Goal: Task Accomplishment & Management: Use online tool/utility

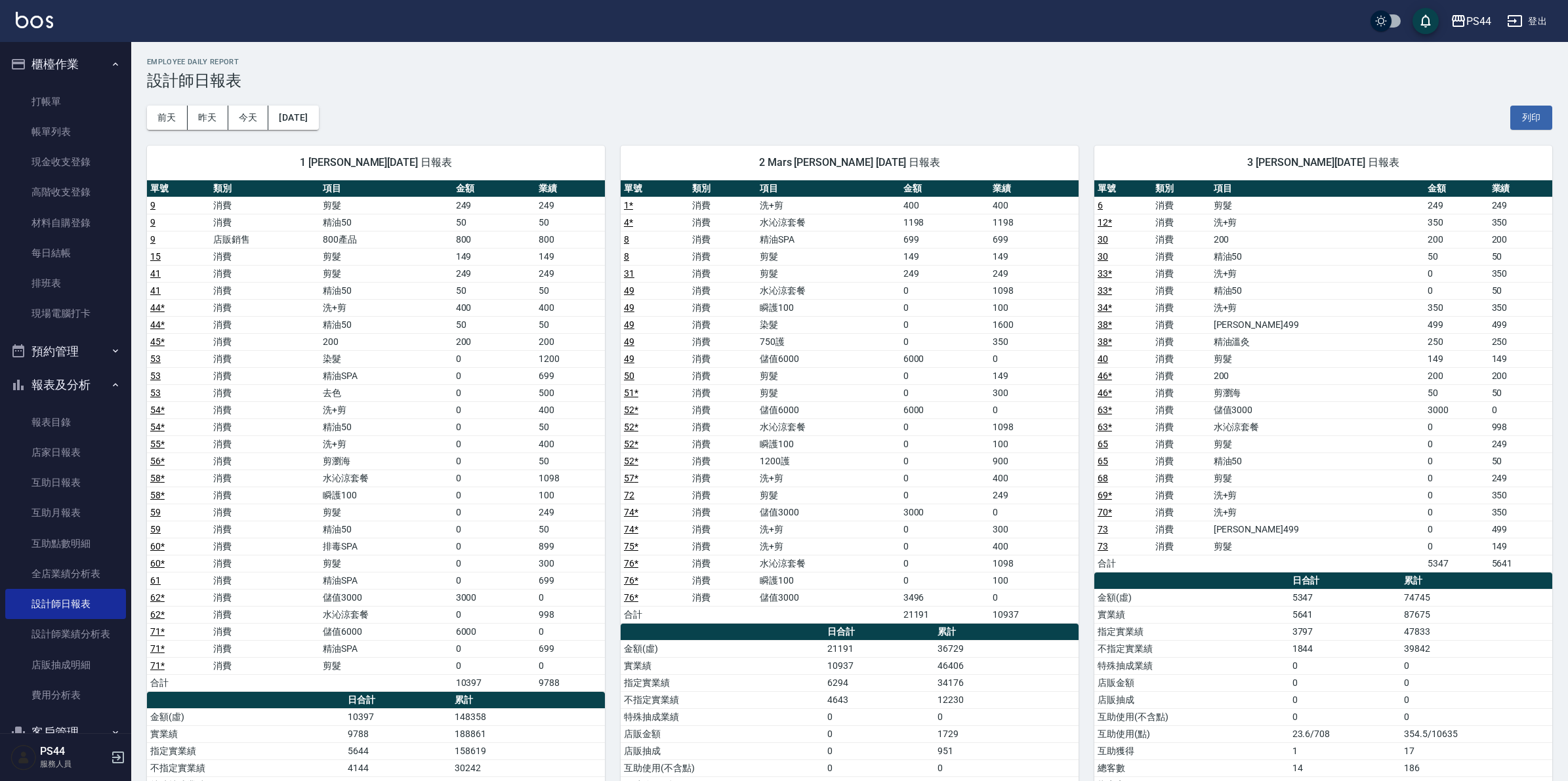
click at [22, 26] on img at bounding box center [34, 20] width 37 height 16
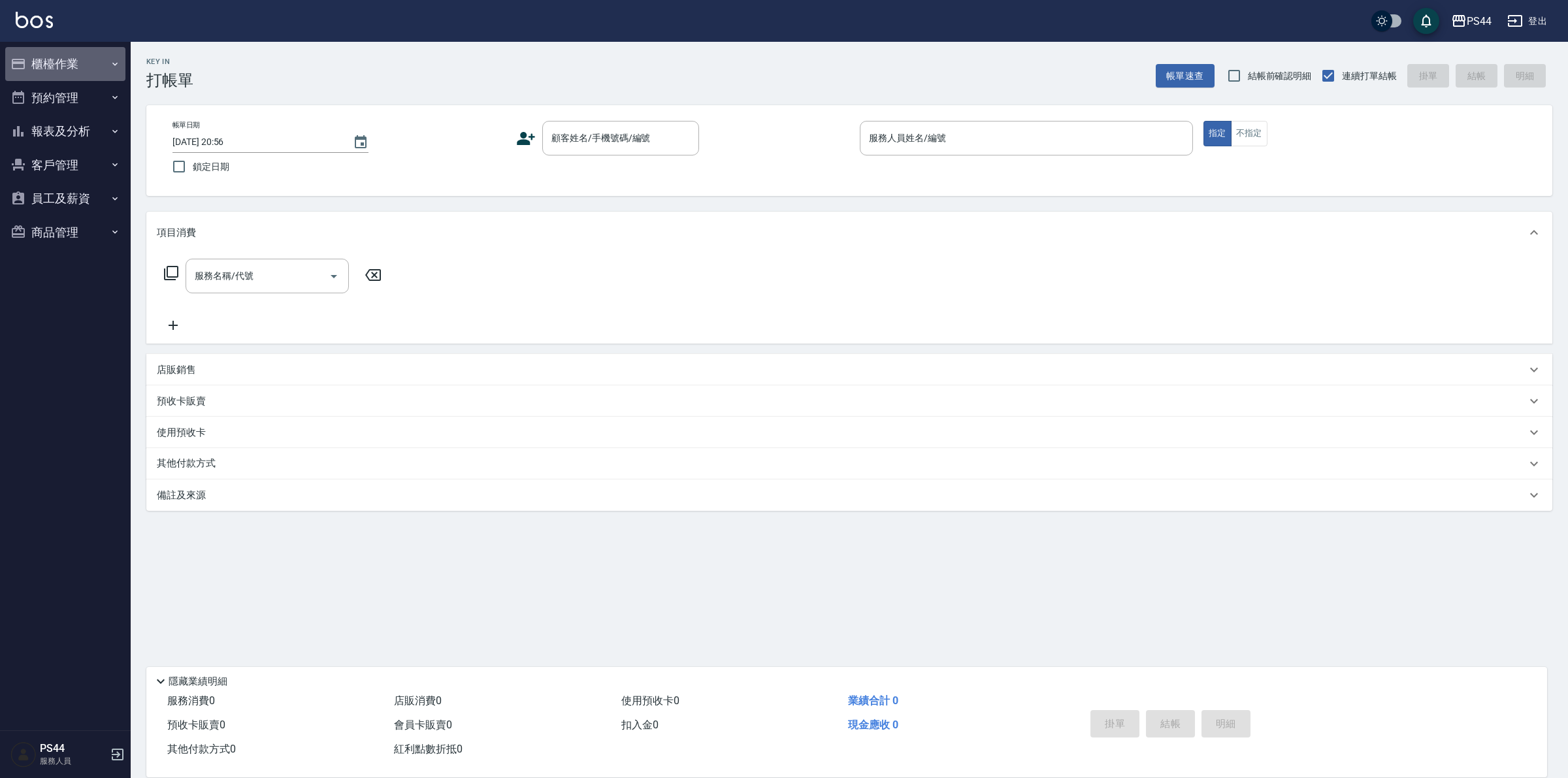
click at [63, 70] on button "櫃檯作業" at bounding box center [65, 64] width 120 height 34
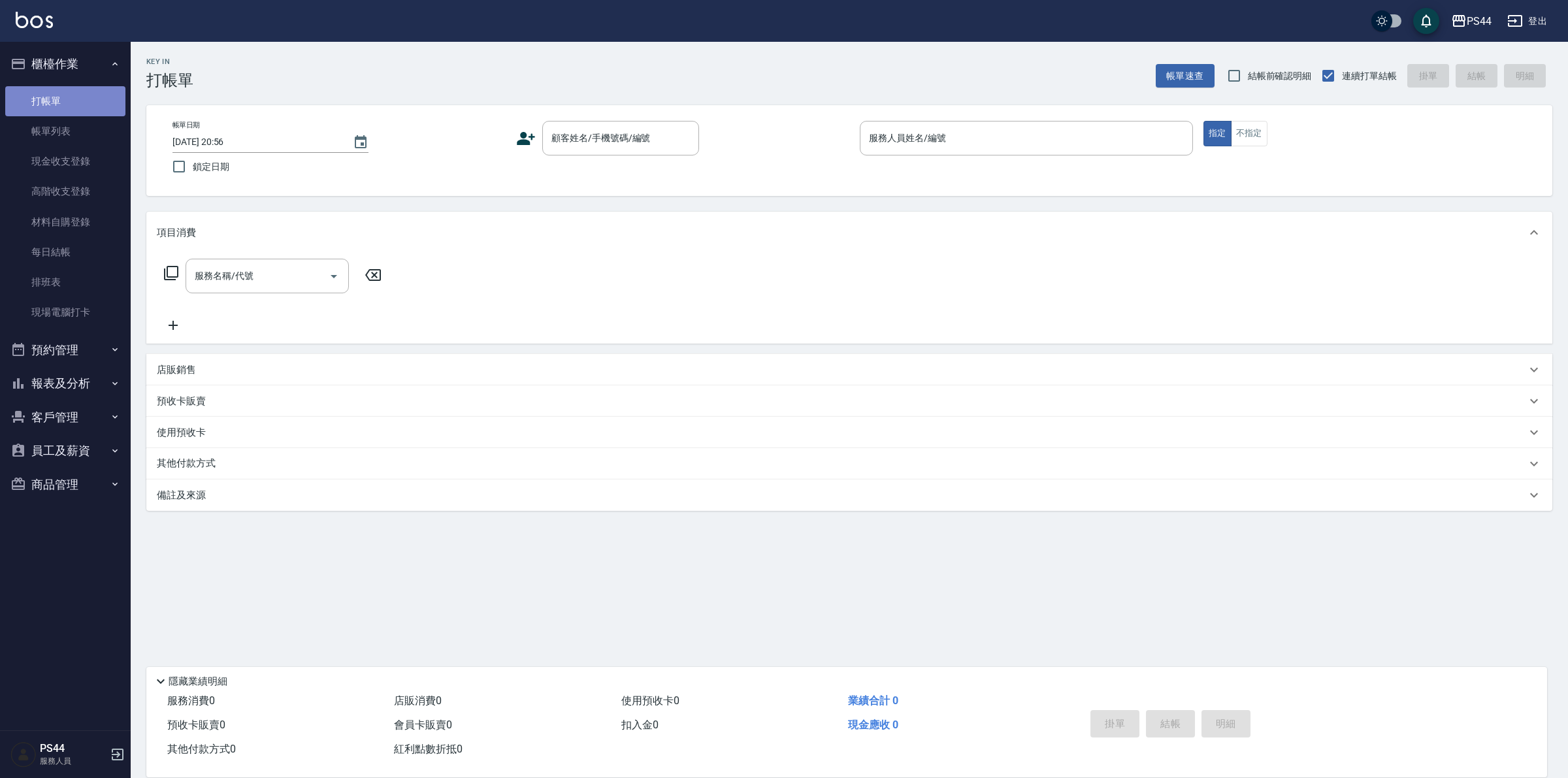
click at [69, 102] on link "打帳單" at bounding box center [65, 101] width 120 height 30
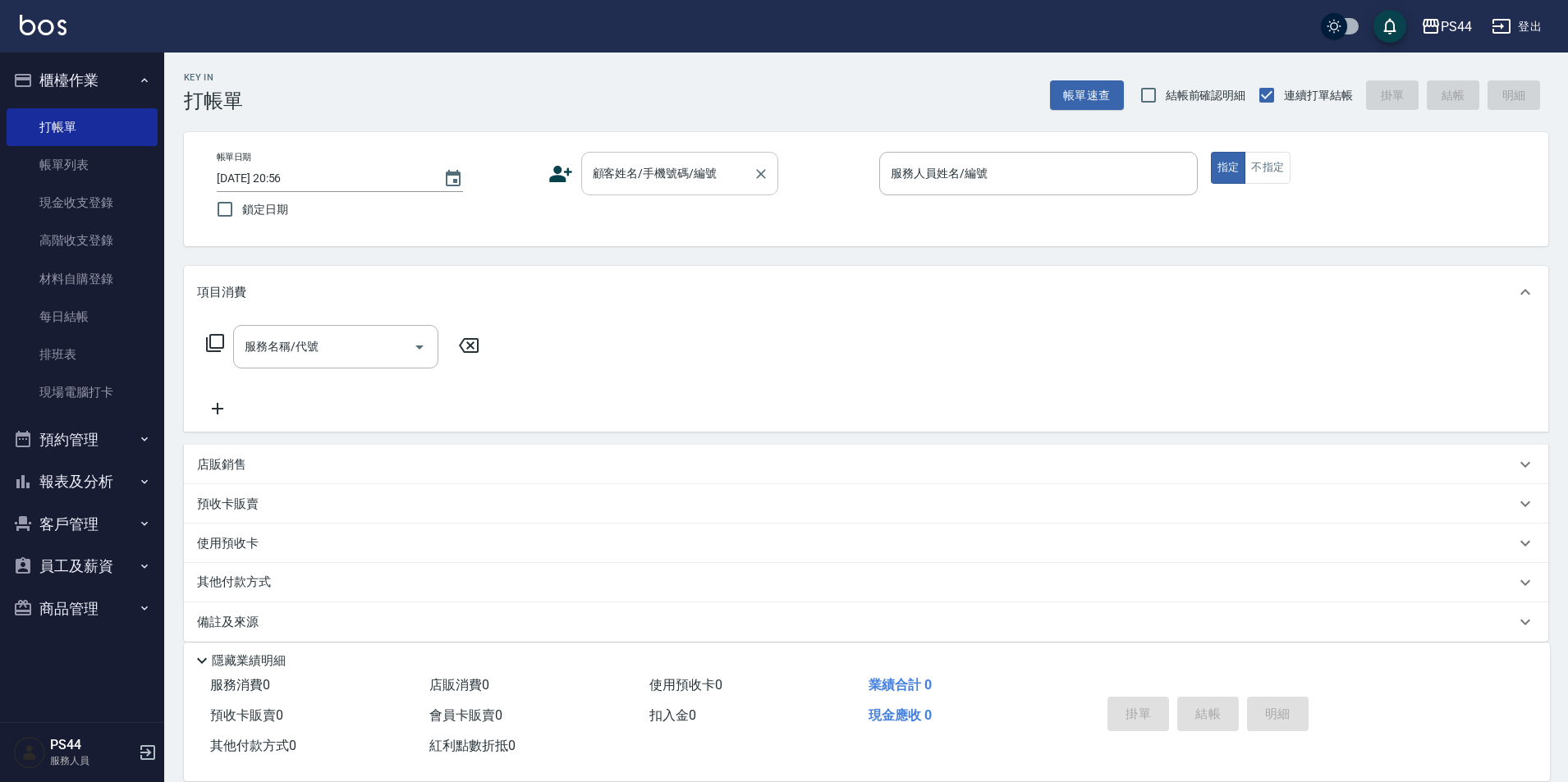
drag, startPoint x: 1932, startPoint y: 0, endPoint x: 708, endPoint y: 186, distance: 1238.1
click at [689, 195] on div "顧客姓名/手機號碼/編號" at bounding box center [679, 173] width 197 height 44
type input "新客人 姓名未設定/00/null"
type input "張柏芝-8"
type button "true"
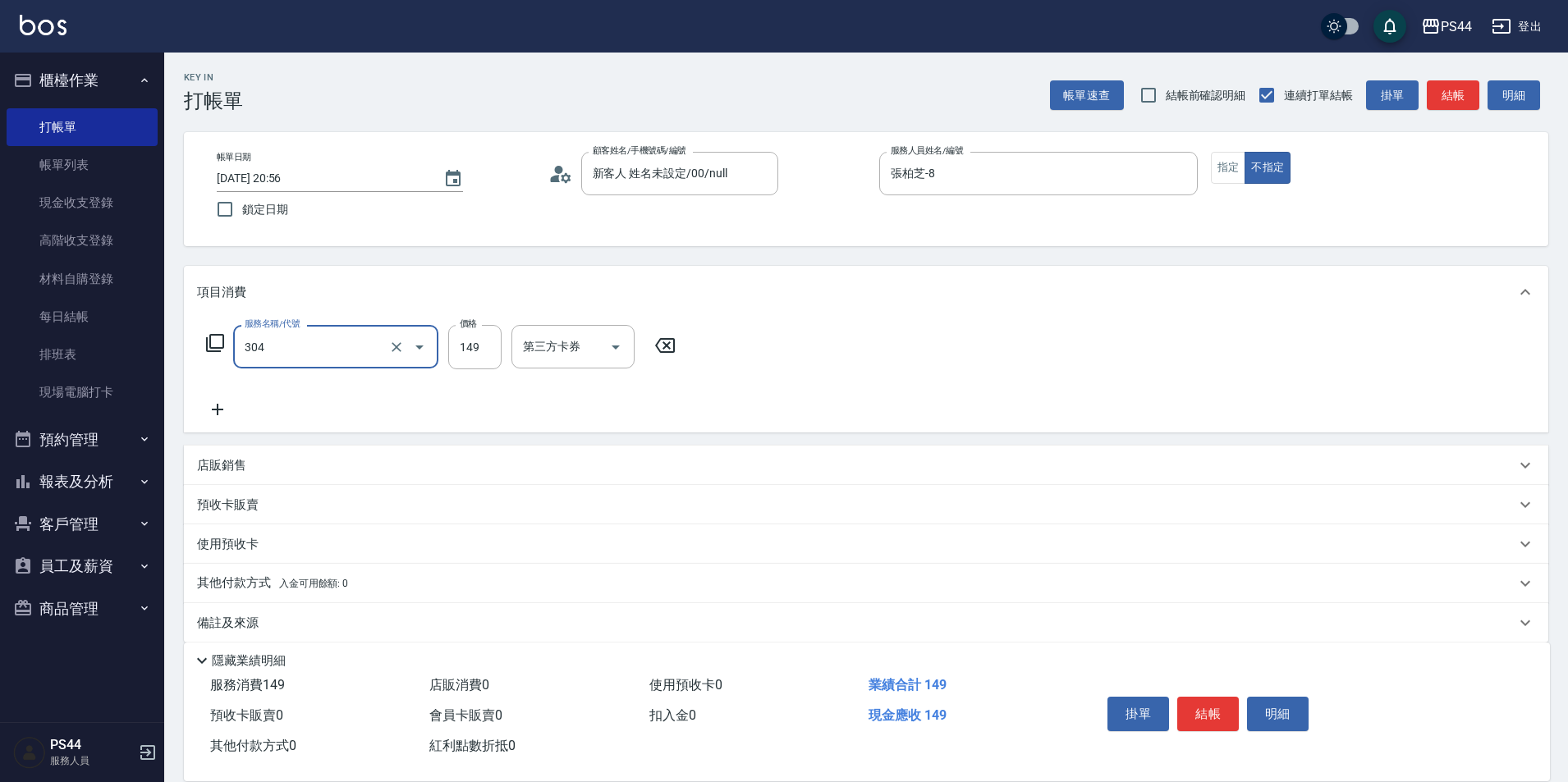
type input "剪髮(304)"
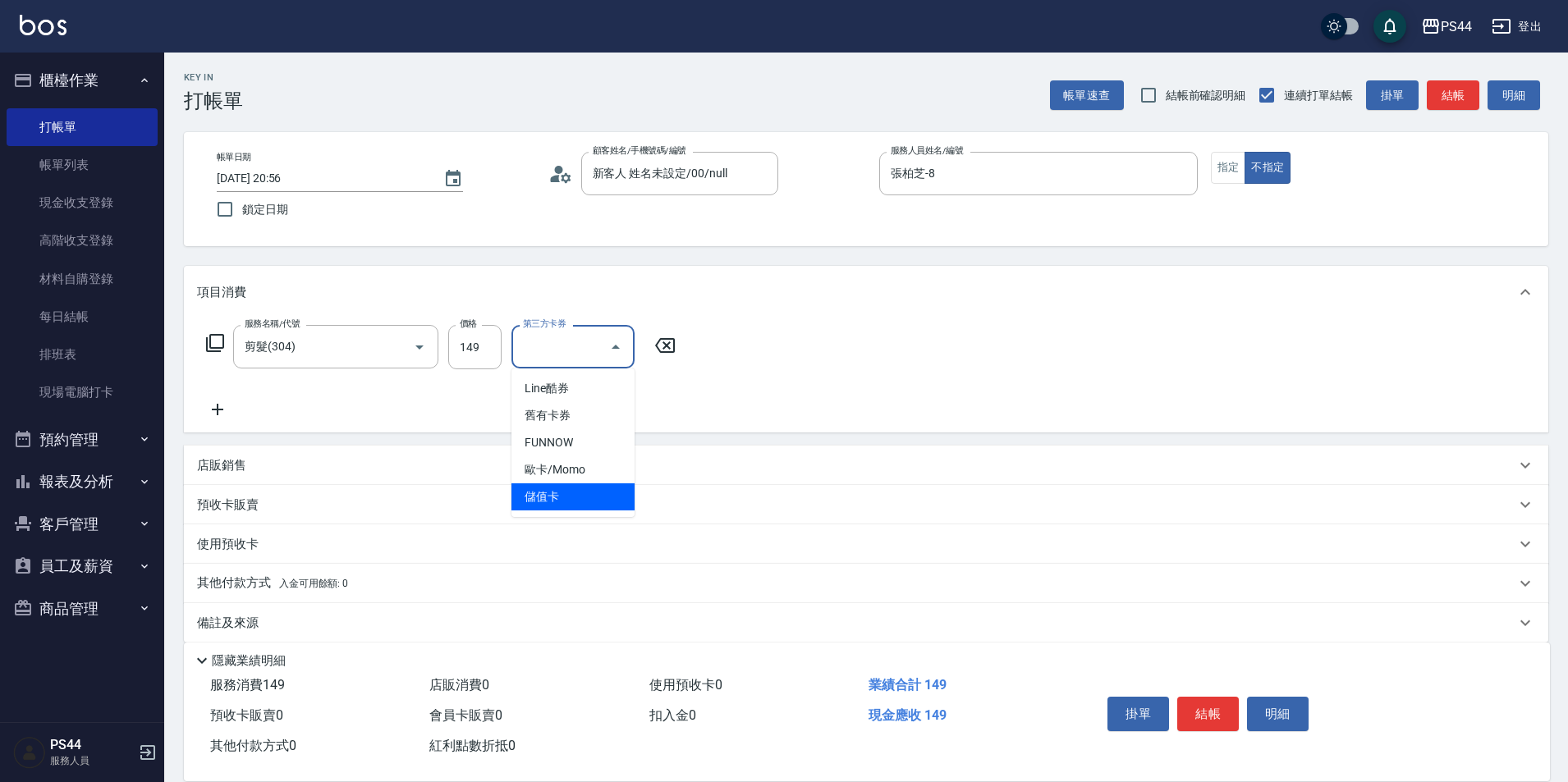
type input "儲值卡"
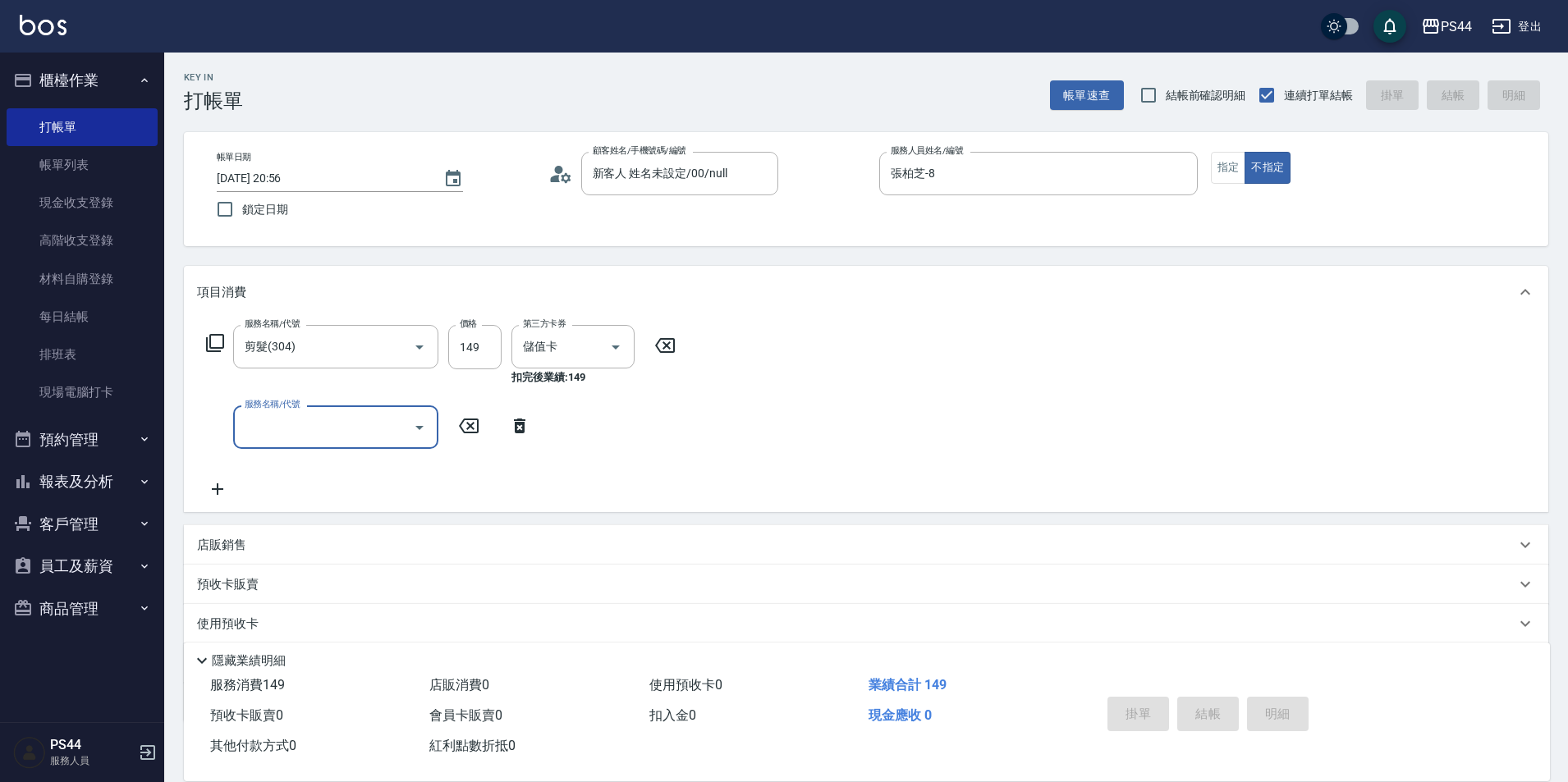
type input "[DATE] 20:57"
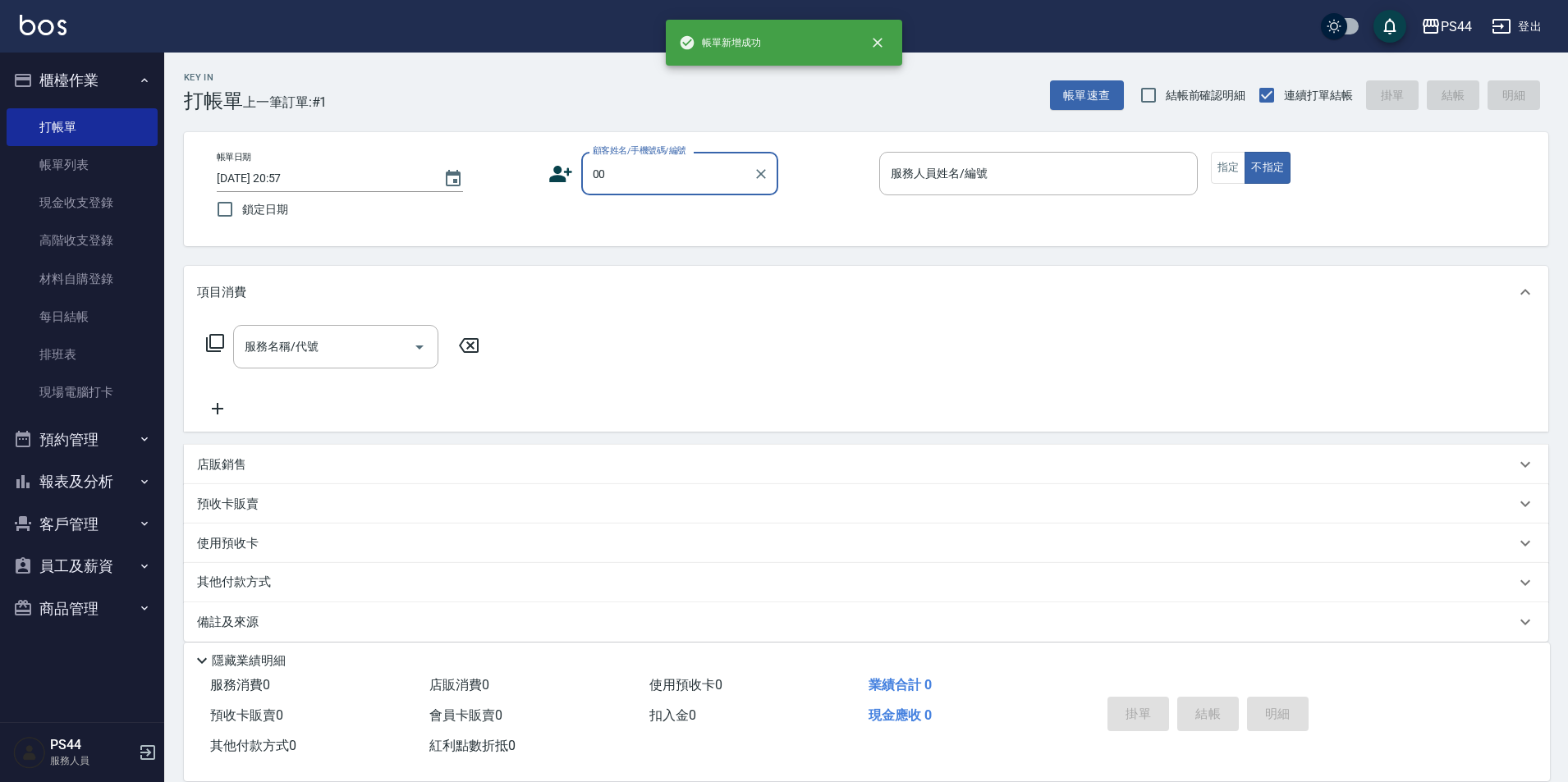
type input "新客人 姓名未設定/00/null"
type input "許維哲-3"
type button "false"
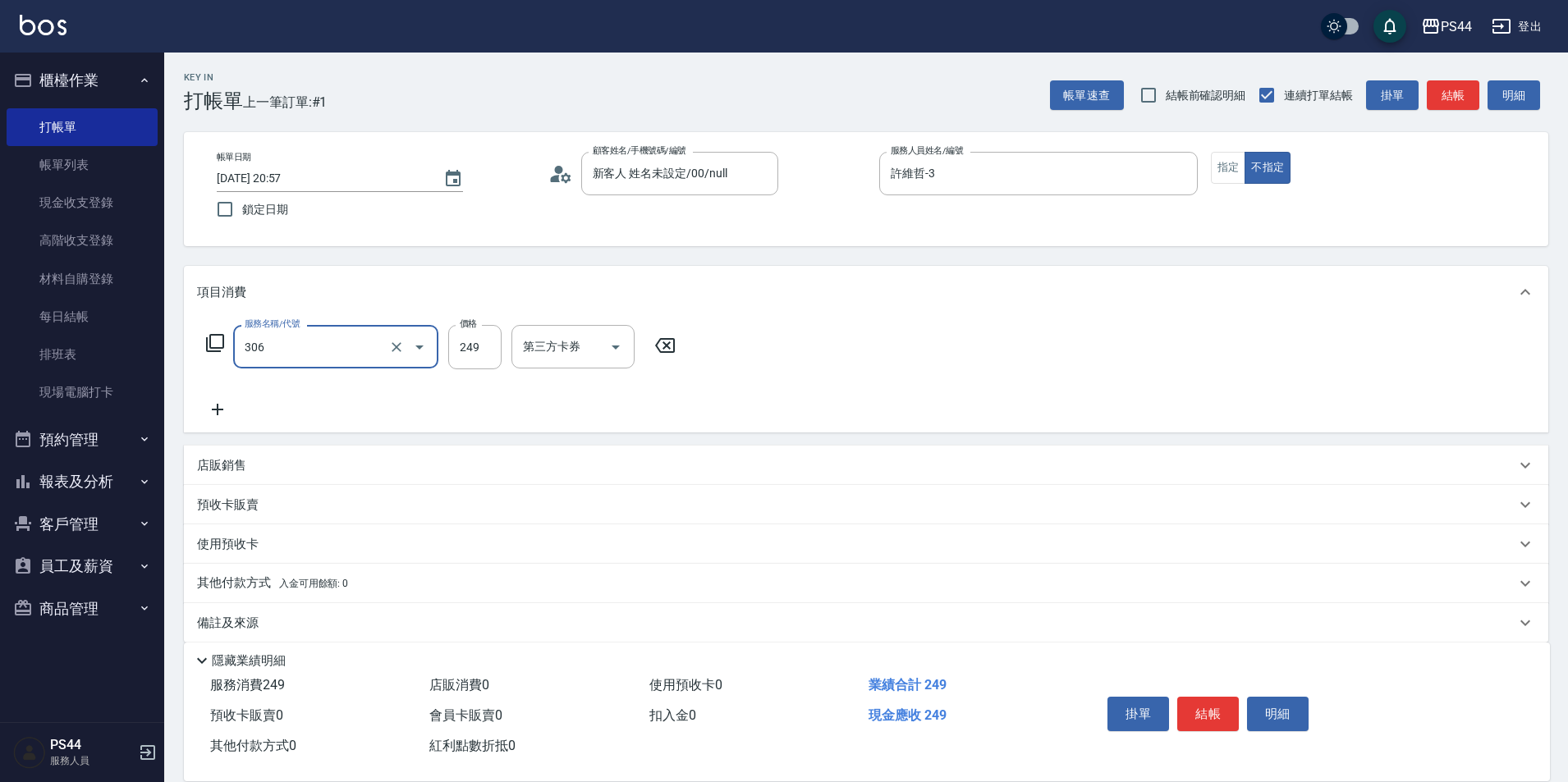
type input "剪髮(306)"
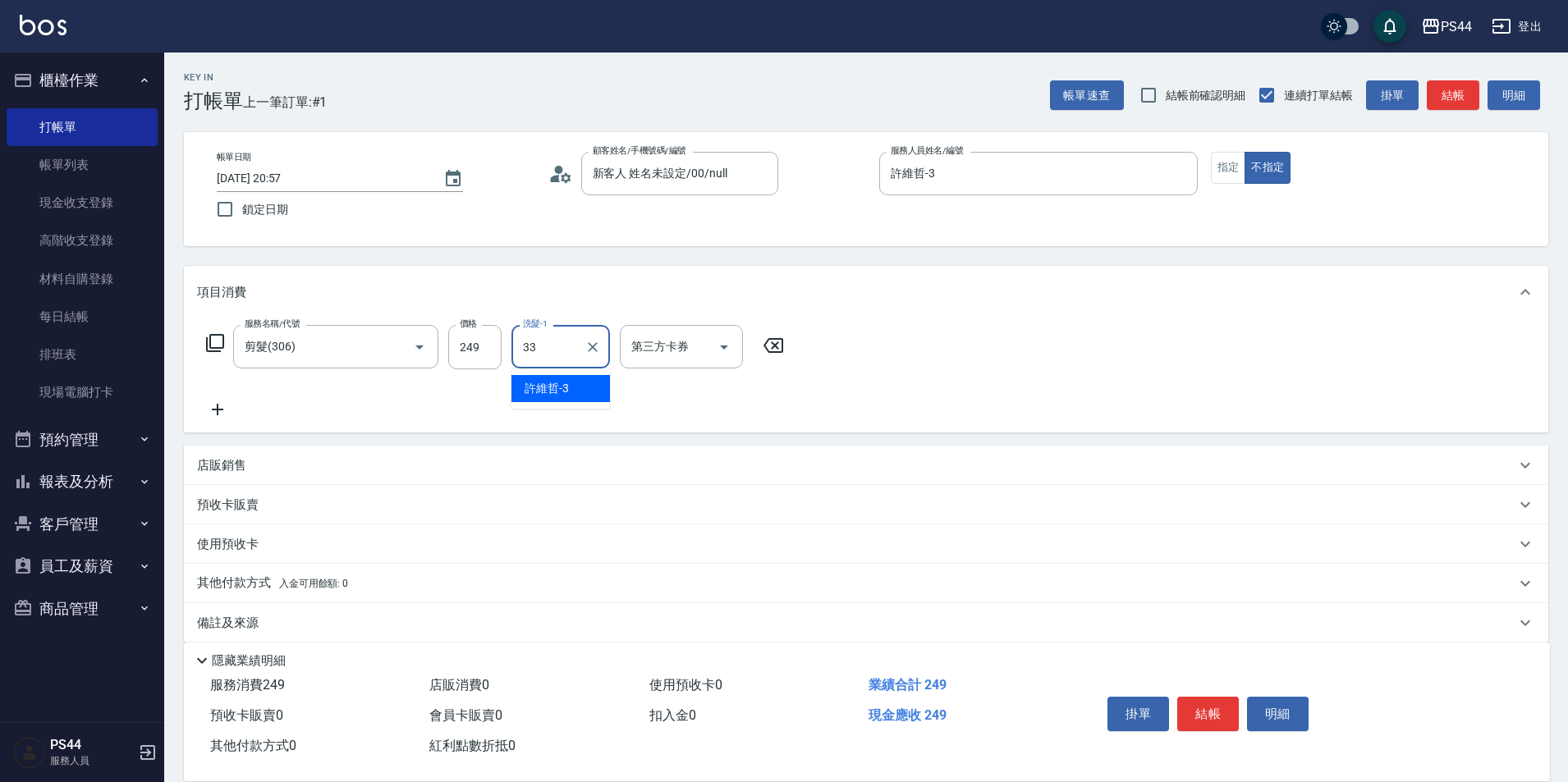
type input "柔柔-33"
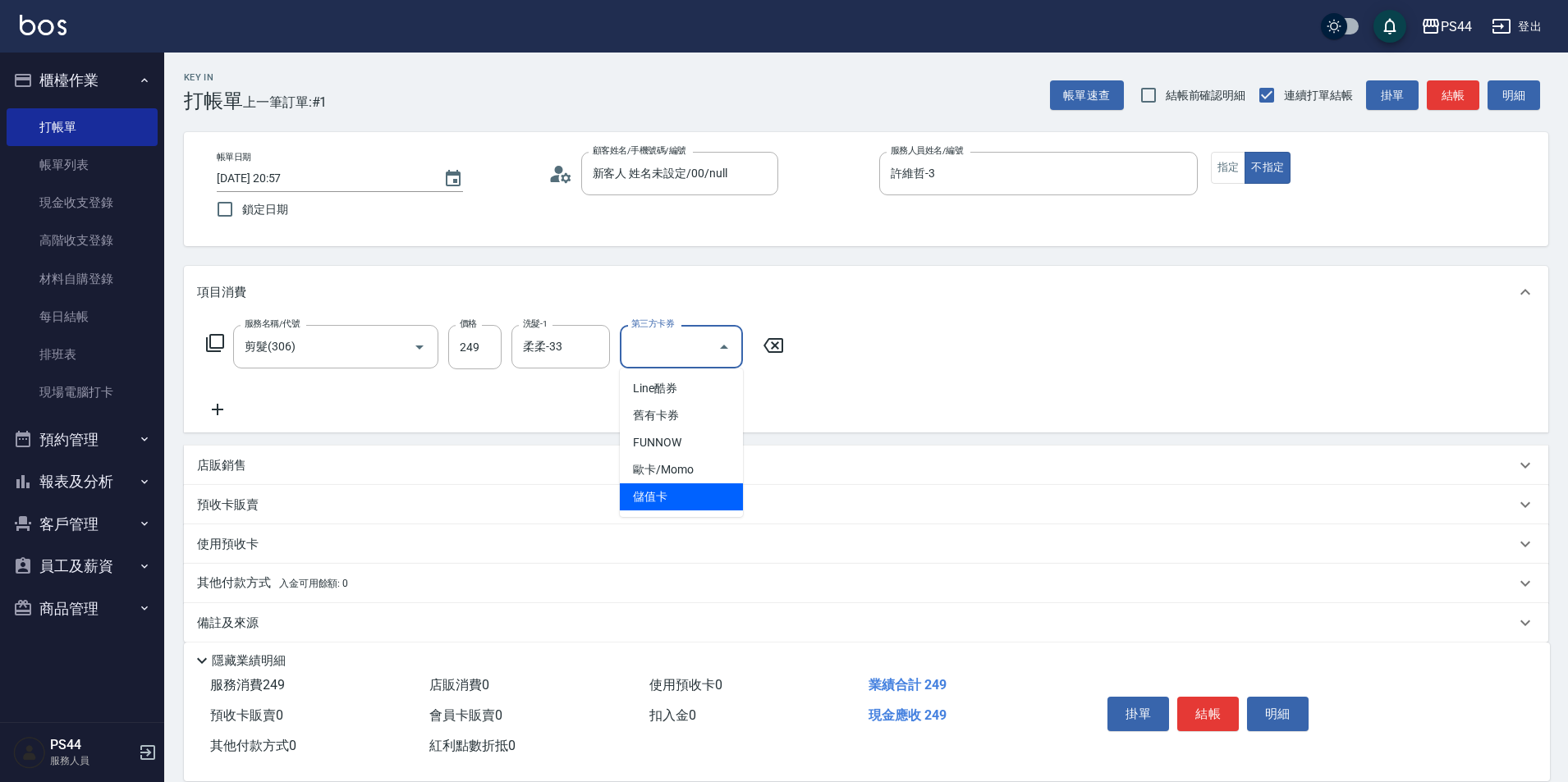
type input "儲值卡"
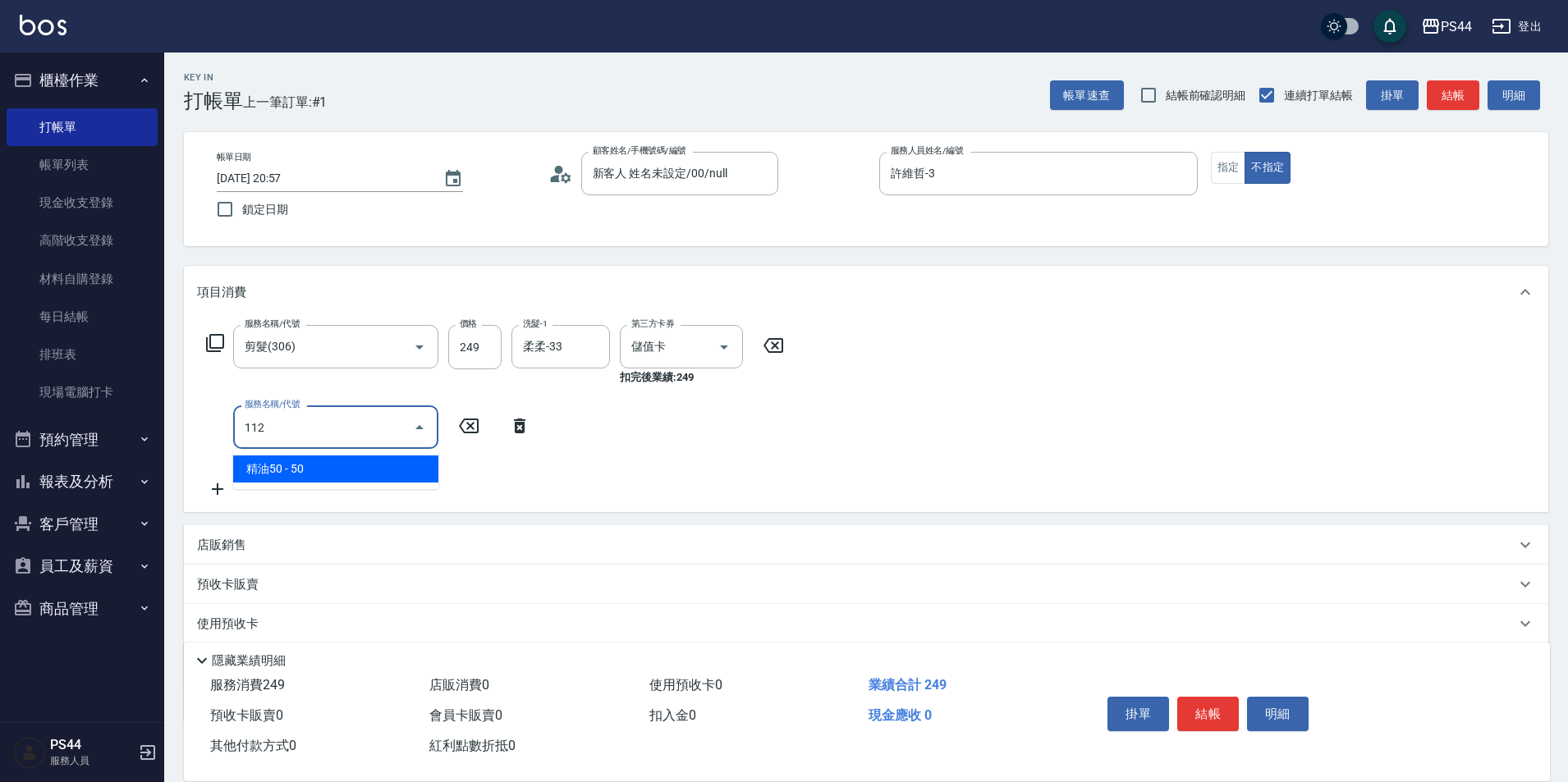
type input "精油50(112)"
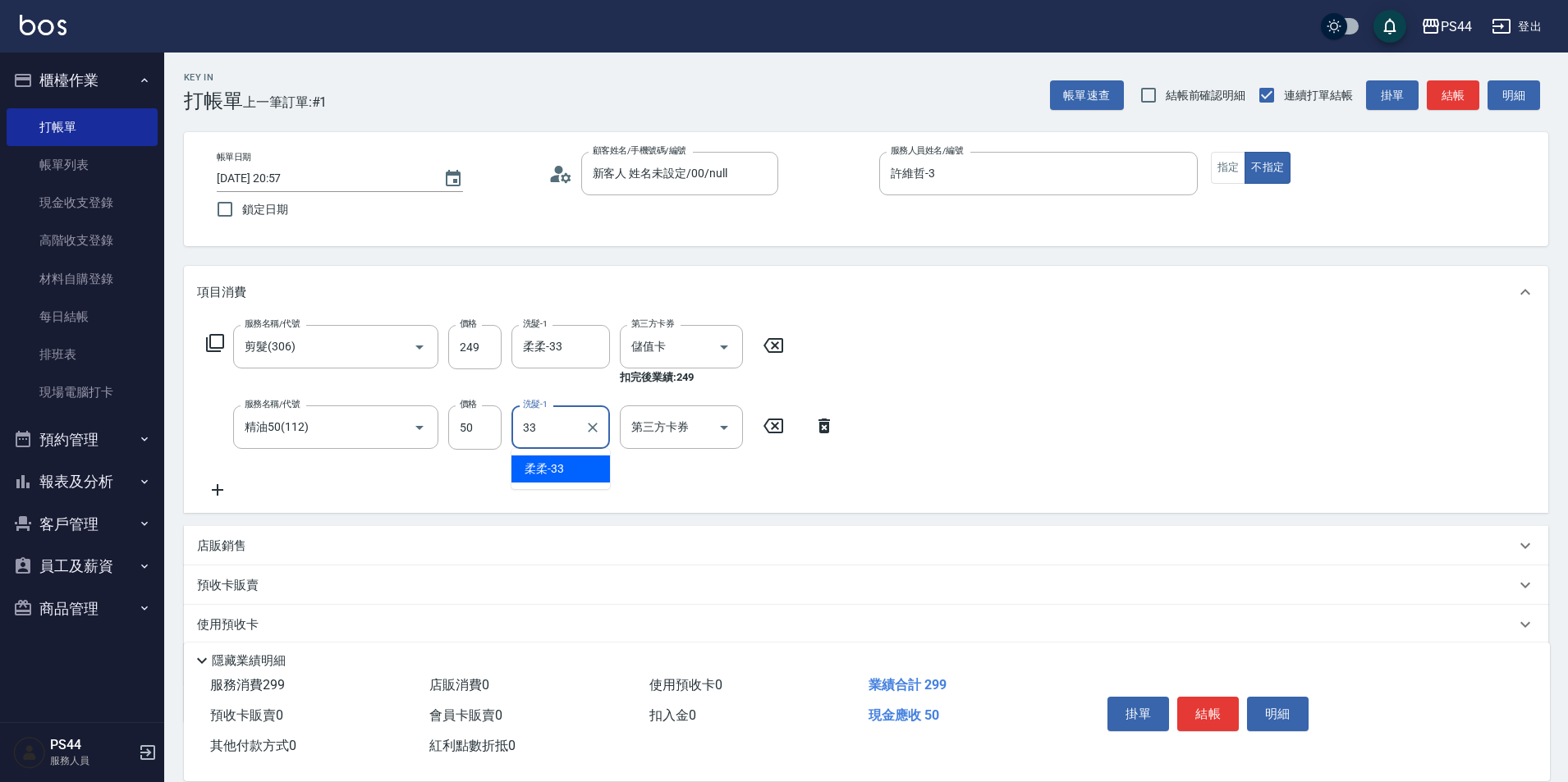
type input "柔柔-33"
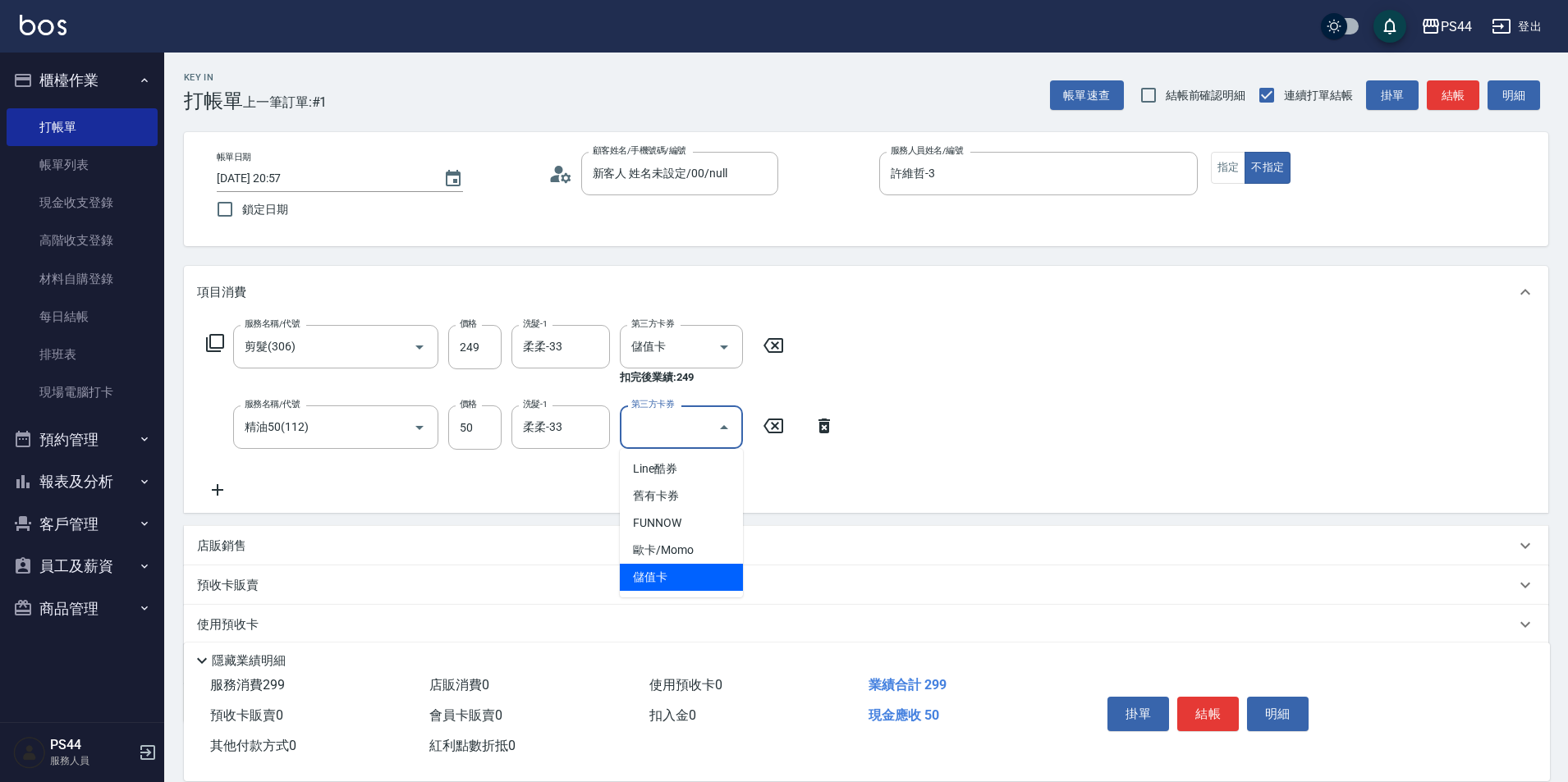
type input "儲值卡"
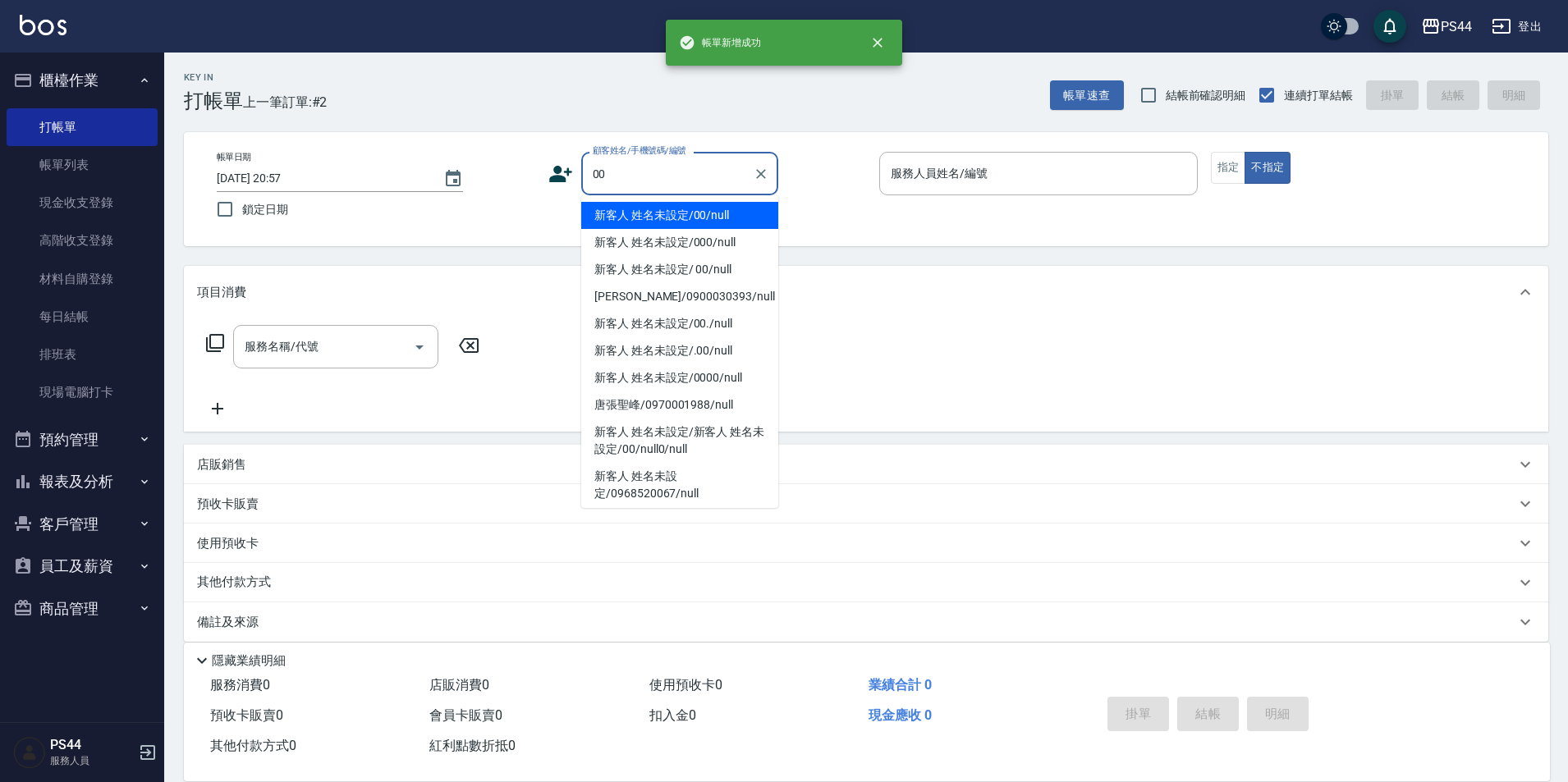
type input "新客人 姓名未設定/00/null"
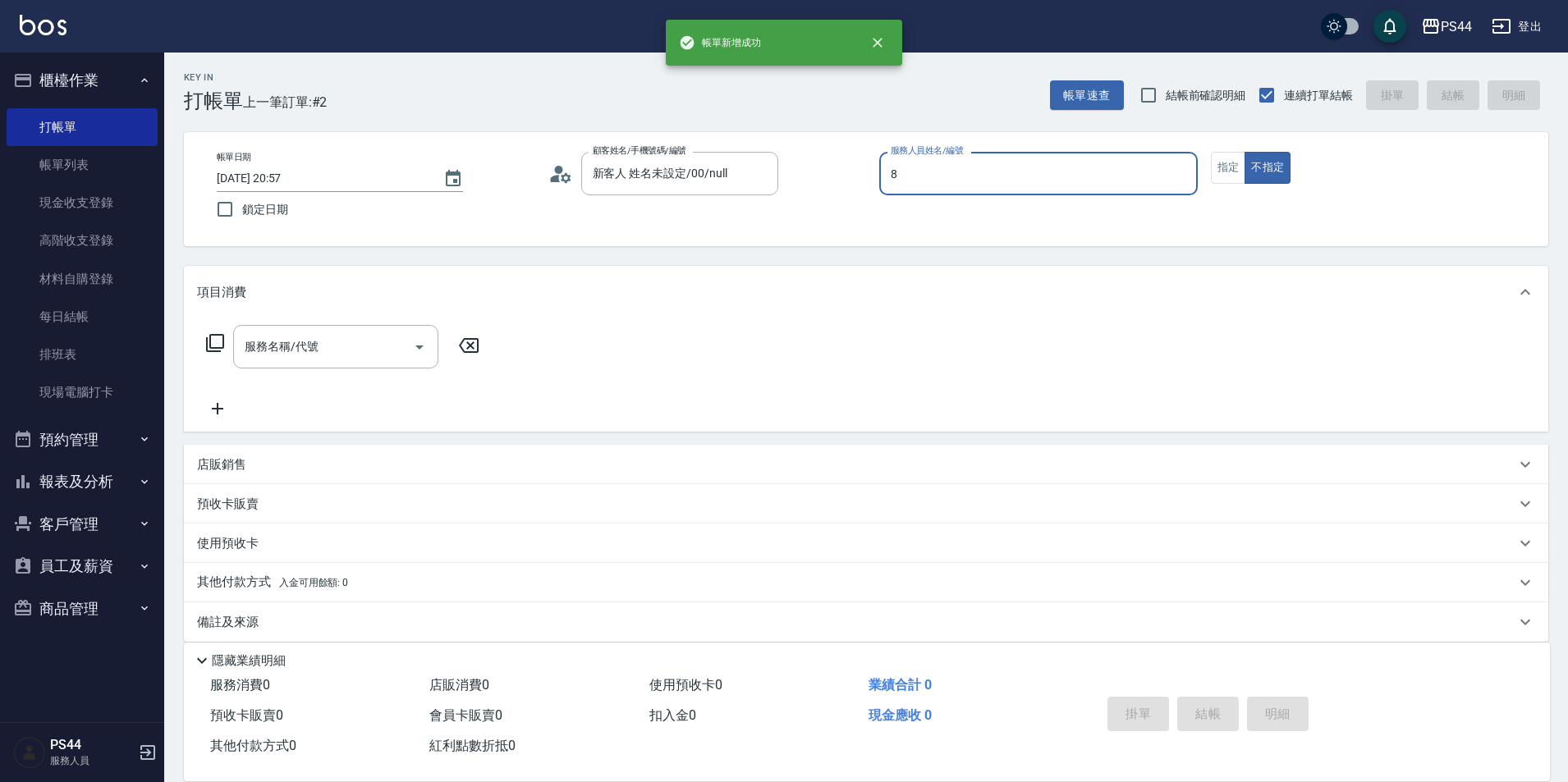
type input "張柏芝-8"
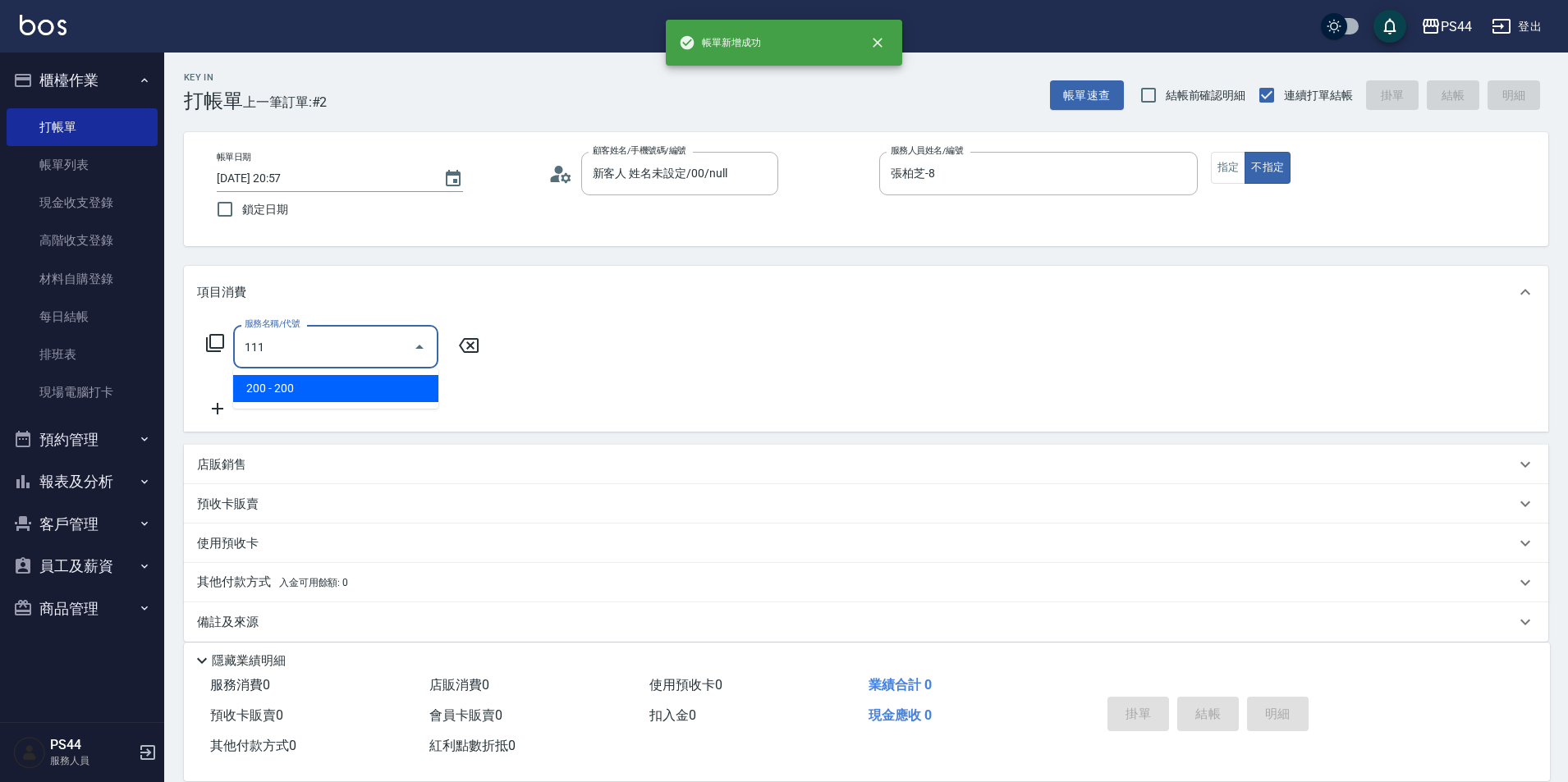
type input "200(111)"
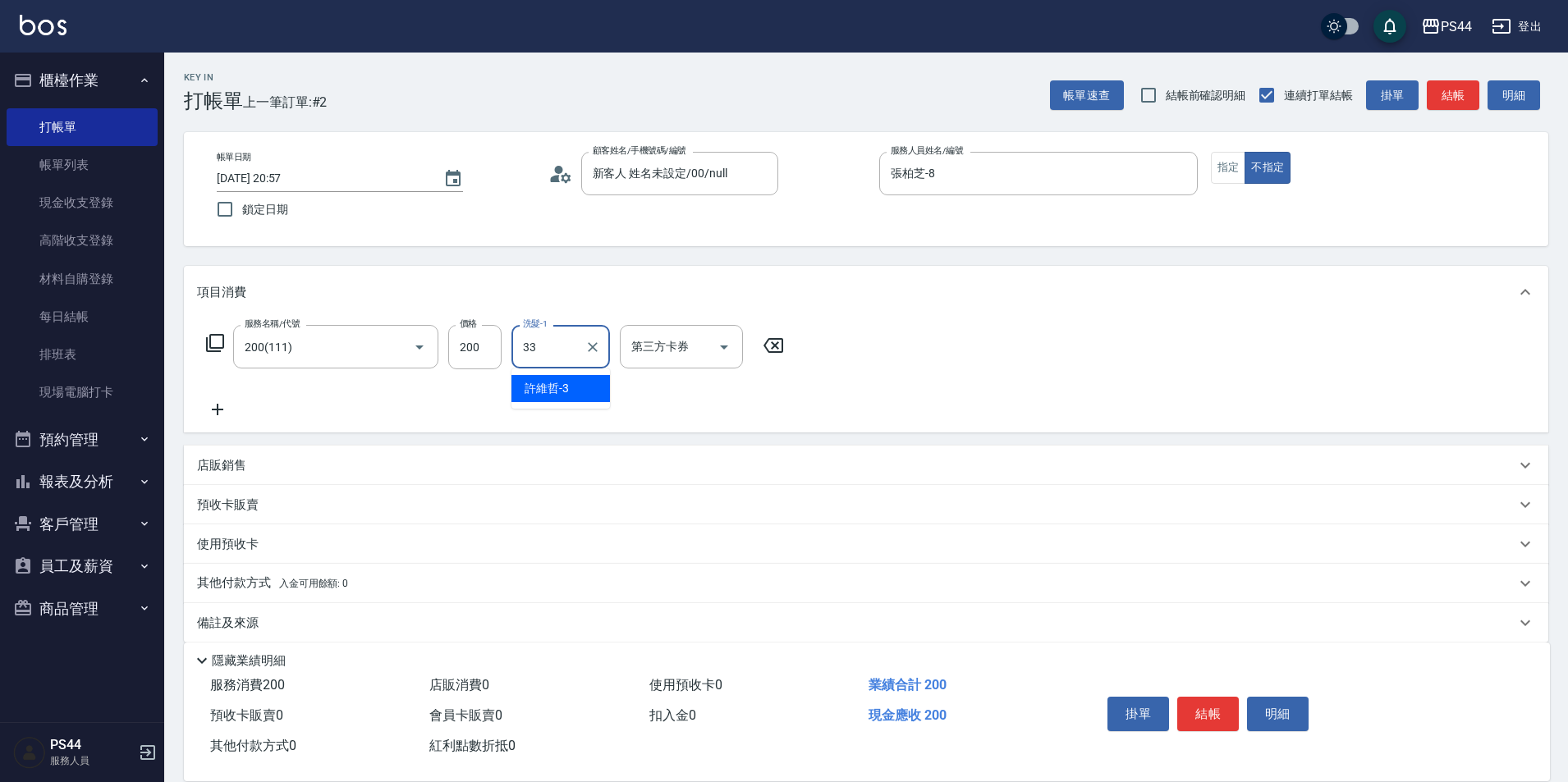
type input "柔柔-33"
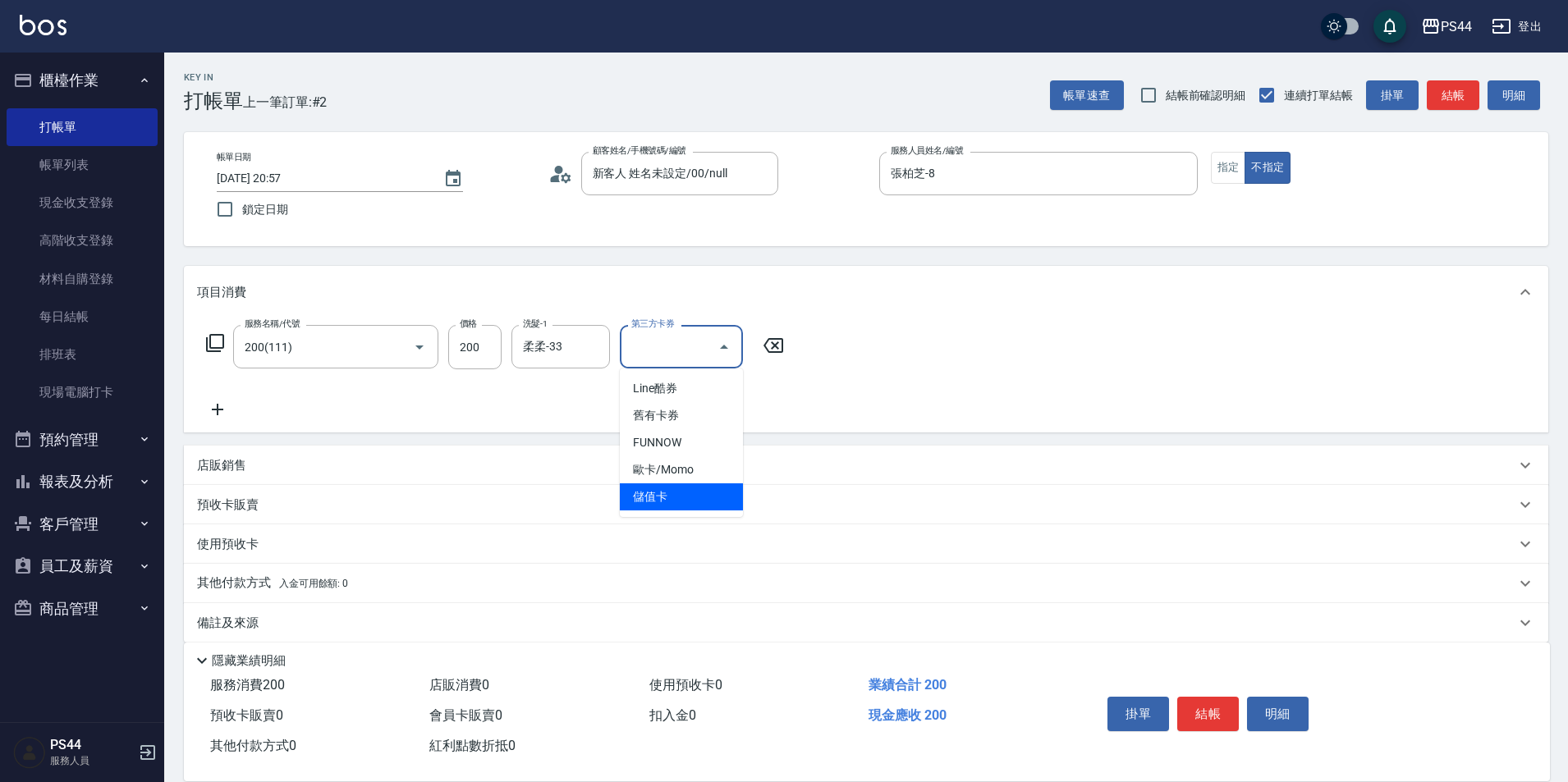
type input "儲值卡"
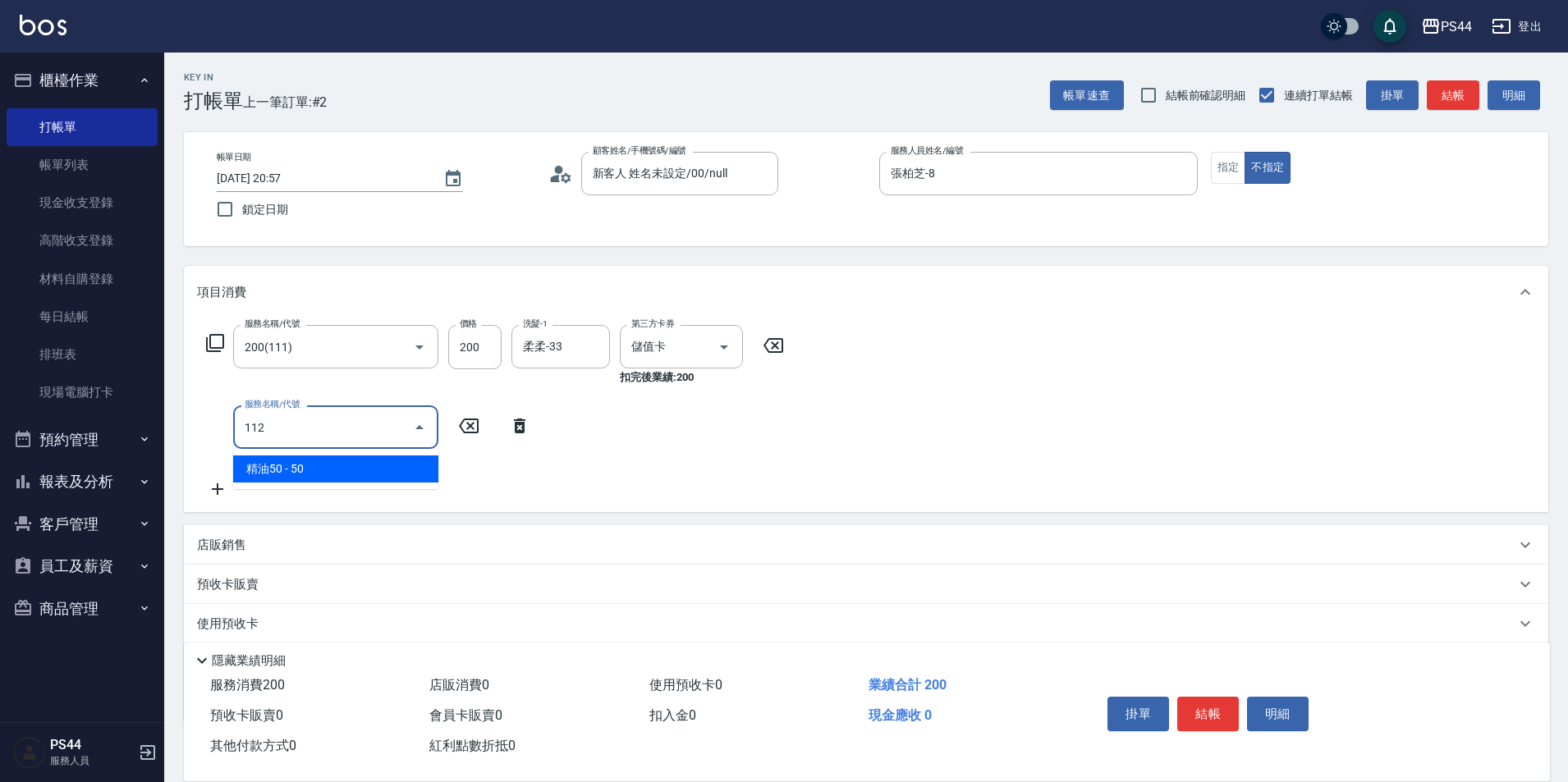
type input "精油50(112)"
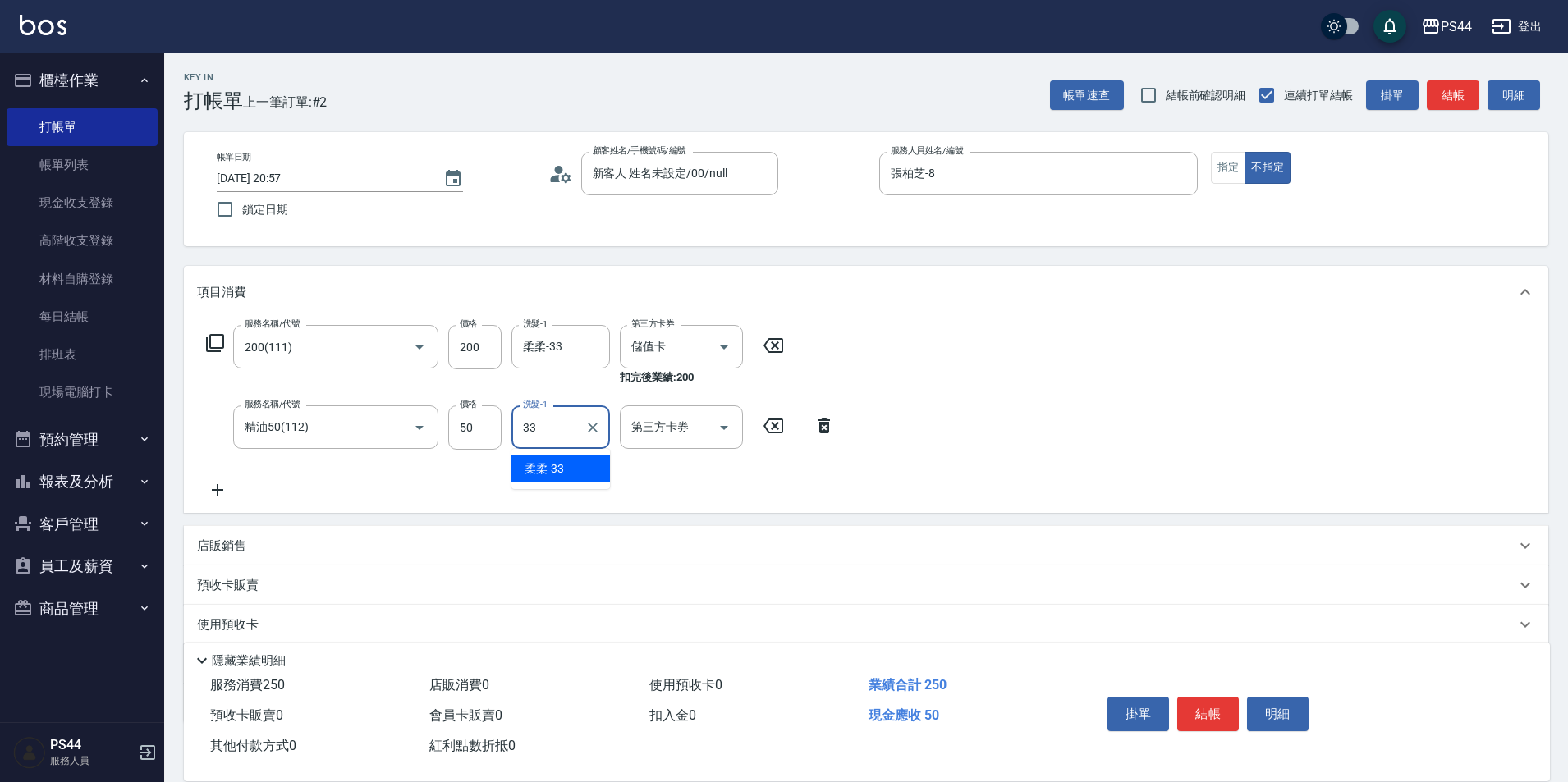
type input "柔柔-33"
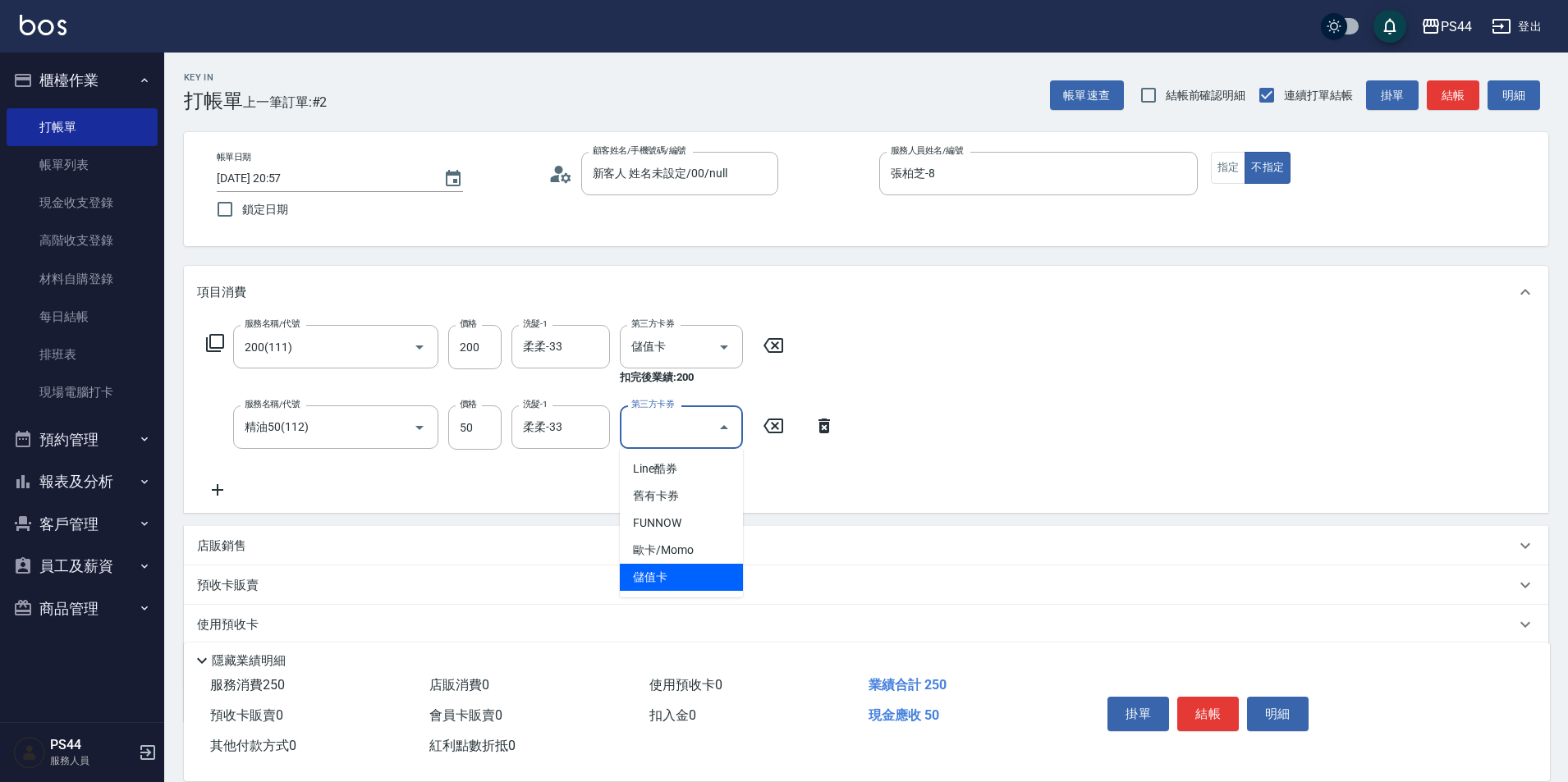
type input "儲值卡"
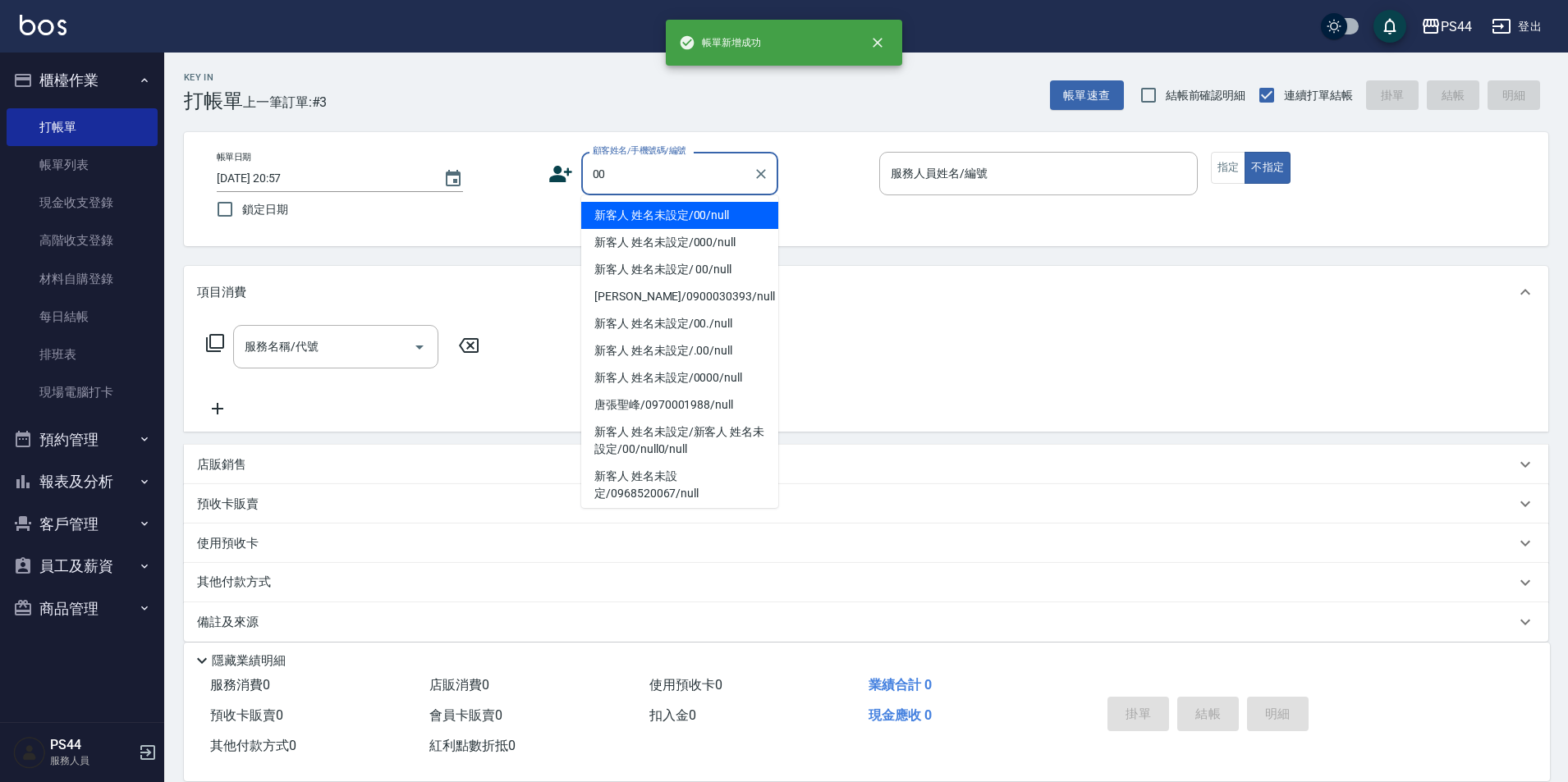
type input "新客人 姓名未設定/00/null"
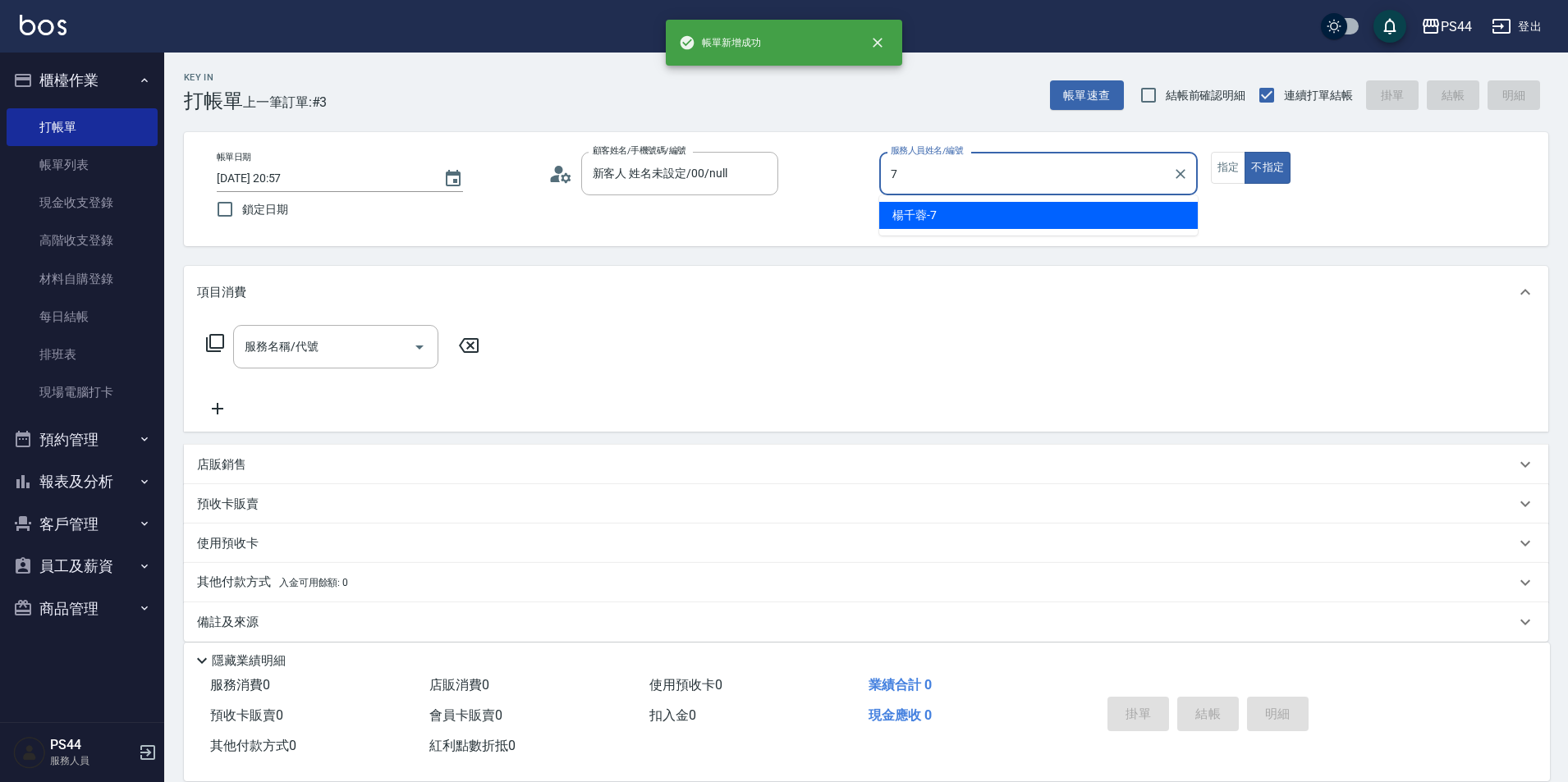
type input "楊千蓉-7"
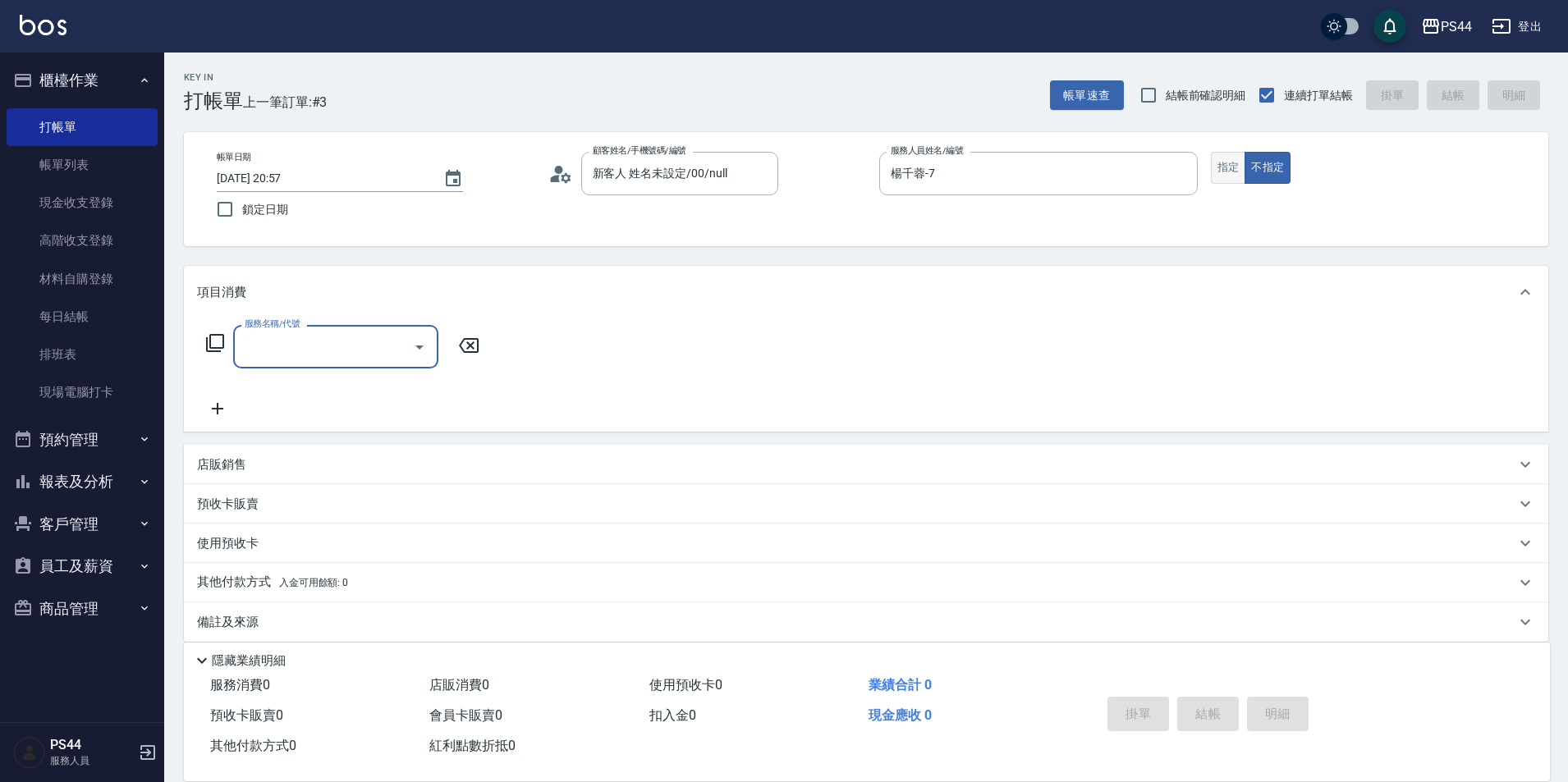
click at [1237, 173] on button "指定" at bounding box center [1229, 168] width 35 height 32
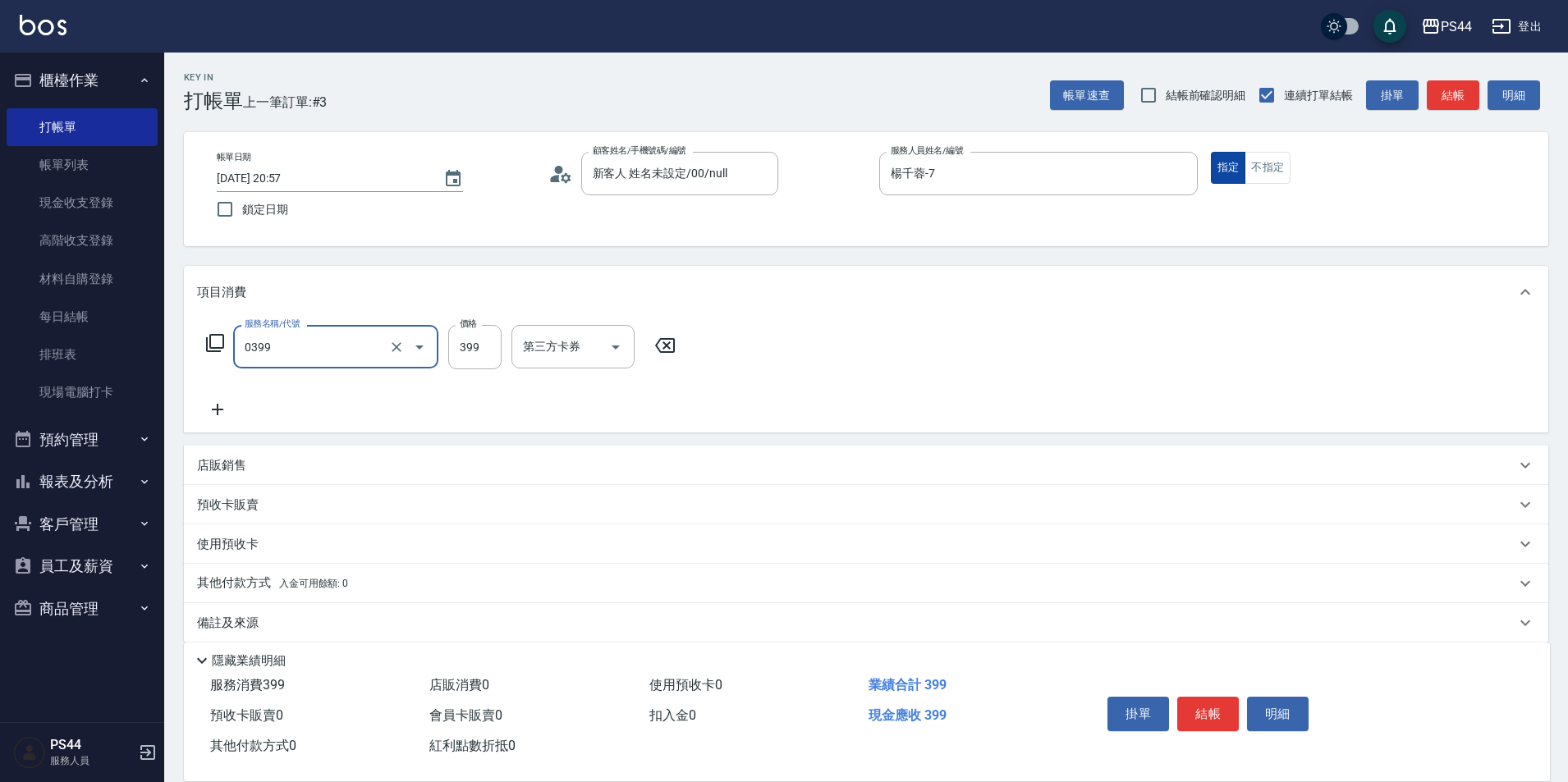
type input "海鹽399(0399)"
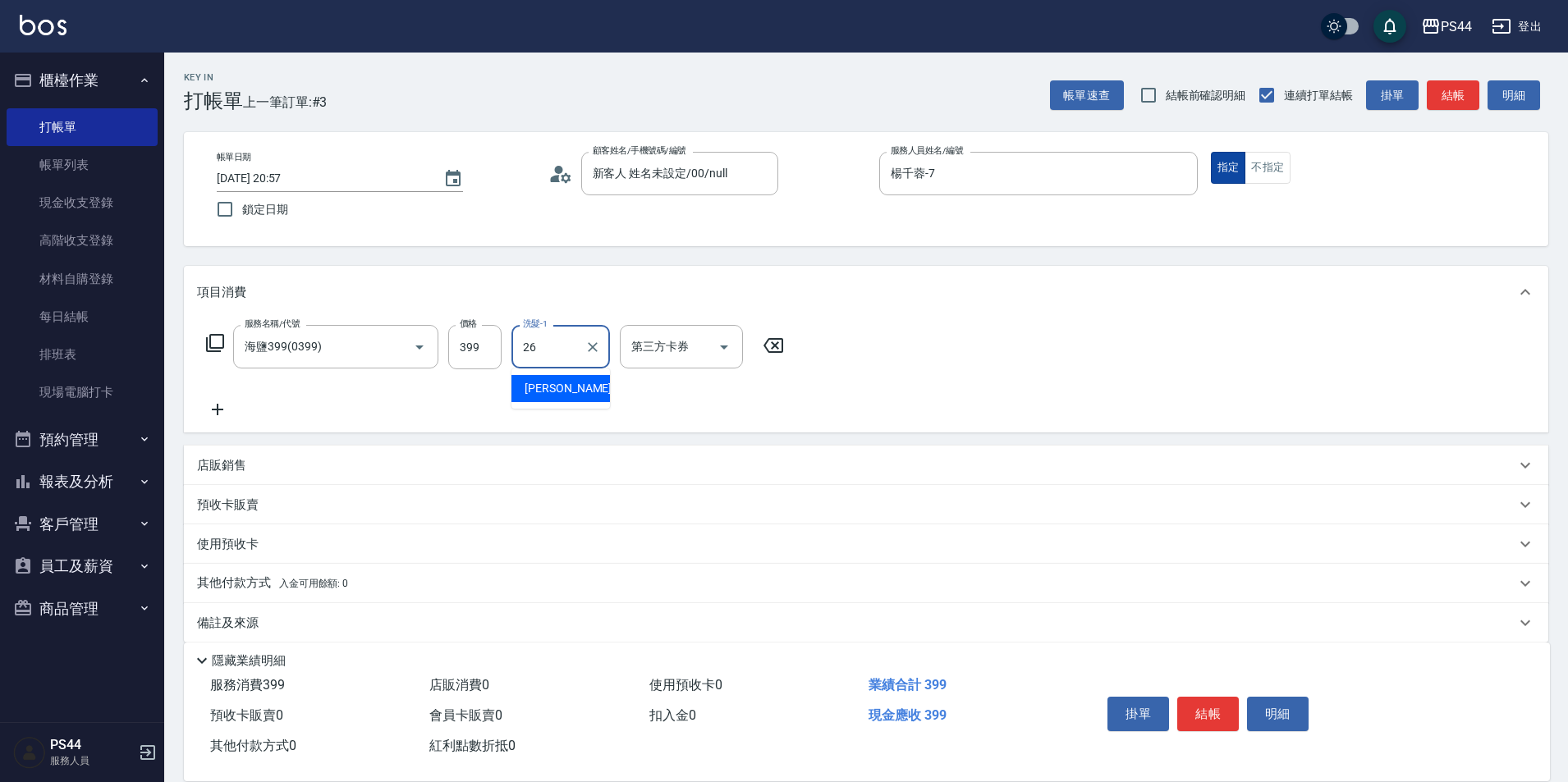
type input "[PERSON_NAME]-26"
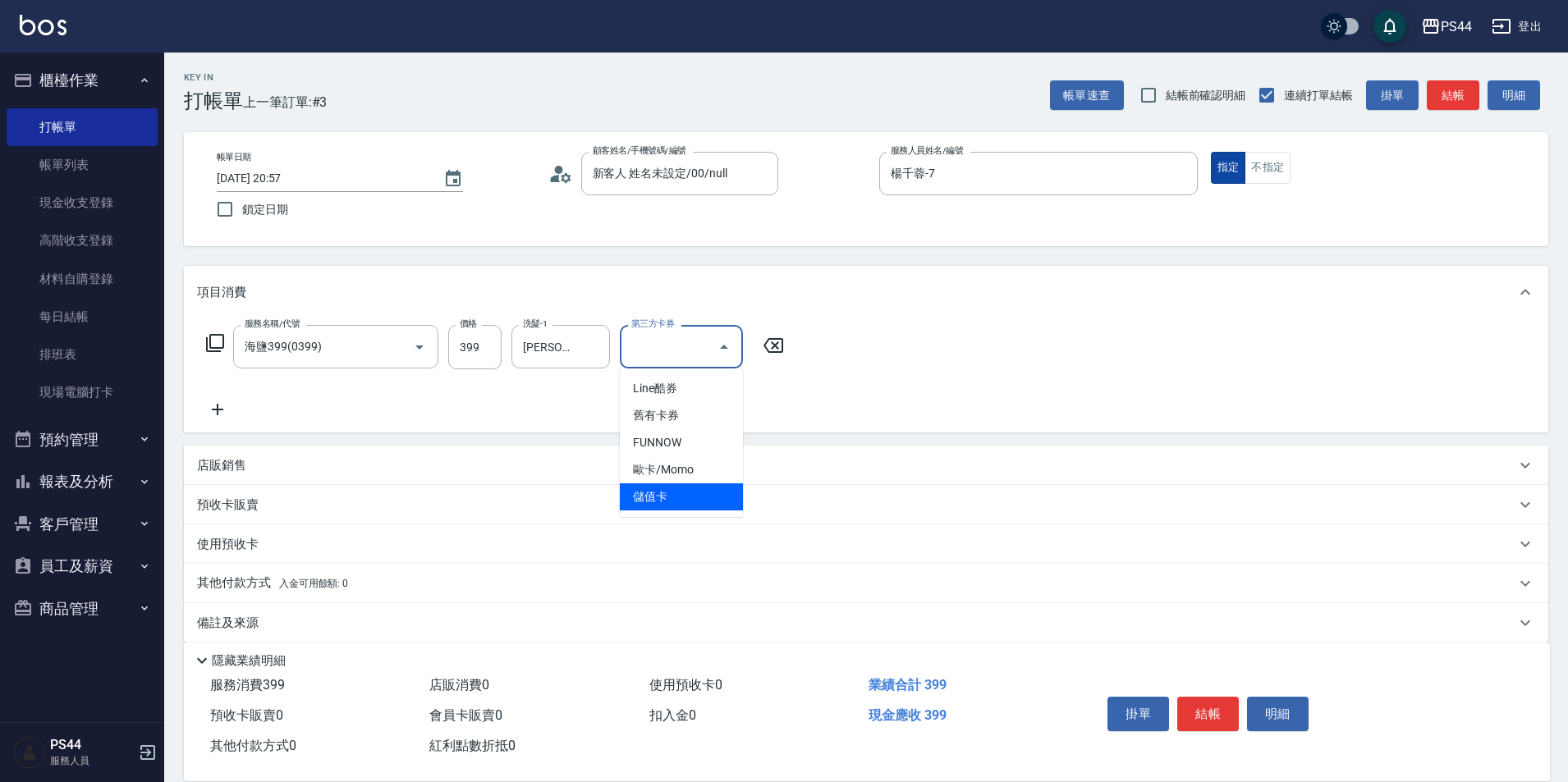
type input "儲值卡"
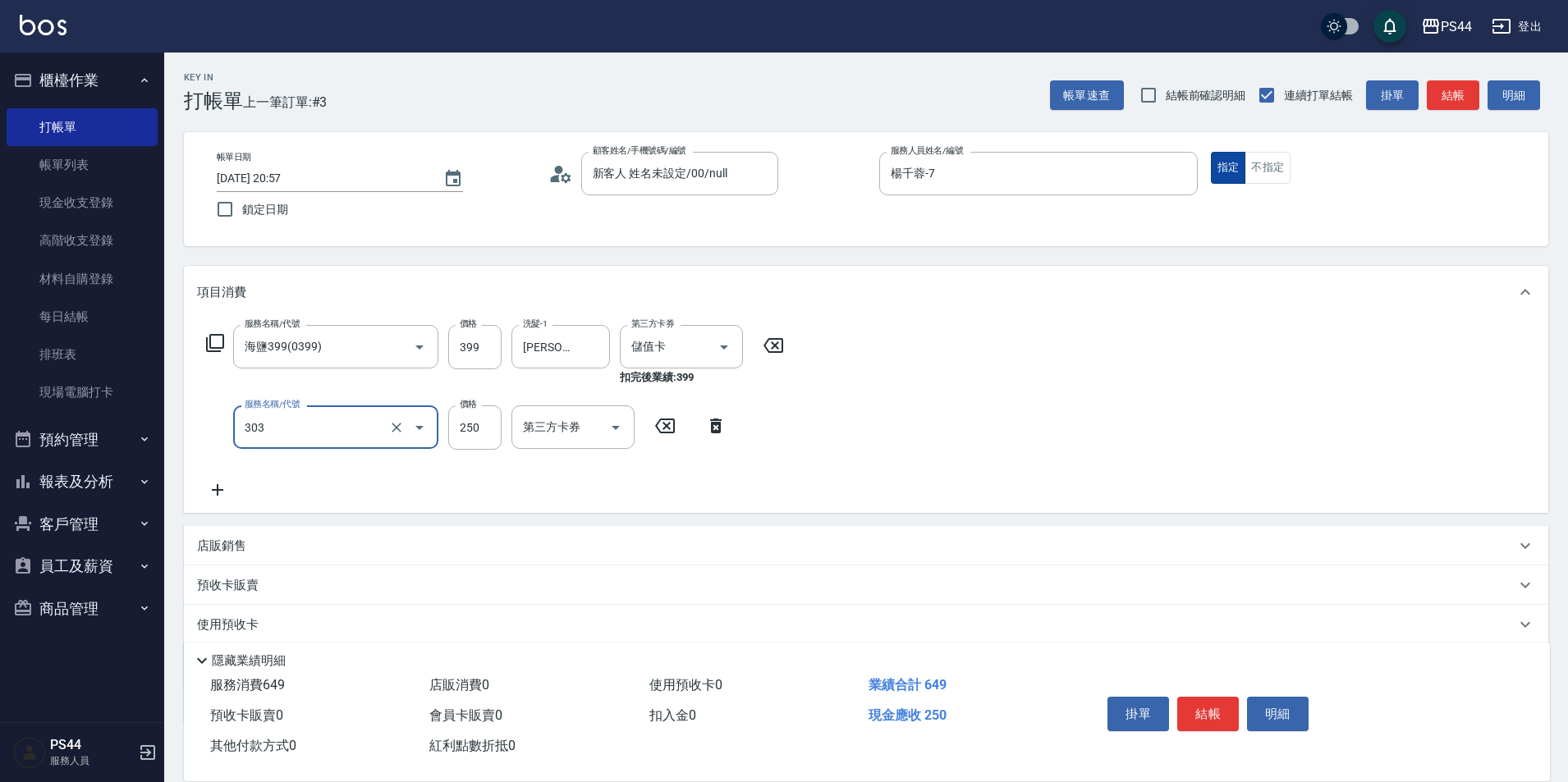
type input "剪髮(303)"
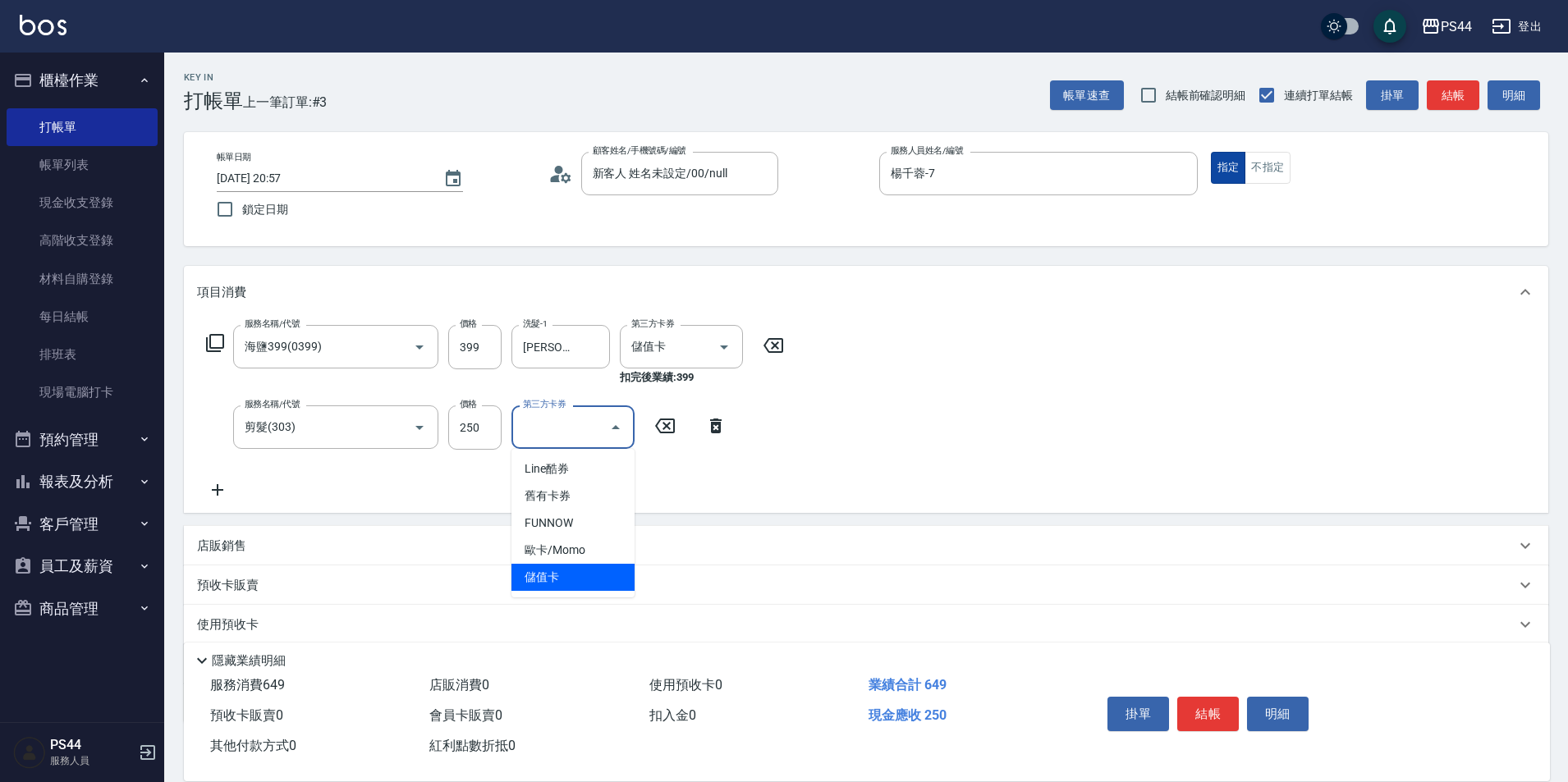
type input "儲值卡"
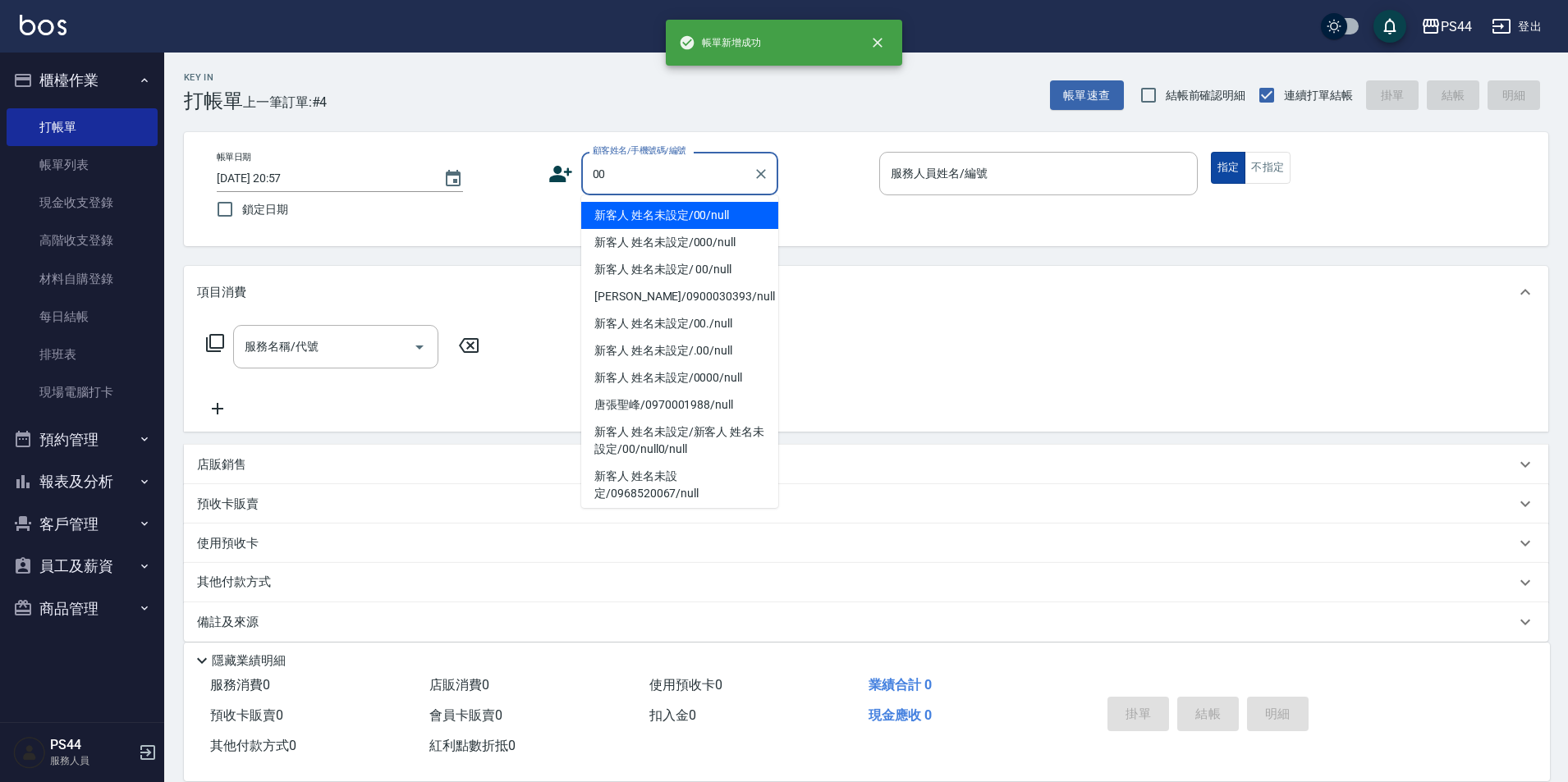
type input "新客人 姓名未設定/00/null"
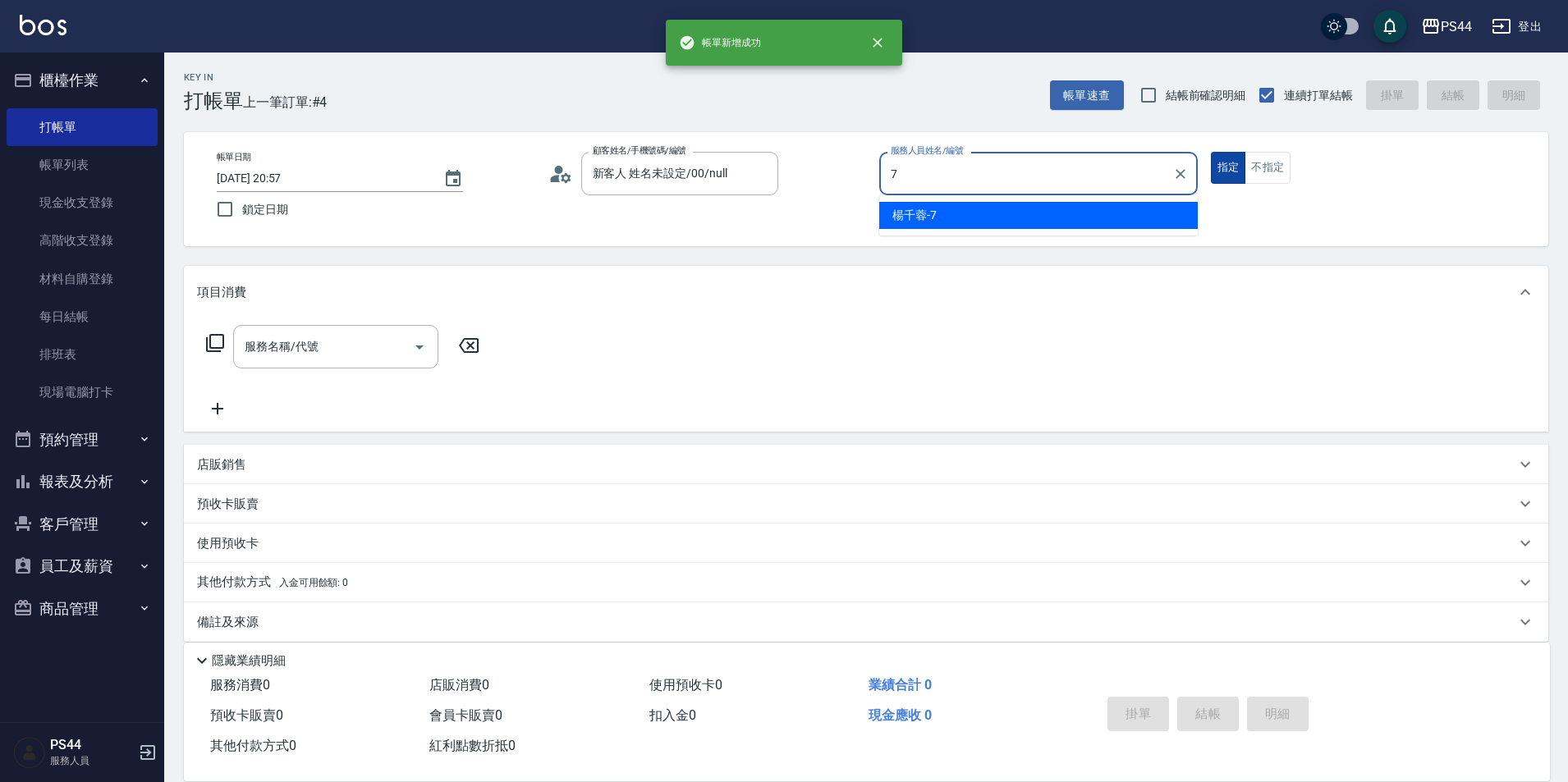
type input "楊千蓉-7"
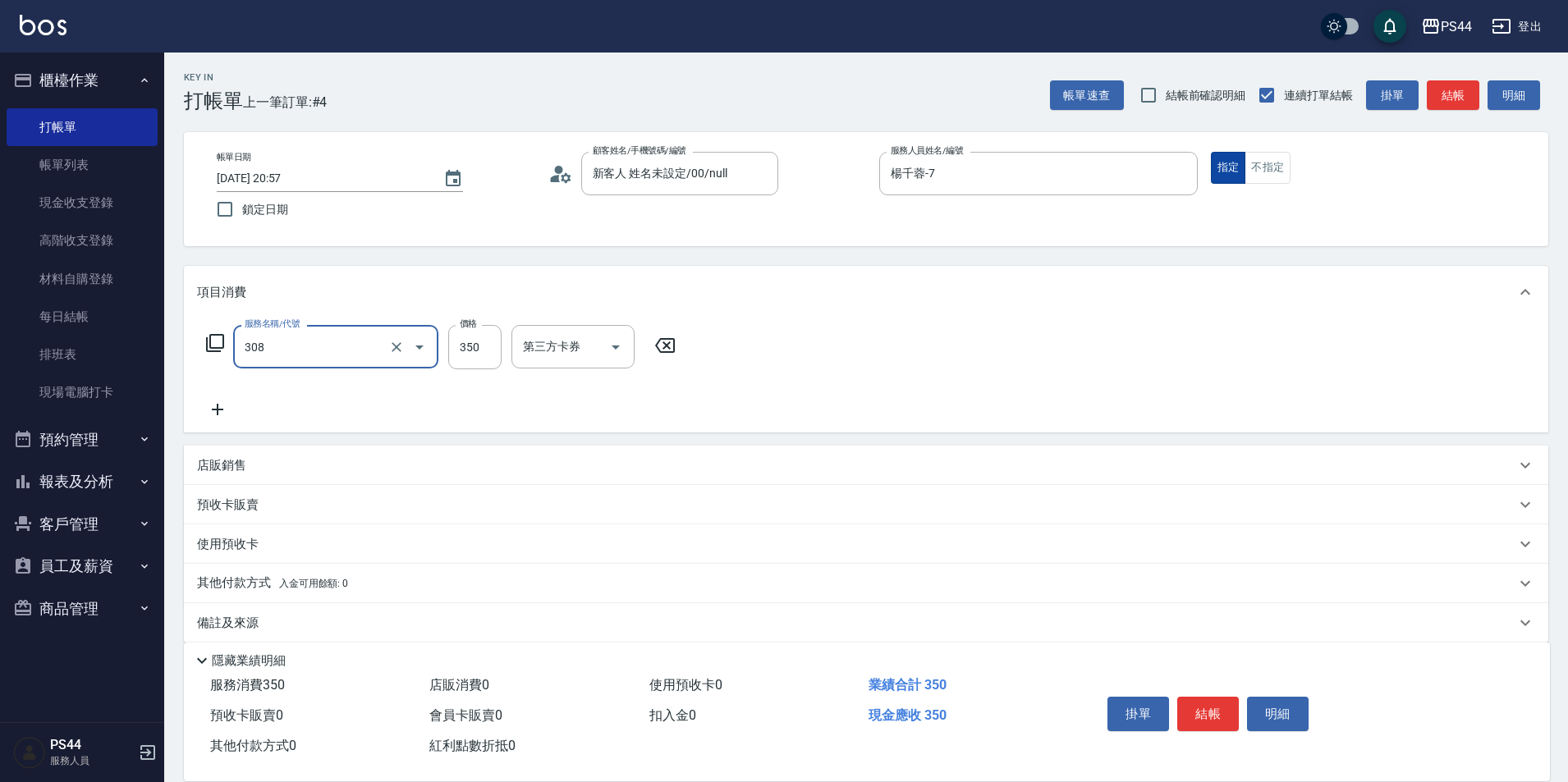
type input "洗+剪(308)"
type input "[PERSON_NAME]-34"
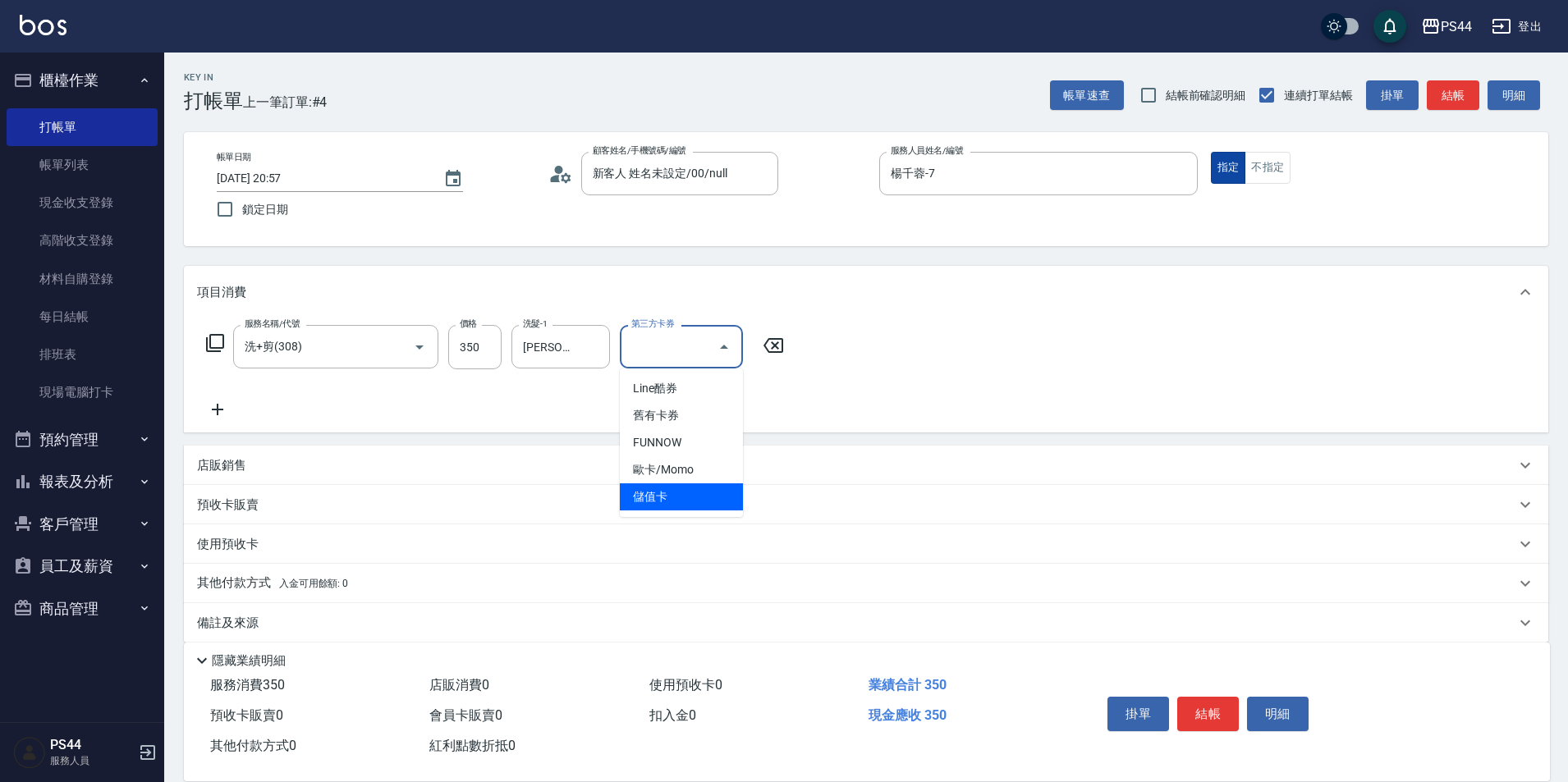
type input "儲值卡"
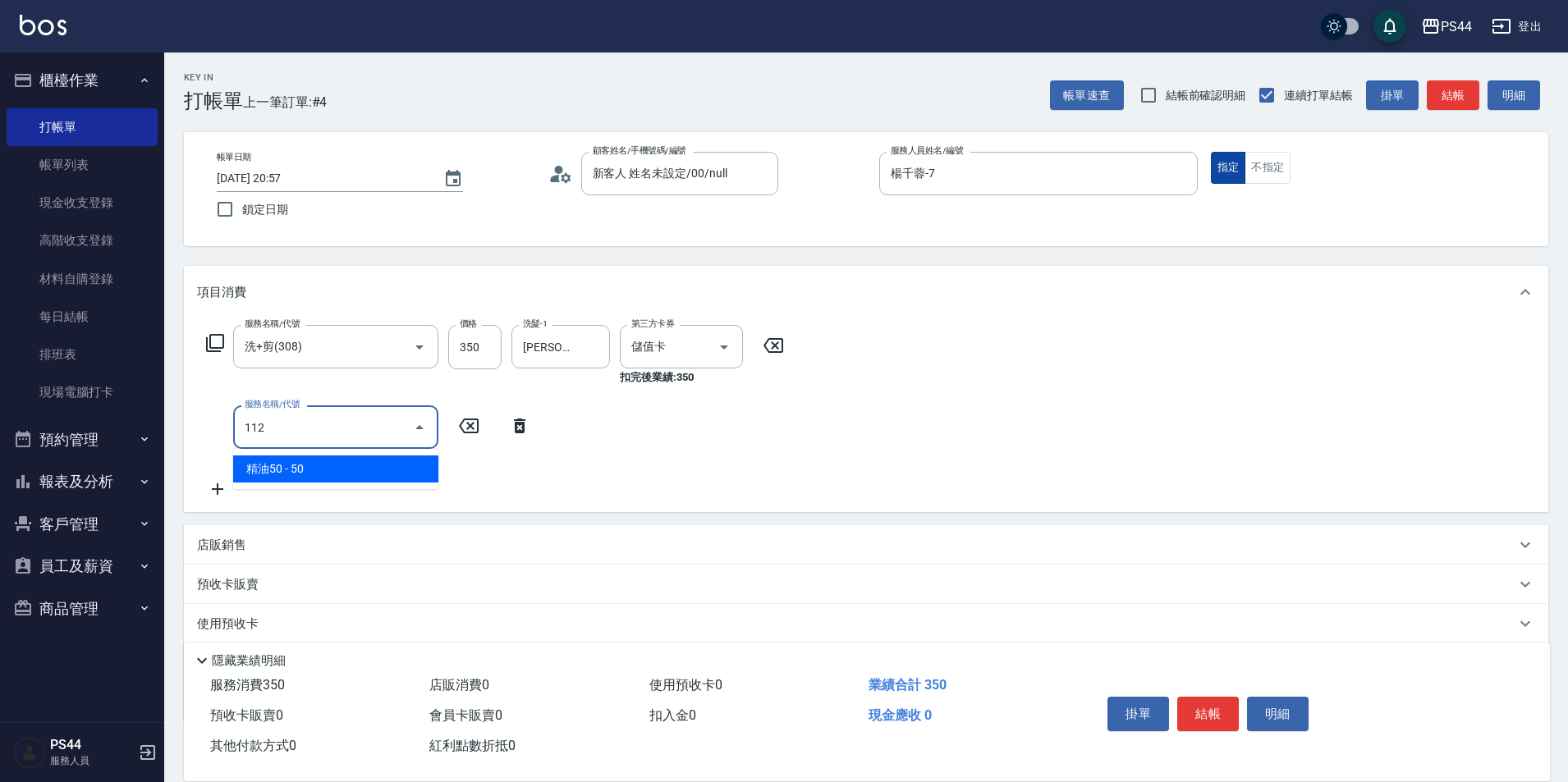
type input "精油50(112)"
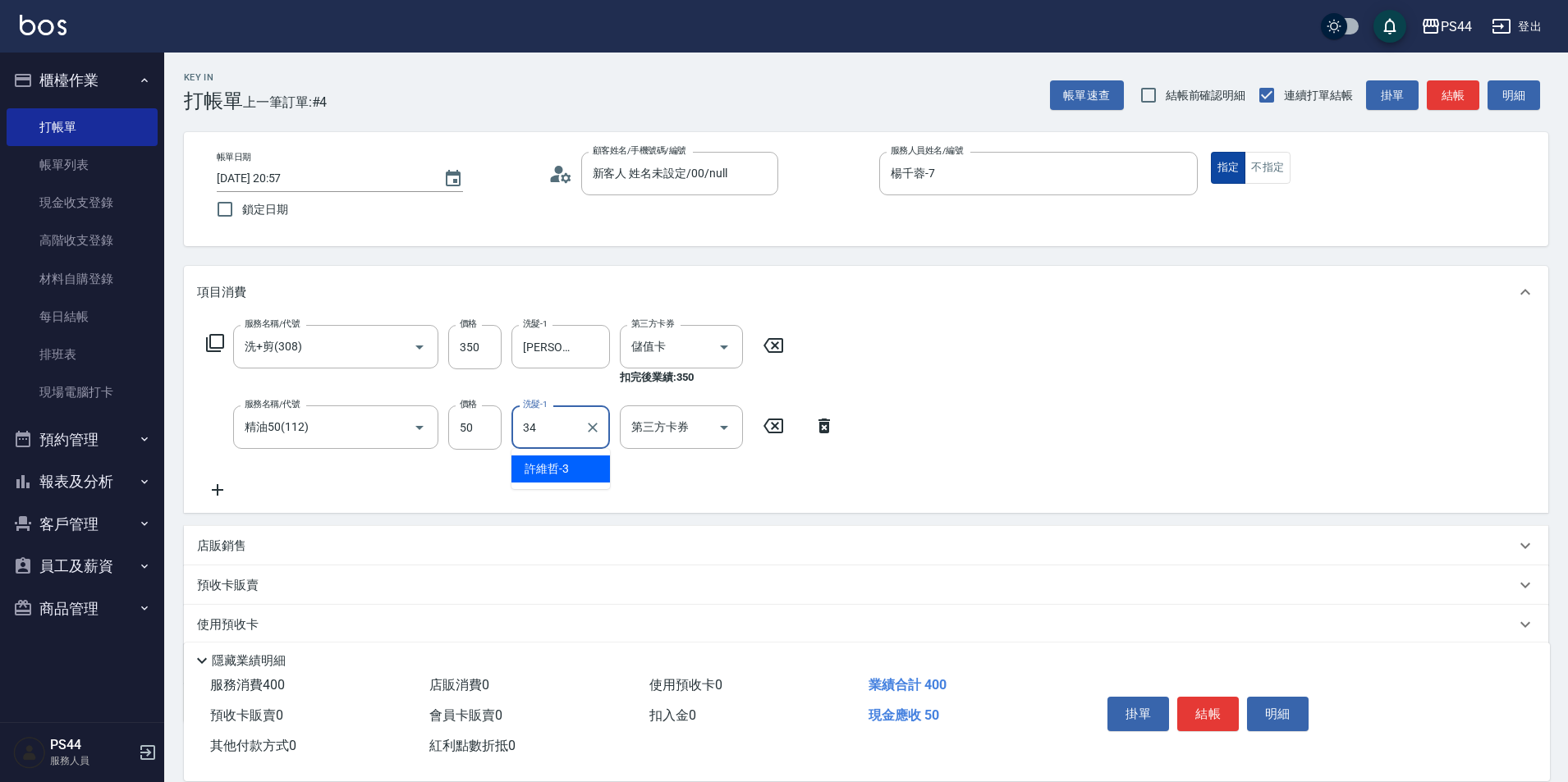
type input "[PERSON_NAME]-34"
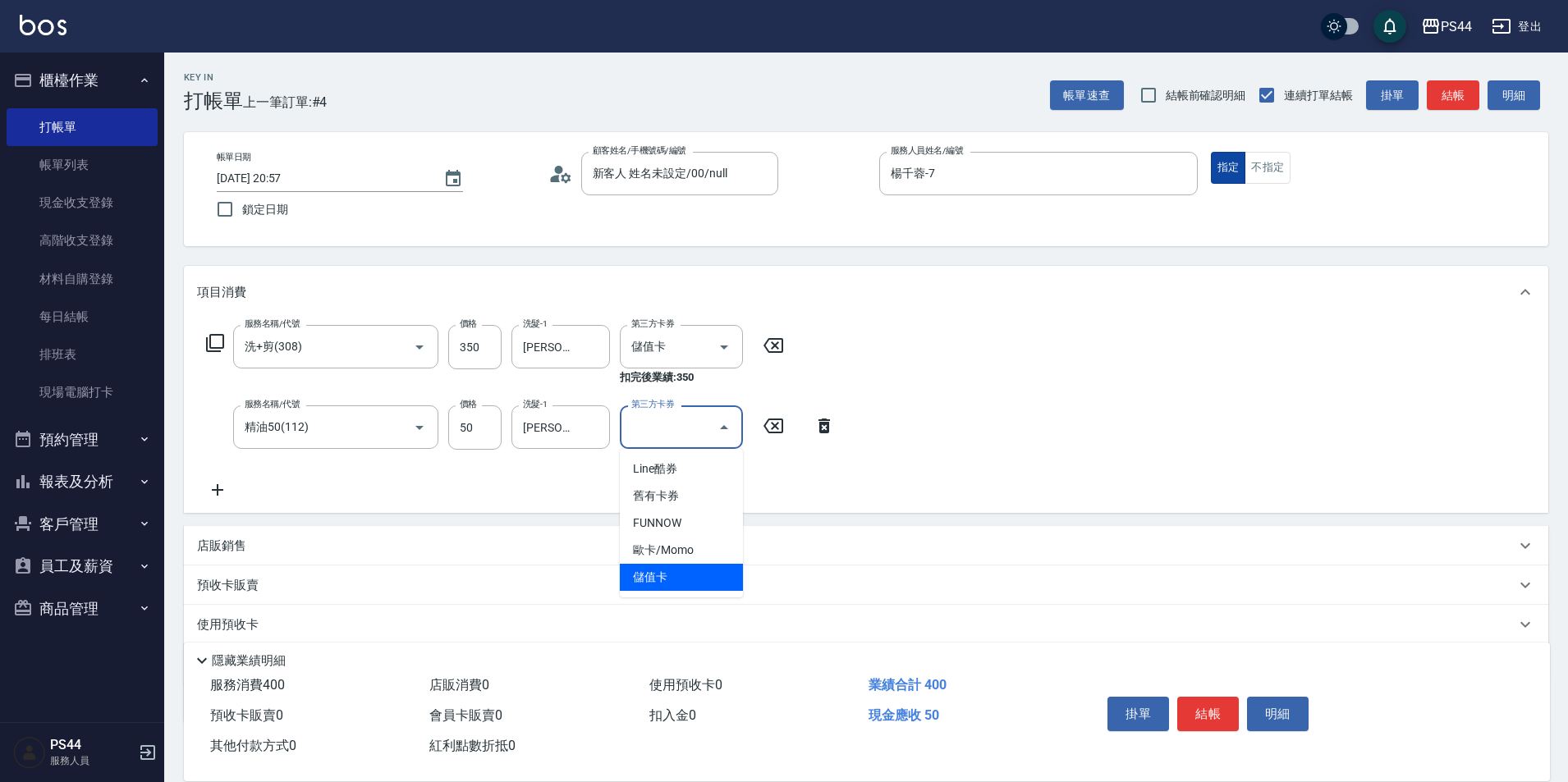
type input "儲值卡"
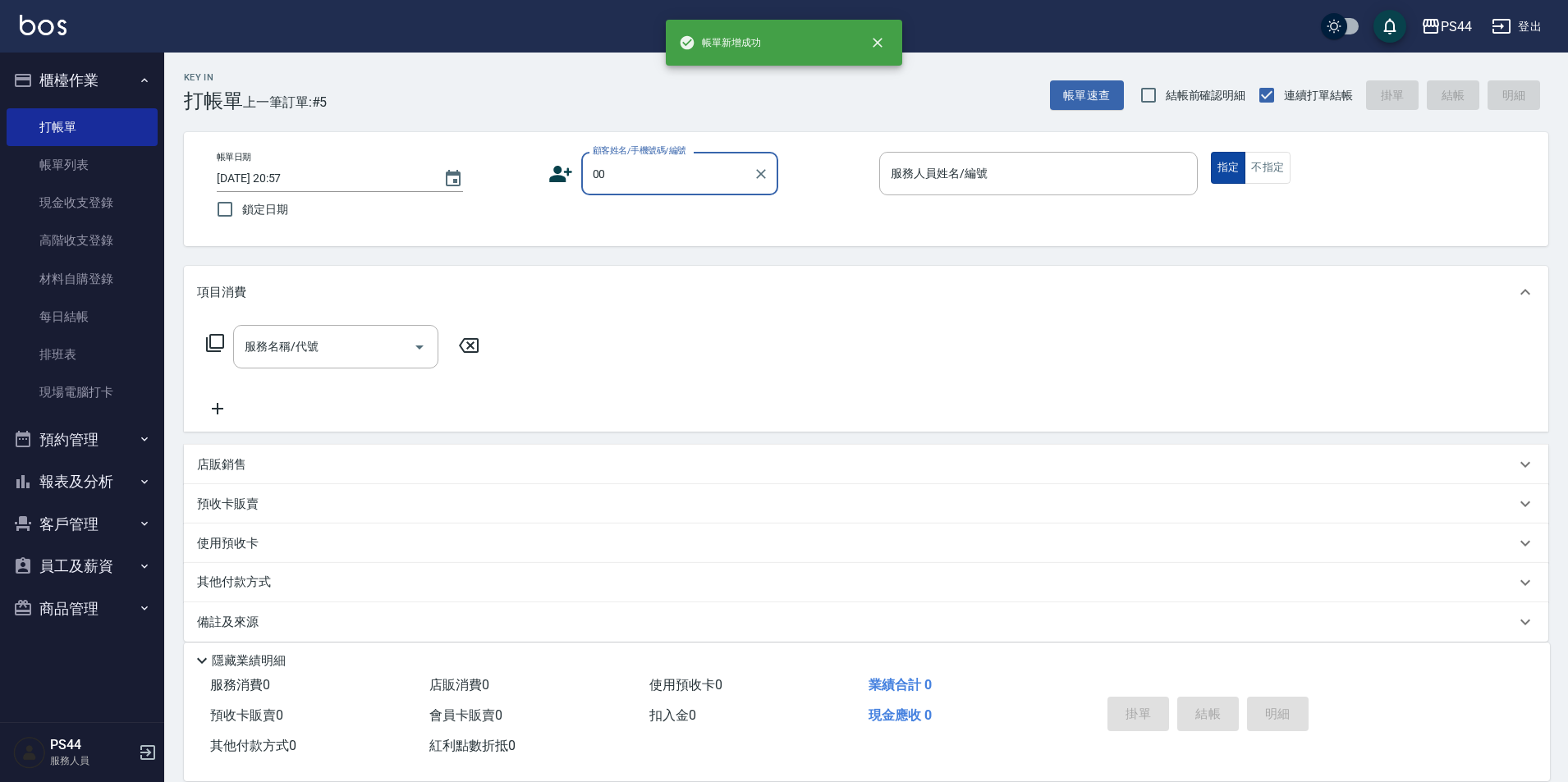
type input "新客人 姓名未設定/00/null"
type input "楊千蓉-7"
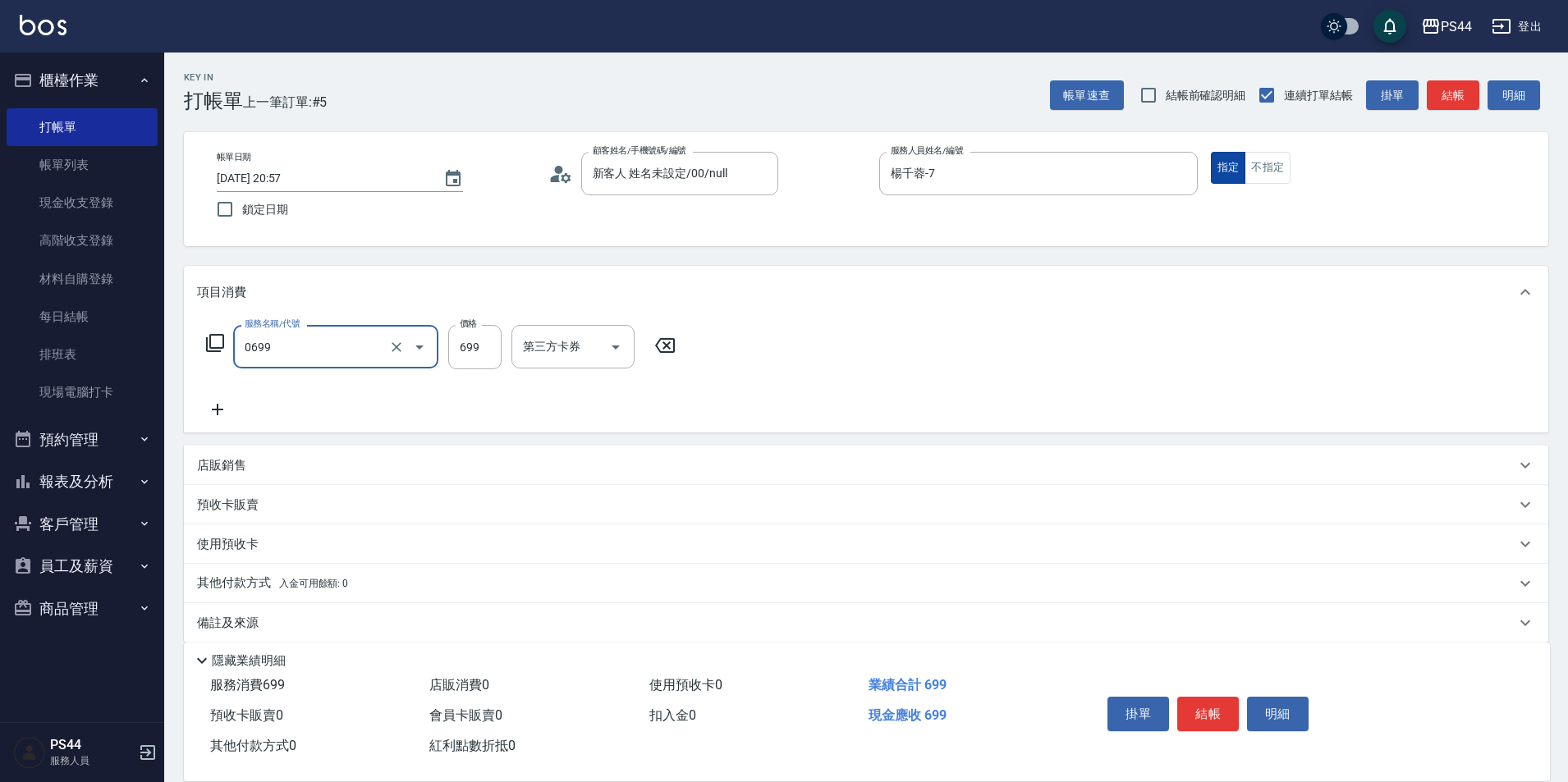
type input "精油SPA(0699)"
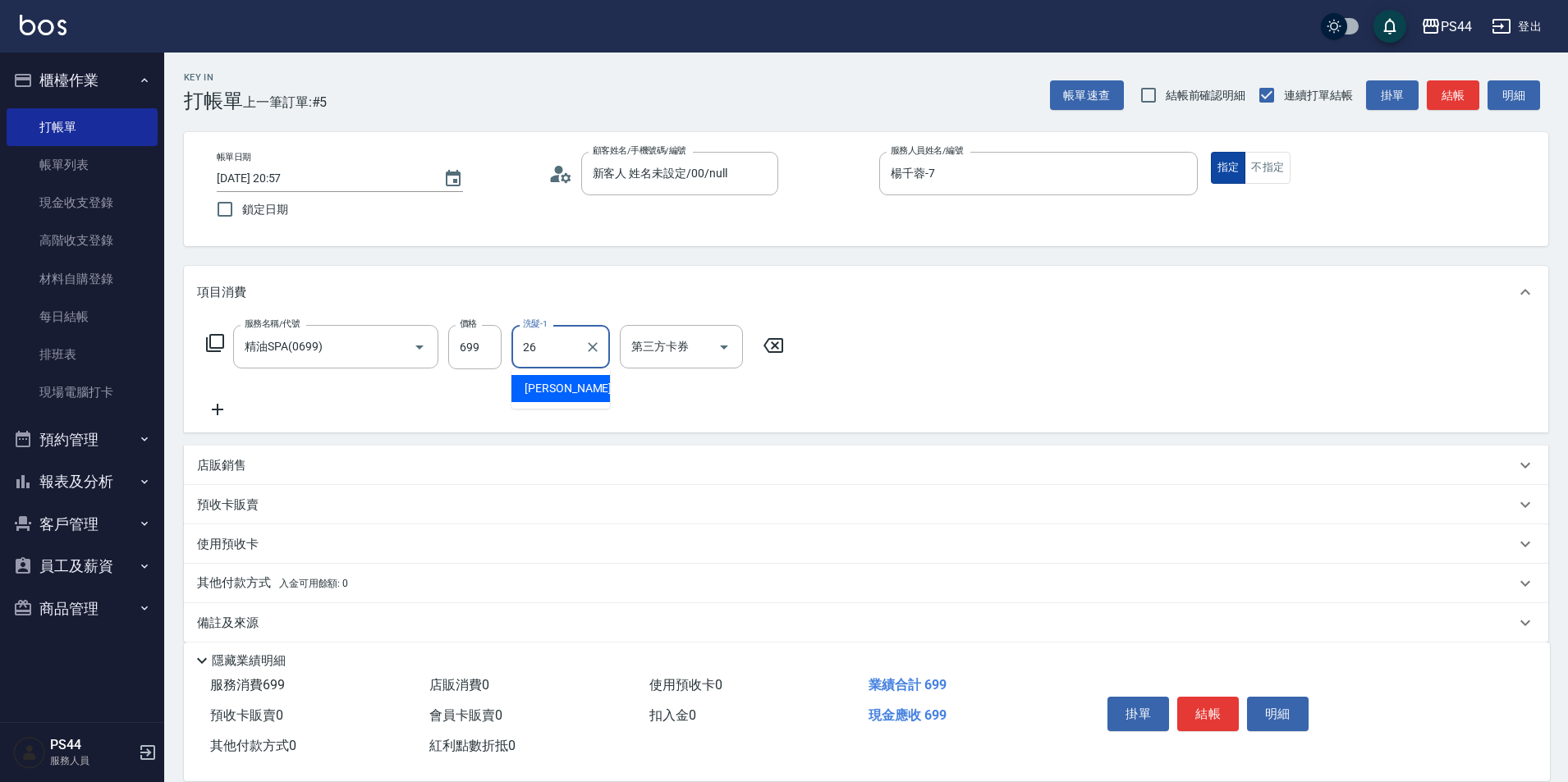
type input "[PERSON_NAME]-26"
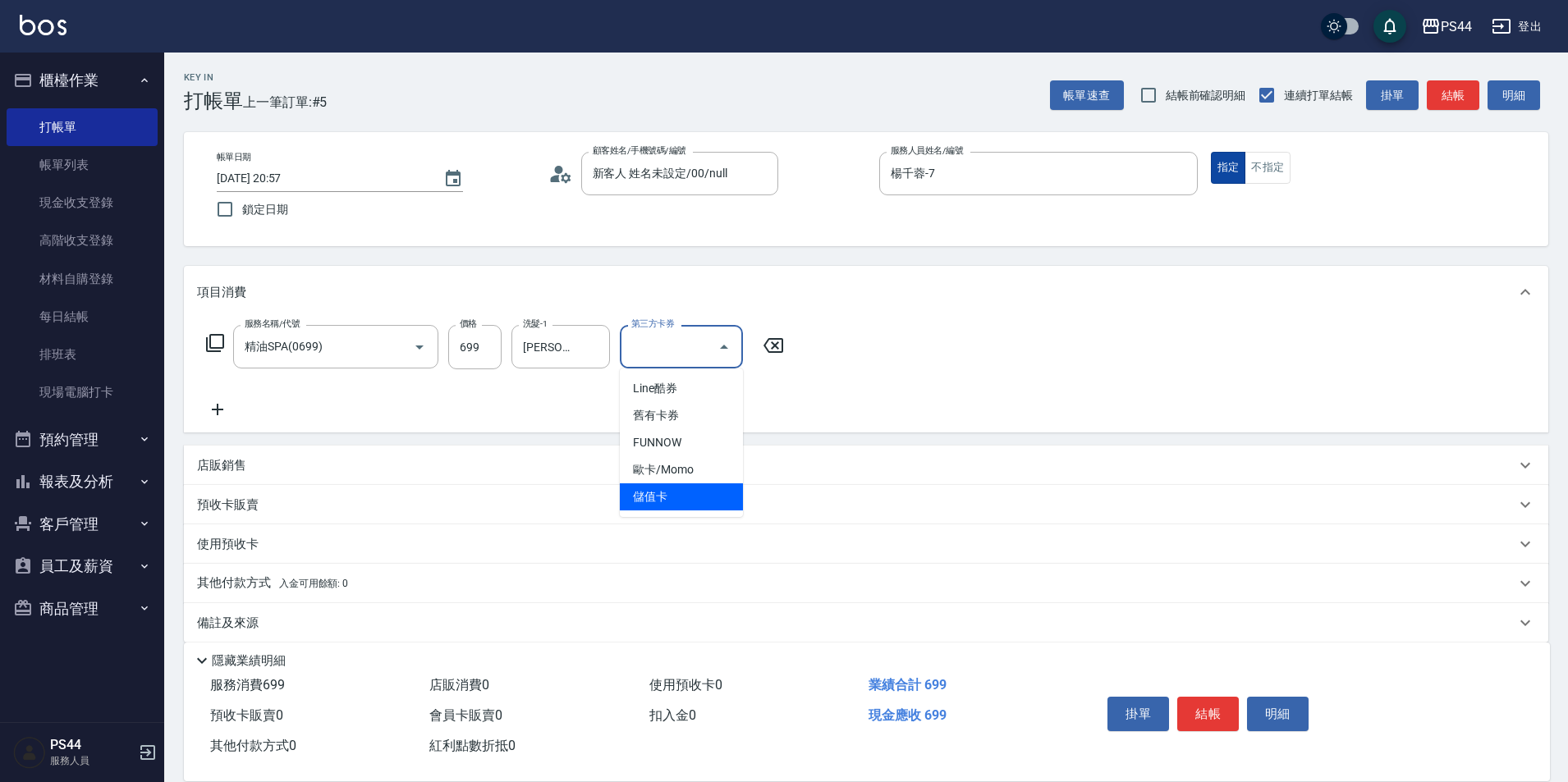
type input "儲值卡"
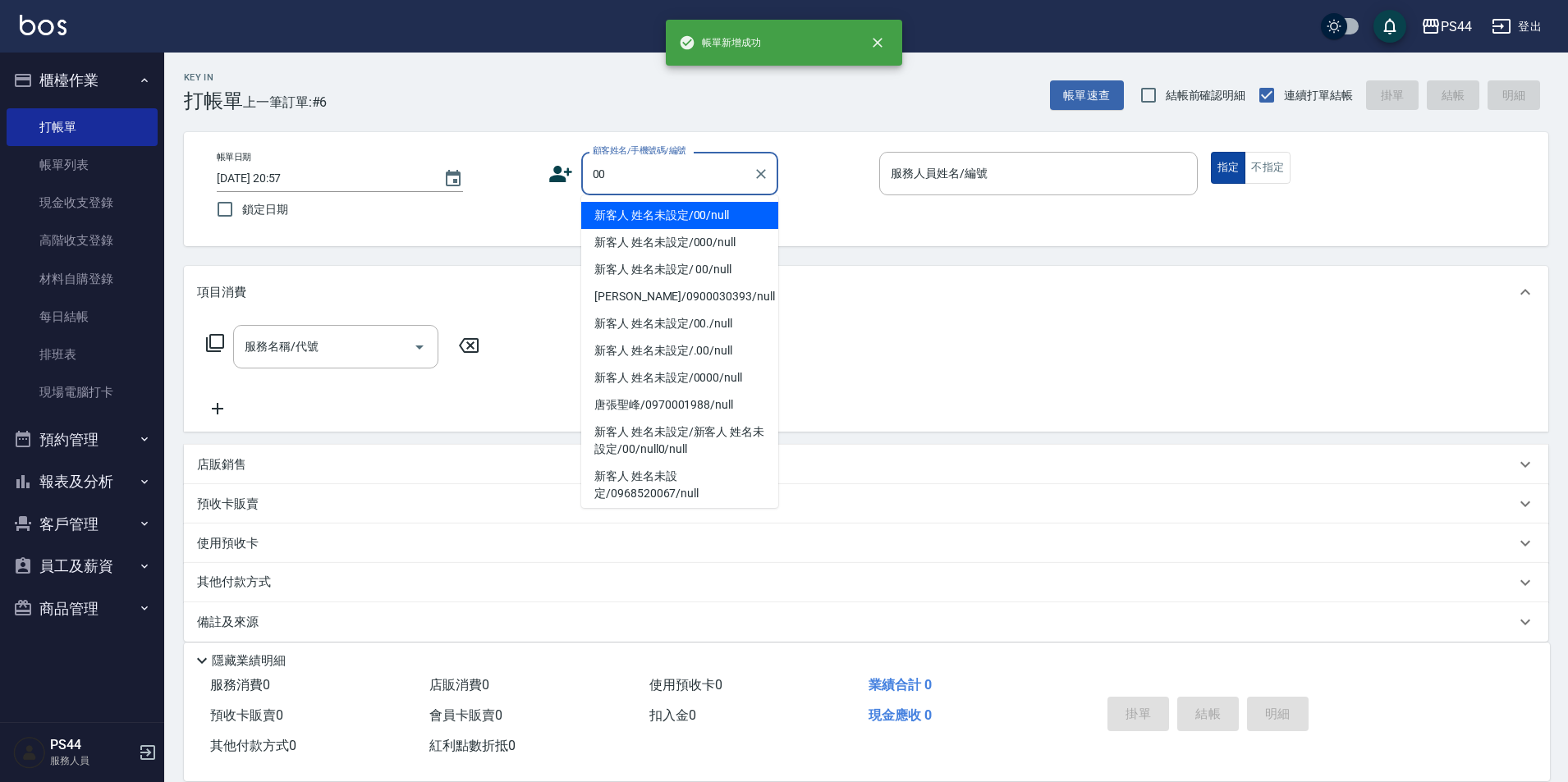
type input "新客人 姓名未設定/00/null"
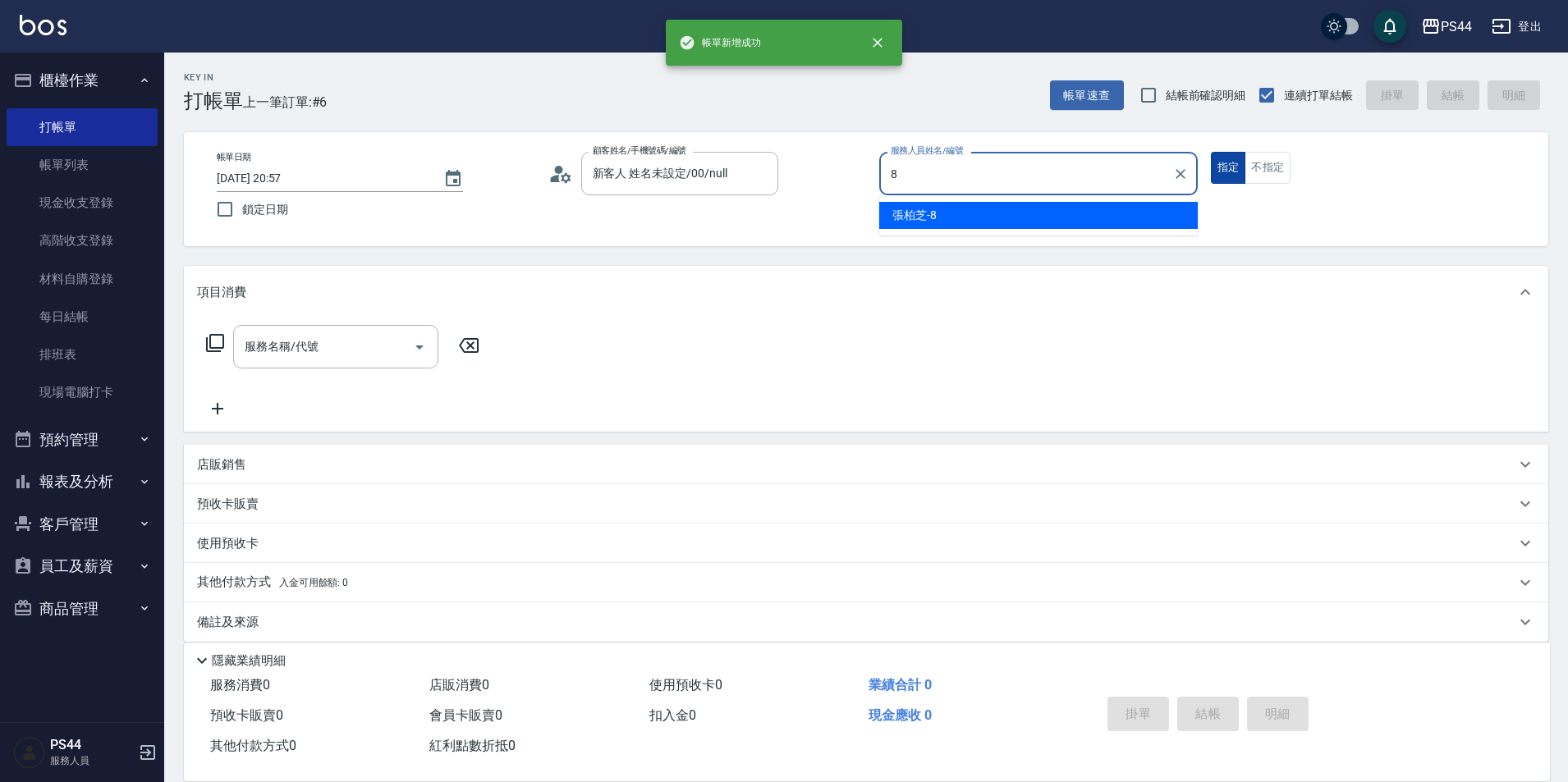
type input "張柏芝-8"
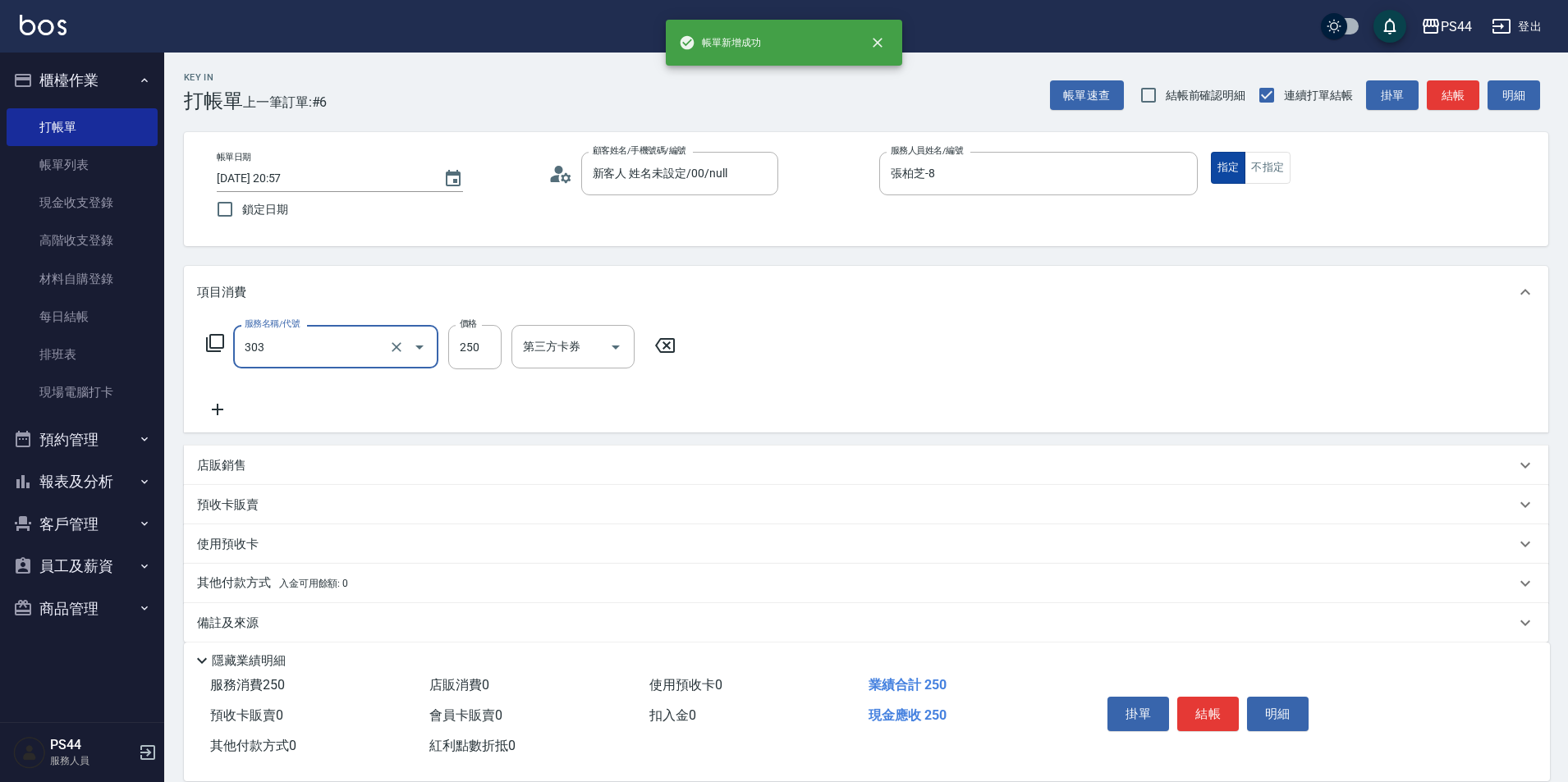
type input "剪髮(303)"
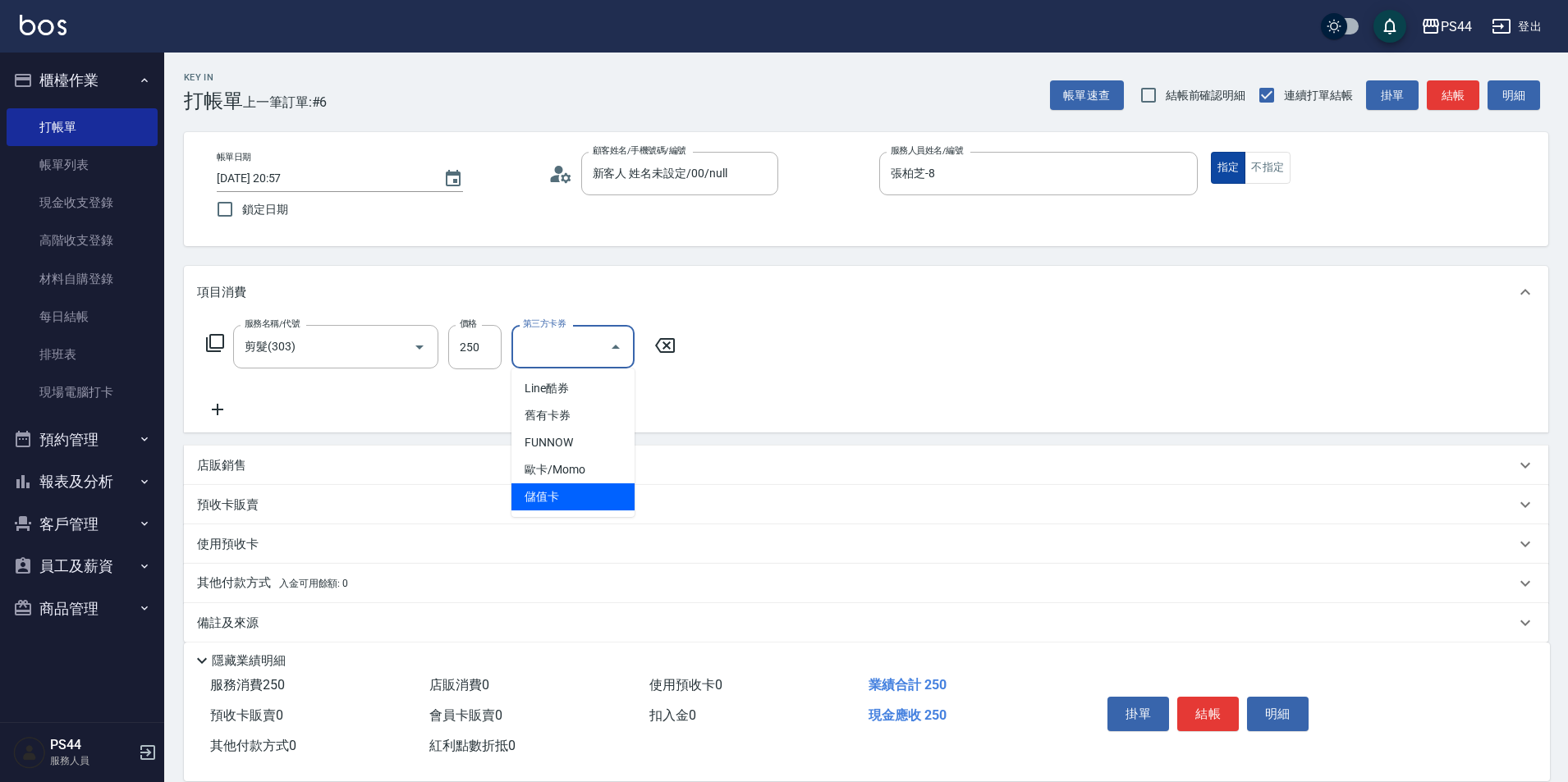
type input "儲值卡"
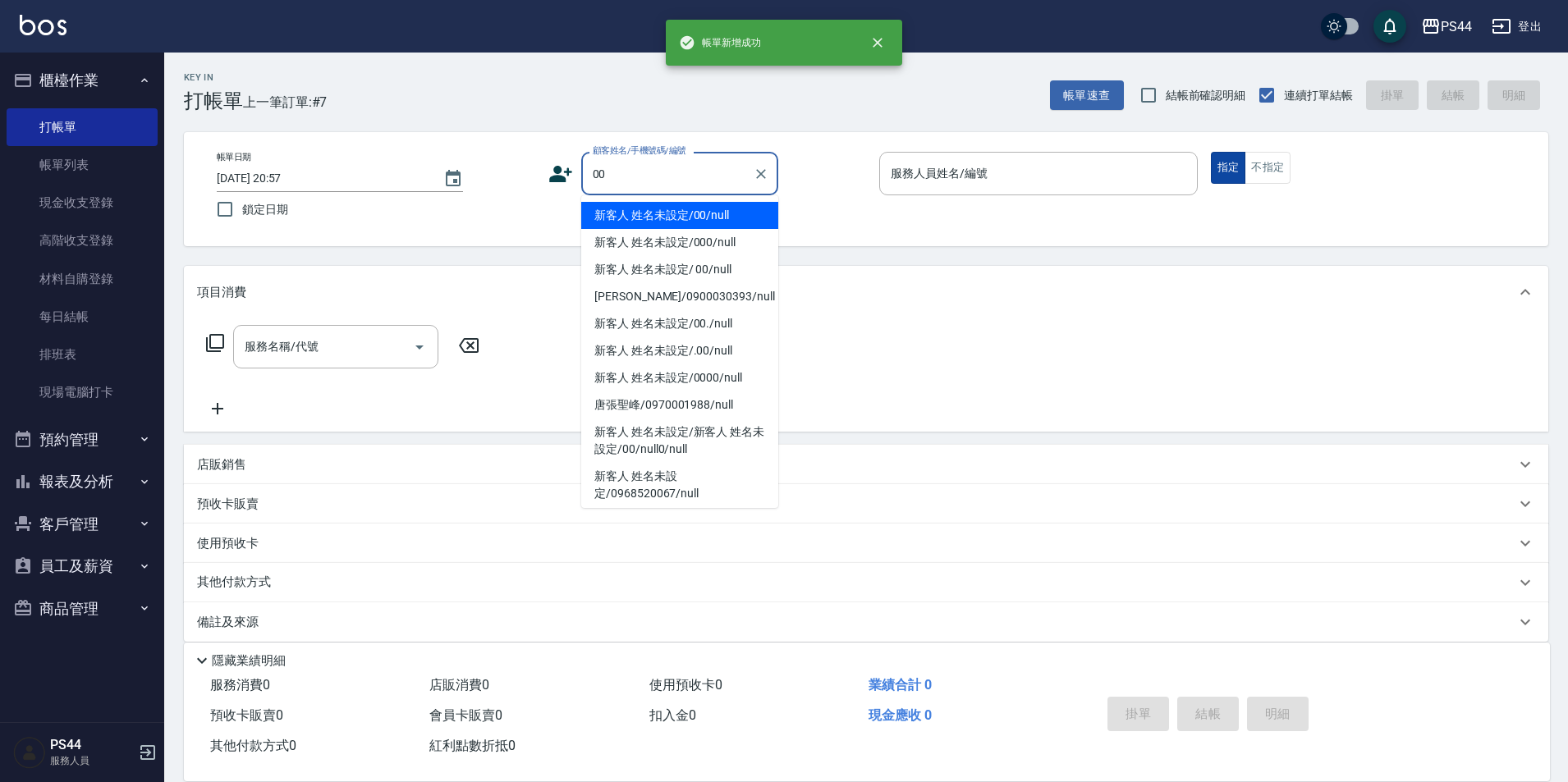
type input "新客人 姓名未設定/00/null"
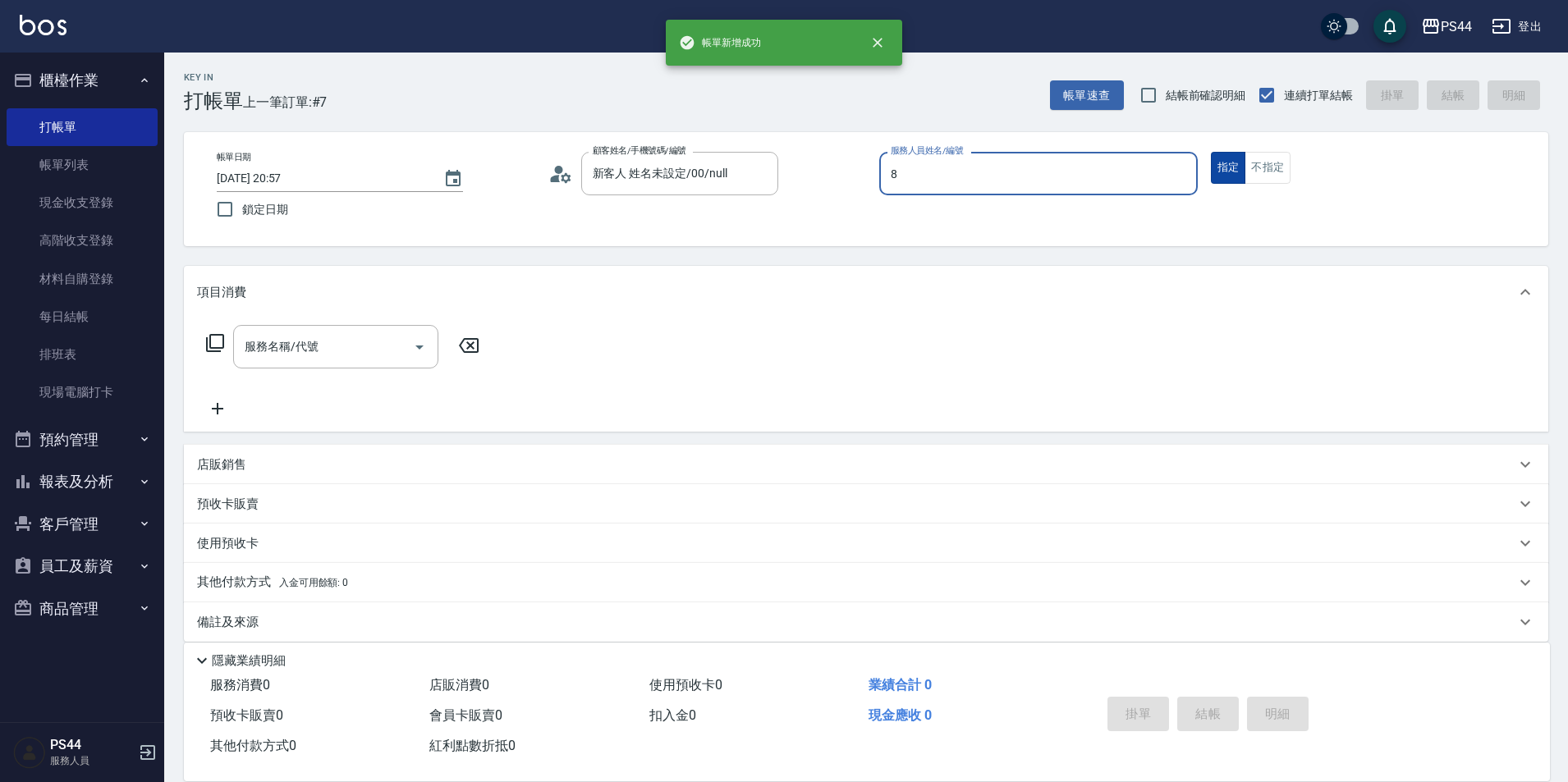
type input "張柏芝-8"
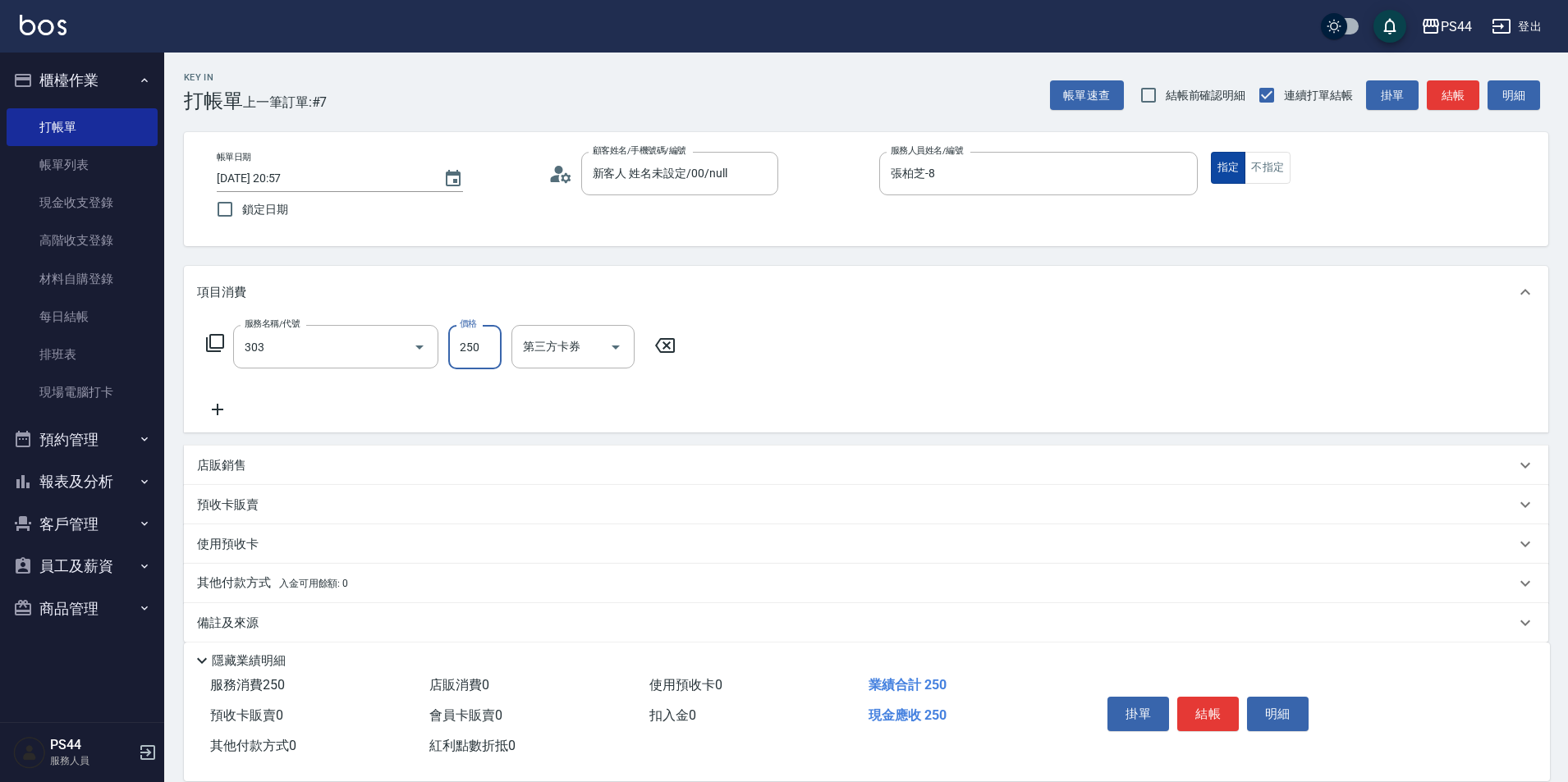
type input "剪髮(303)"
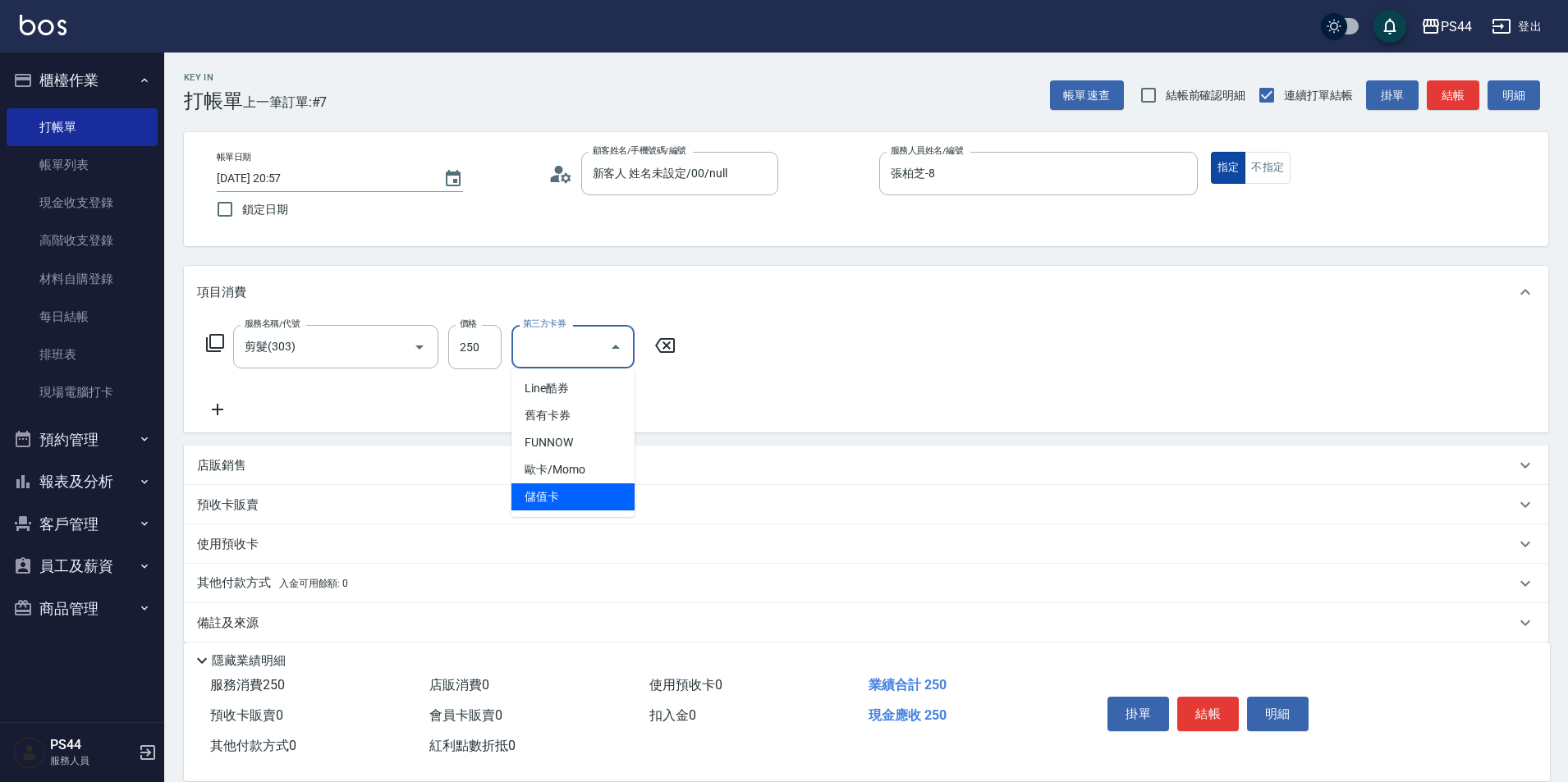
type input "儲值卡"
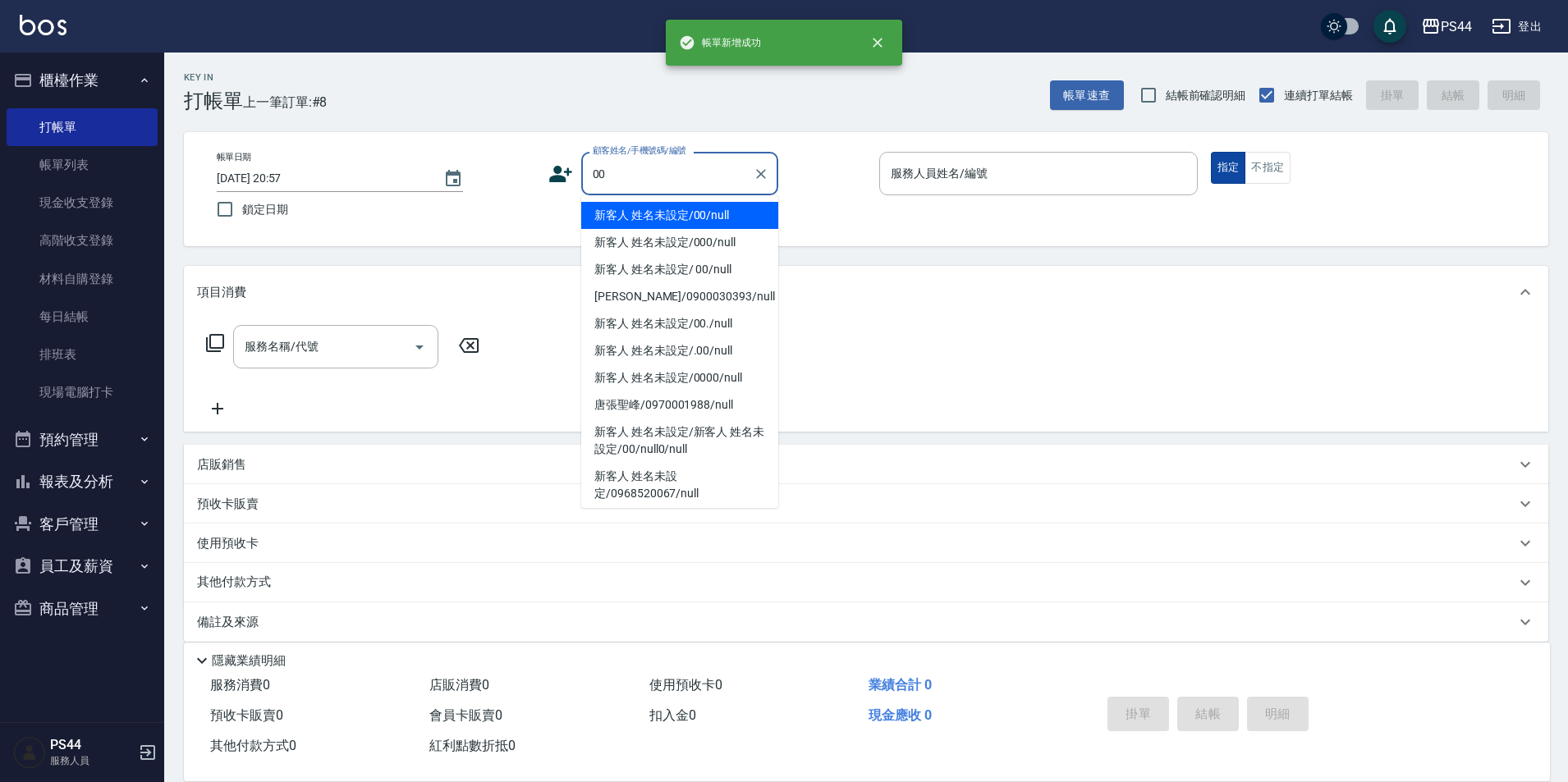
type input "新客人 姓名未設定/00/null"
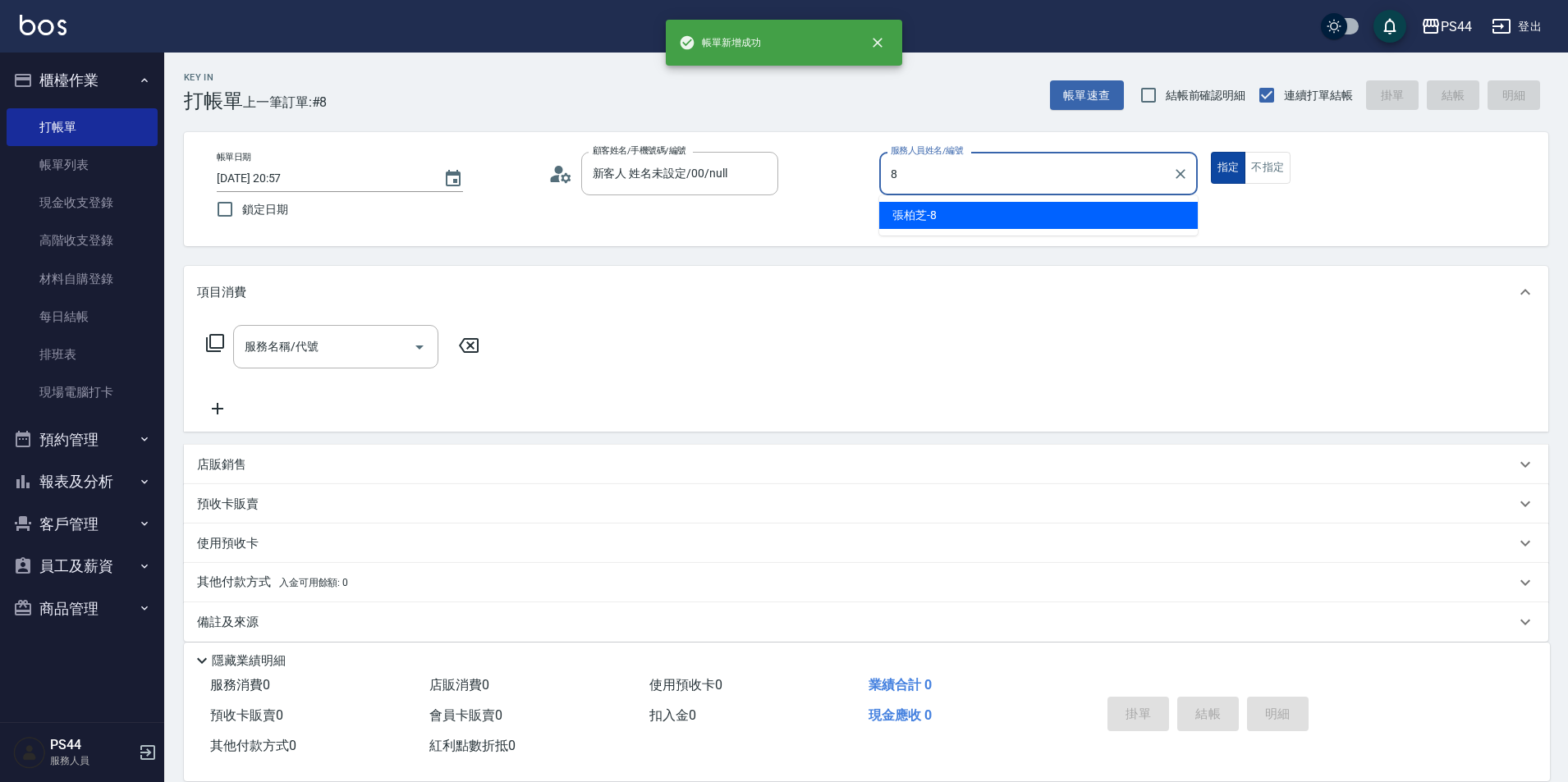
type input "張柏芝-8"
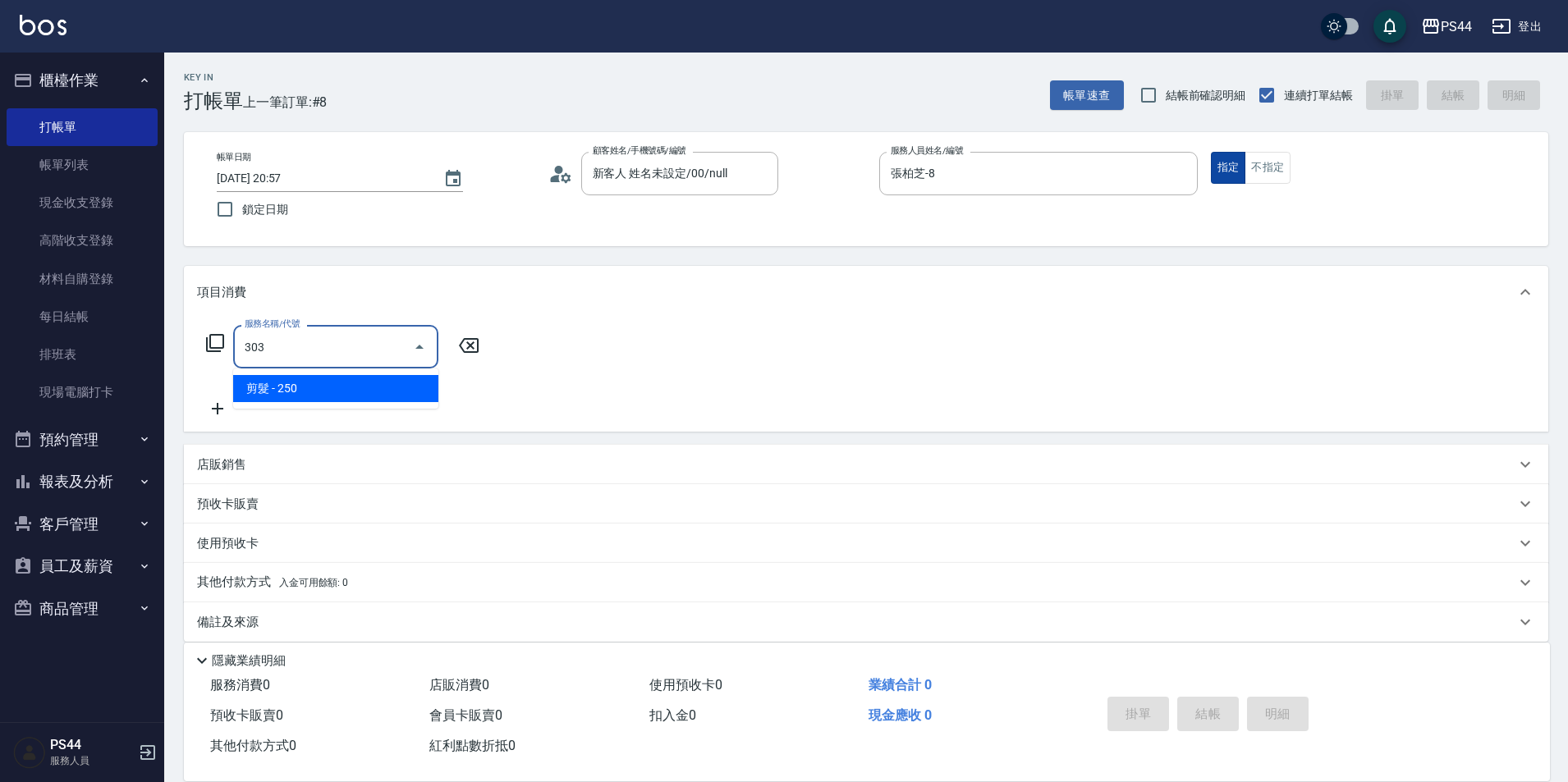
type input "剪髮(303)"
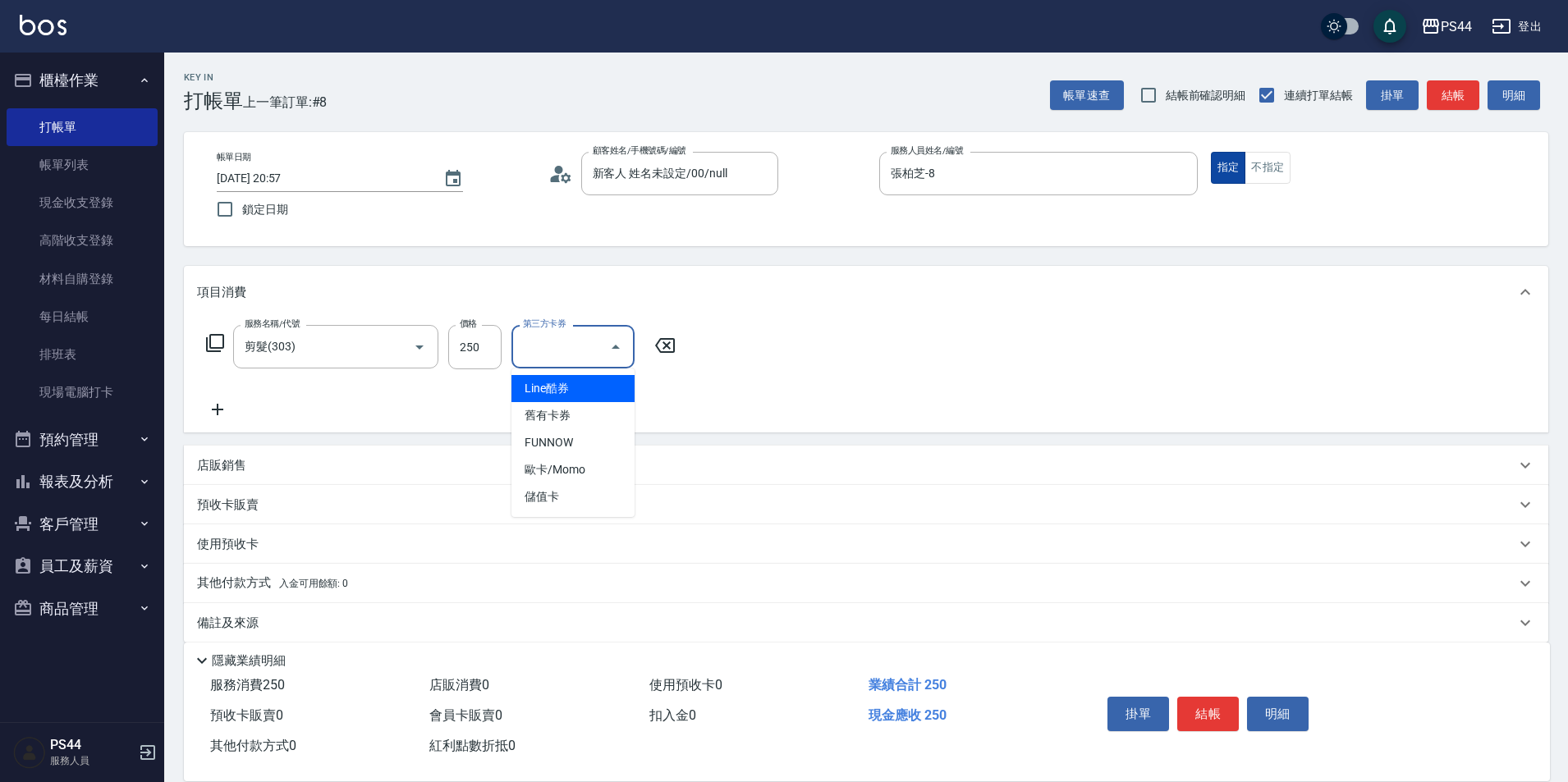
type input "儲值卡"
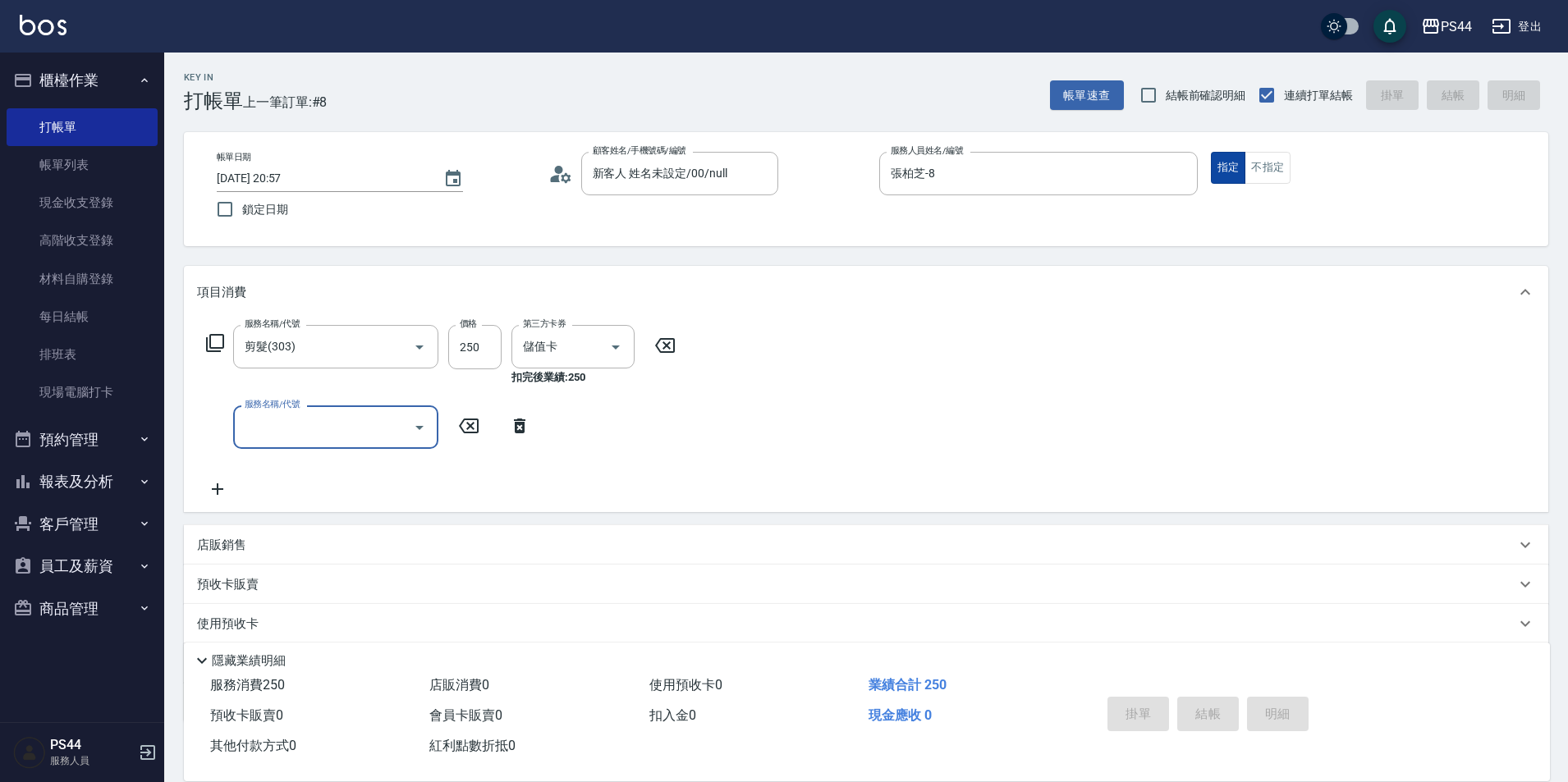
type input "[DATE] 20:58"
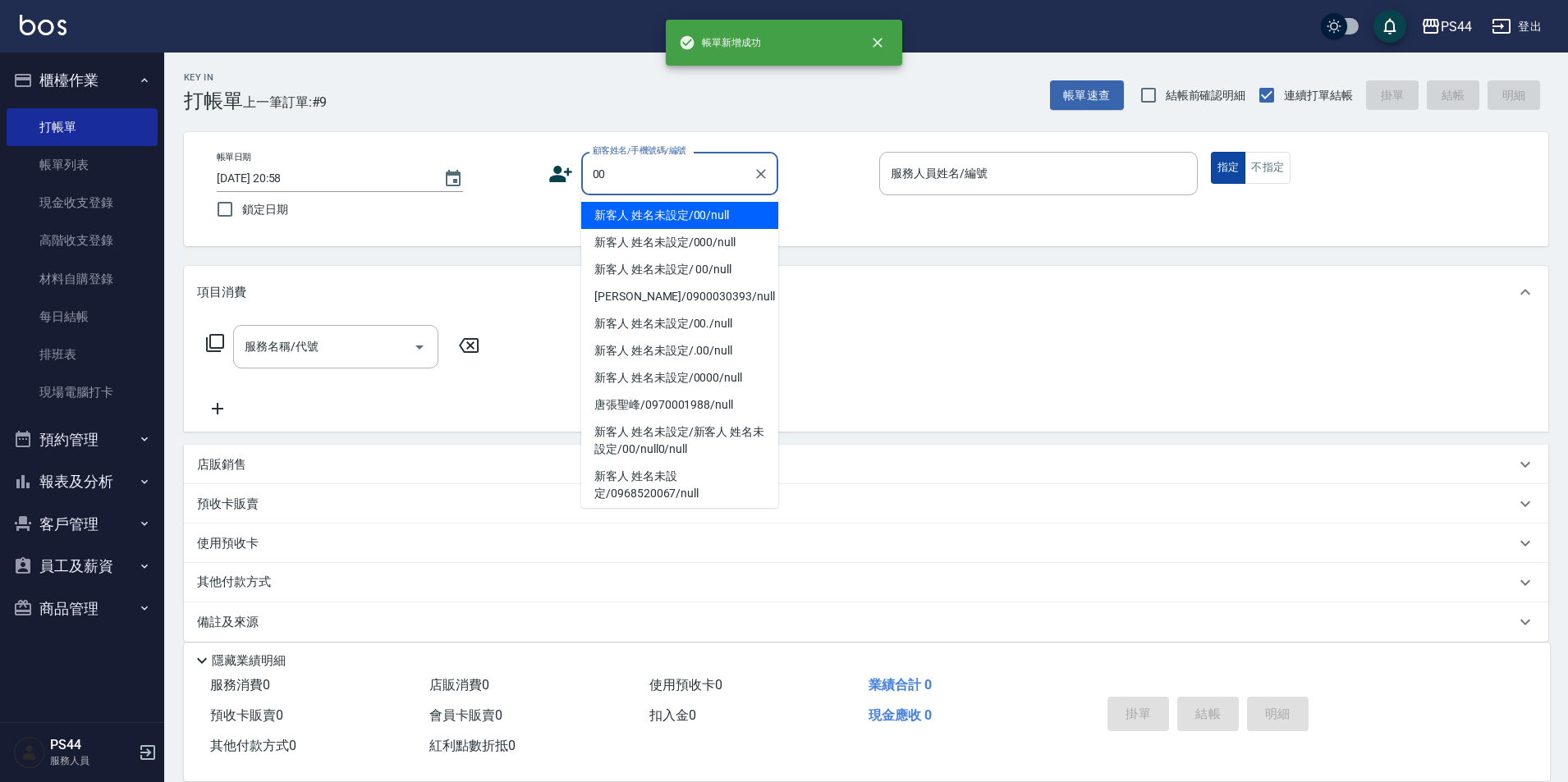
type input "新客人 姓名未設定/00/null"
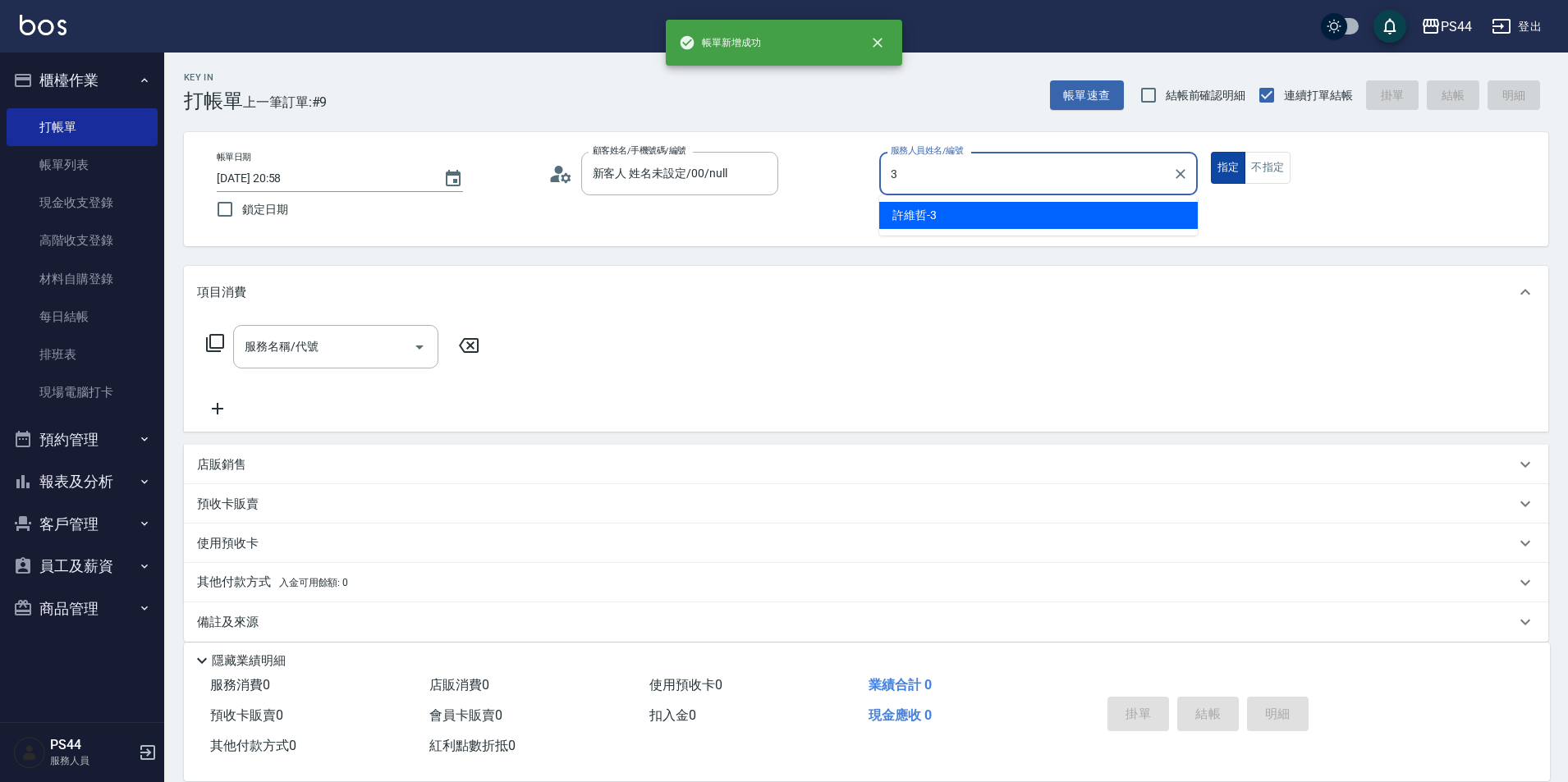
type input "許維哲-3"
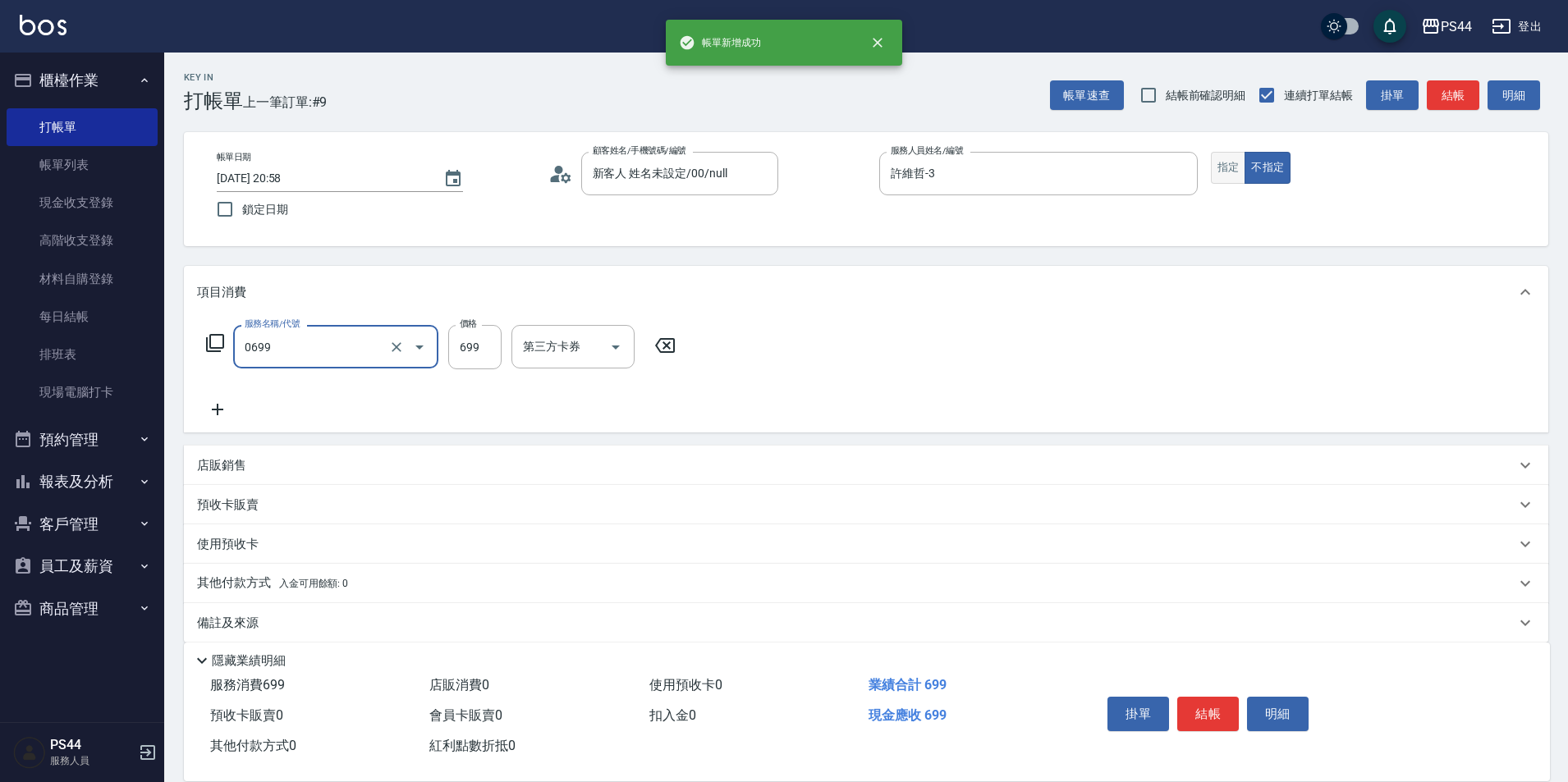
type input "精油SPA(0699)"
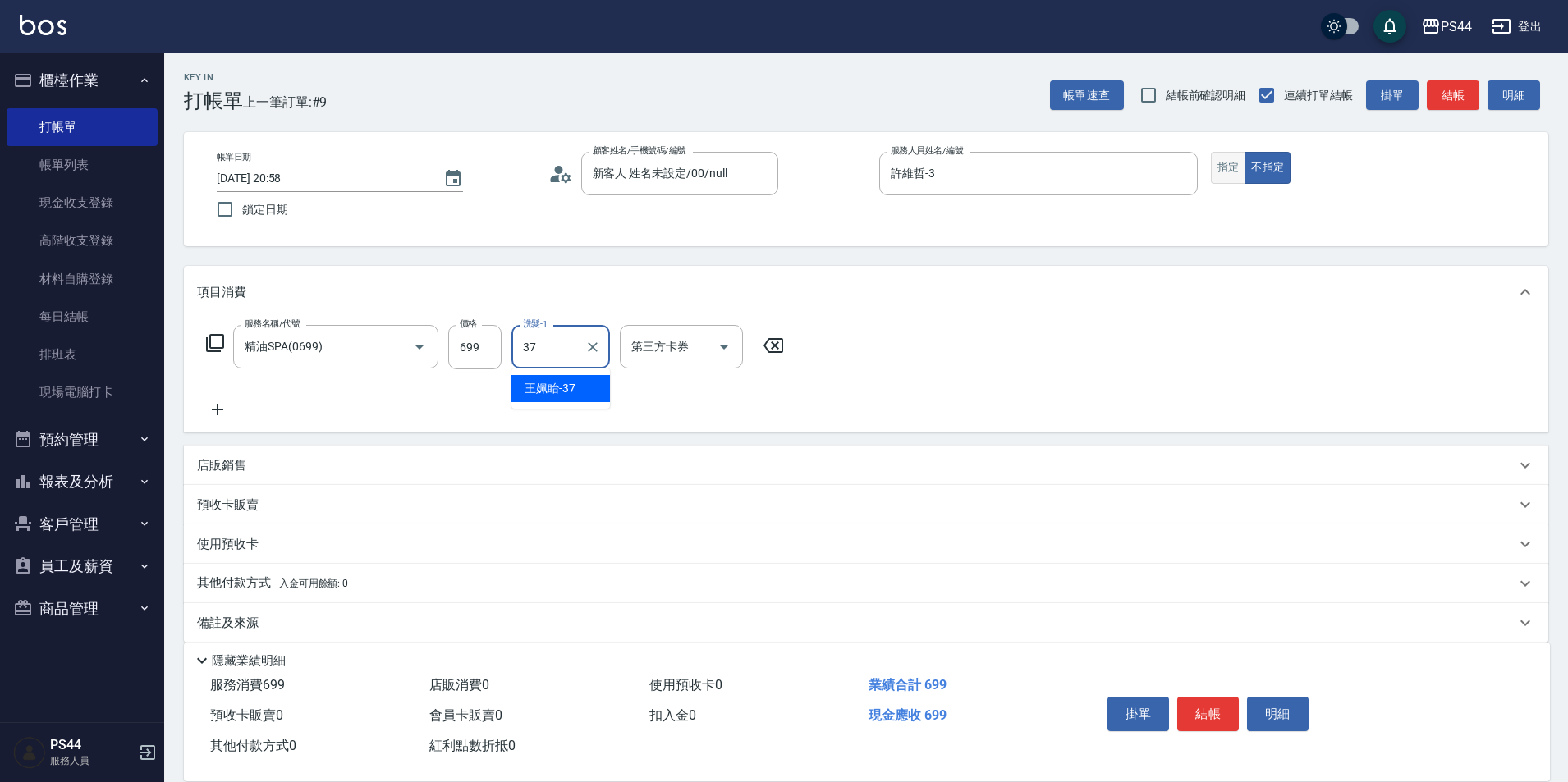
type input "王姵眙-37"
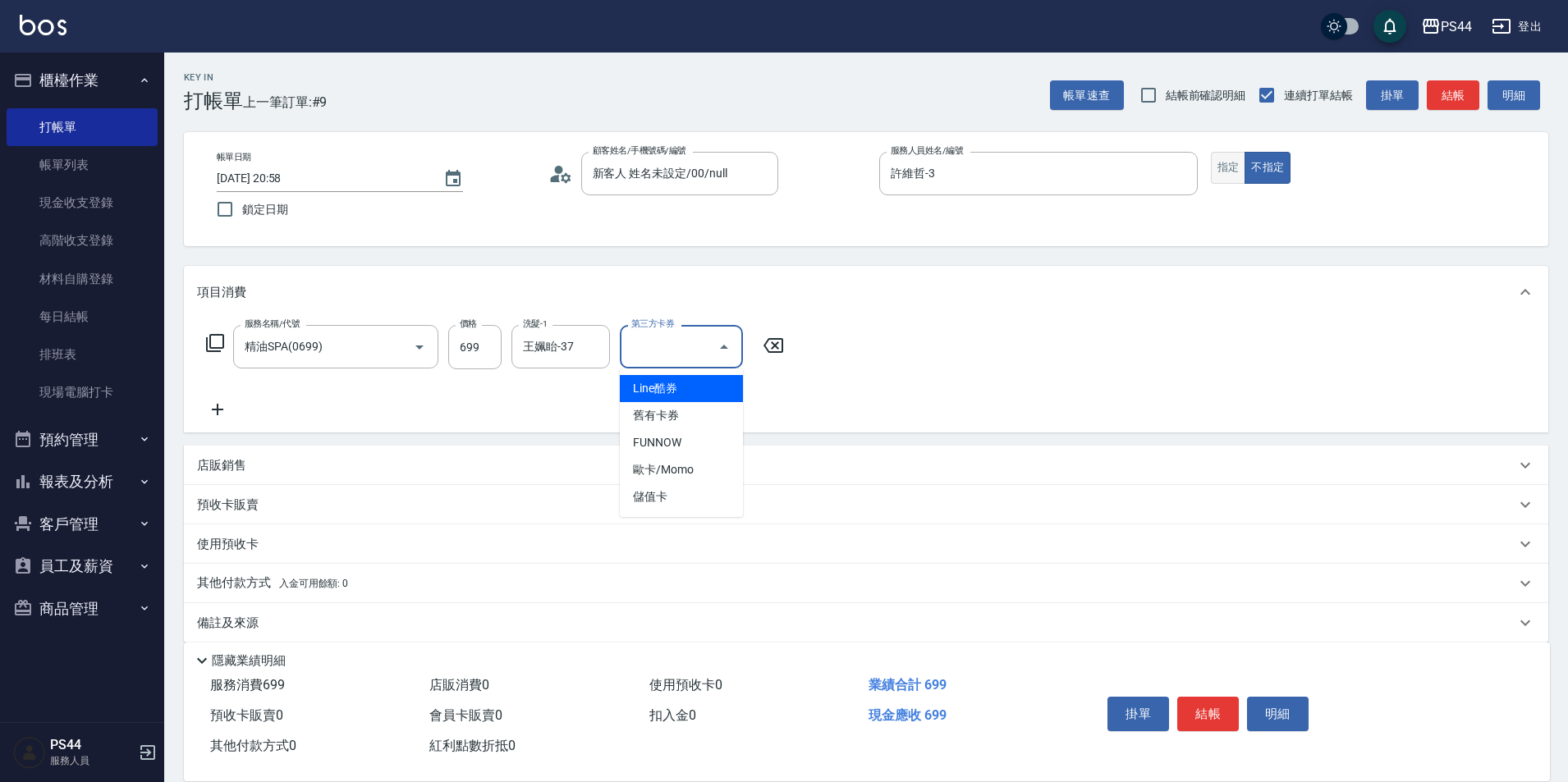
type input "儲值卡"
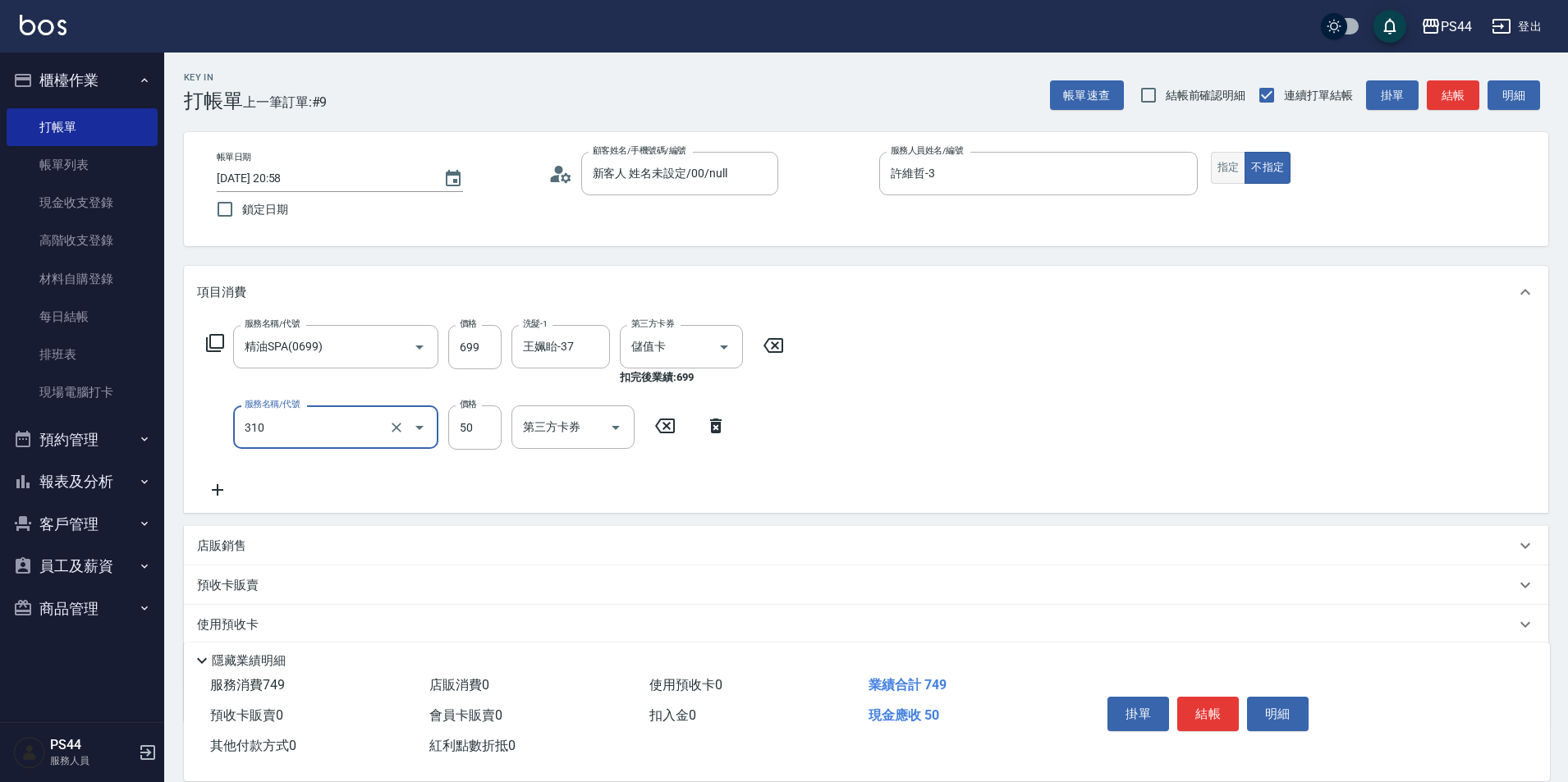
type input "剪瀏海(310)"
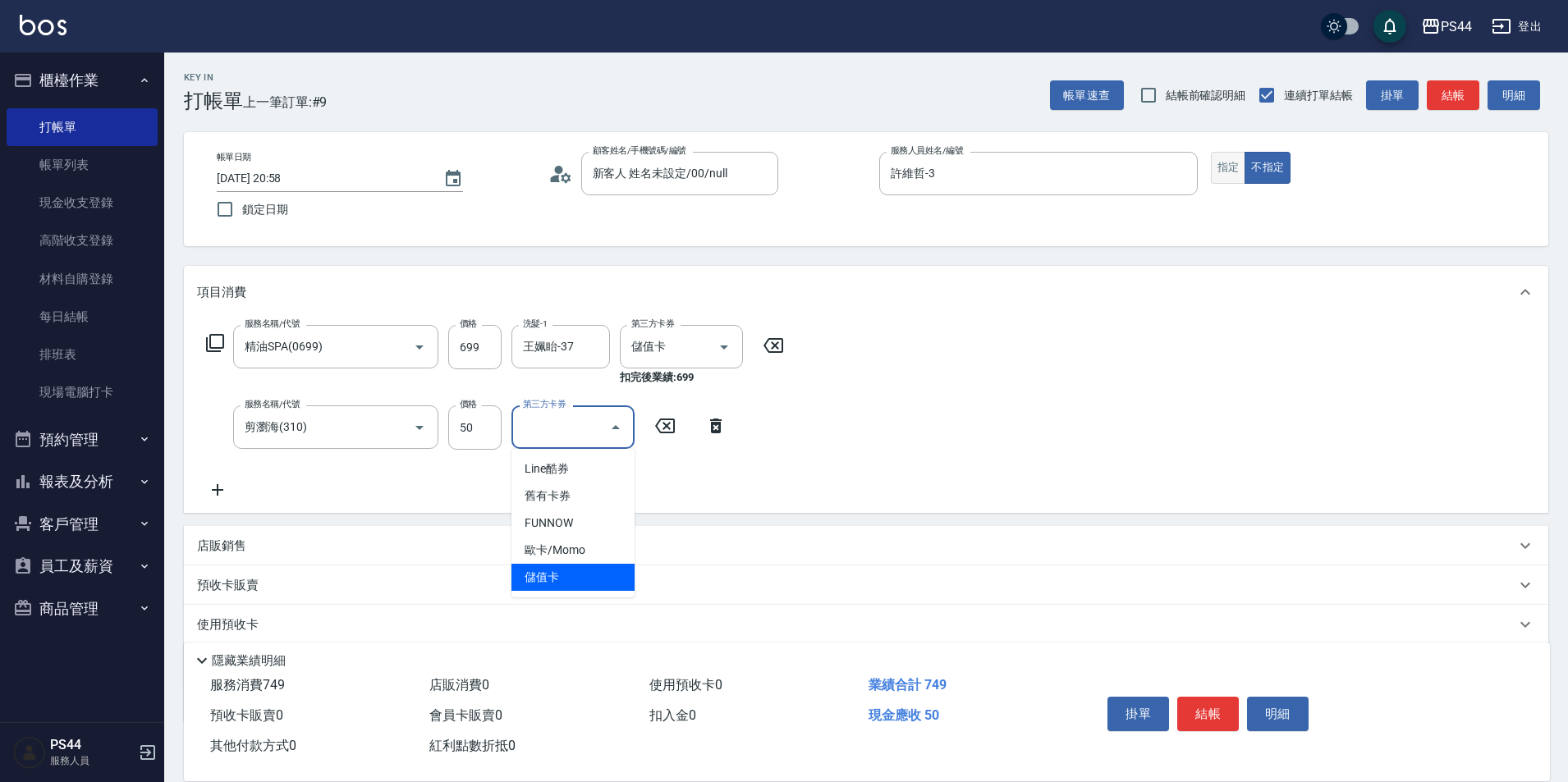
type input "儲值卡"
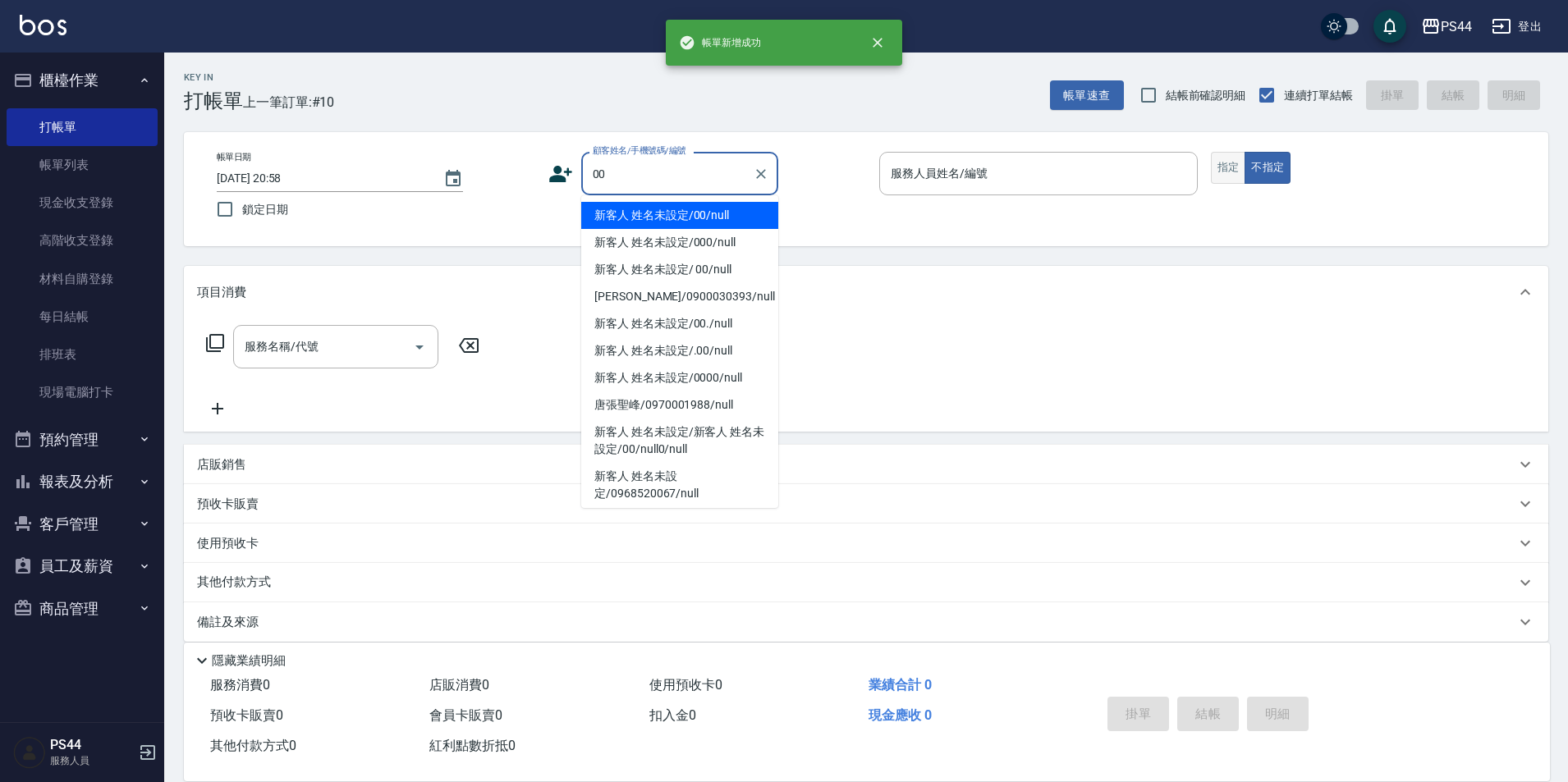
type input "新客人 姓名未設定/00/null"
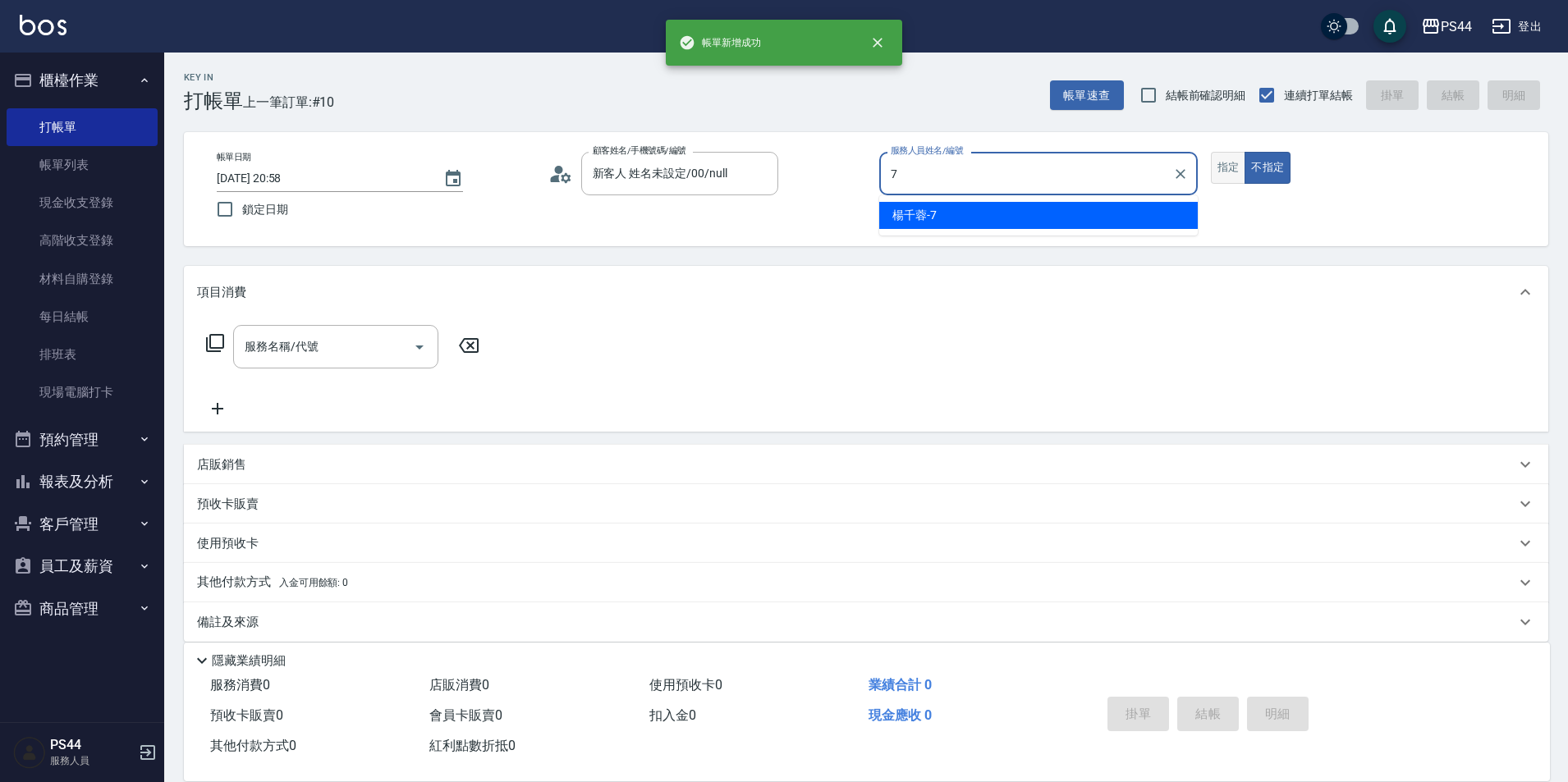
type input "楊千蓉-7"
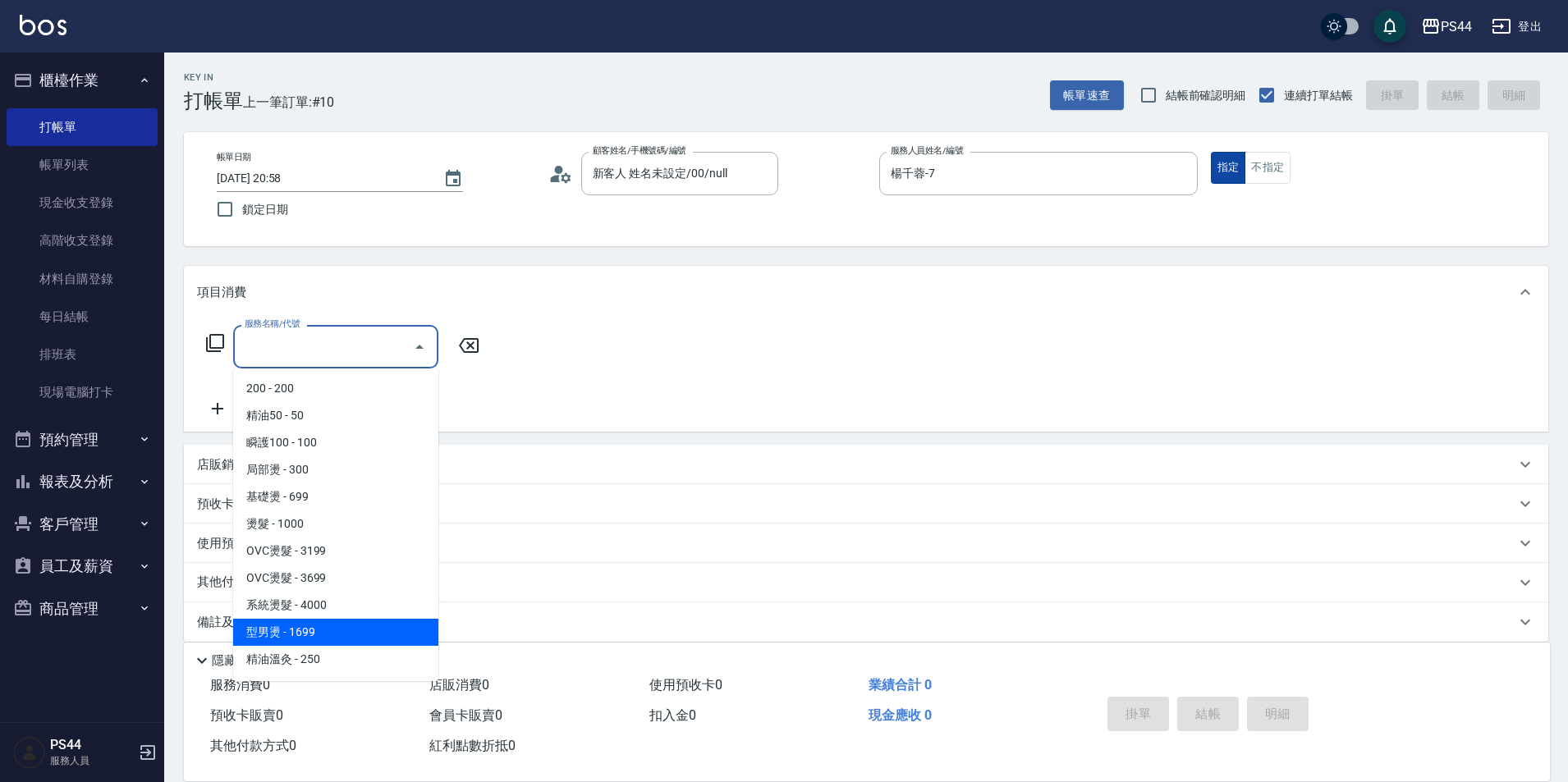
type input "型男燙(211)"
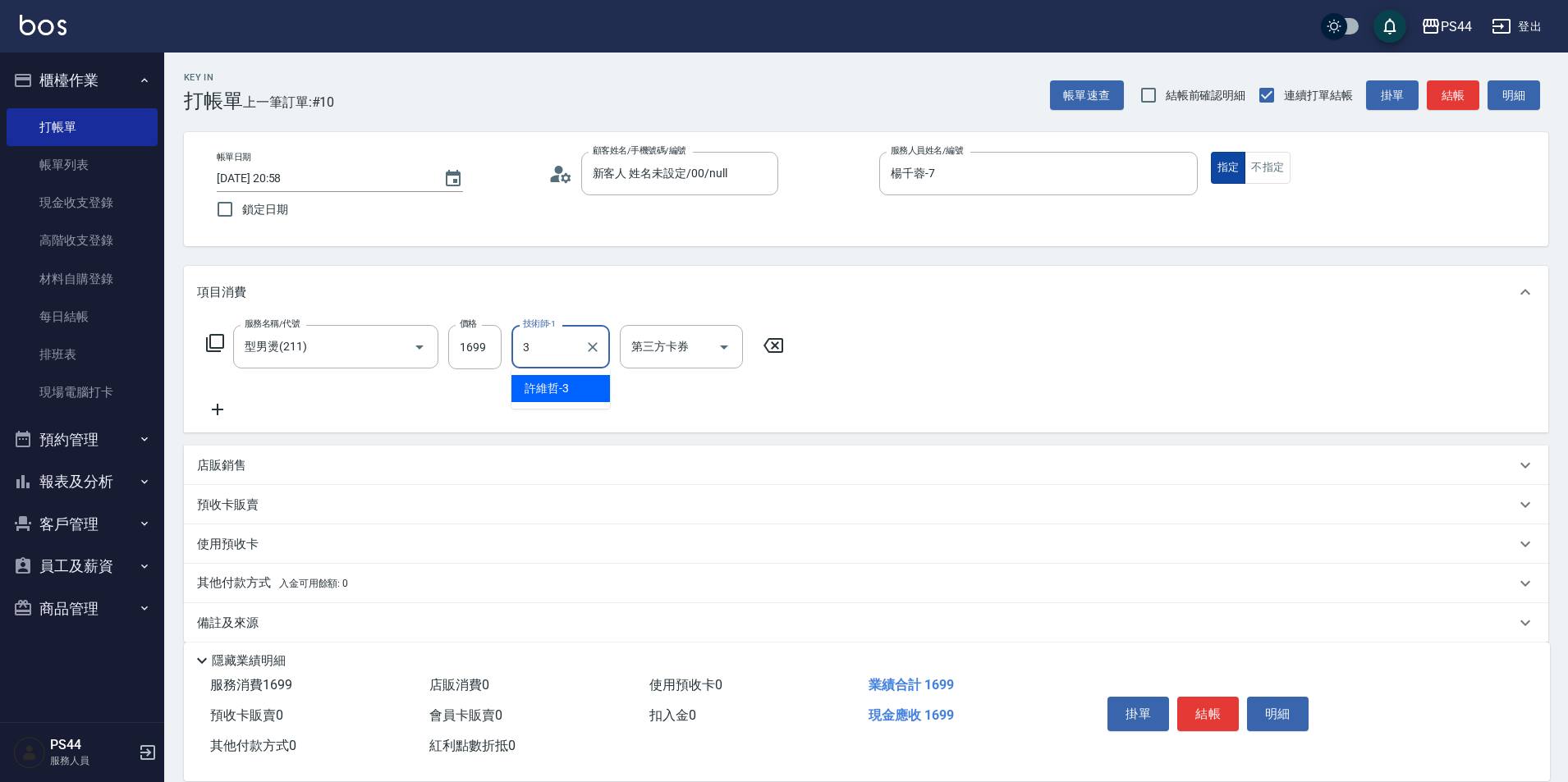
type input "許維哲-3"
click at [599, 337] on button "Clear" at bounding box center [592, 347] width 23 height 23
type input "[PERSON_NAME]-34"
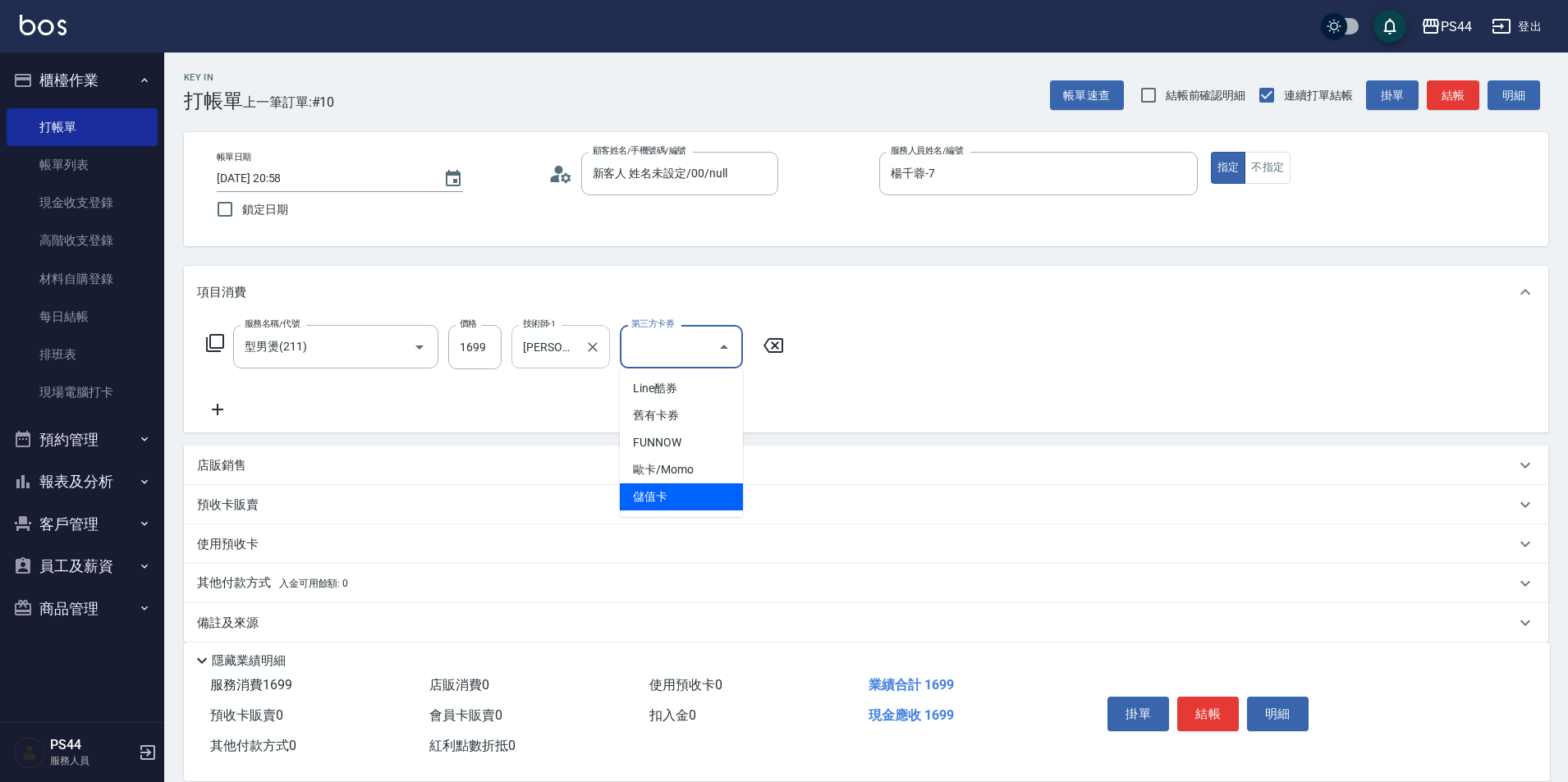
type input "儲值卡"
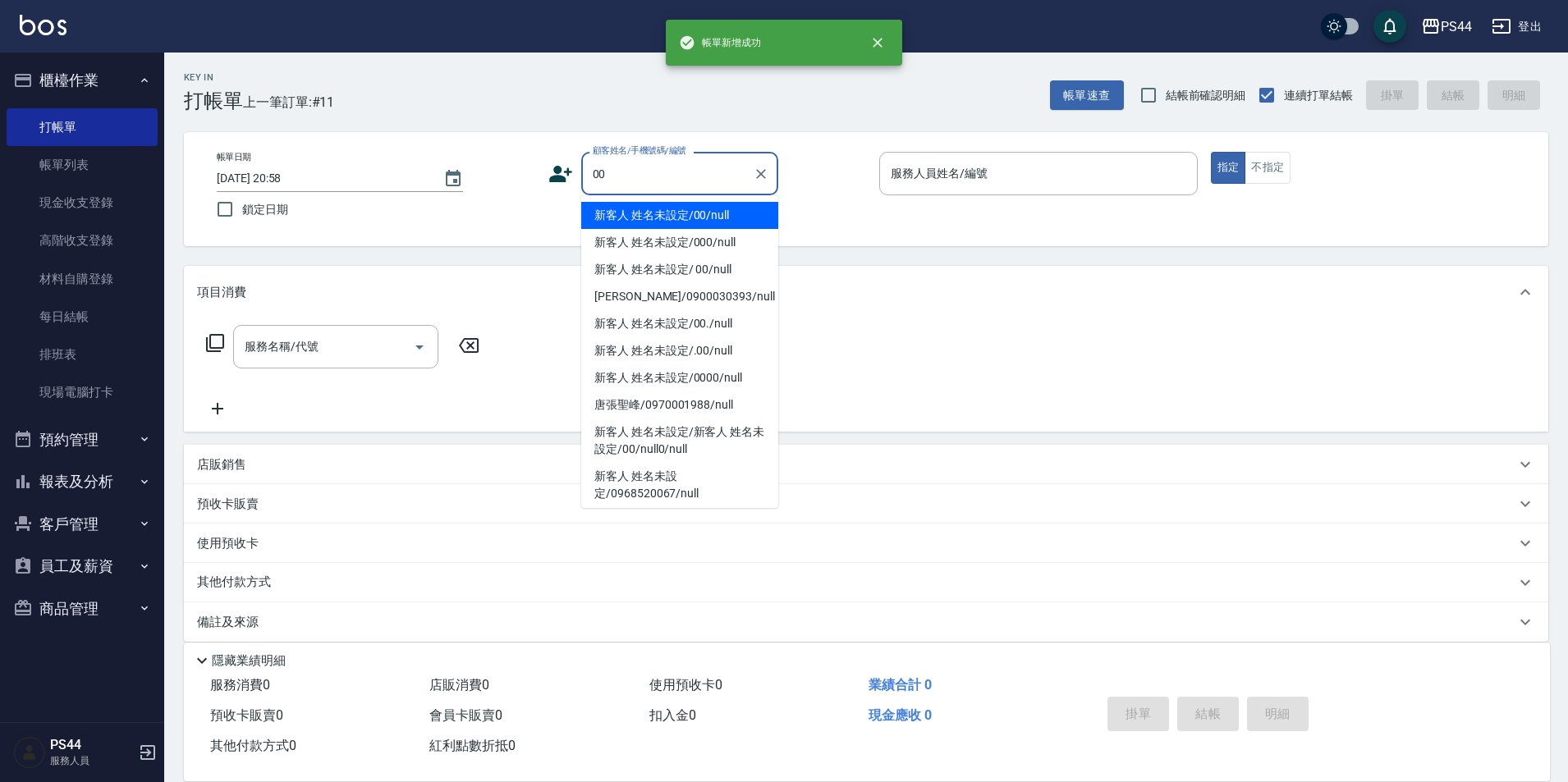
type input "新客人 姓名未設定/00/null"
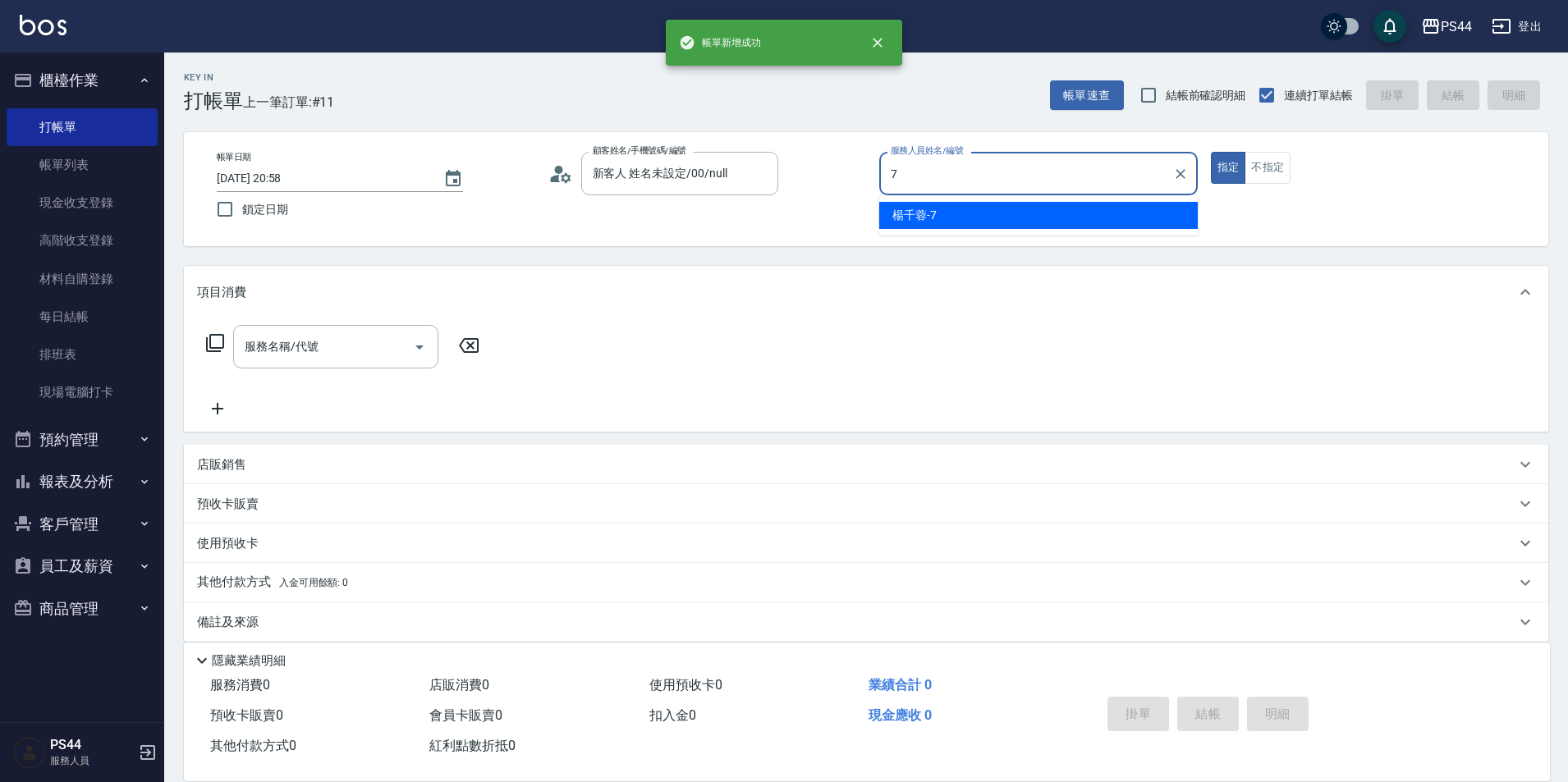
type input "楊千蓉-7"
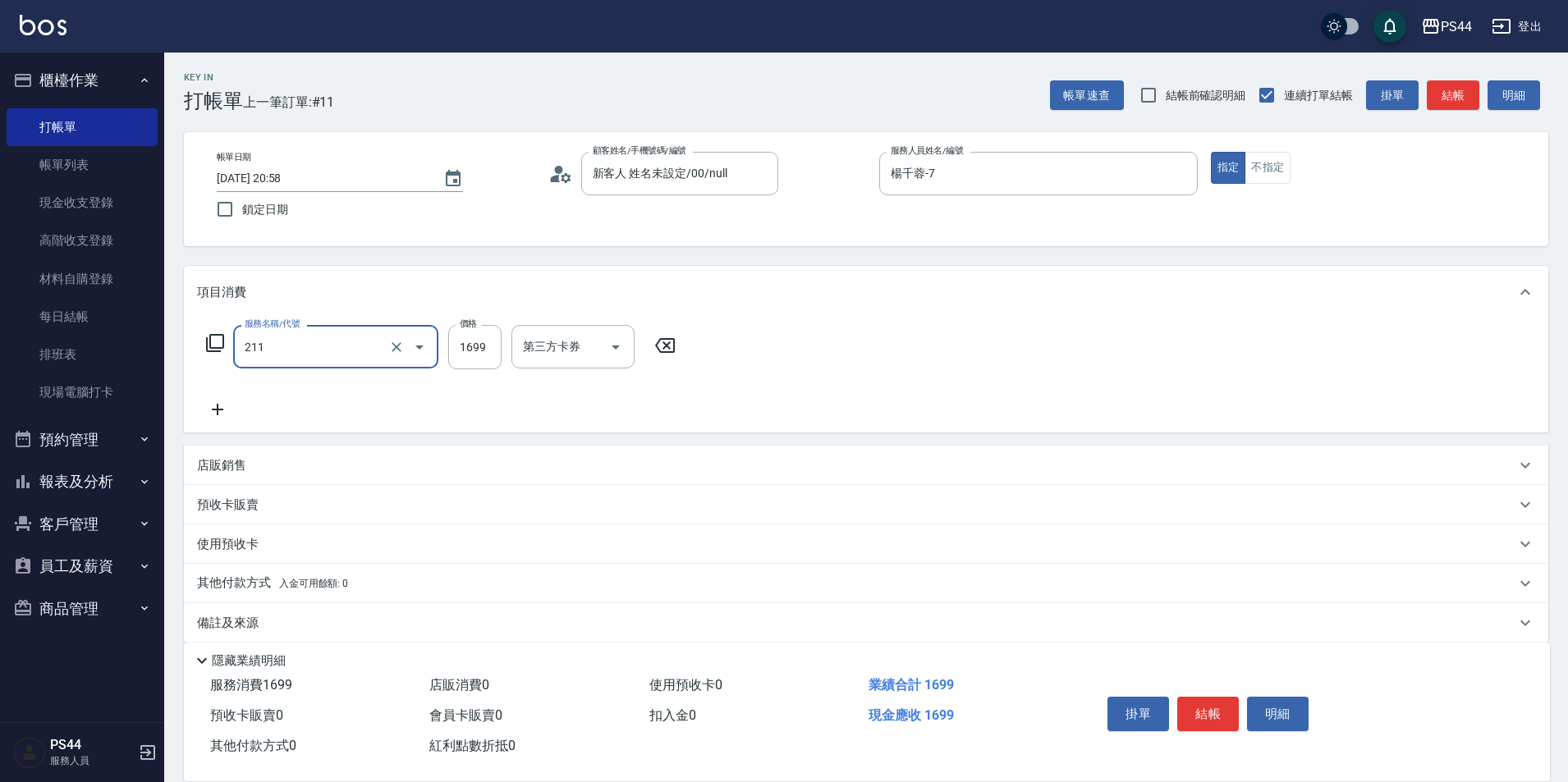
type input "型男燙(211)"
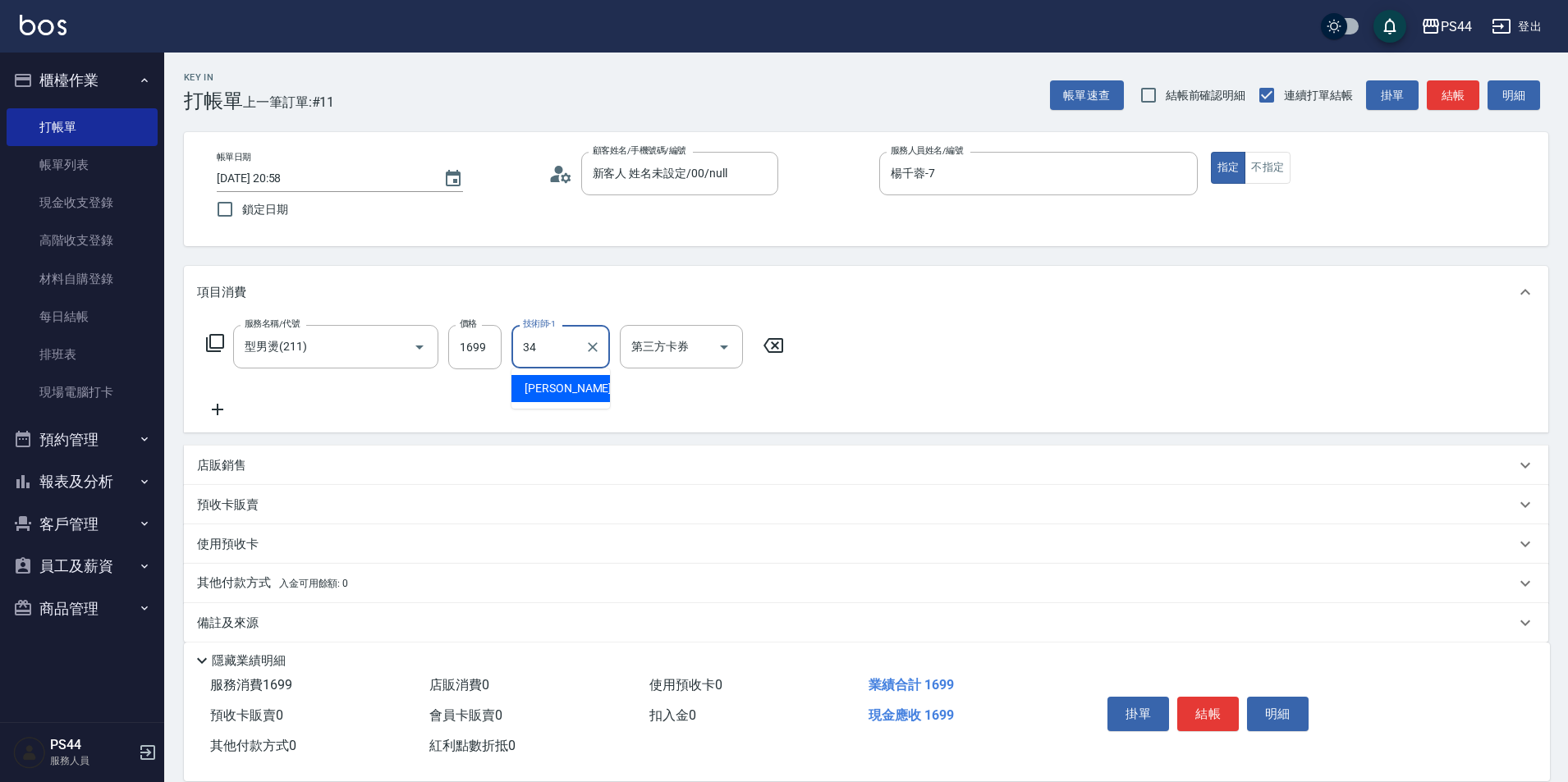
type input "[PERSON_NAME]-34"
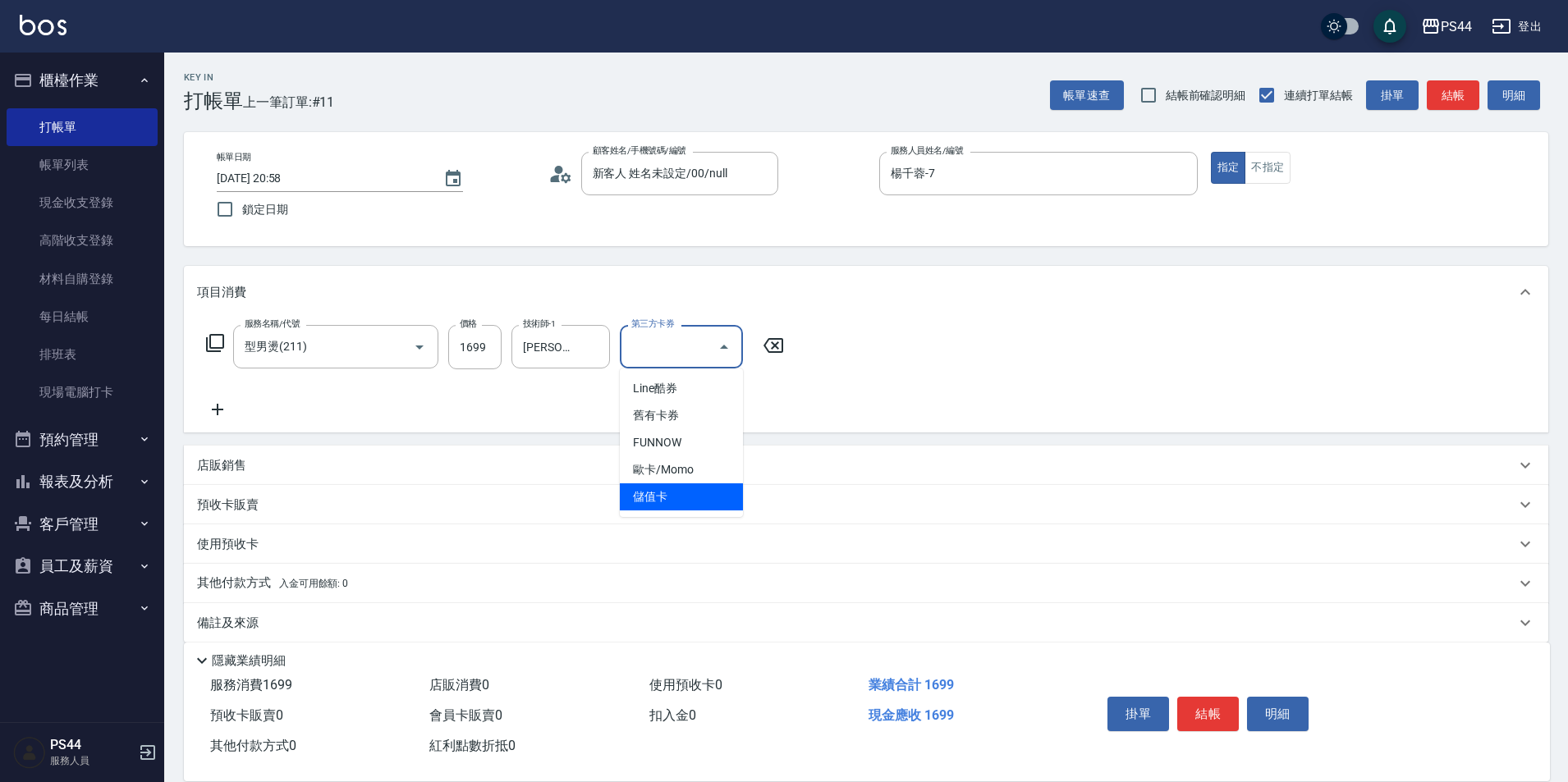
type input "儲值卡"
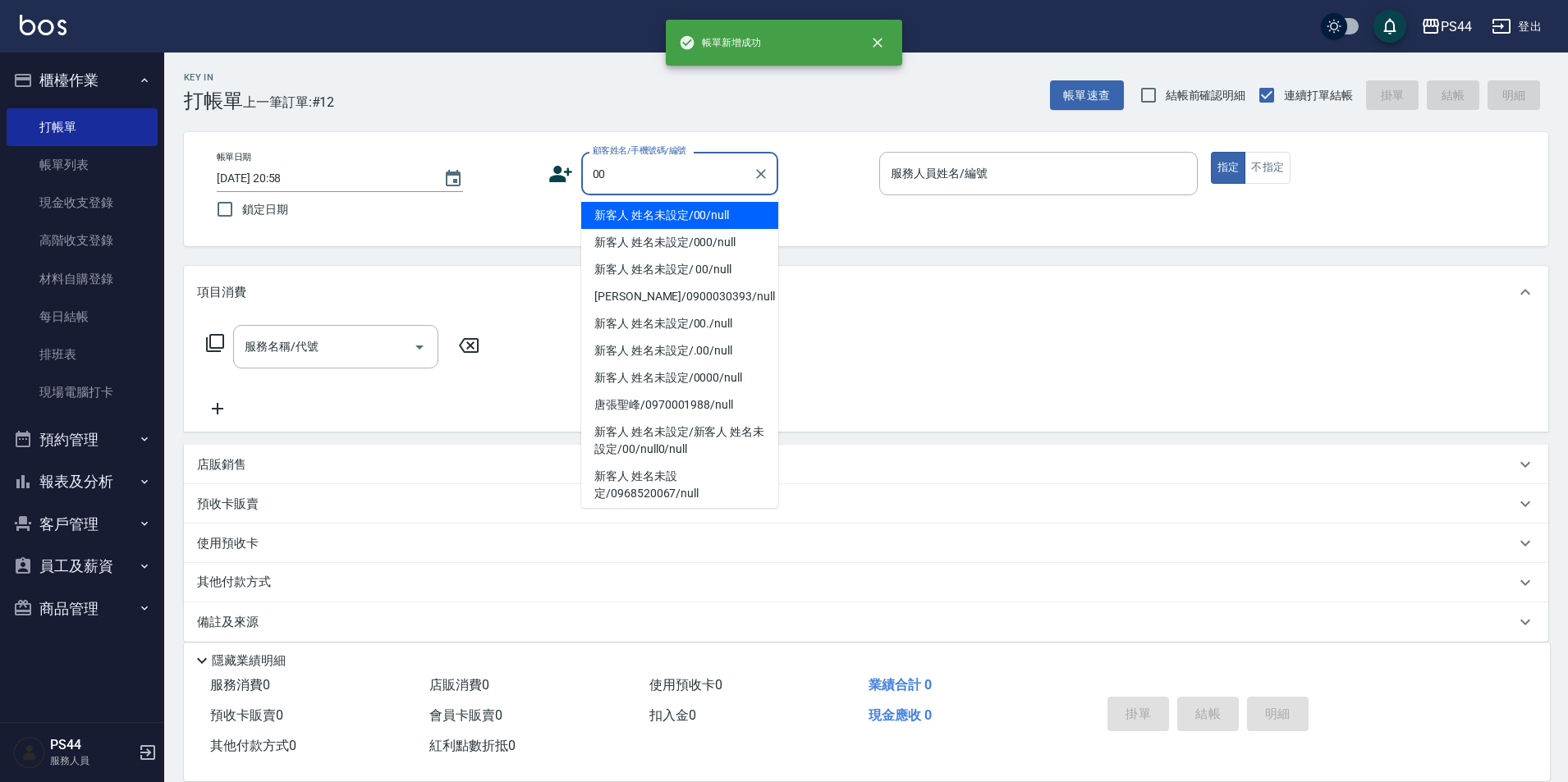
type input "新客人 姓名未設定/00/null"
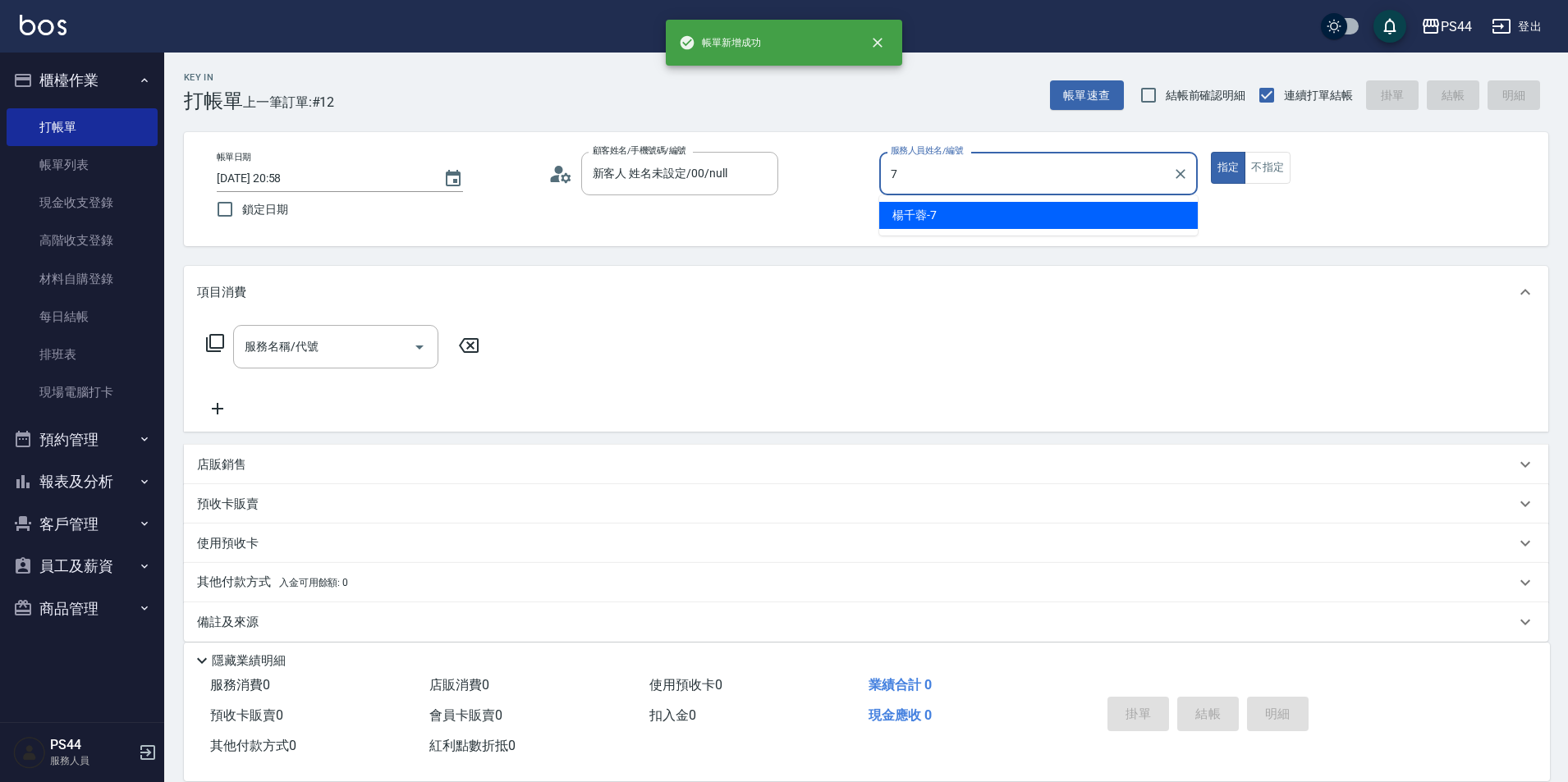
type input "楊千蓉-7"
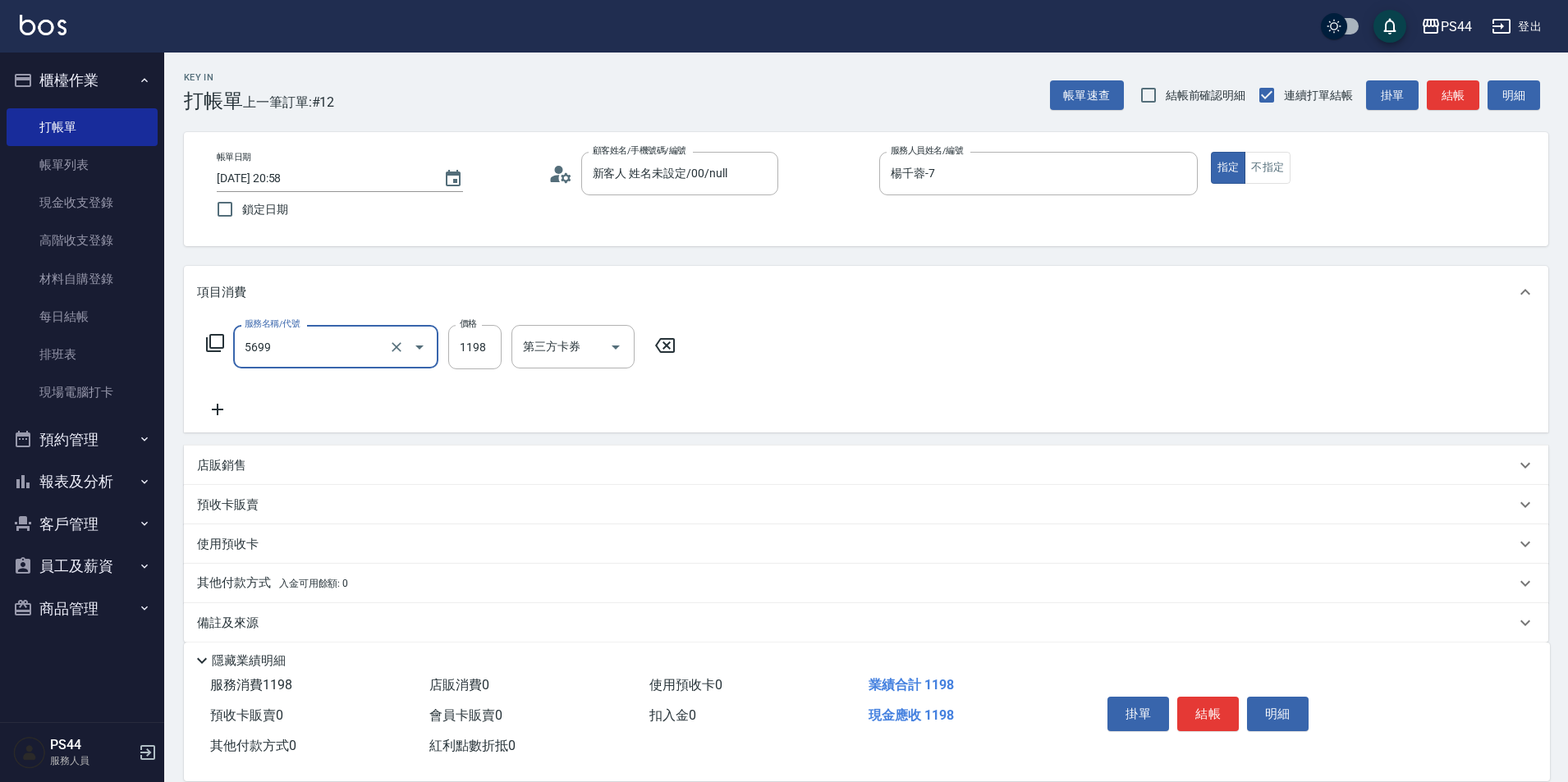
type input "水沁涼套餐(5699)"
type input "1098"
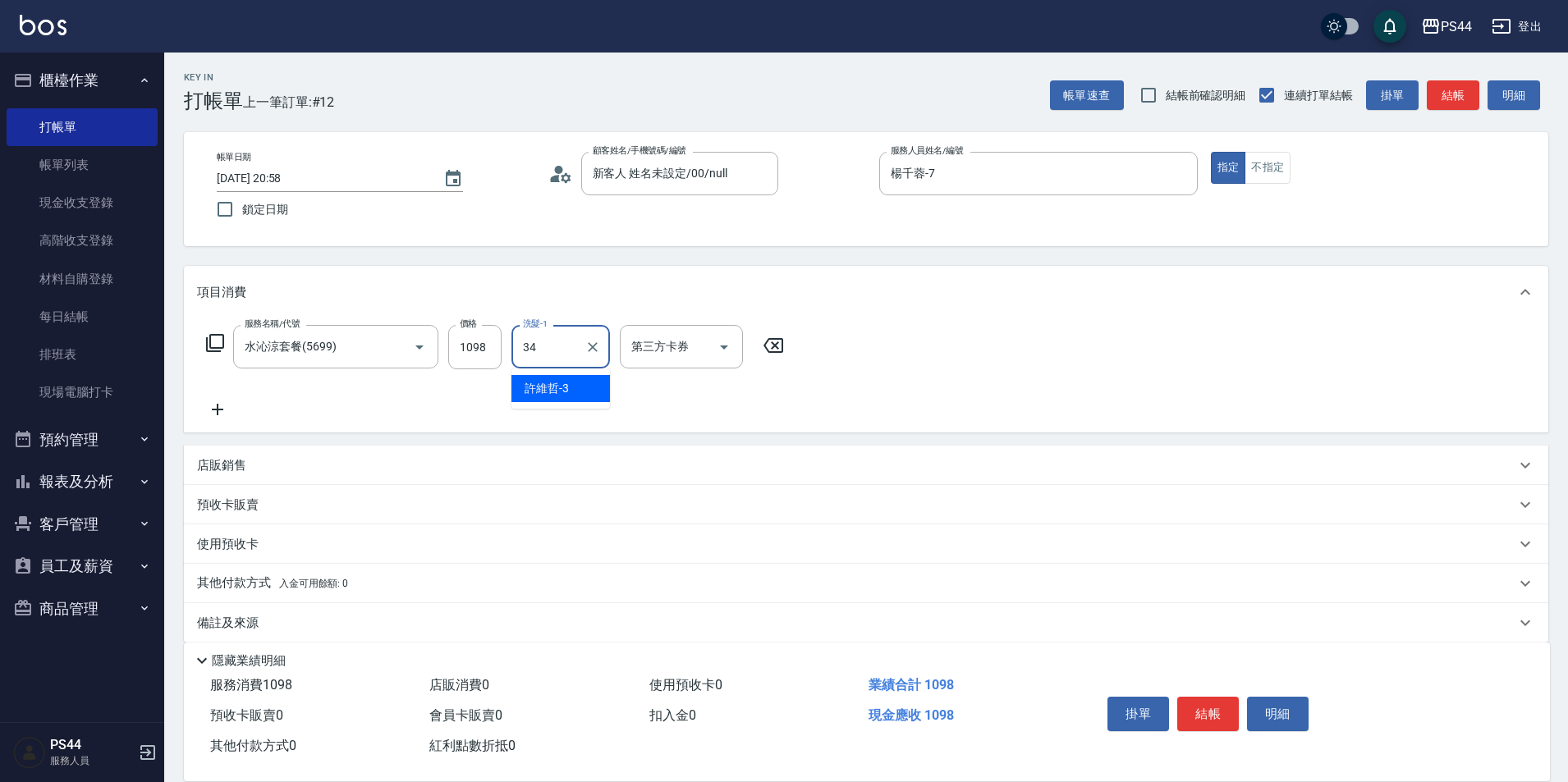
type input "[PERSON_NAME]-34"
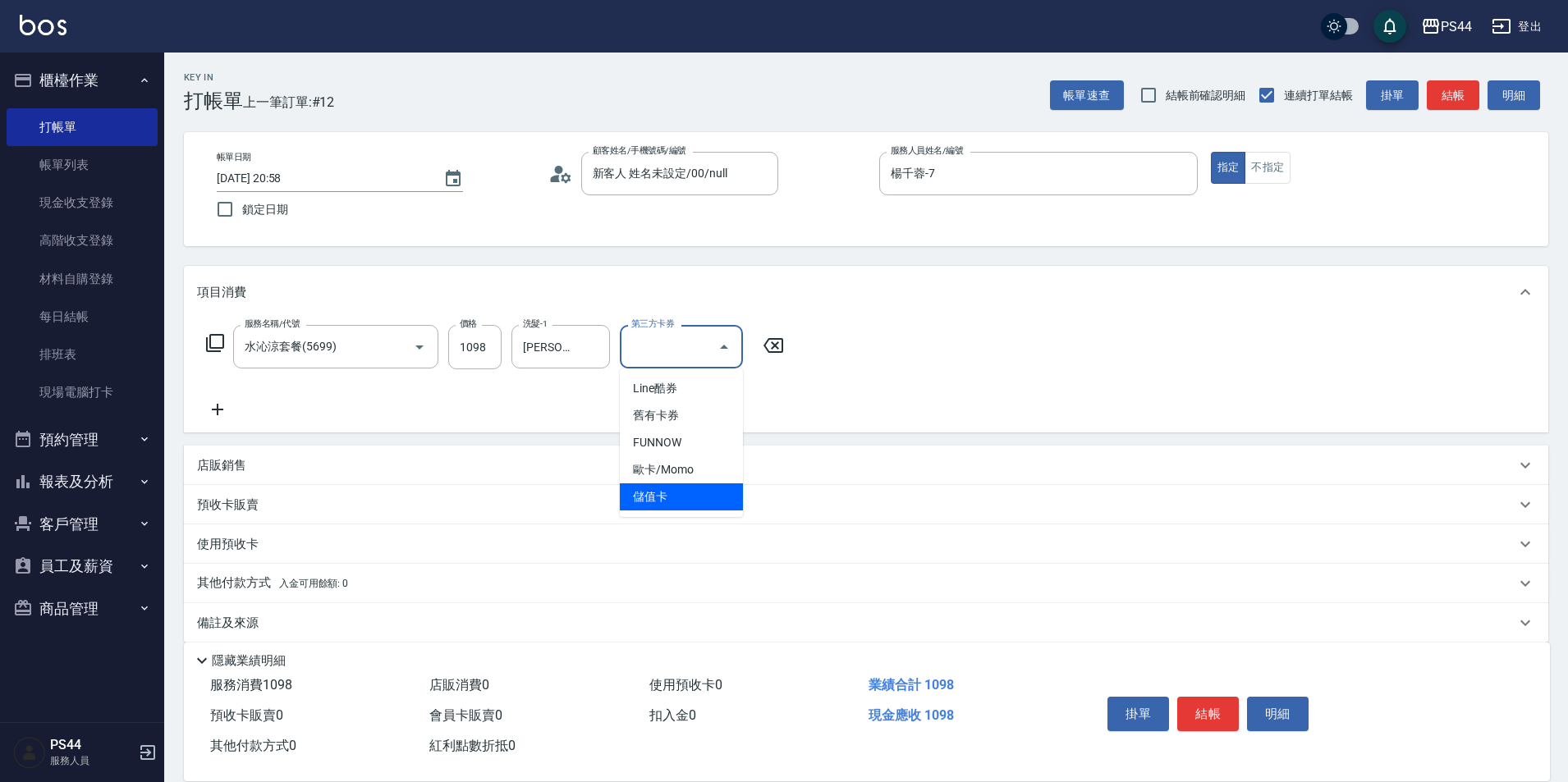
type input "儲值卡"
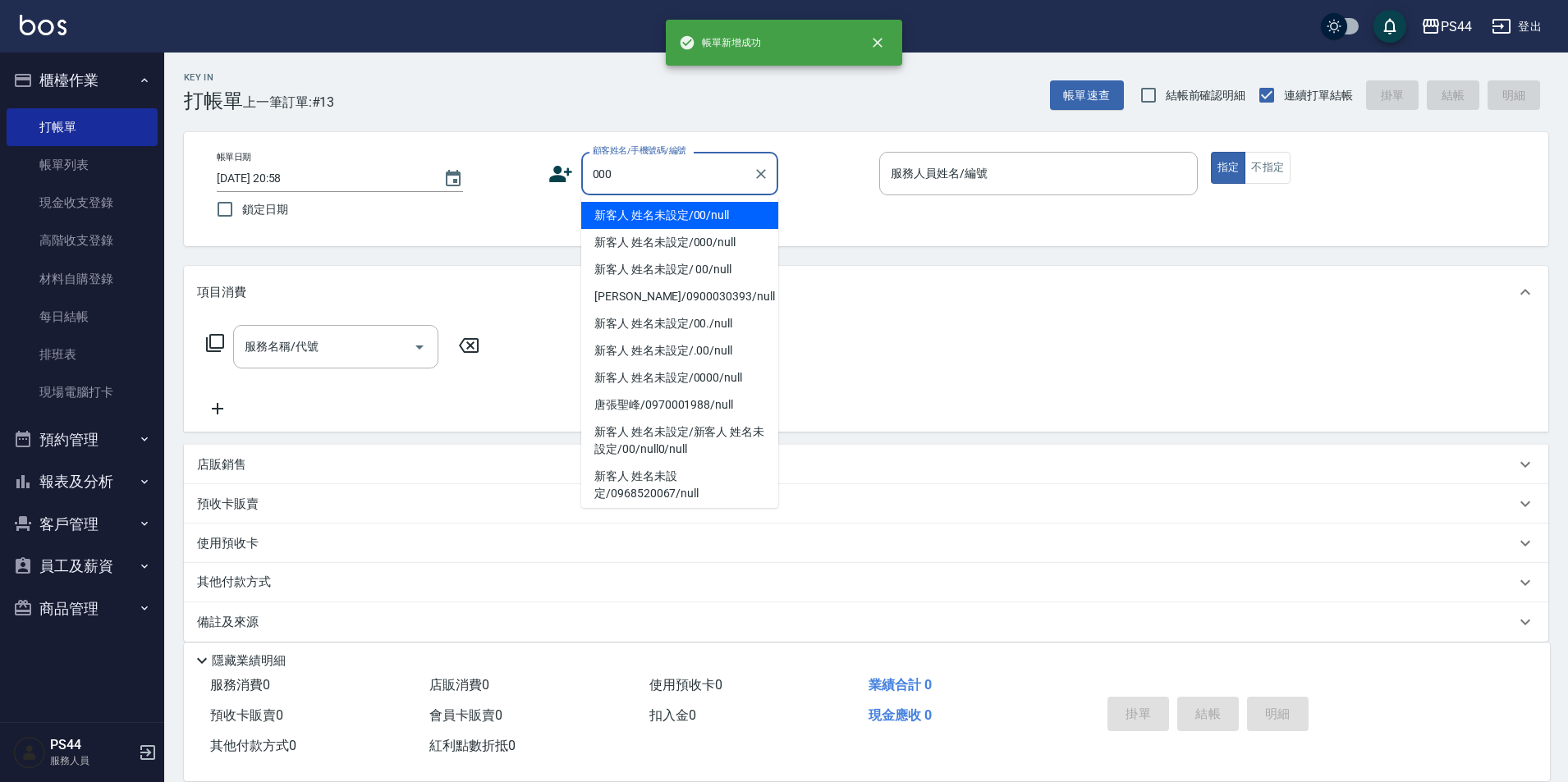
type input "新客人 姓名未設定/000/null"
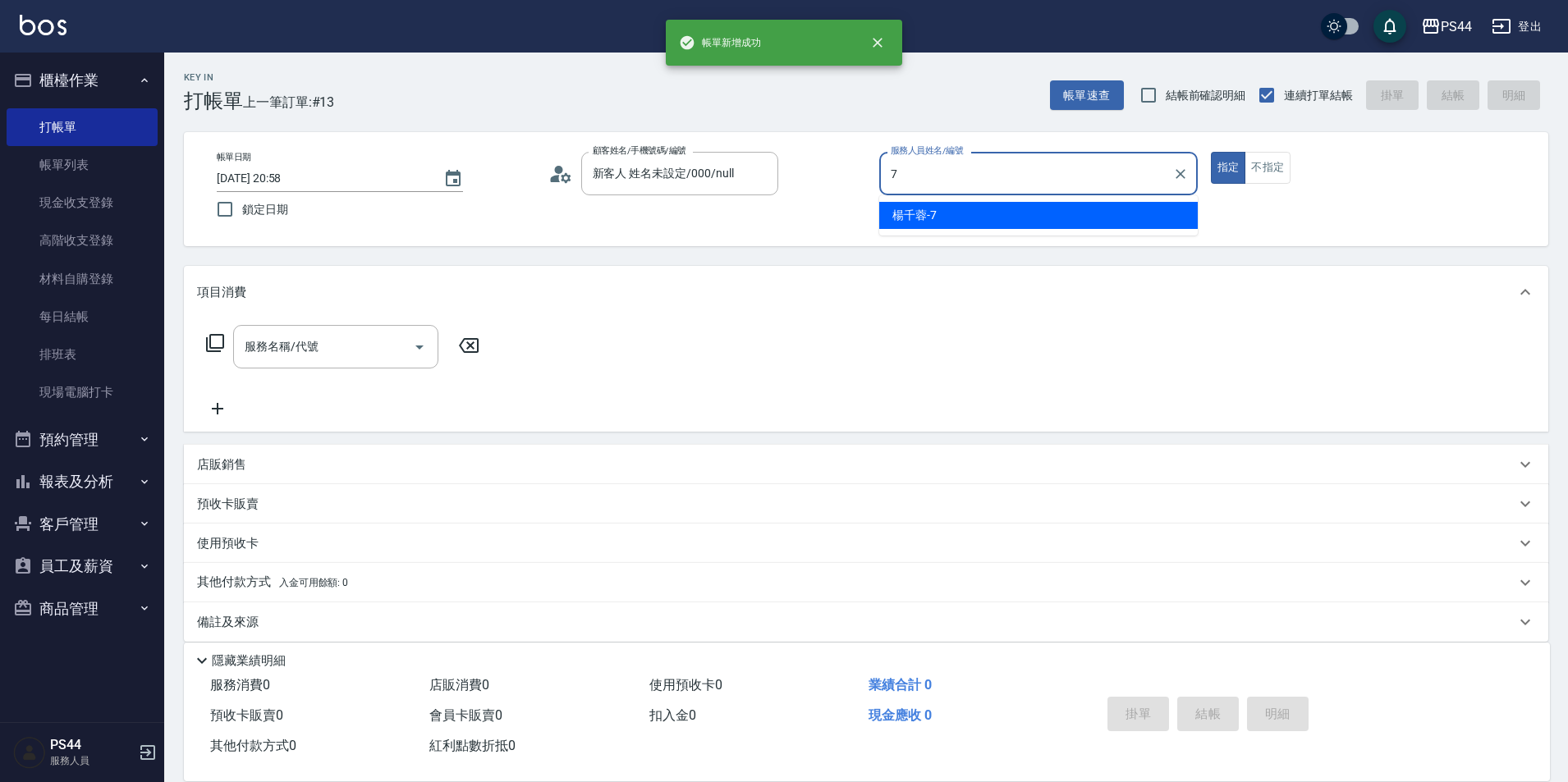
type input "楊千蓉-7"
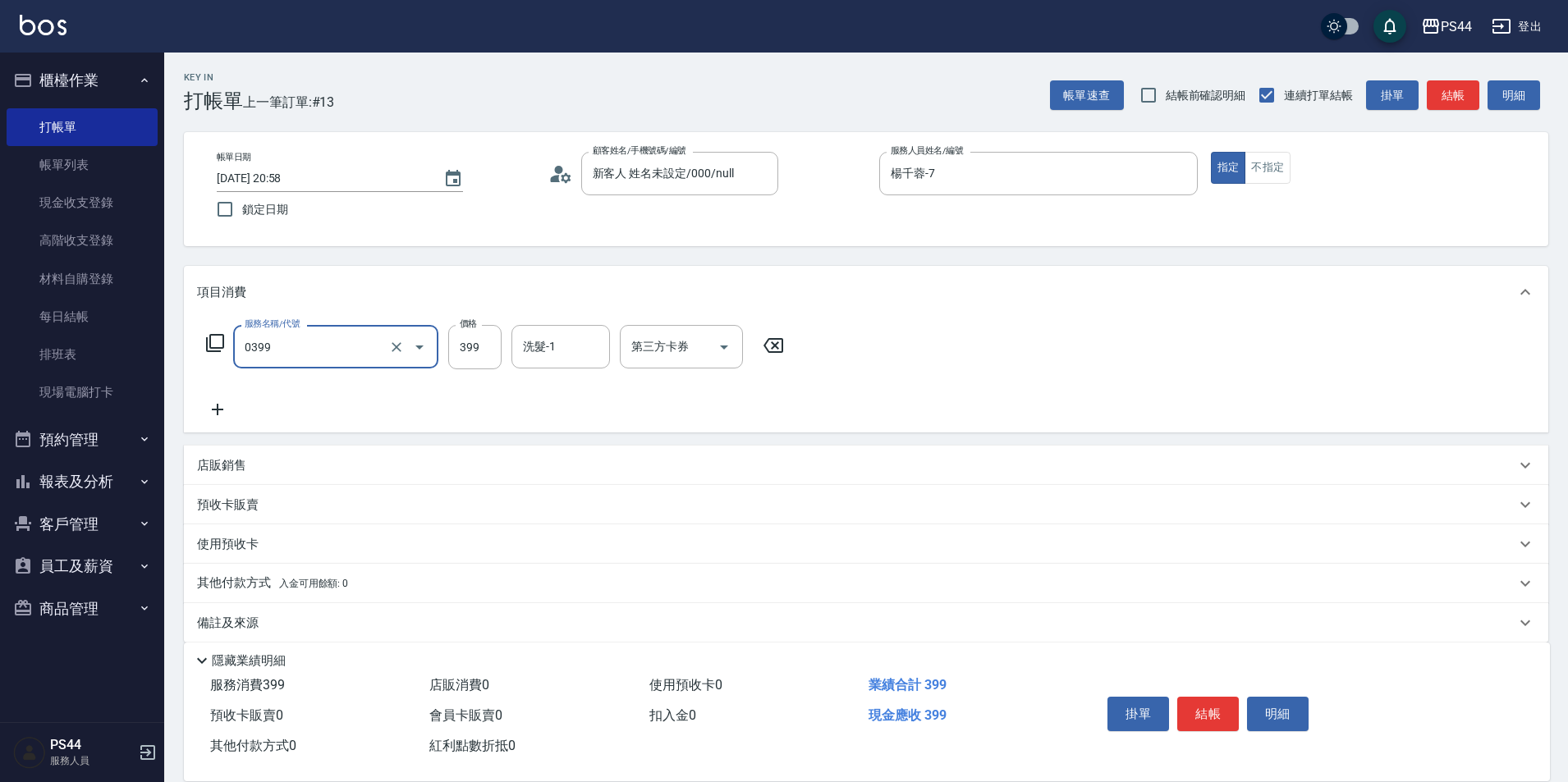
type input "海鹽399(0399)"
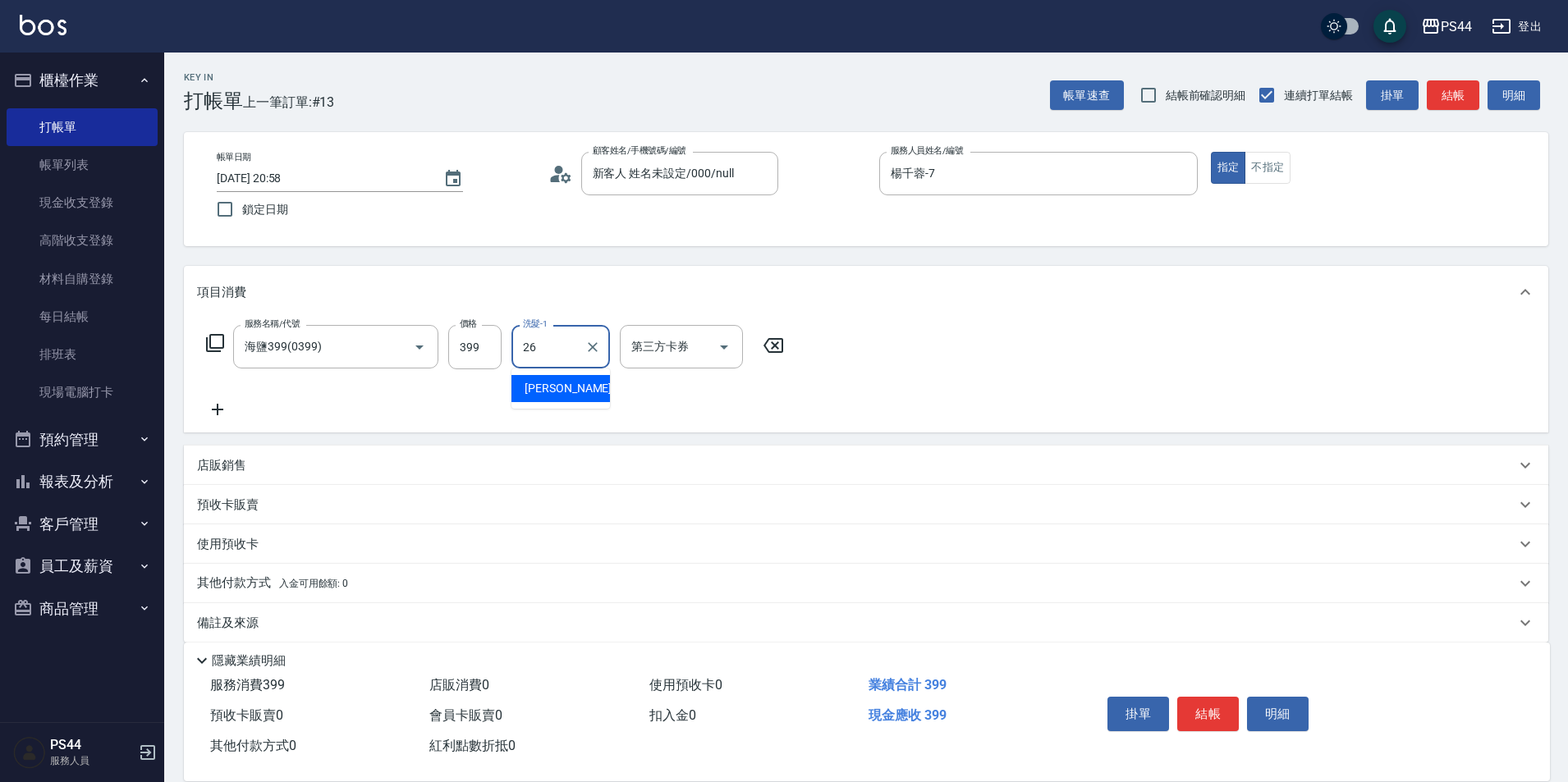
type input "[PERSON_NAME]-26"
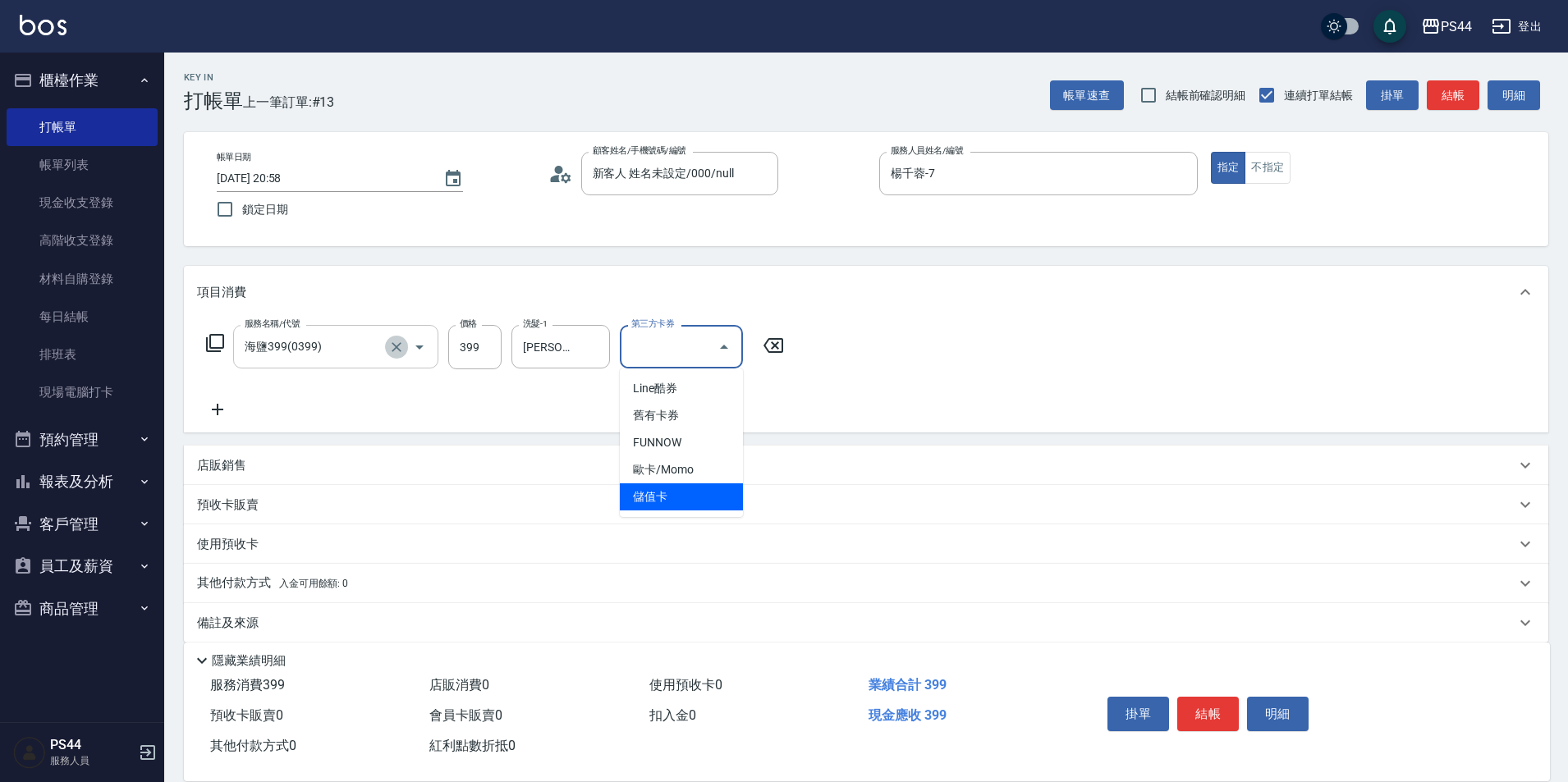
click at [388, 344] on button "Clear" at bounding box center [396, 347] width 23 height 23
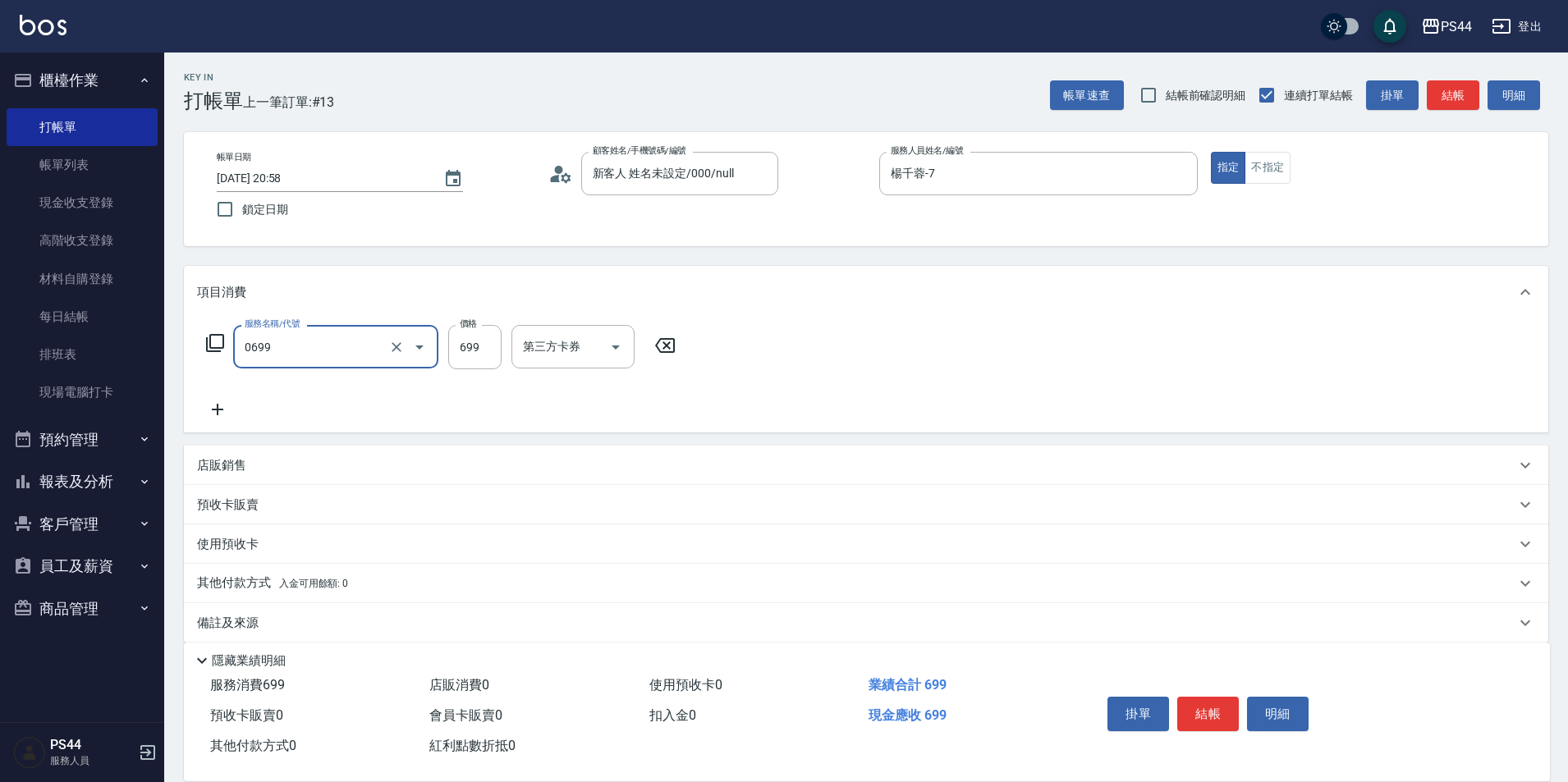
type input "精油SPA(0699)"
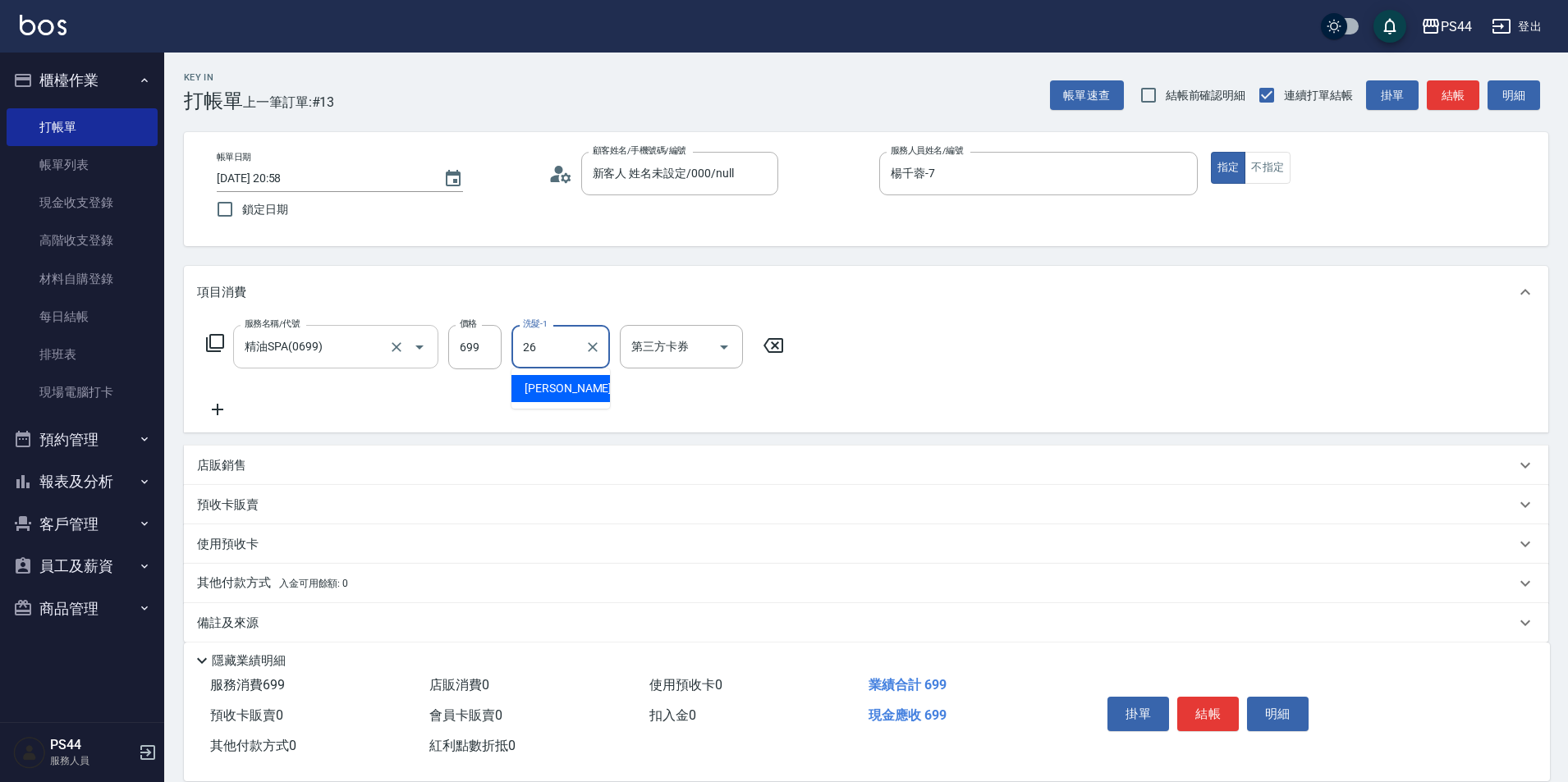
type input "[PERSON_NAME]-26"
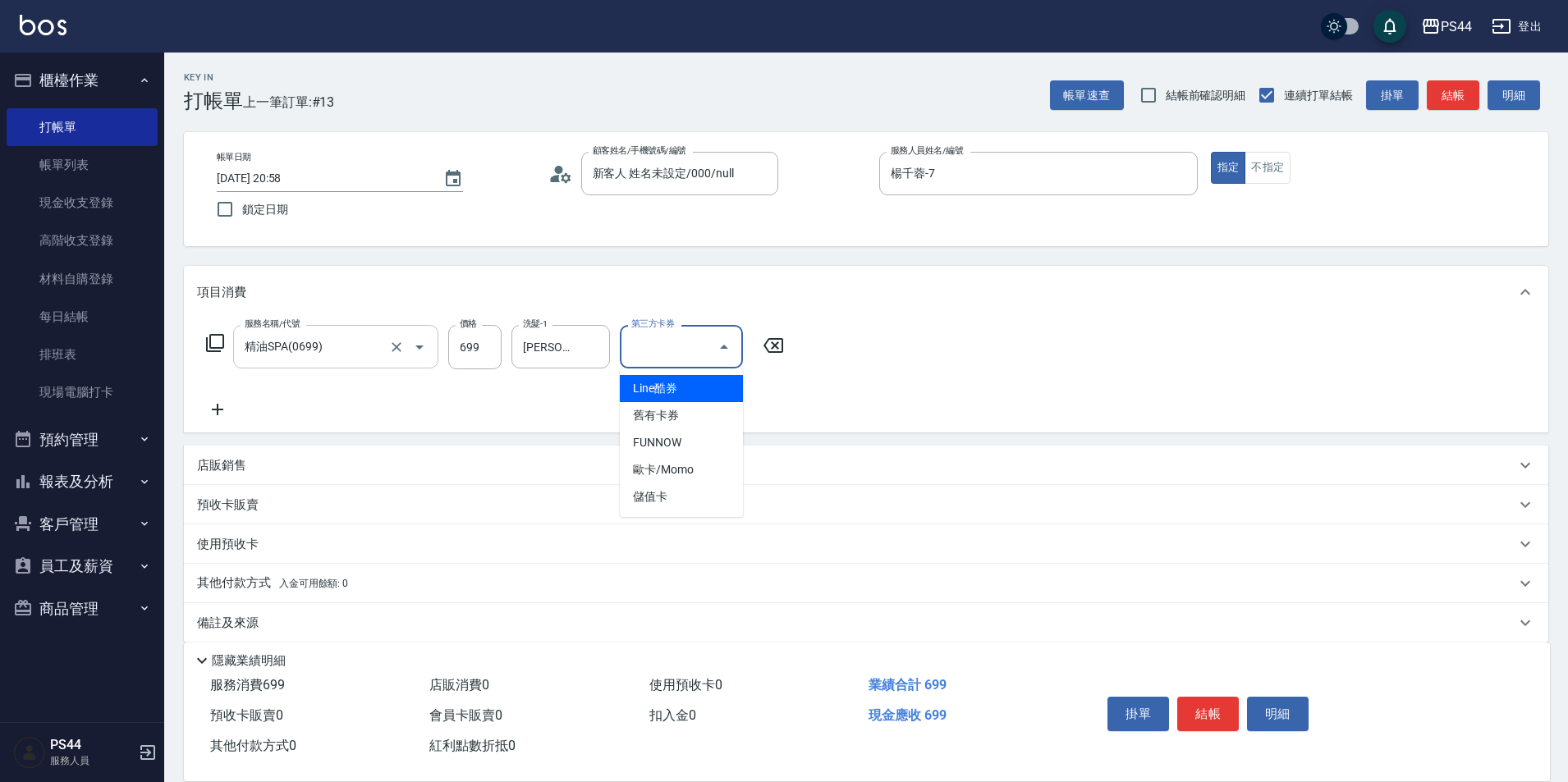
type input "儲值卡"
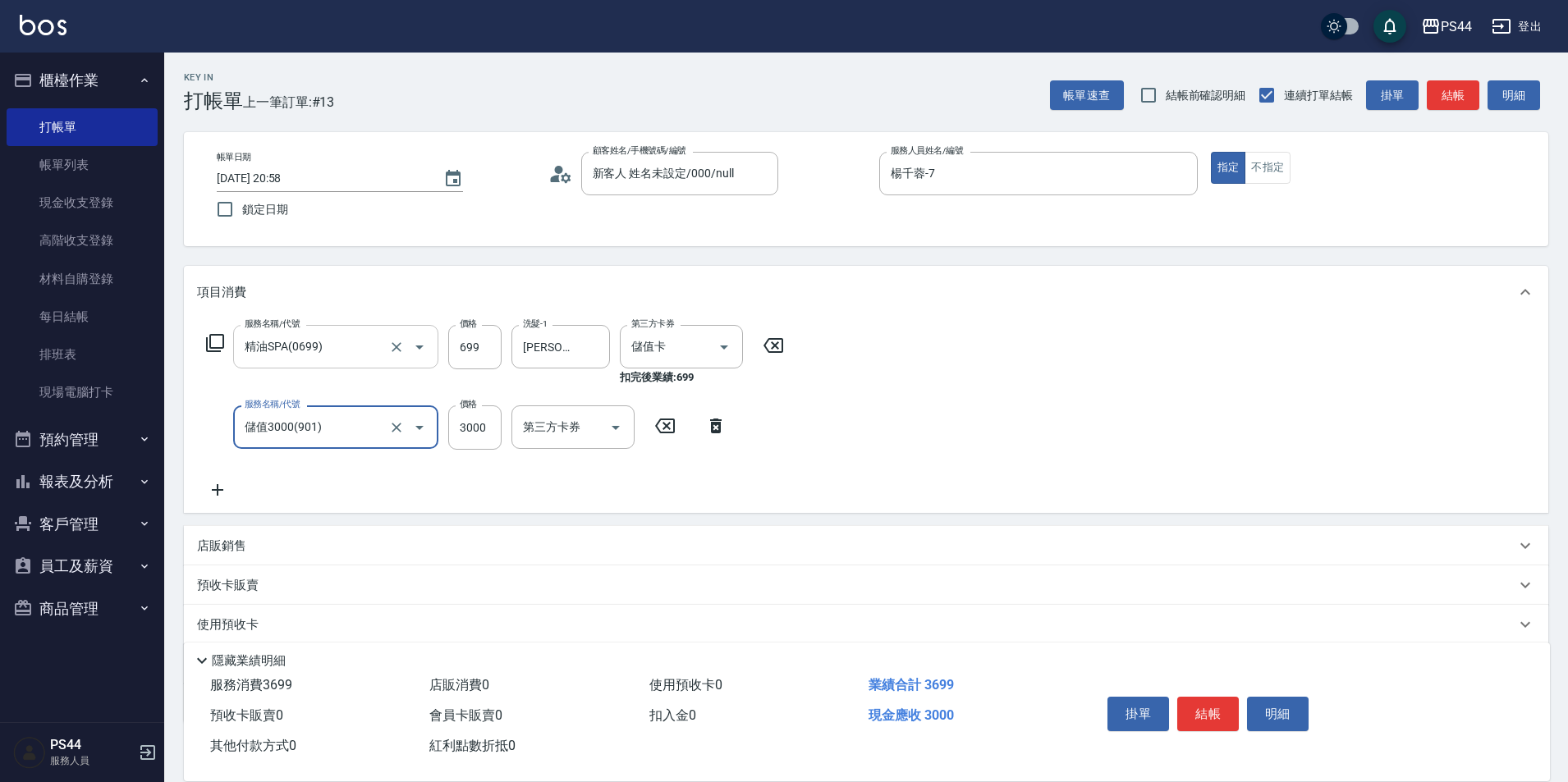
type input "儲值3000(901)"
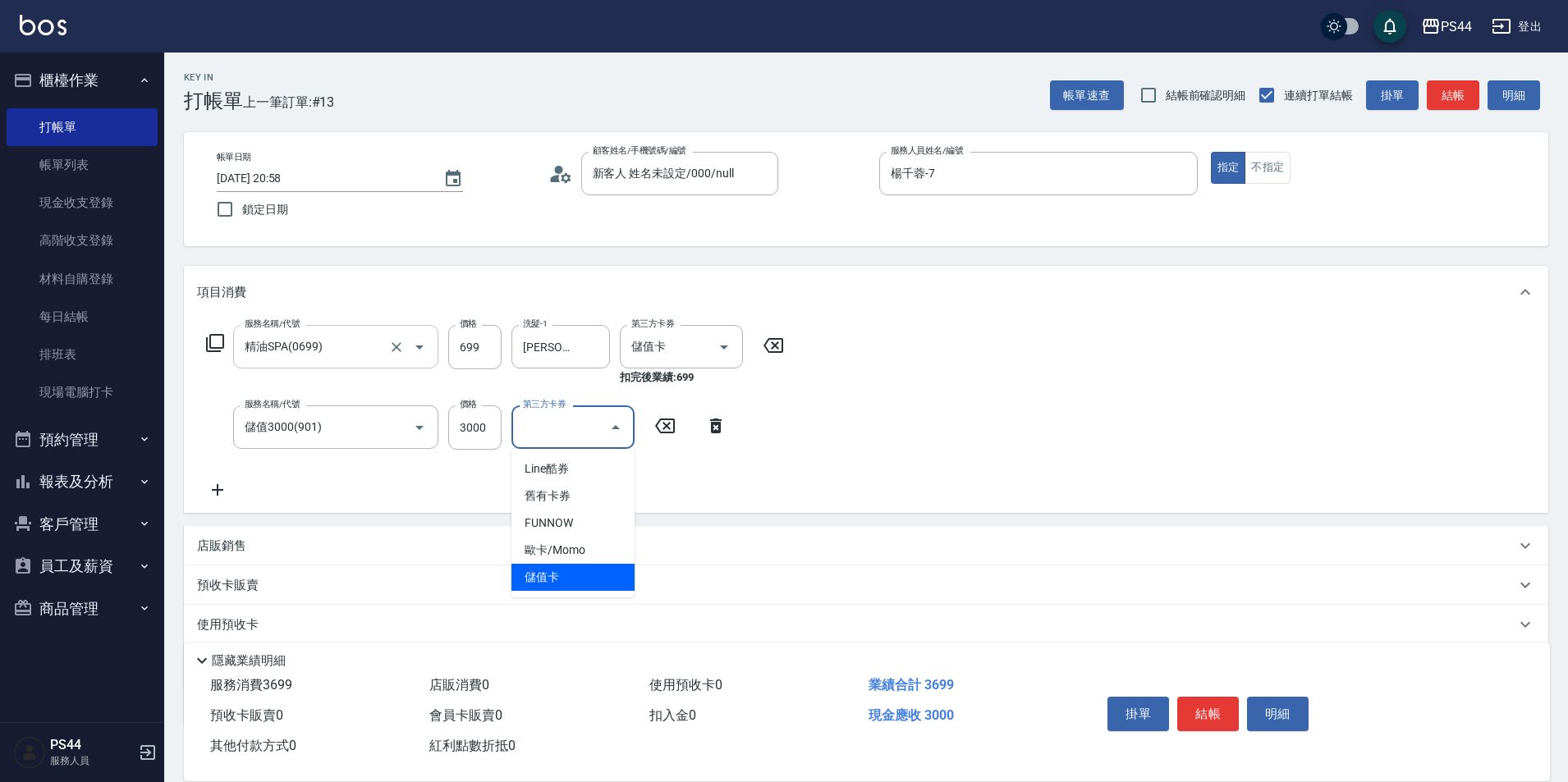
type input "儲值卡"
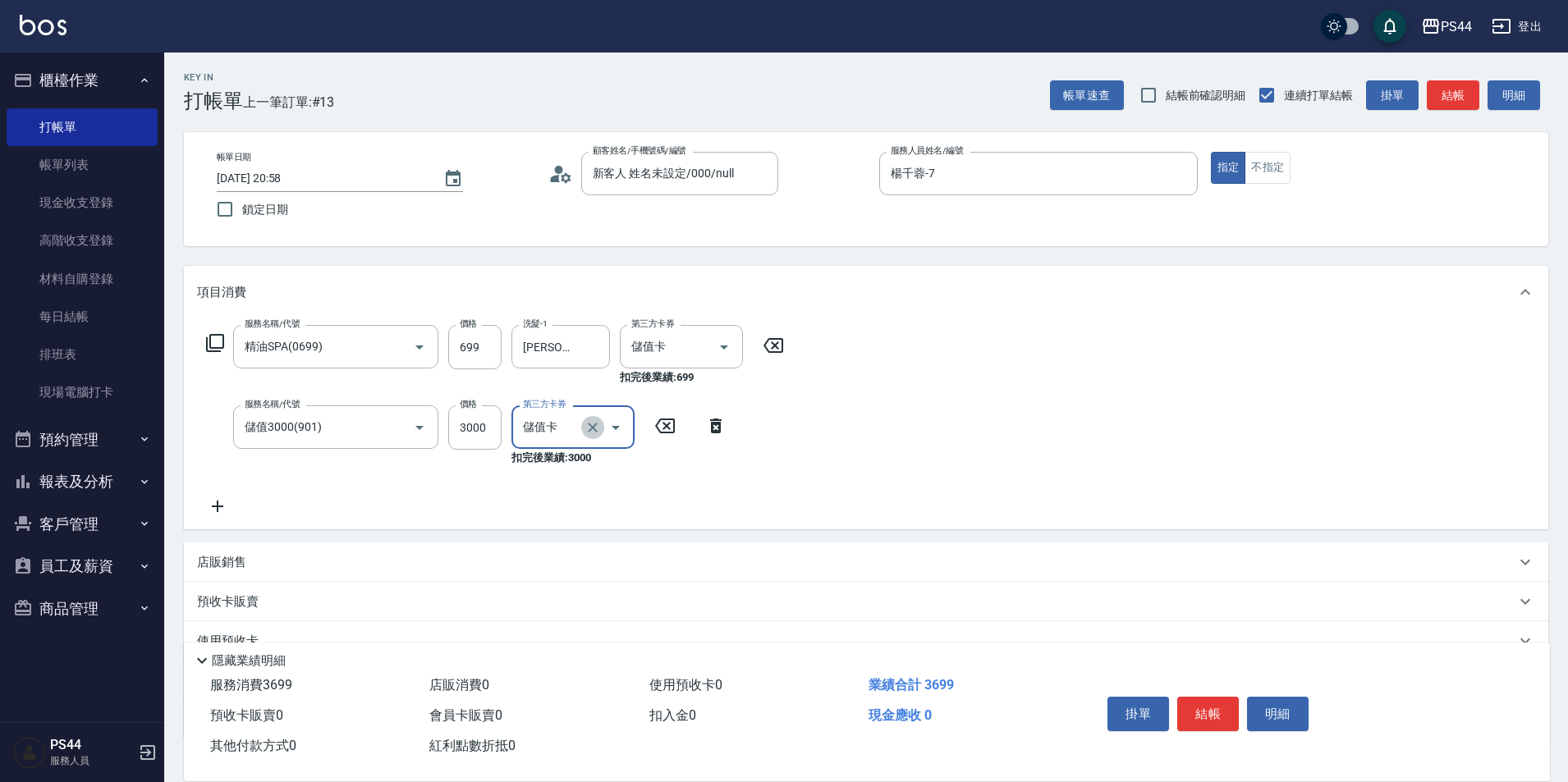
click at [585, 425] on icon "Clear" at bounding box center [593, 428] width 17 height 17
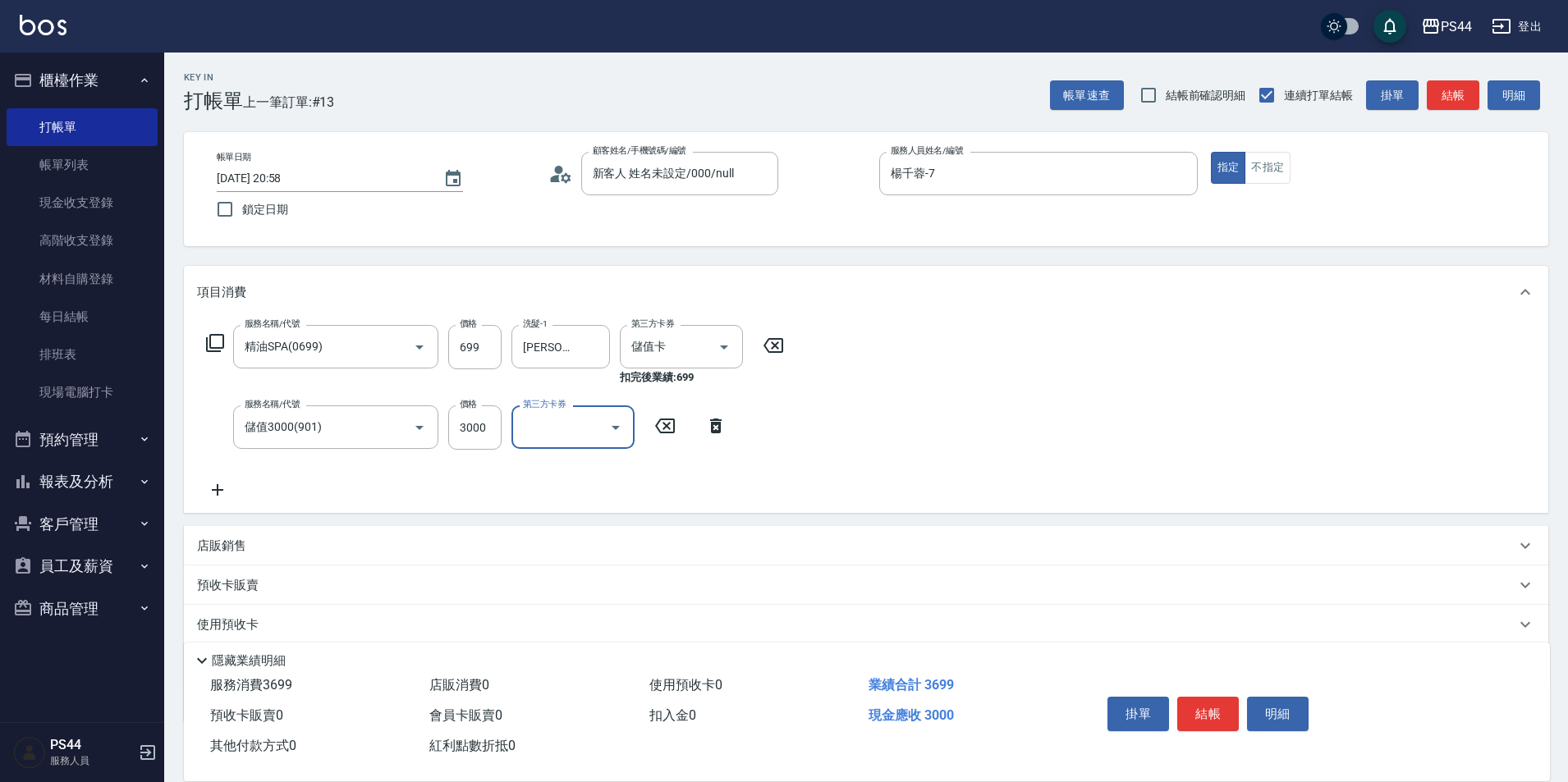
click at [1065, 342] on div "服務名稱/代號 精油SPA(0699) 服務名稱/代號 價格 699 價格 洗髮-1 沛瑀-26 洗髮-1 第三方卡券 儲值卡 第三方卡券 扣完後業績: 69…" at bounding box center [866, 416] width 1365 height 195
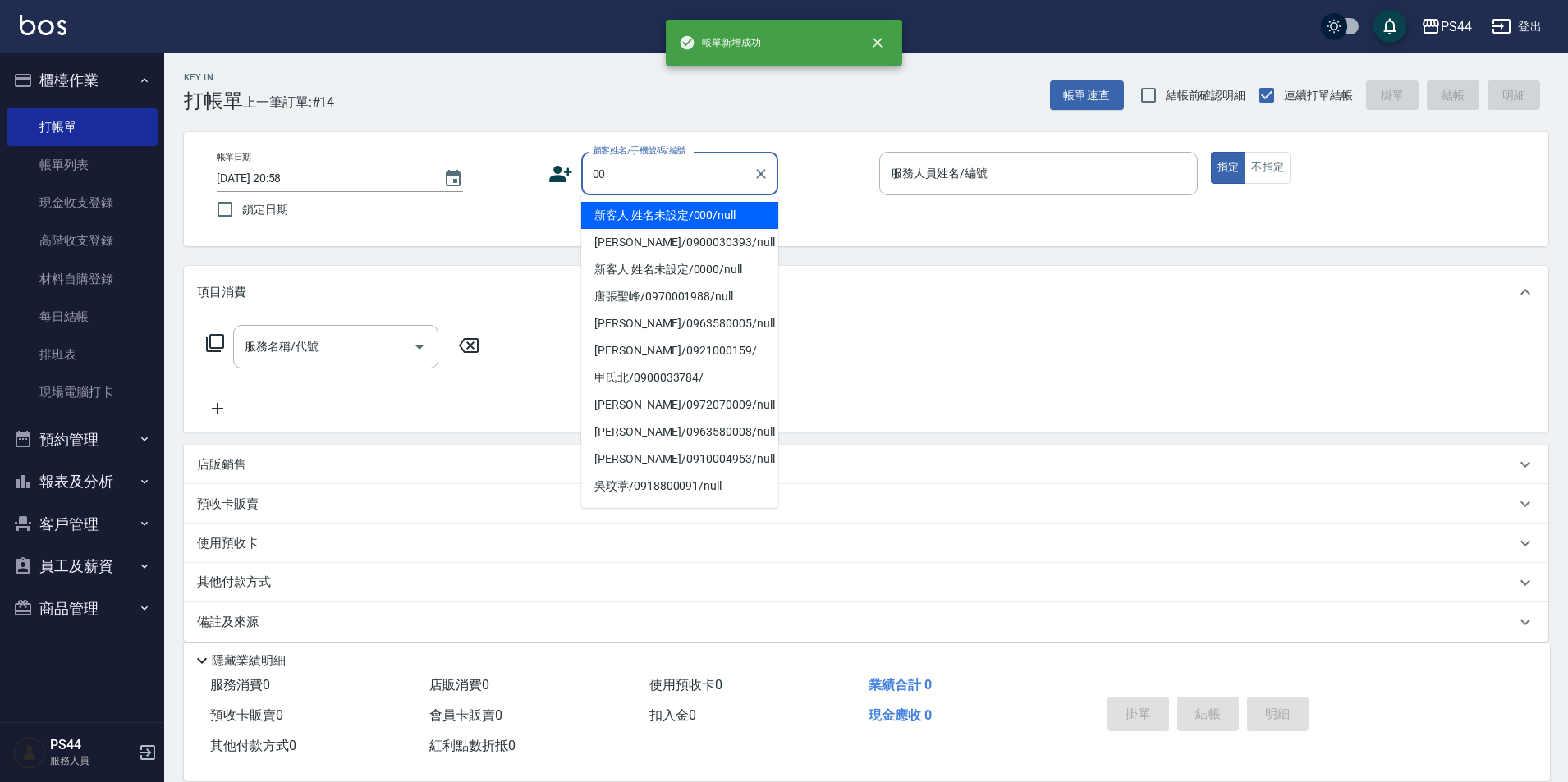
type input "新客人 姓名未設定/000/null"
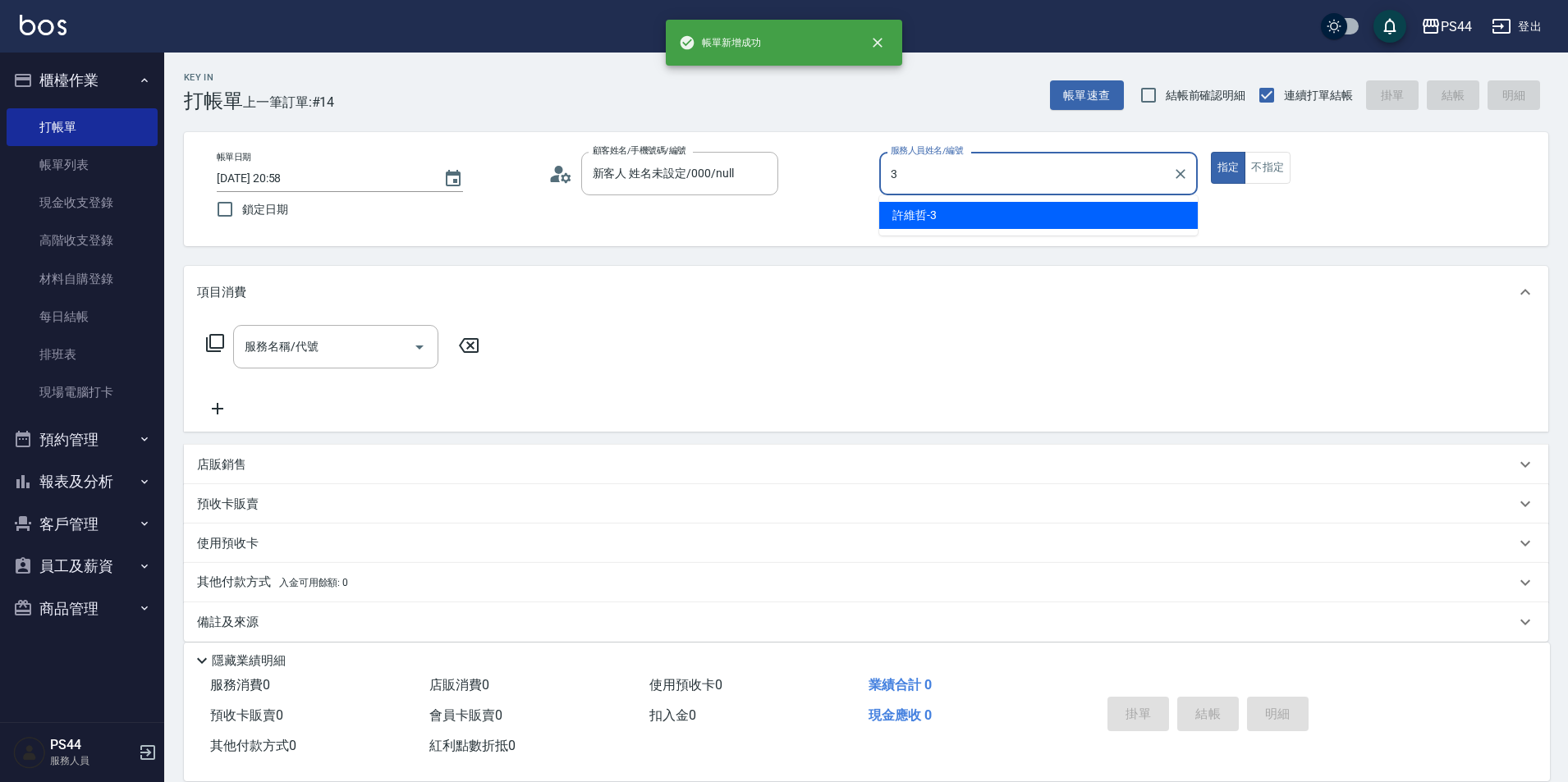
type input "許維哲-3"
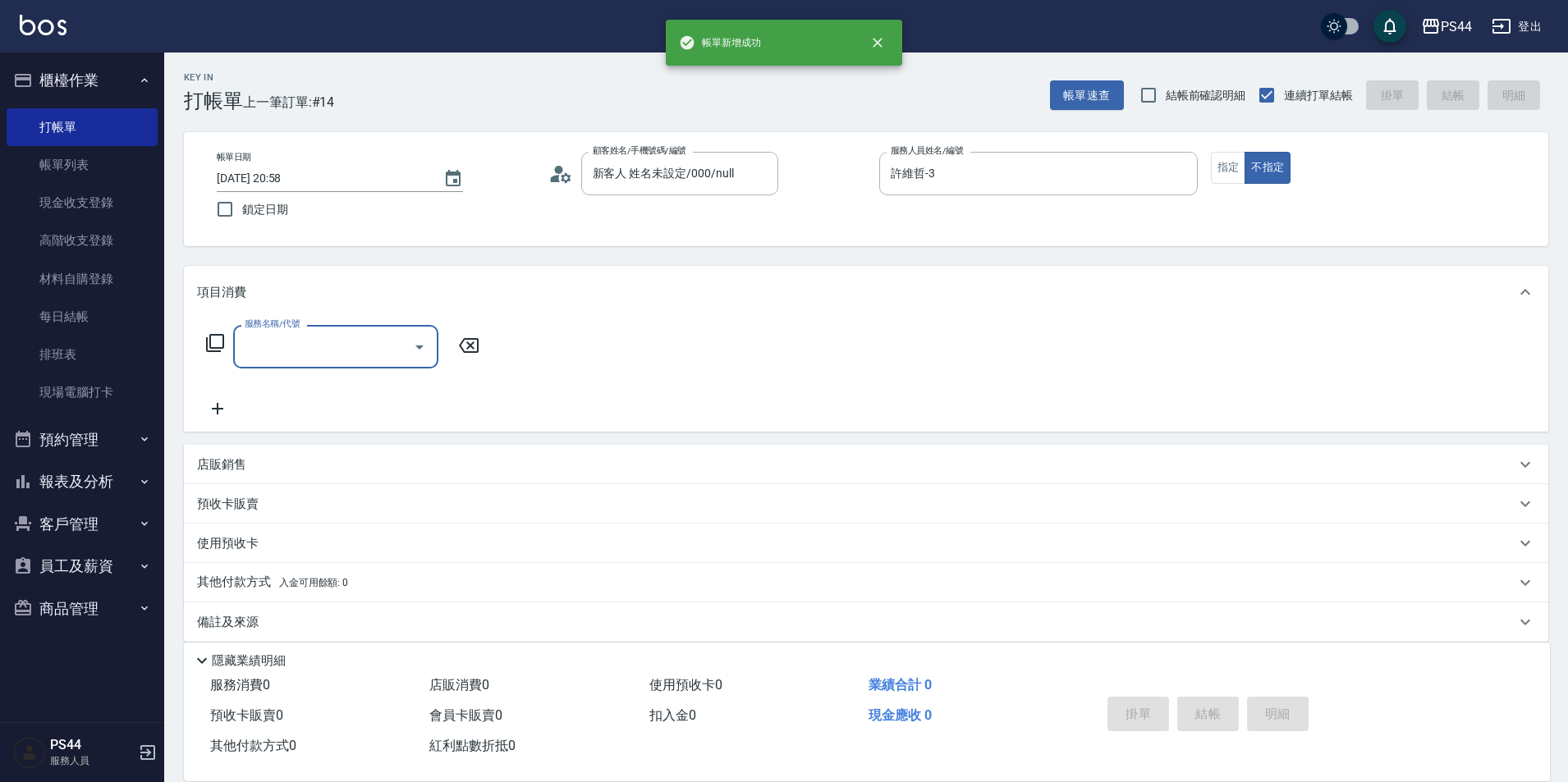
type input "新客人 姓名未設定/00/null"
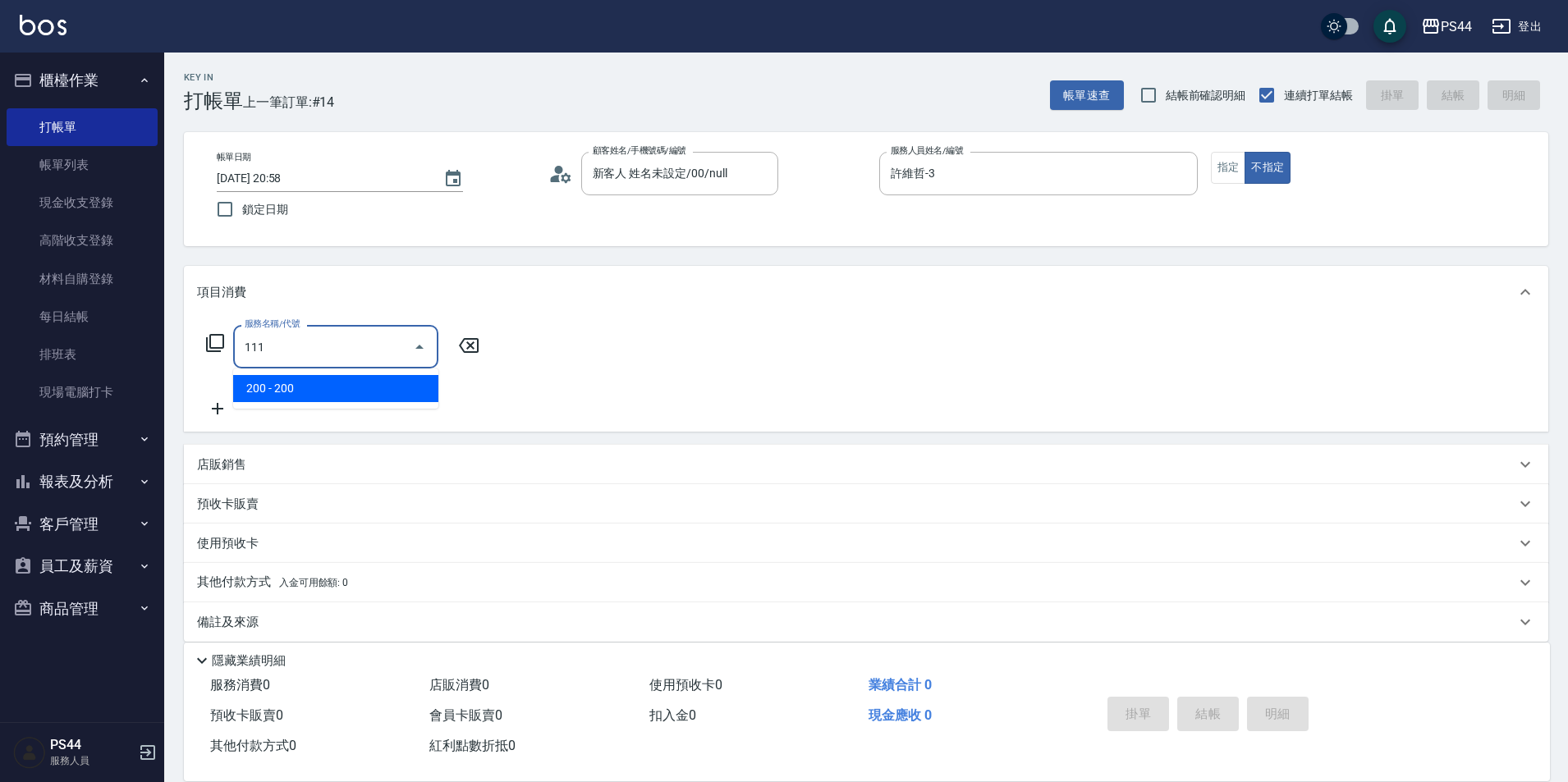
type input "200(111)"
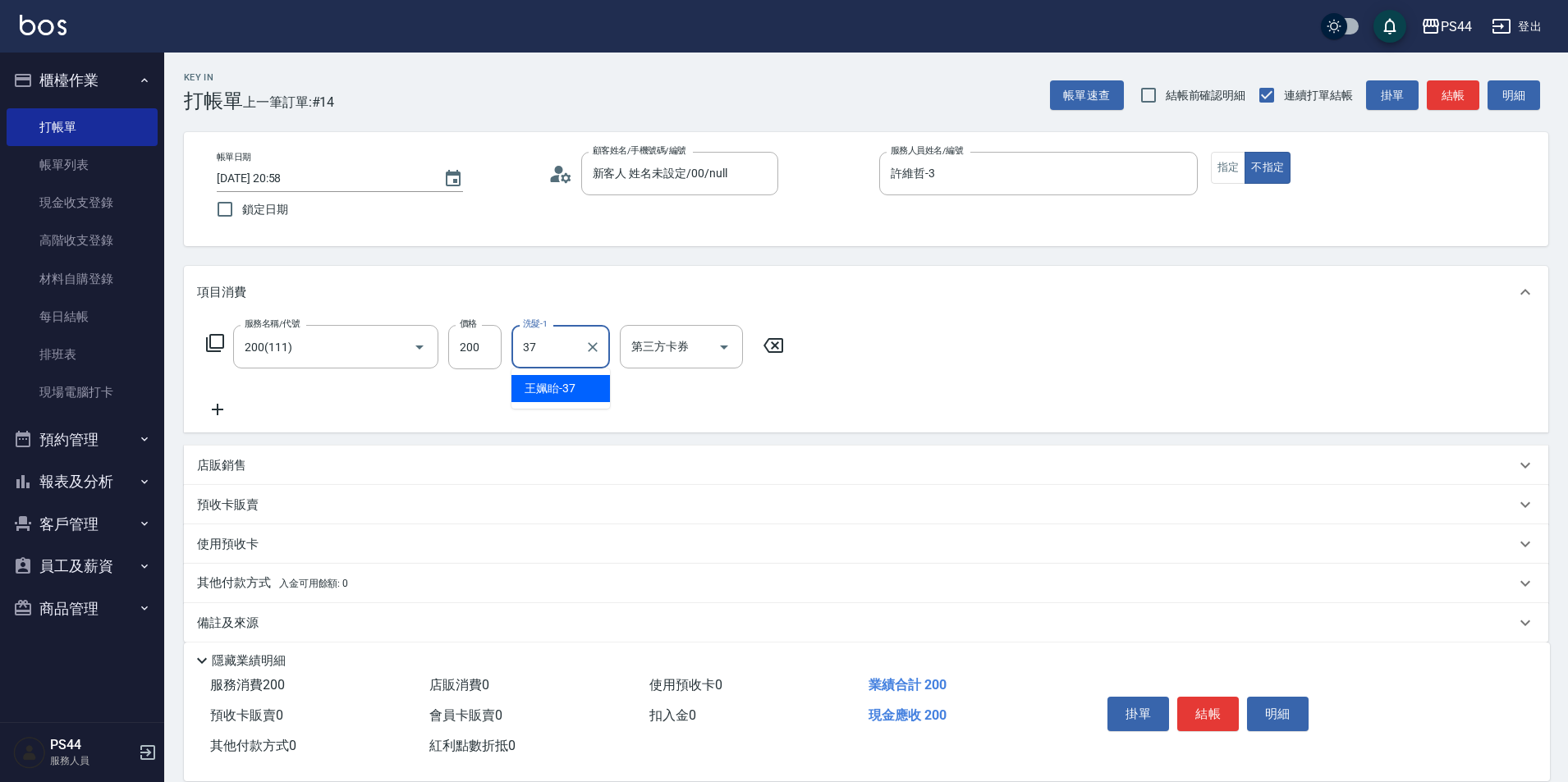
type input "王姵眙-37"
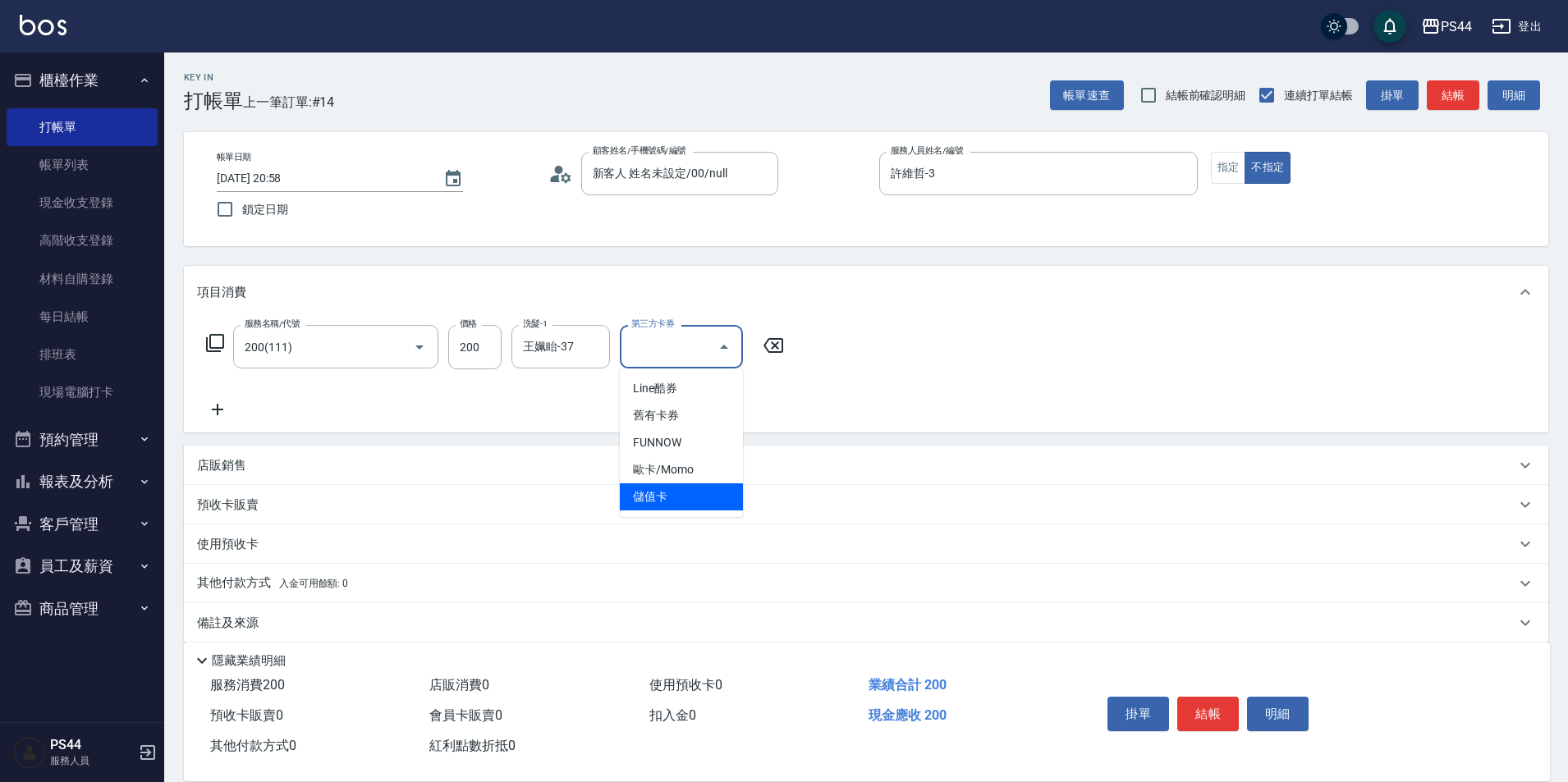
type input "儲值卡"
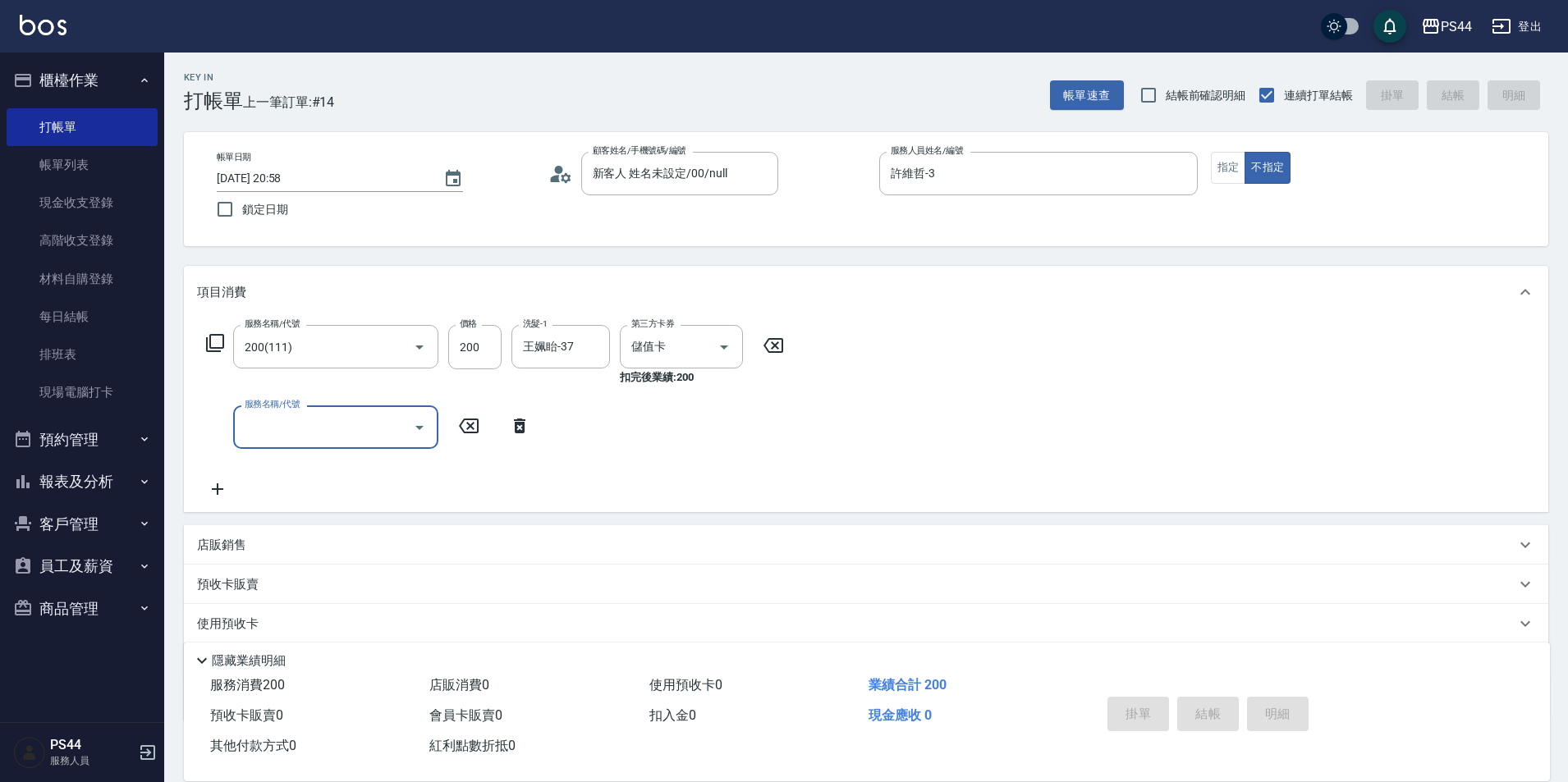
type input "[DATE] 20:59"
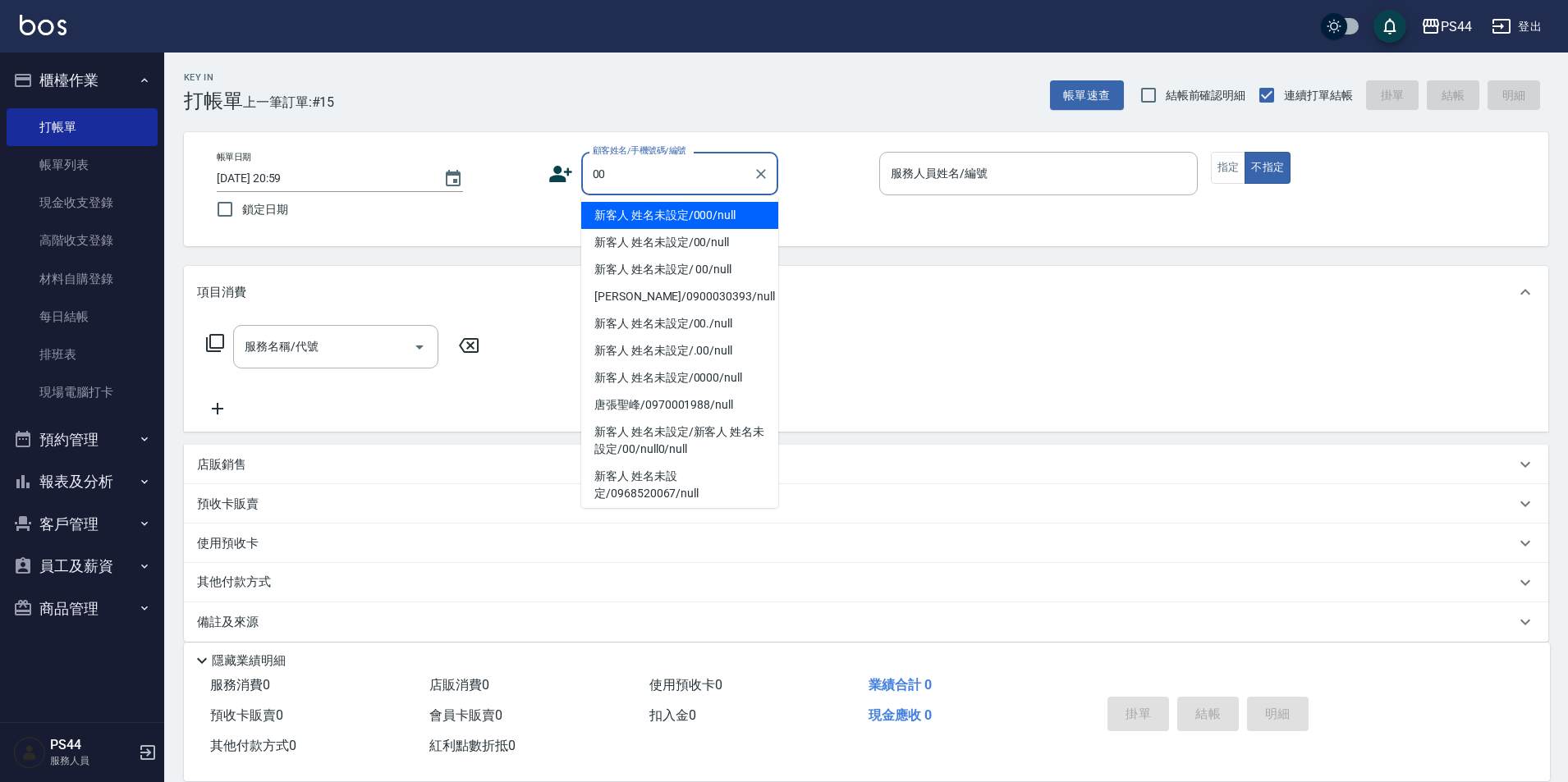
type input "新客人 姓名未設定/000/null"
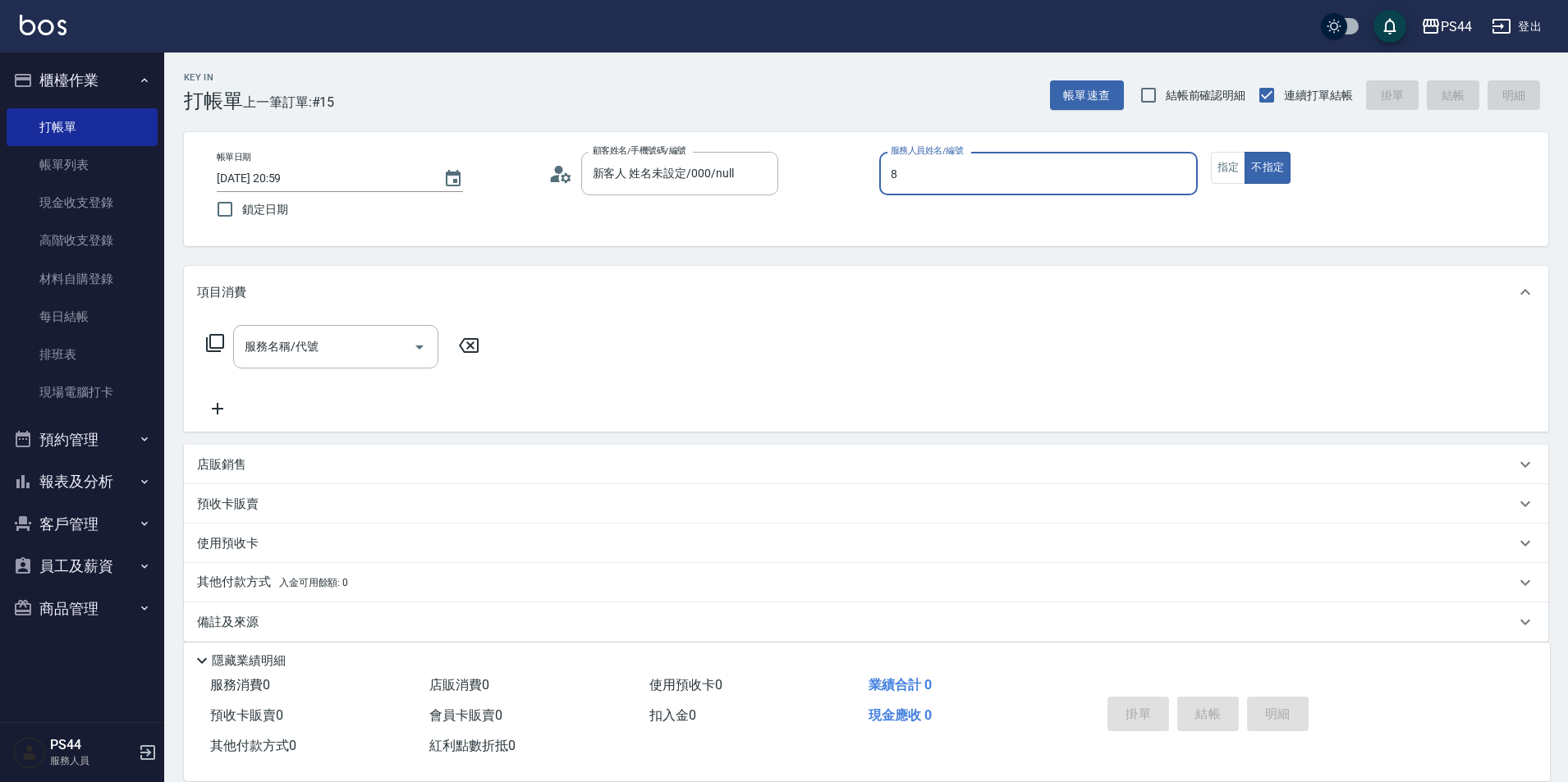
type input "張柏芝-8"
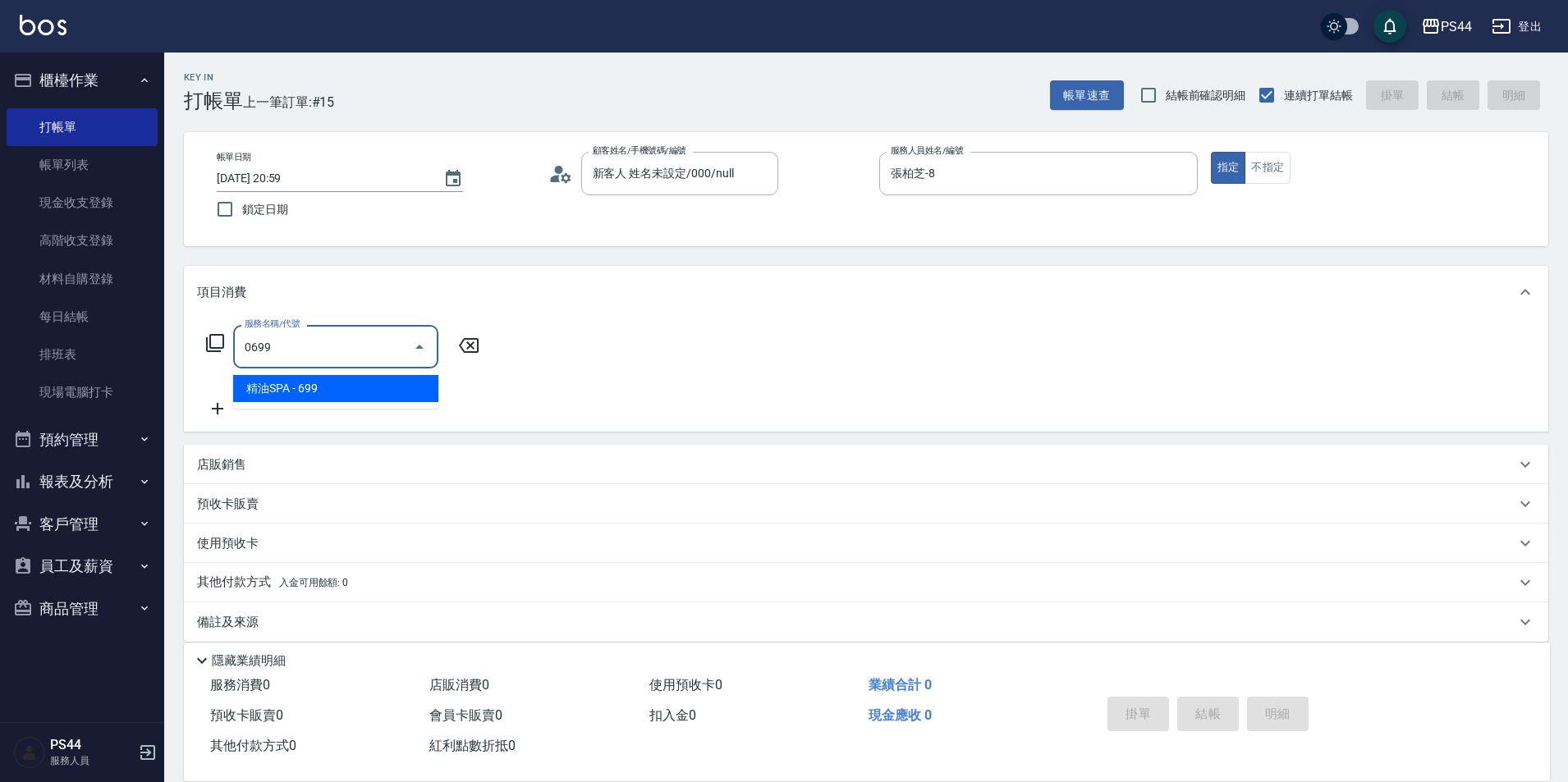
type input "精油SPA(0699)"
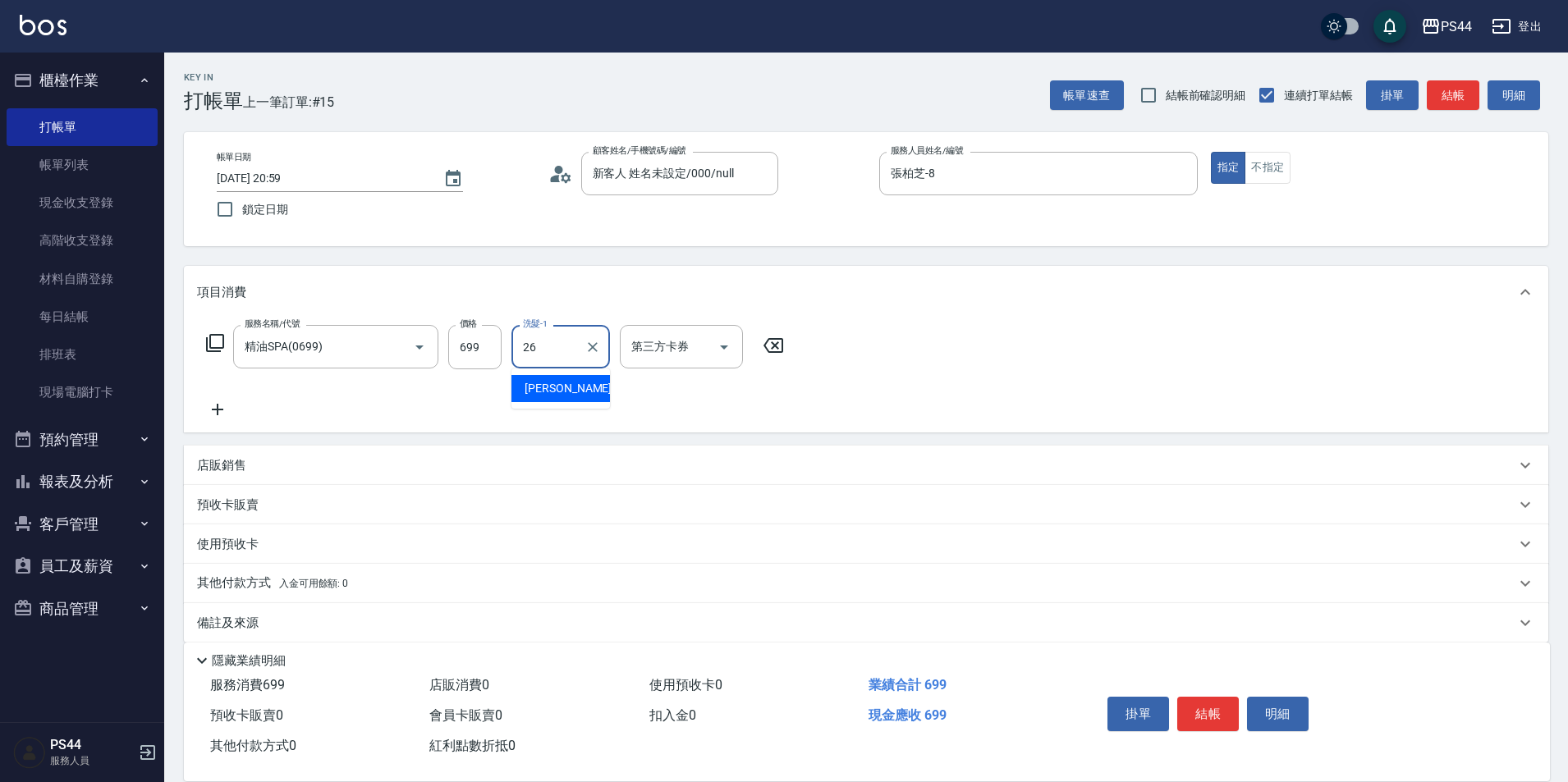
type input "[PERSON_NAME]-26"
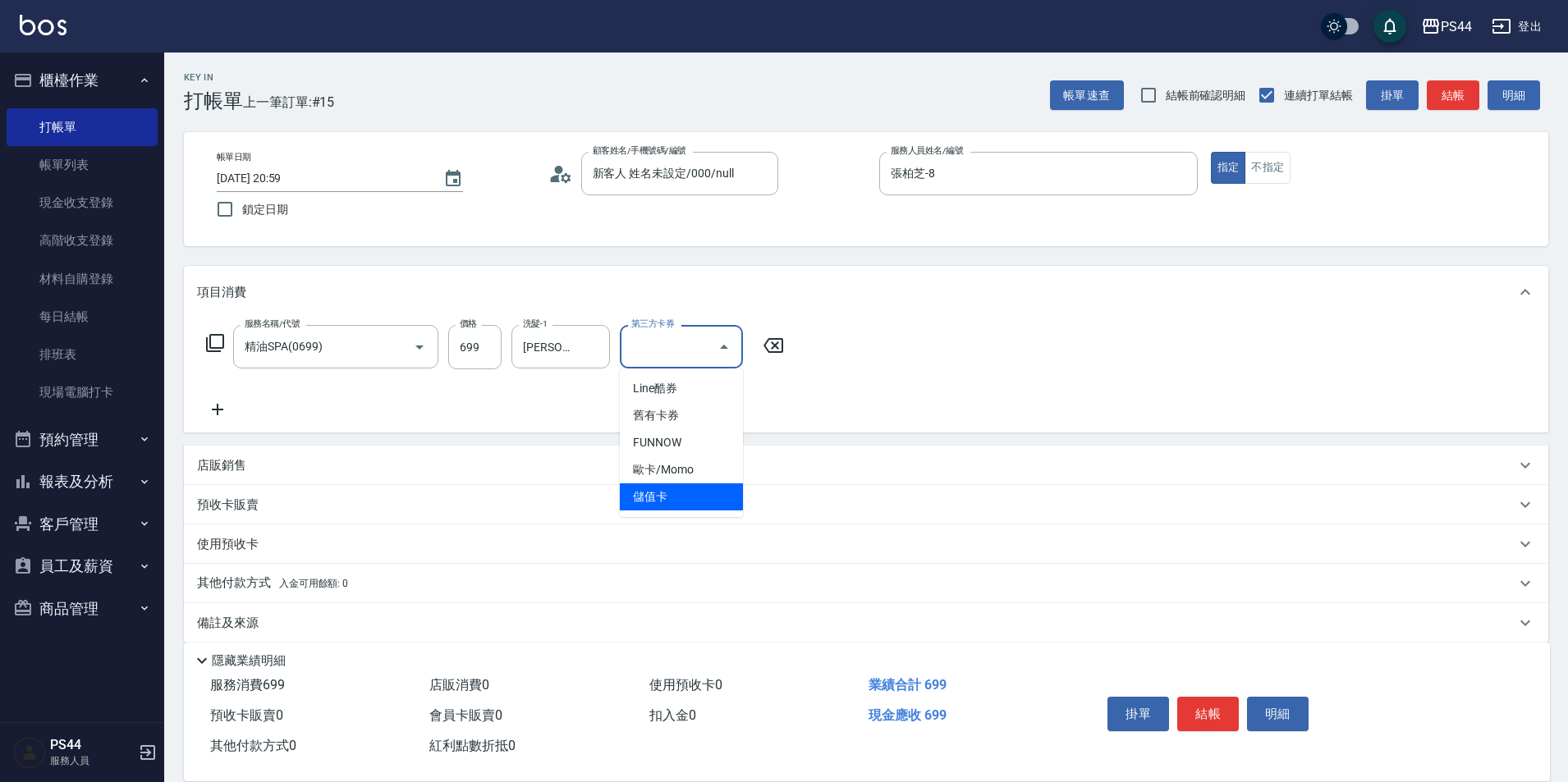
type input "儲值卡"
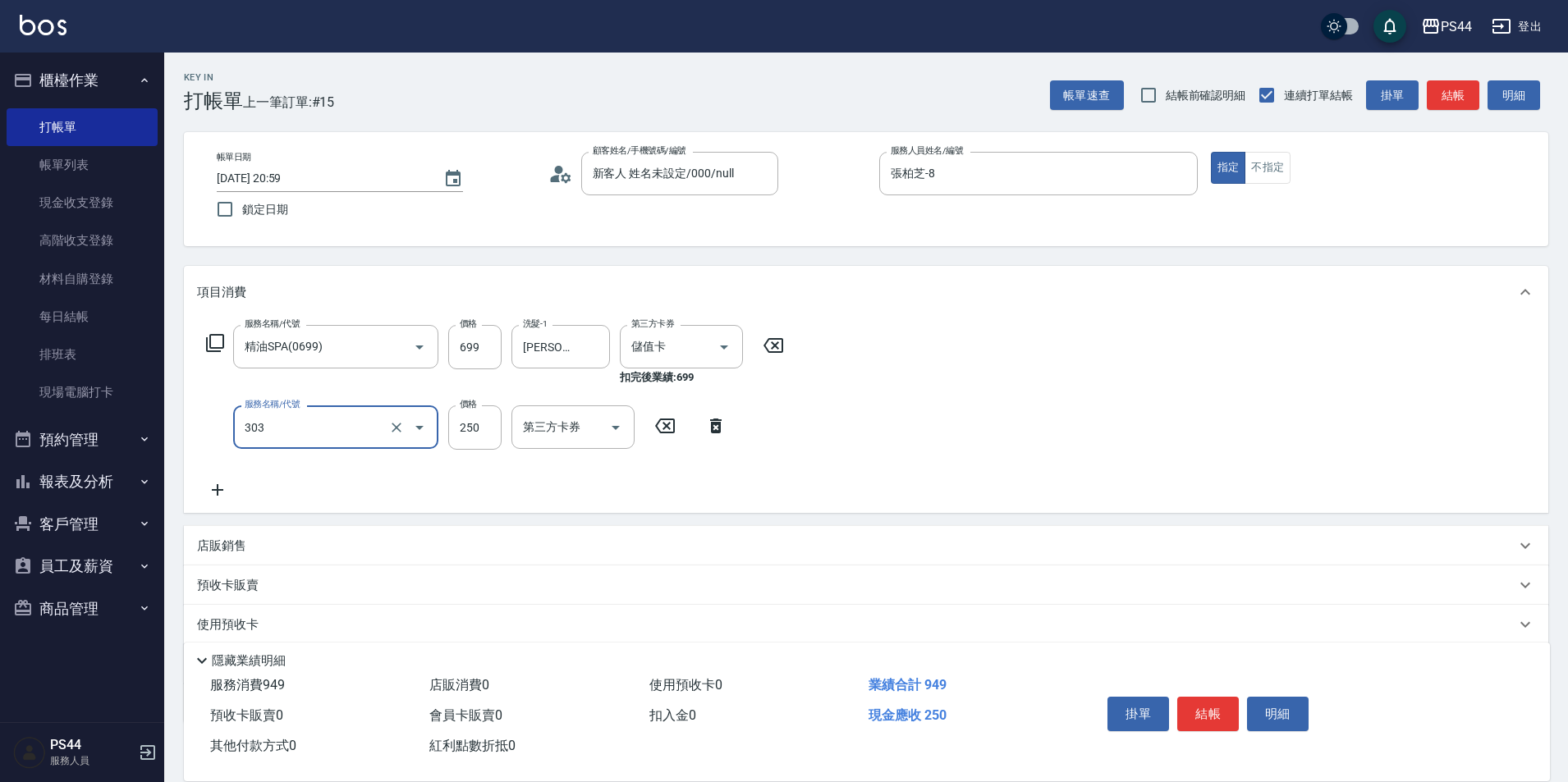
type input "剪髮(303)"
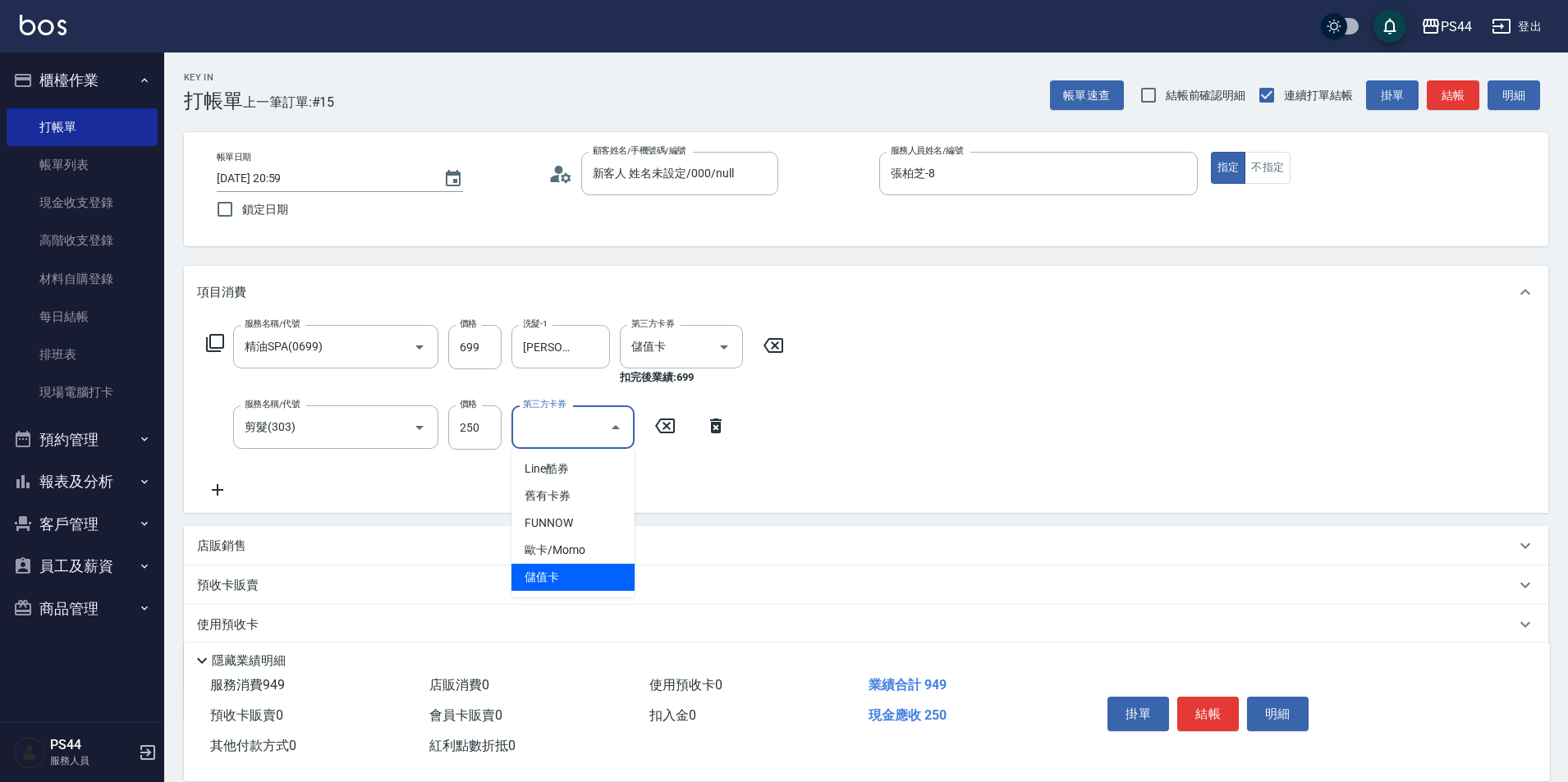
type input "儲值卡"
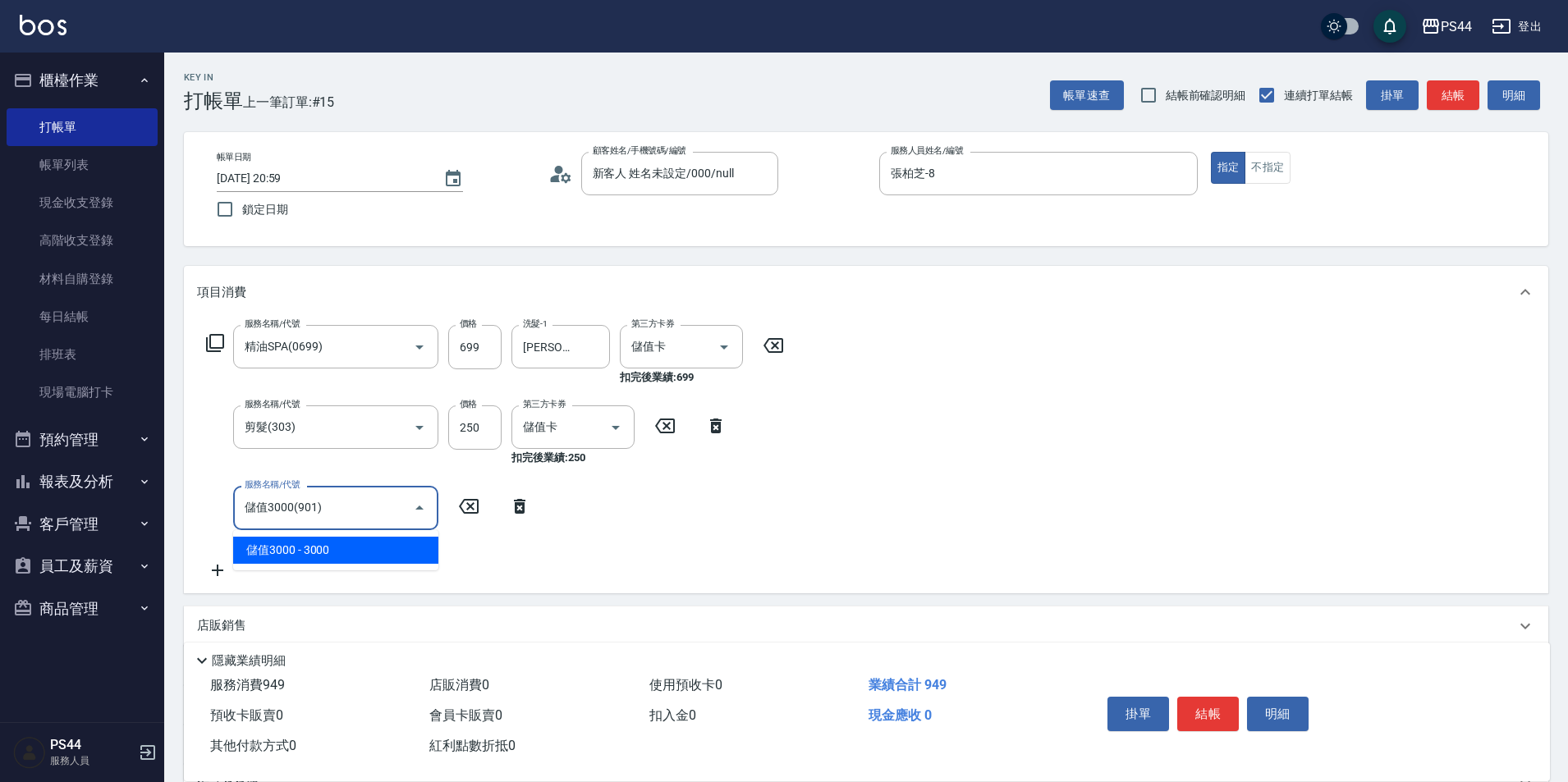
type input "儲值3000(901)"
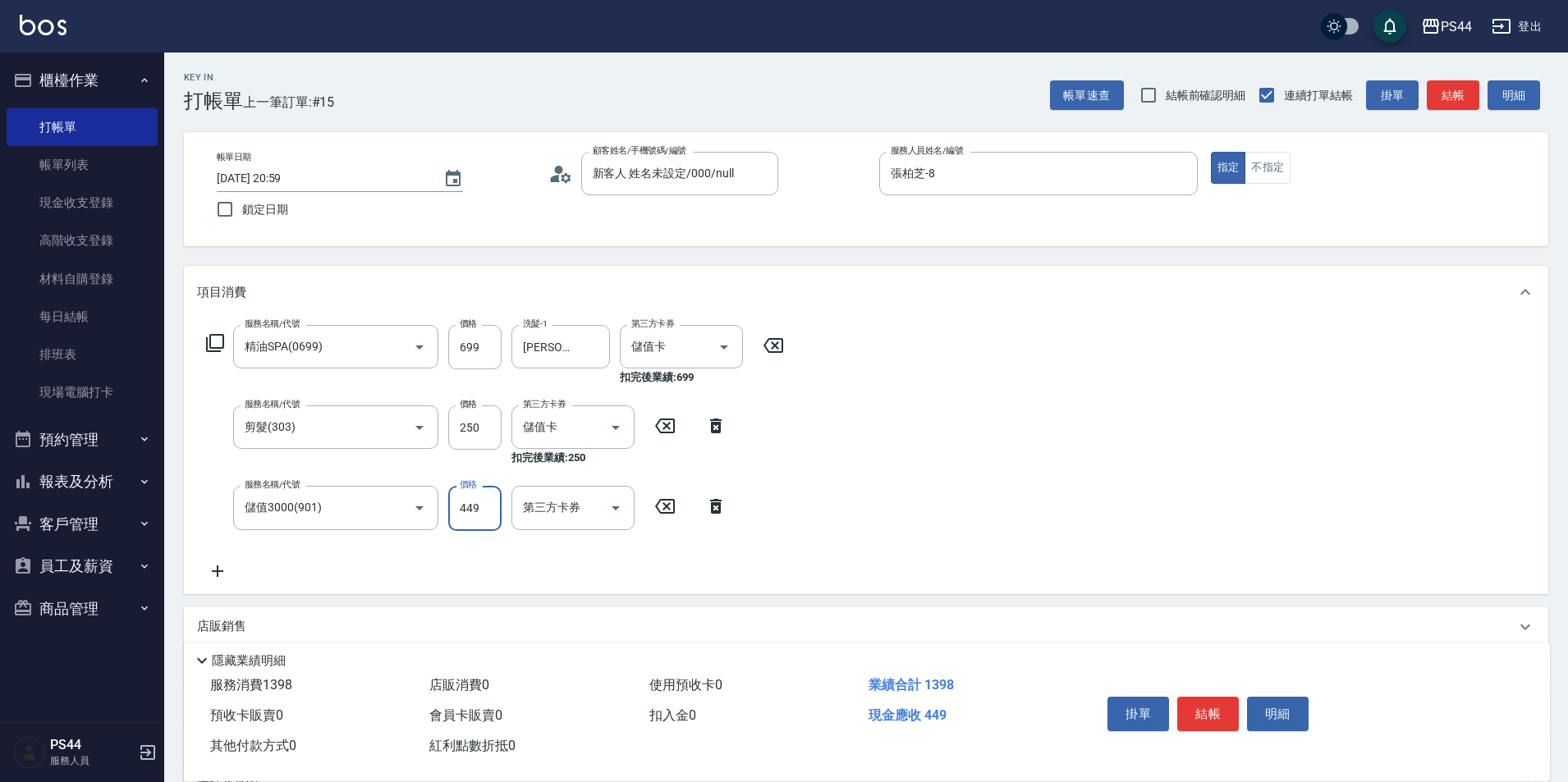
type input "449"
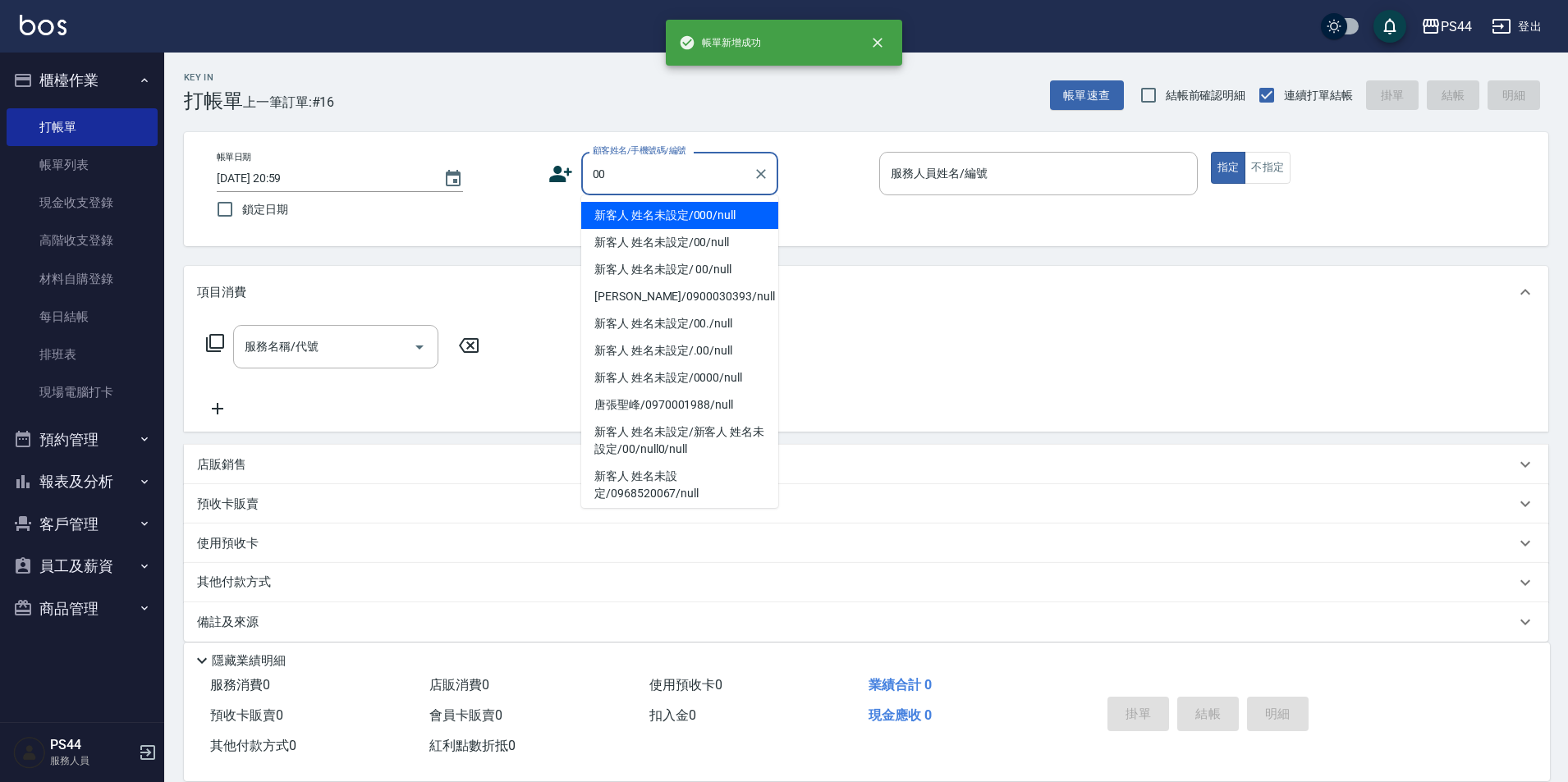
type input "新客人 姓名未設定/000/null"
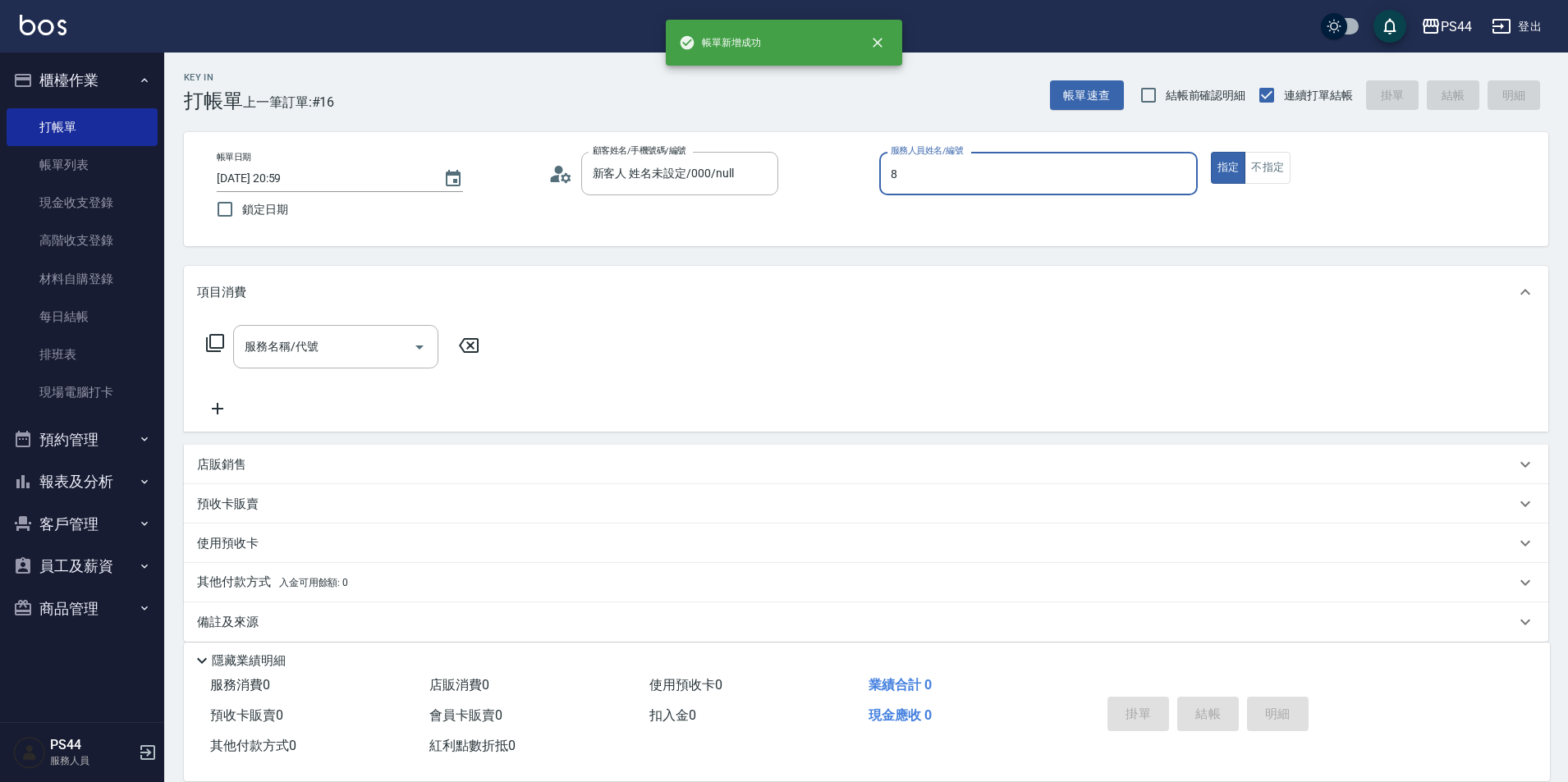
type input "張柏芝-8"
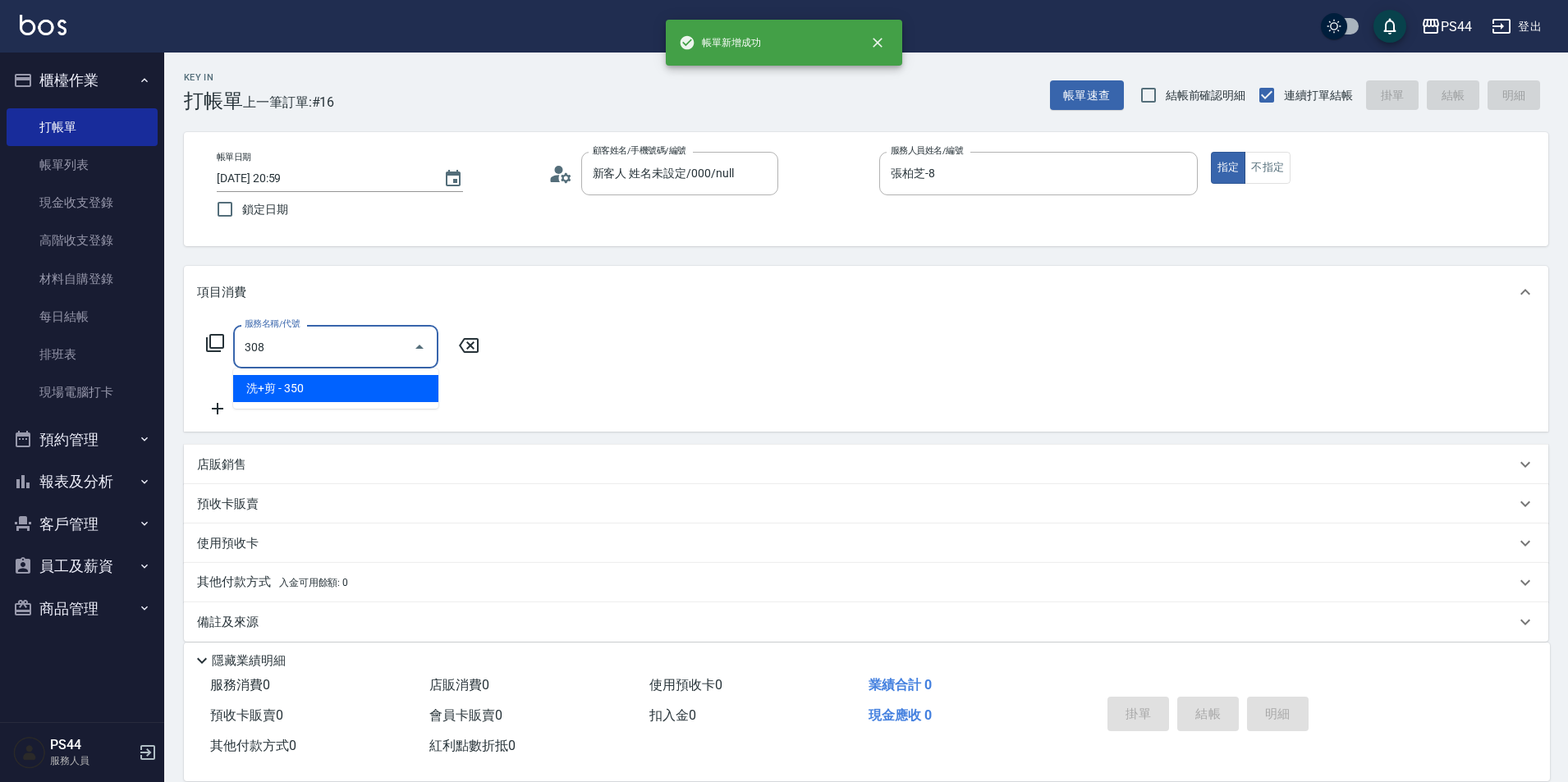
type input "洗+剪(308)"
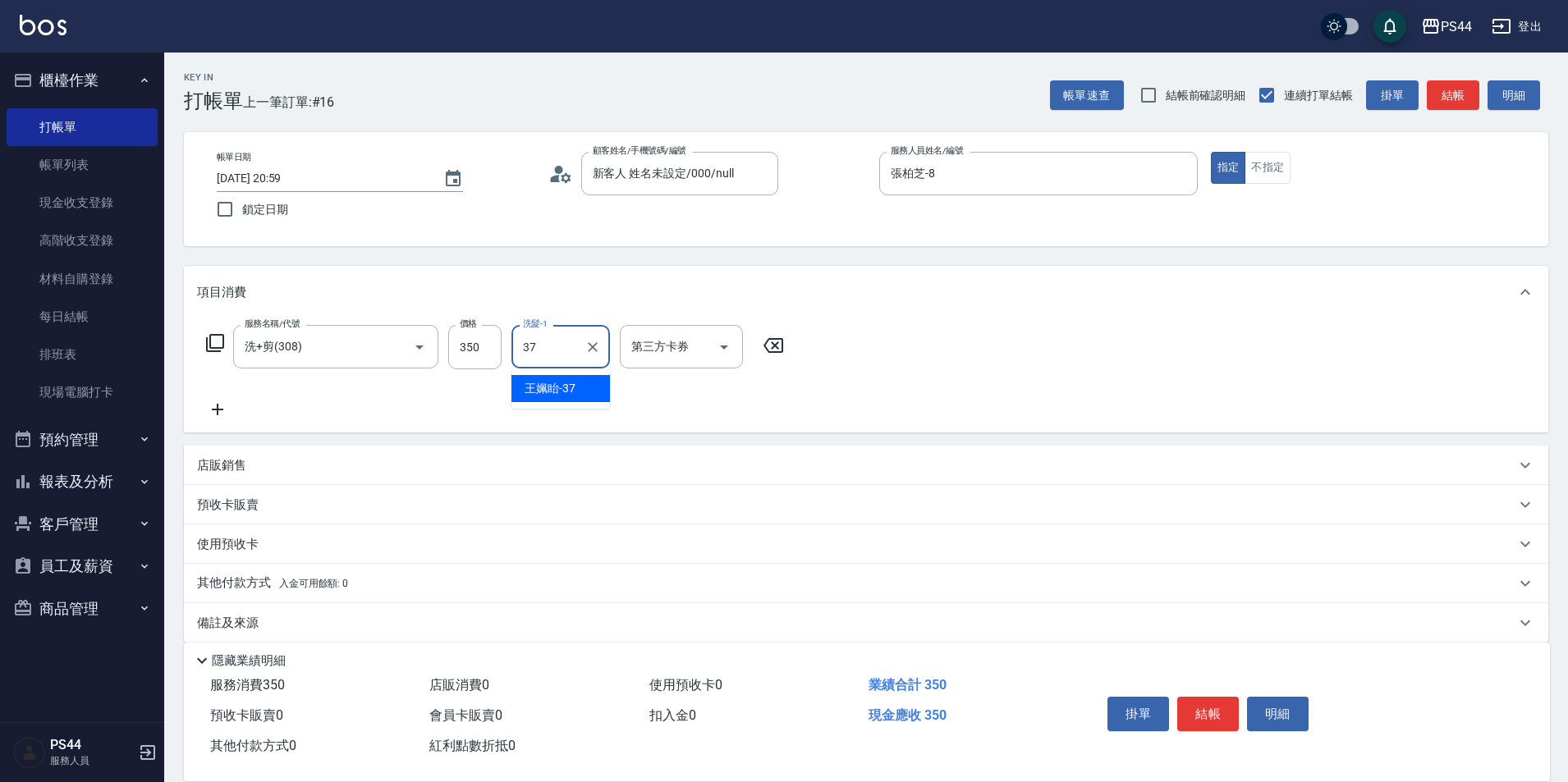
type input "王姵眙-37"
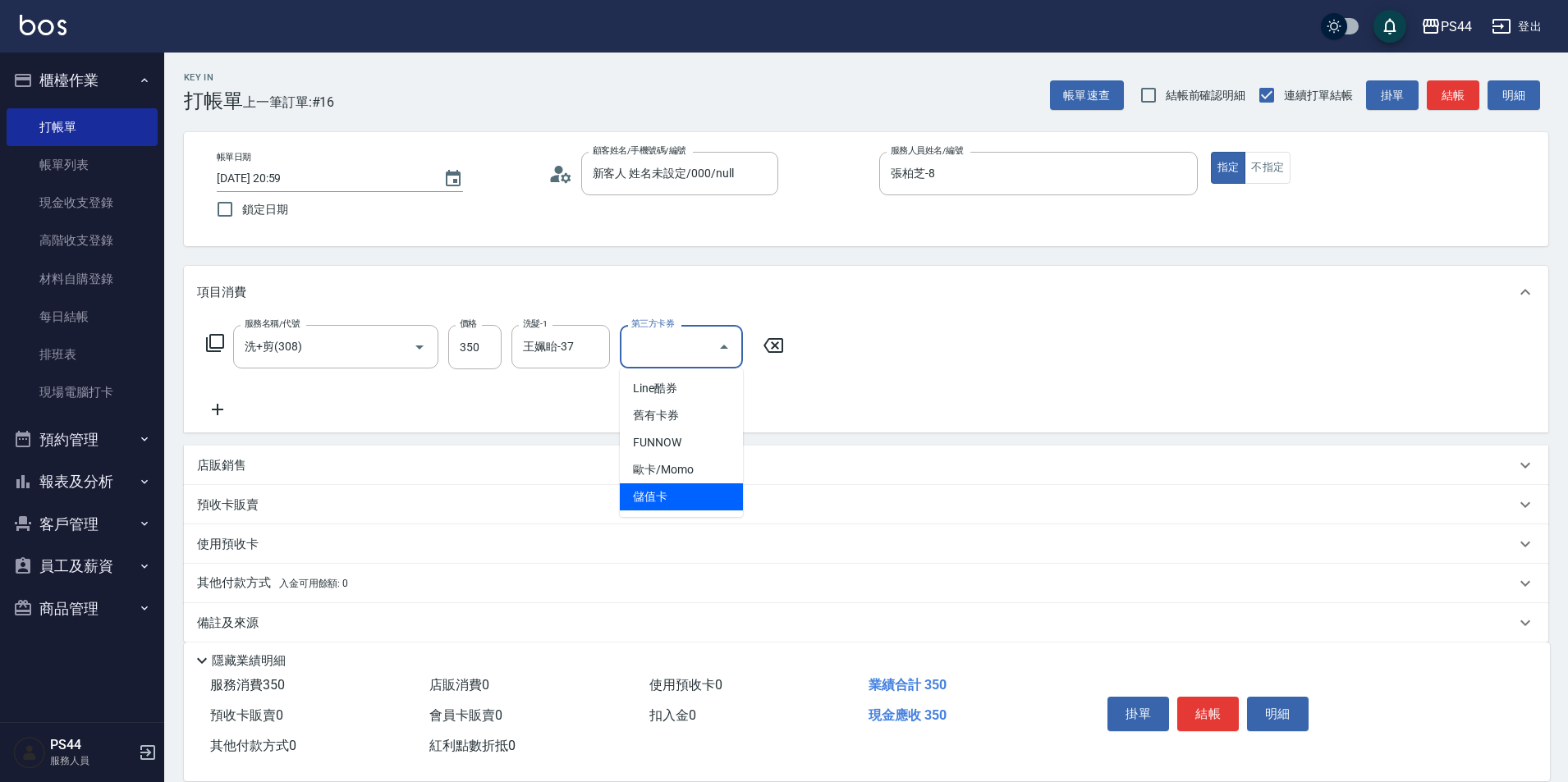
type input "儲值卡"
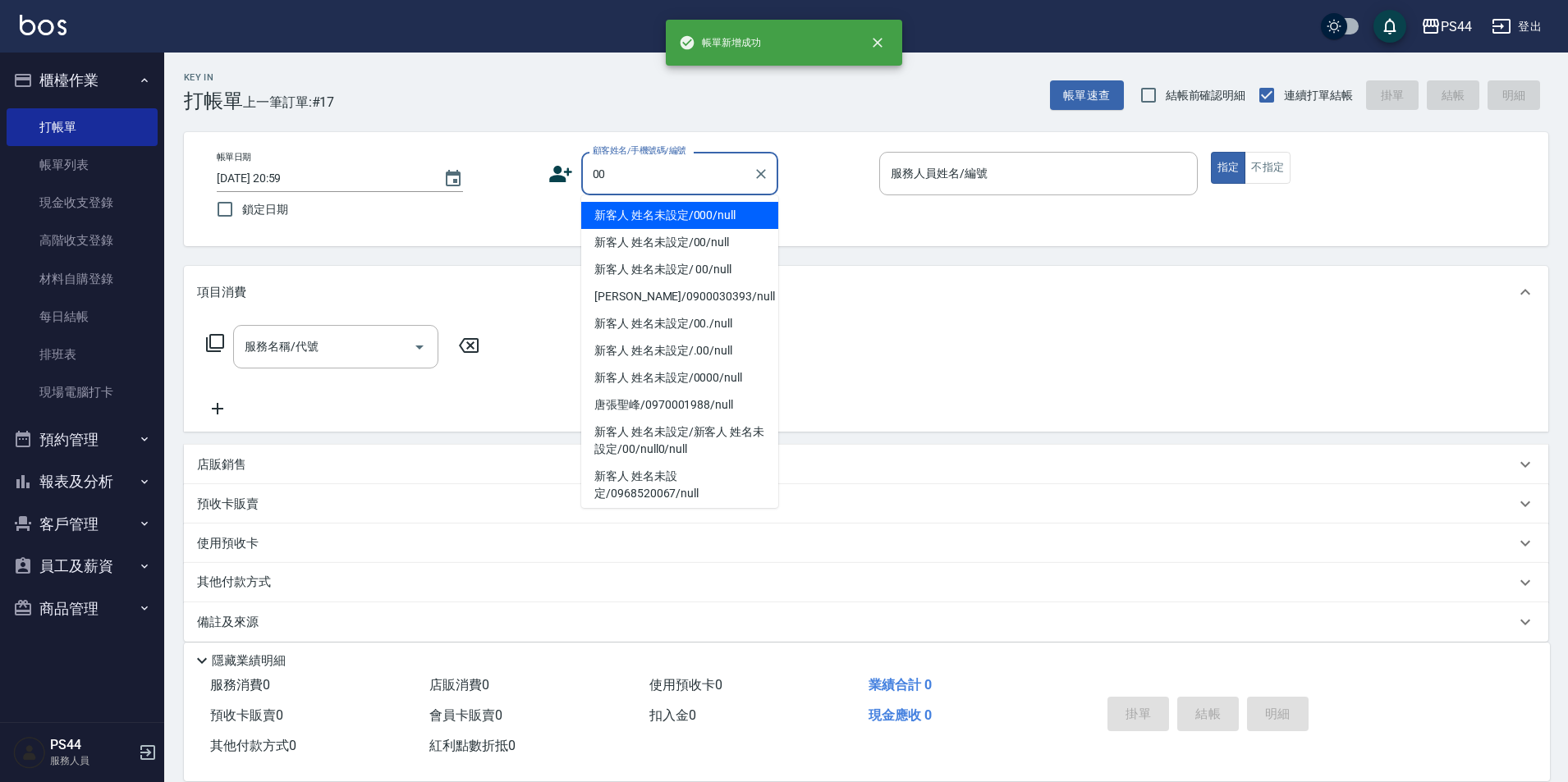
type input "新客人 姓名未設定/000/null"
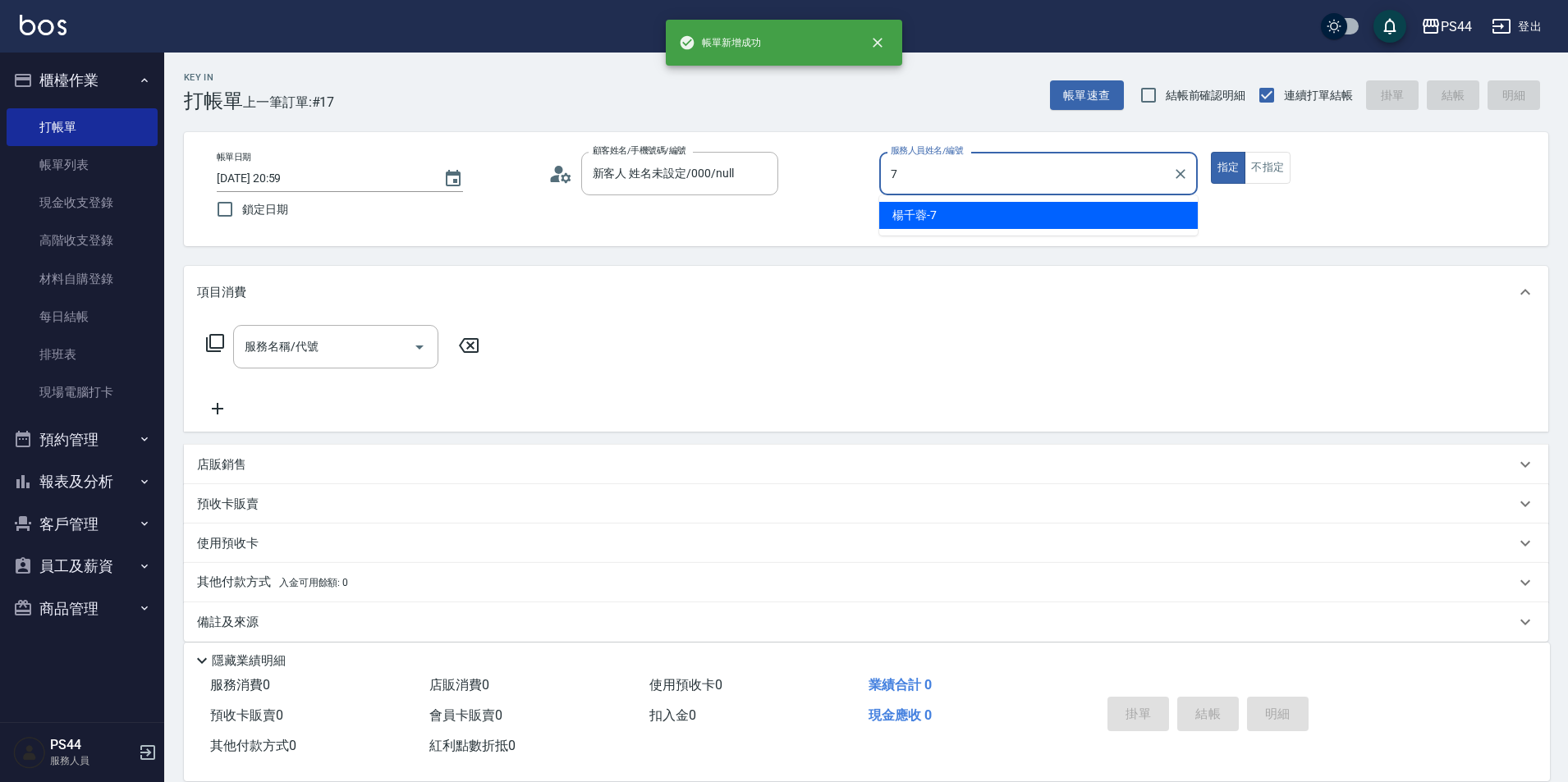
type input "楊千蓉-7"
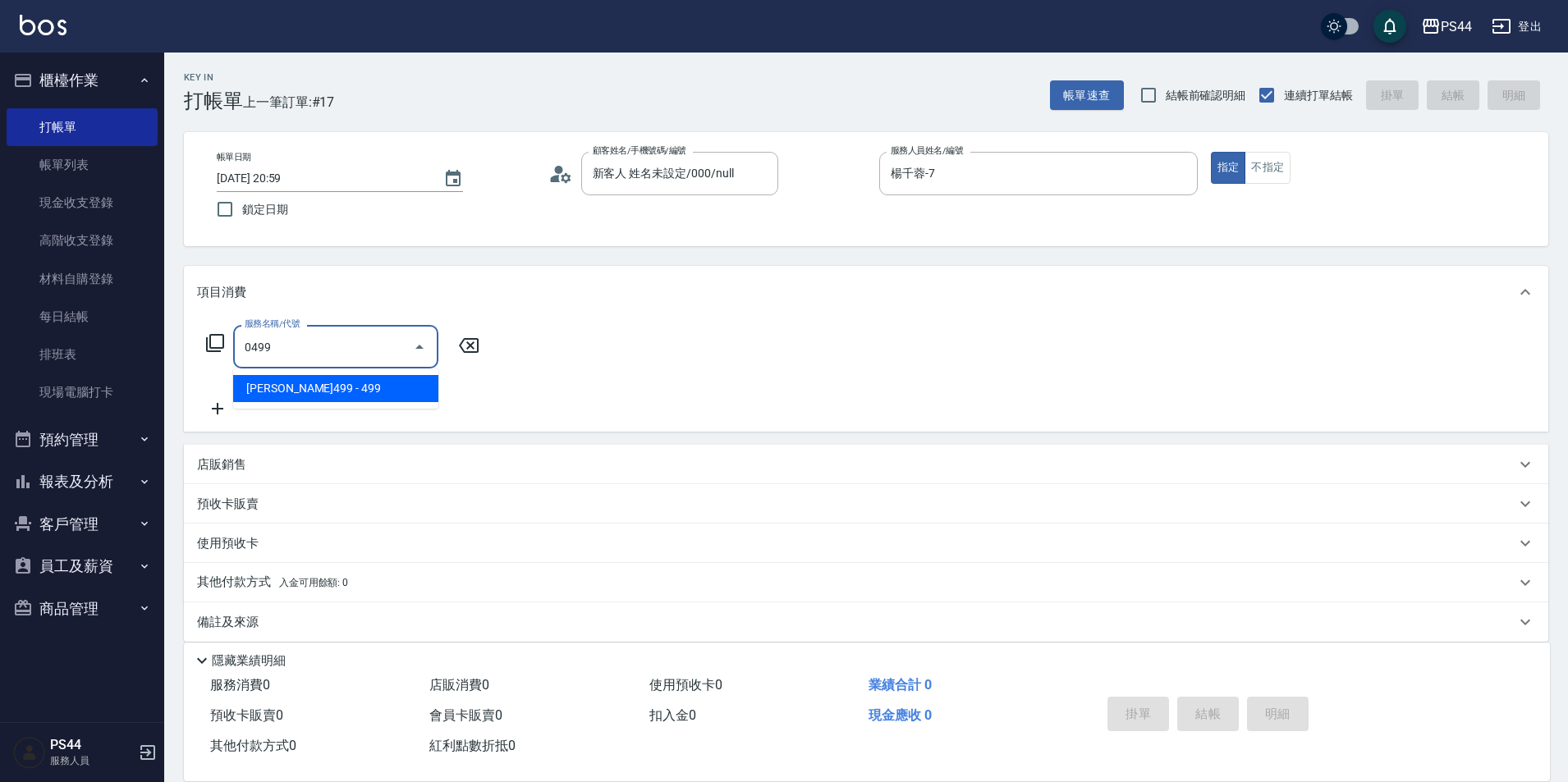
type input "[PERSON_NAME]499(0499)"
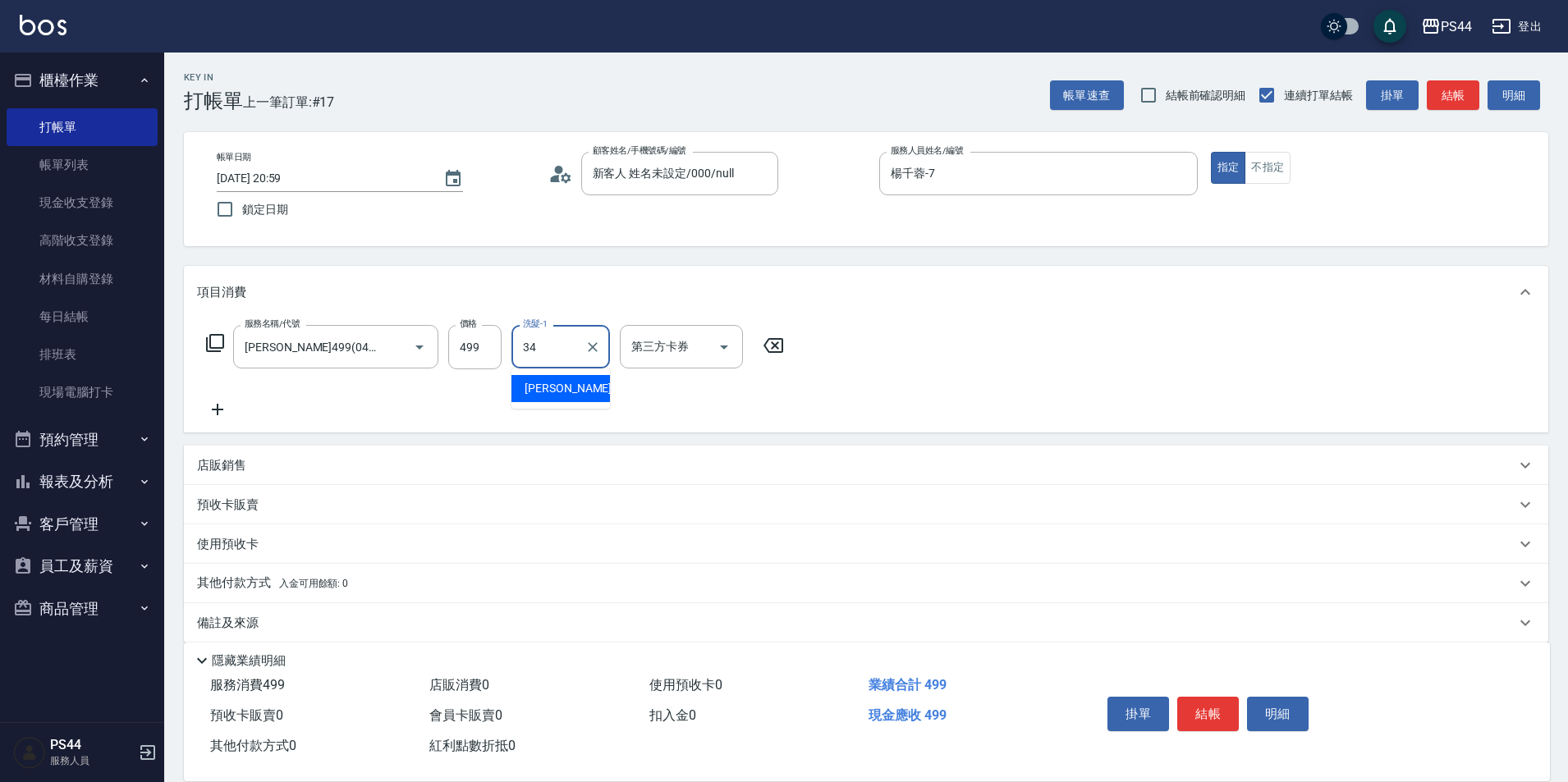
type input "[PERSON_NAME]-34"
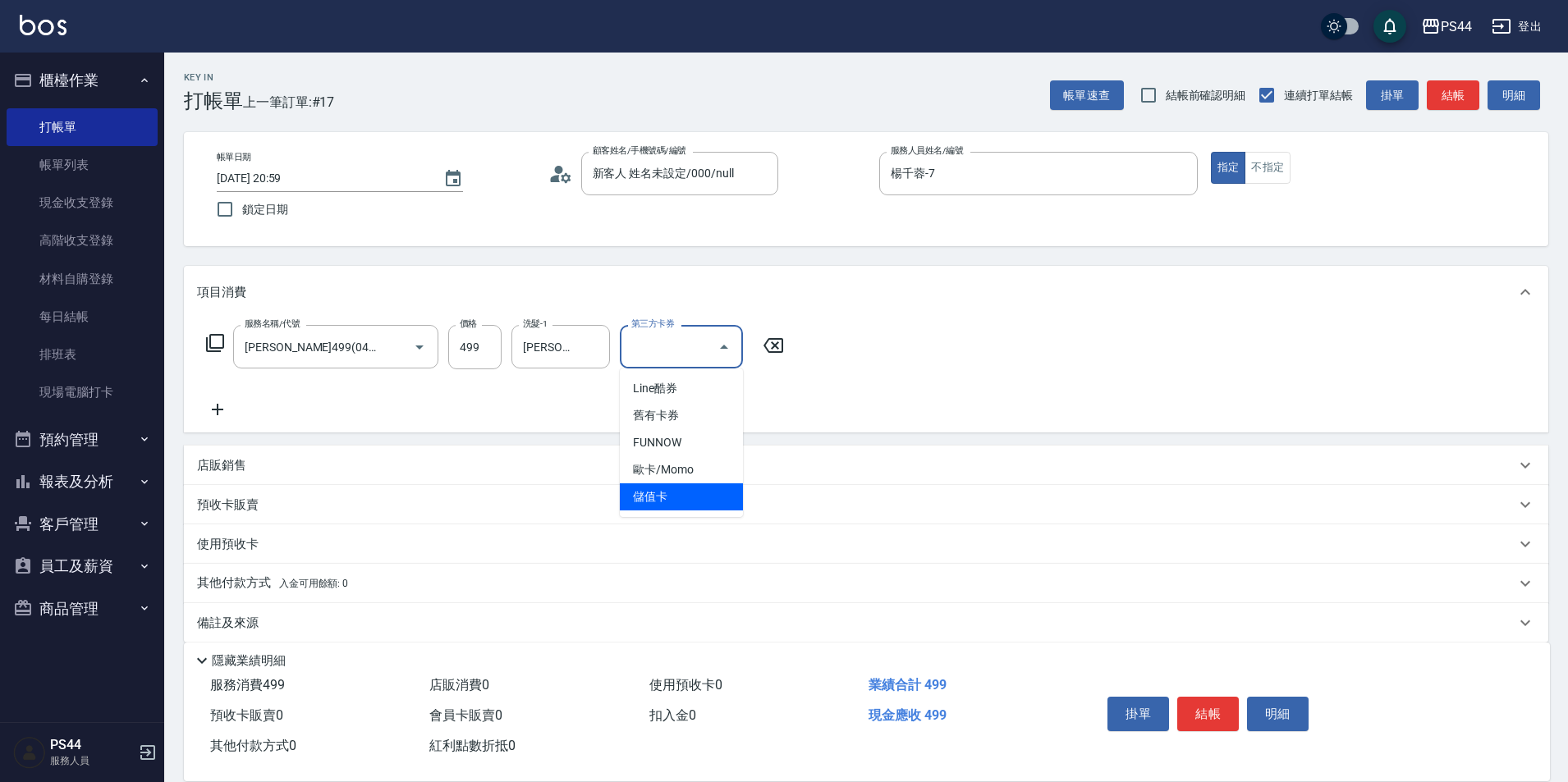
type input "儲值卡"
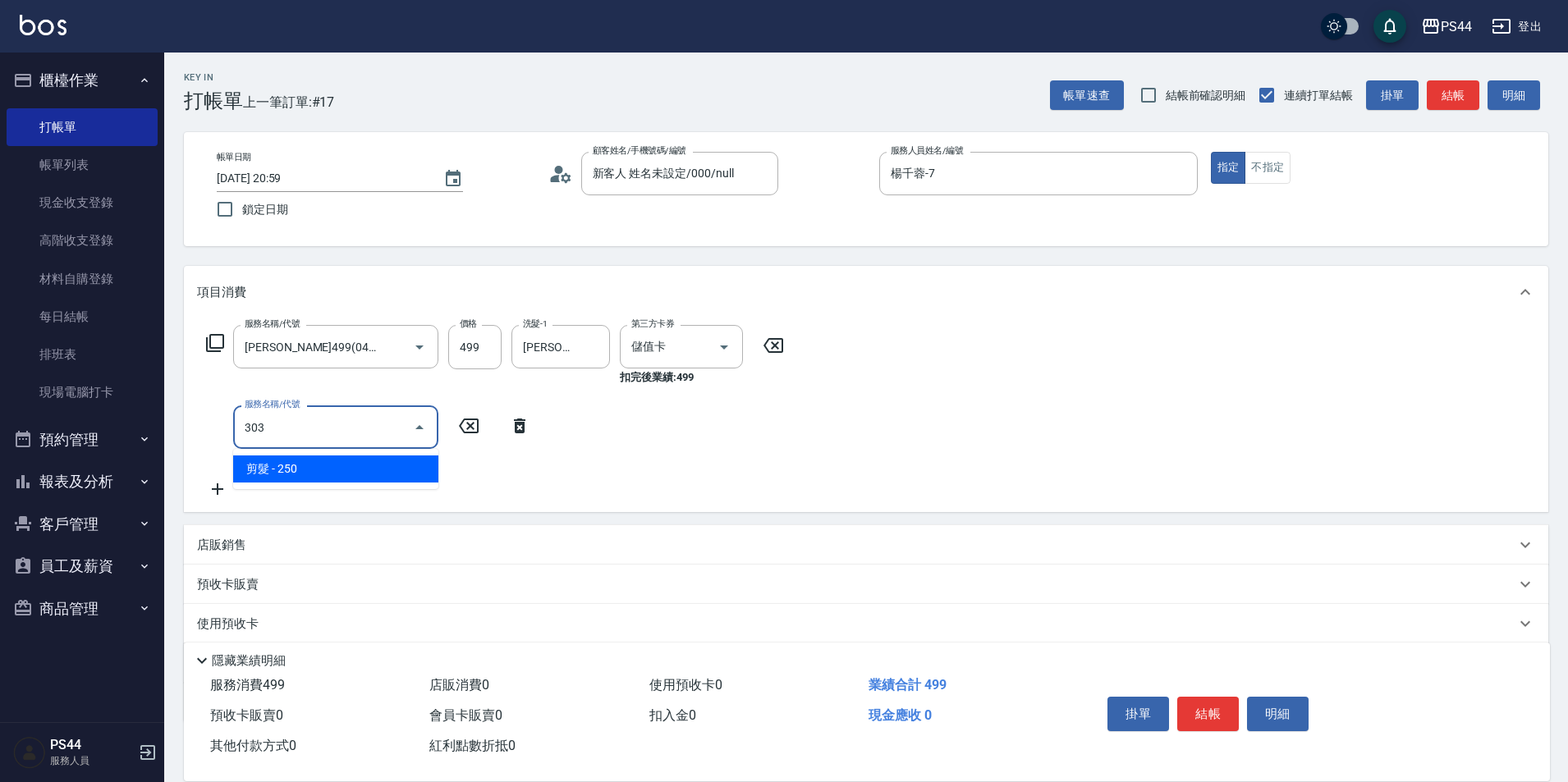
type input "剪髮(303)"
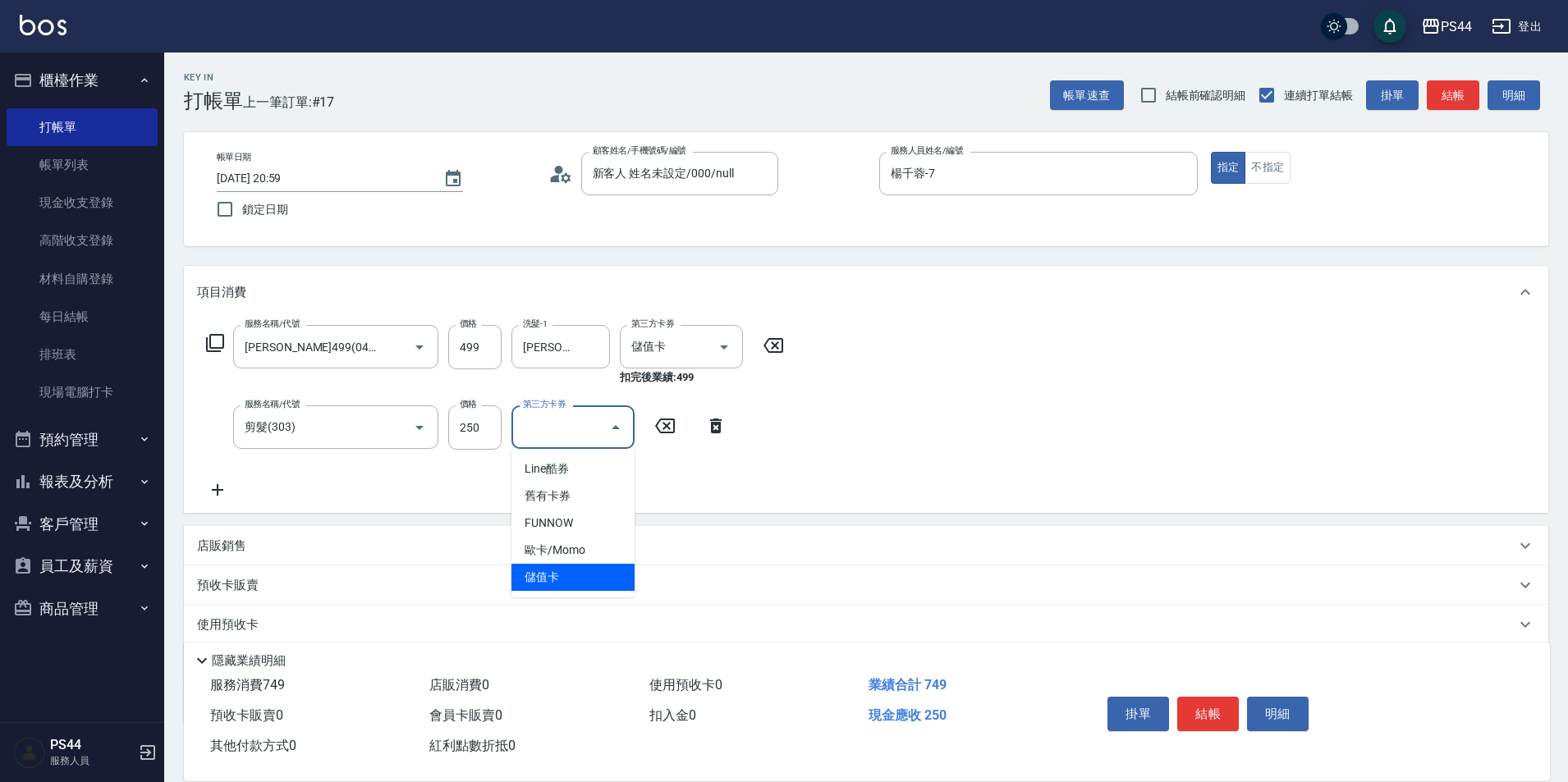
type input "儲值卡"
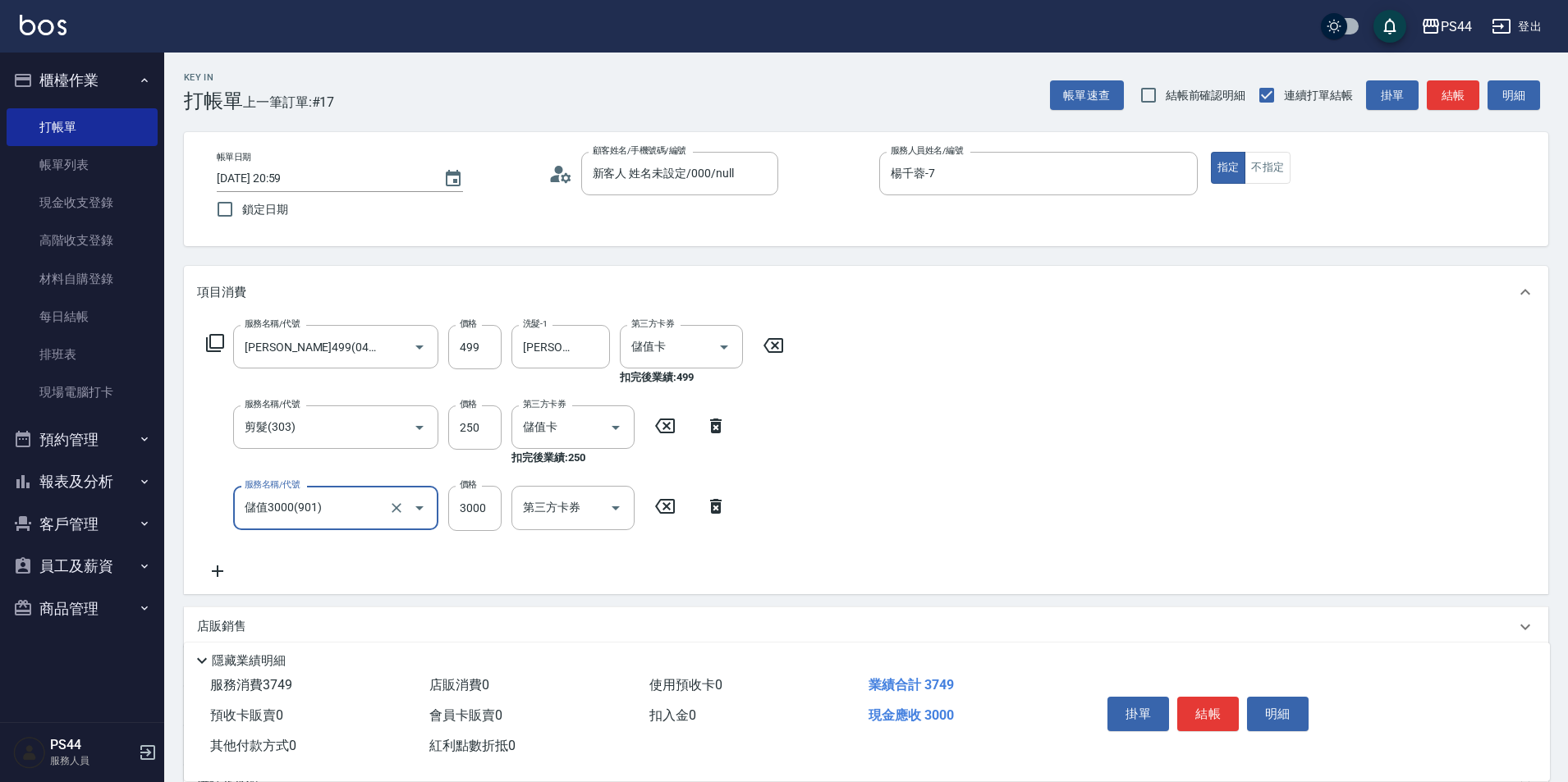
type input "儲值3000(901)"
type input "2000"
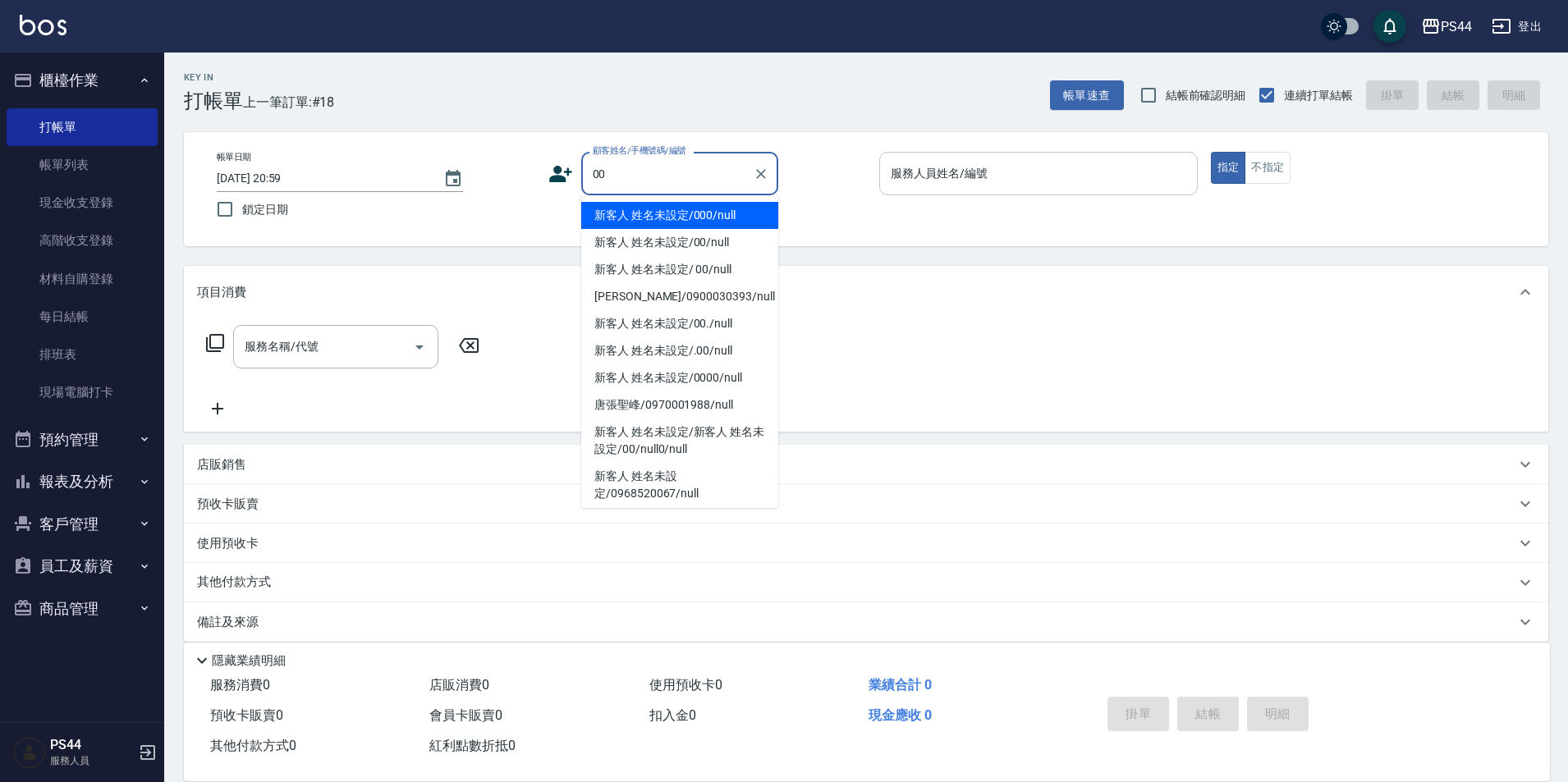
type input "新客人 姓名未設定/000/null"
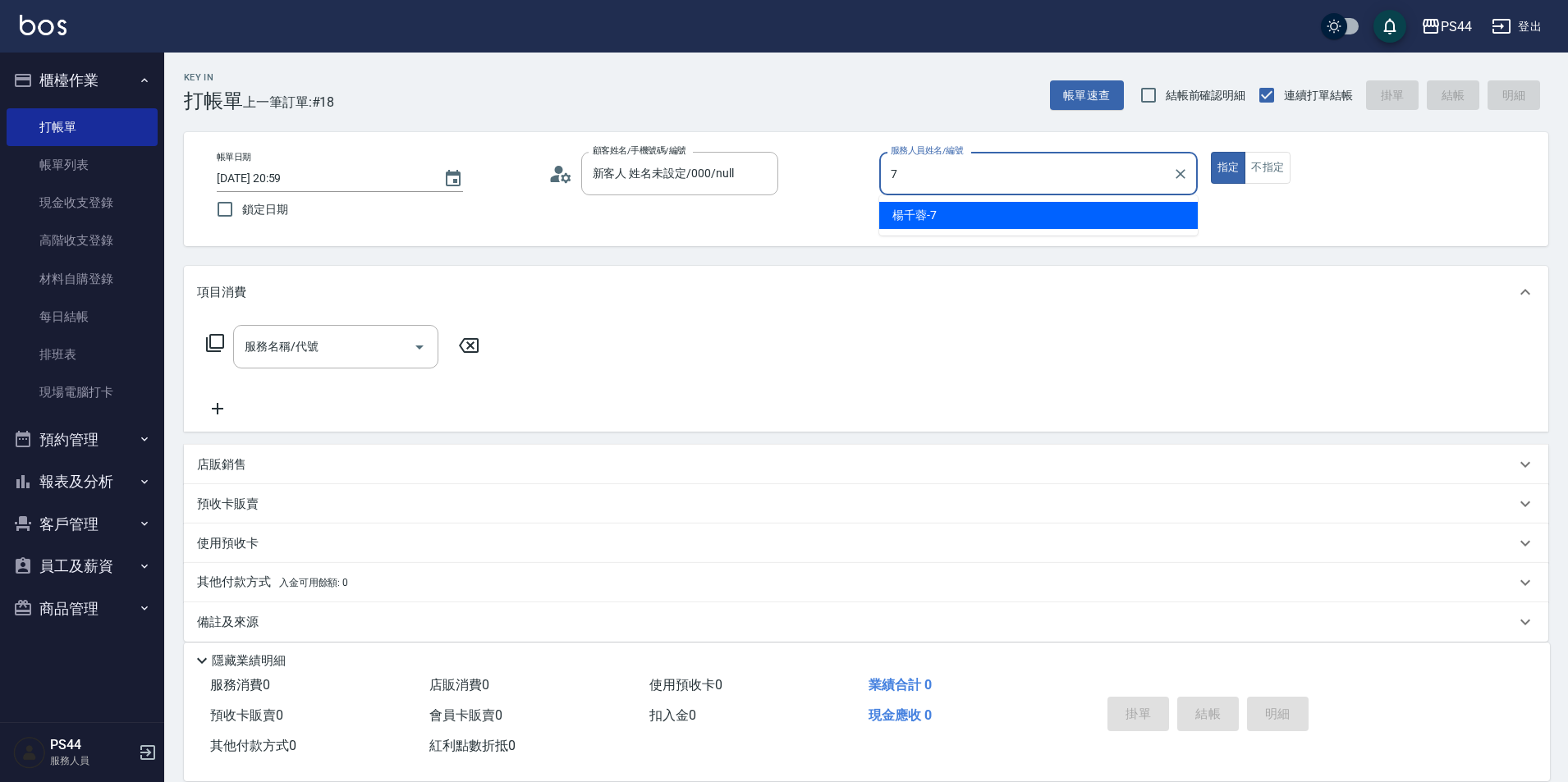
type input "楊千蓉-7"
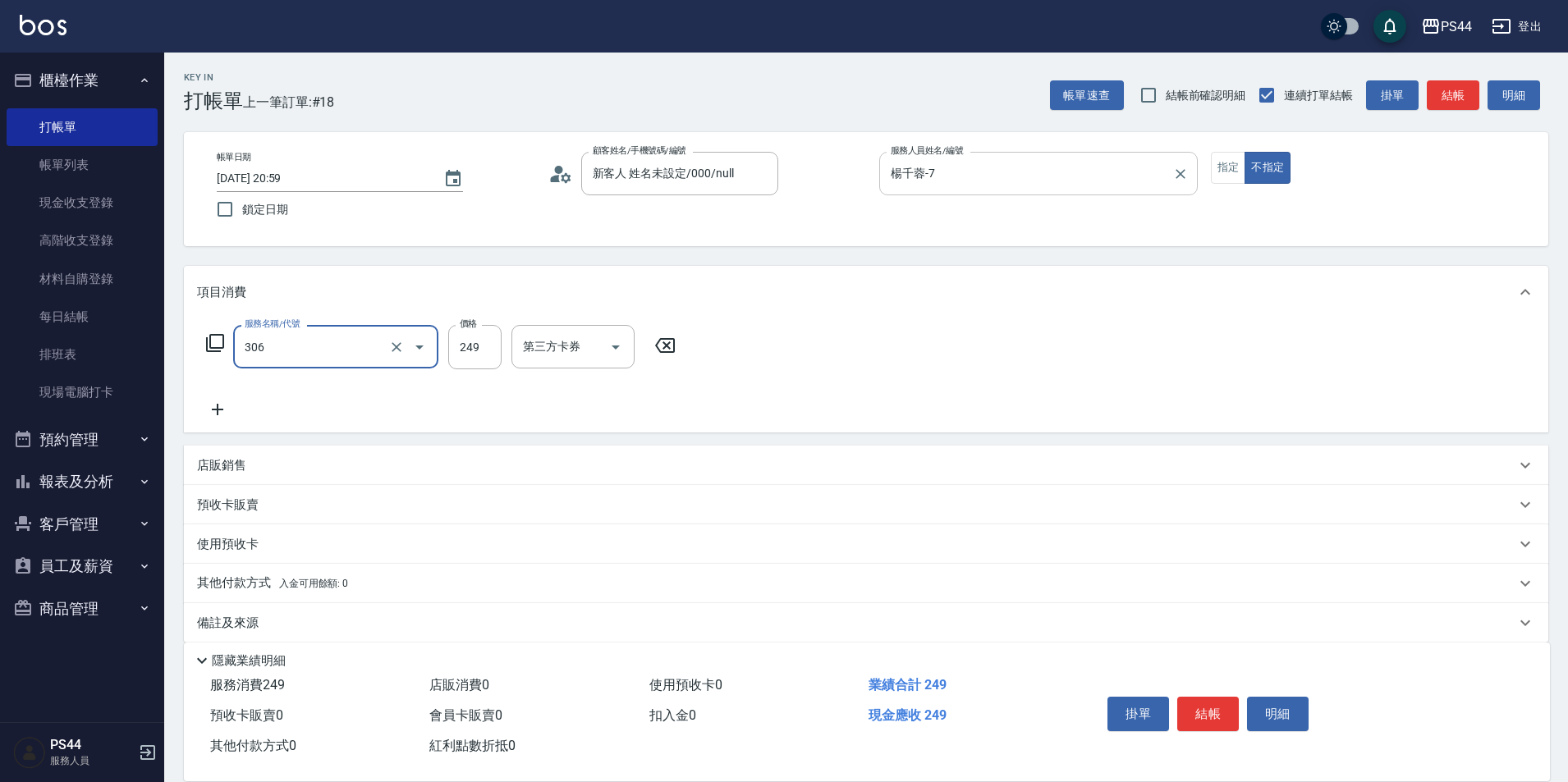
type input "剪髮(306)"
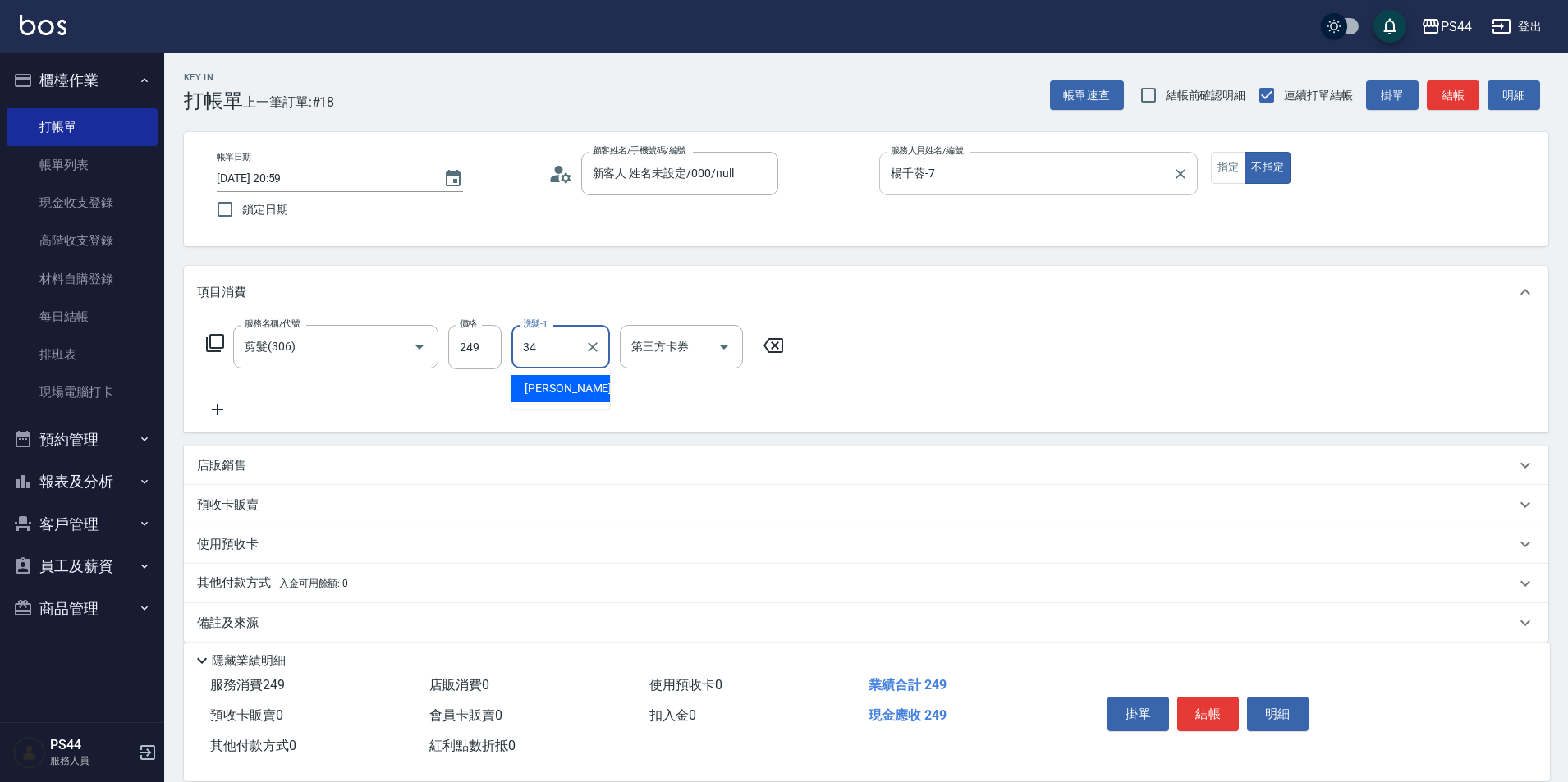
type input "[PERSON_NAME]-34"
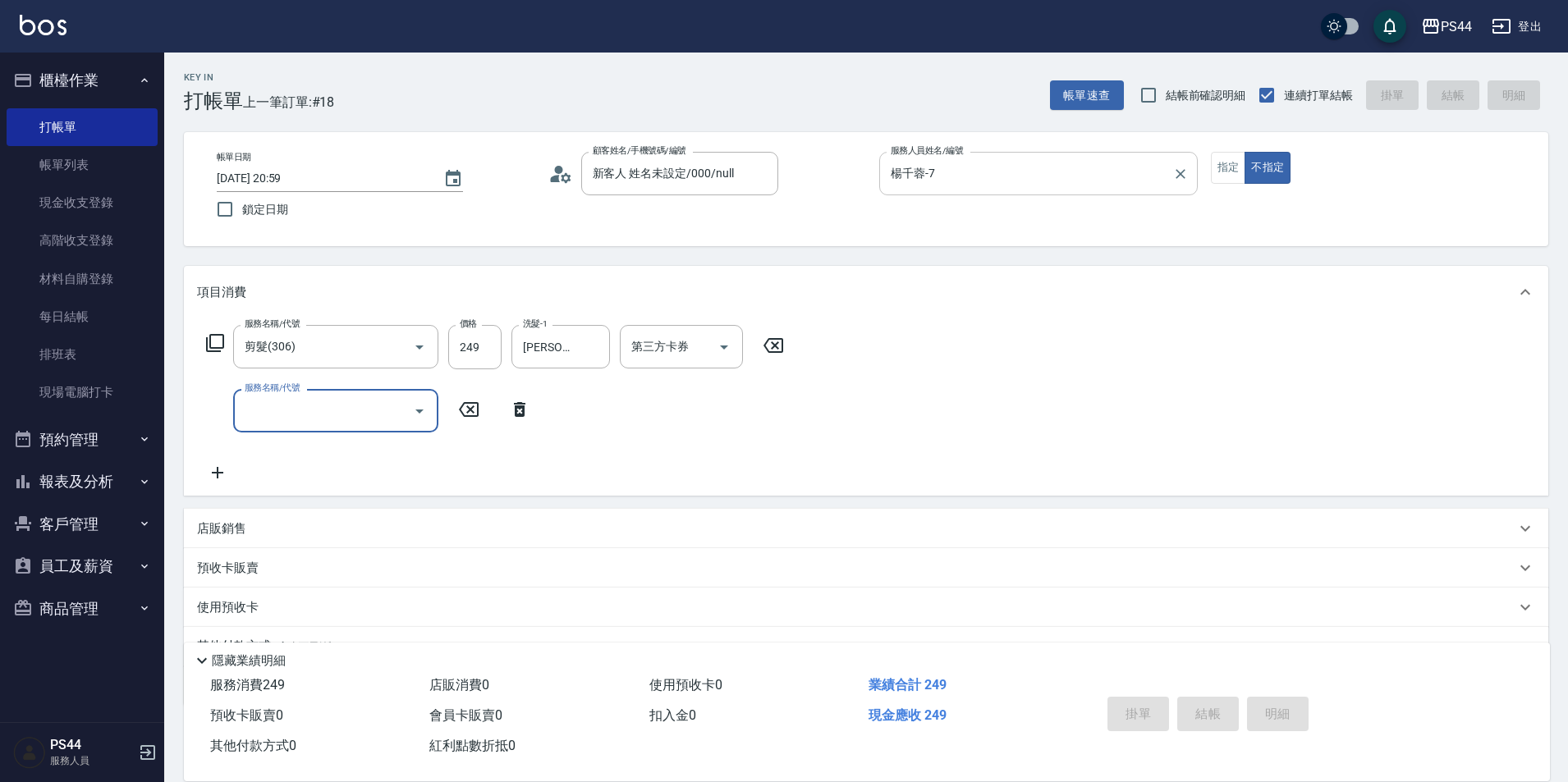
type input "[DATE] 21:00"
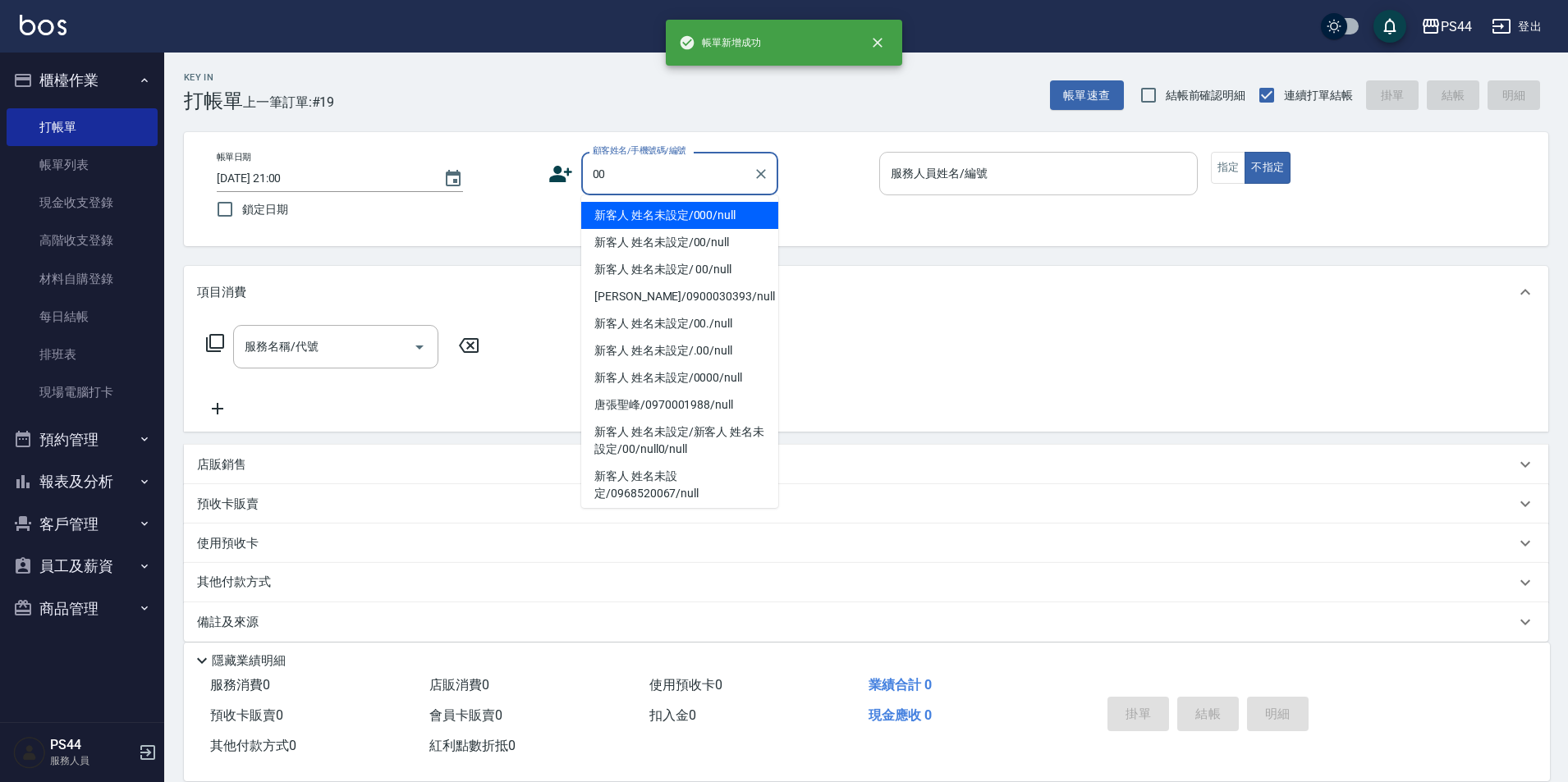
type input "新客人 姓名未設定/000/null"
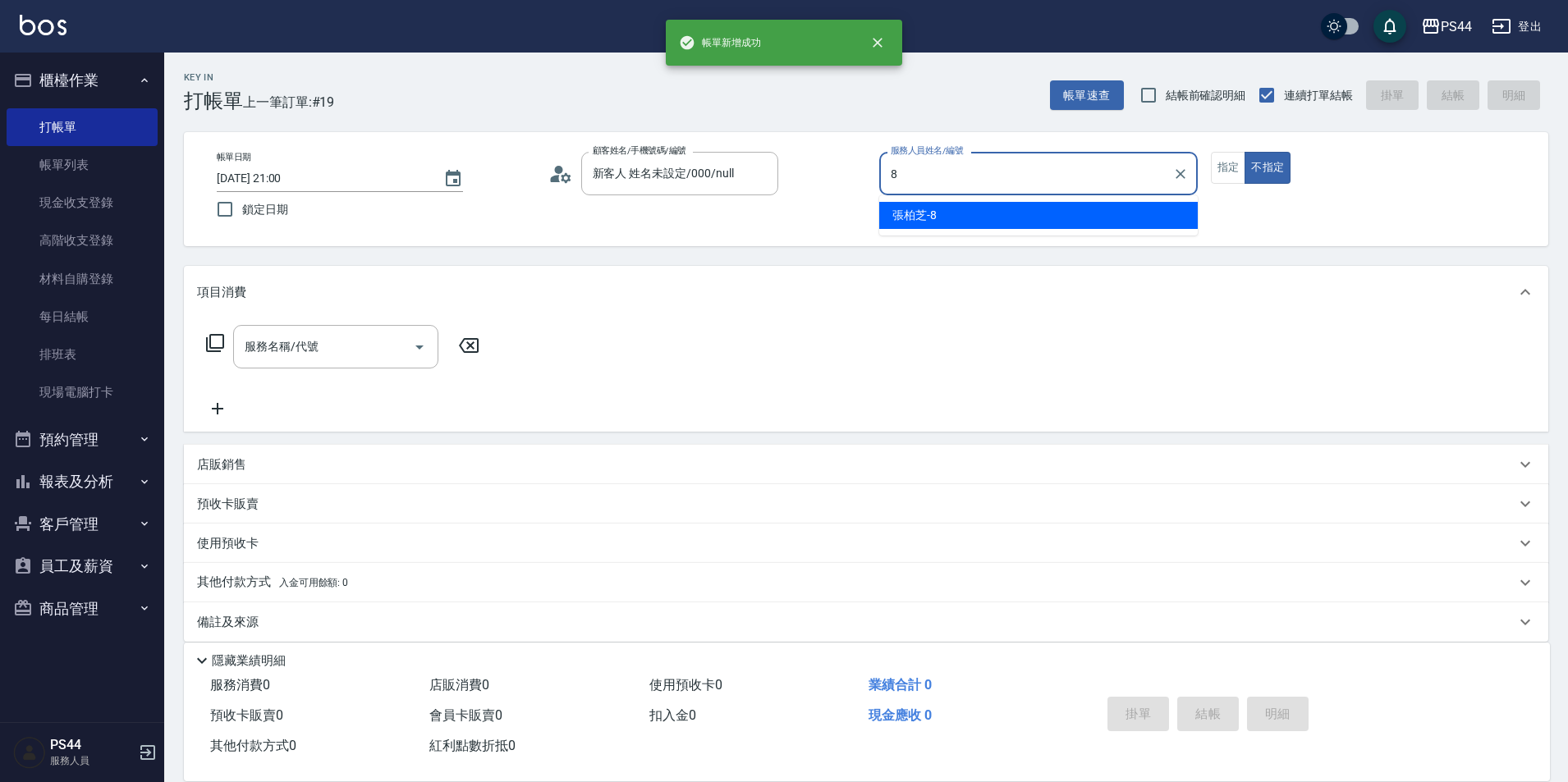
type input "張柏芝-8"
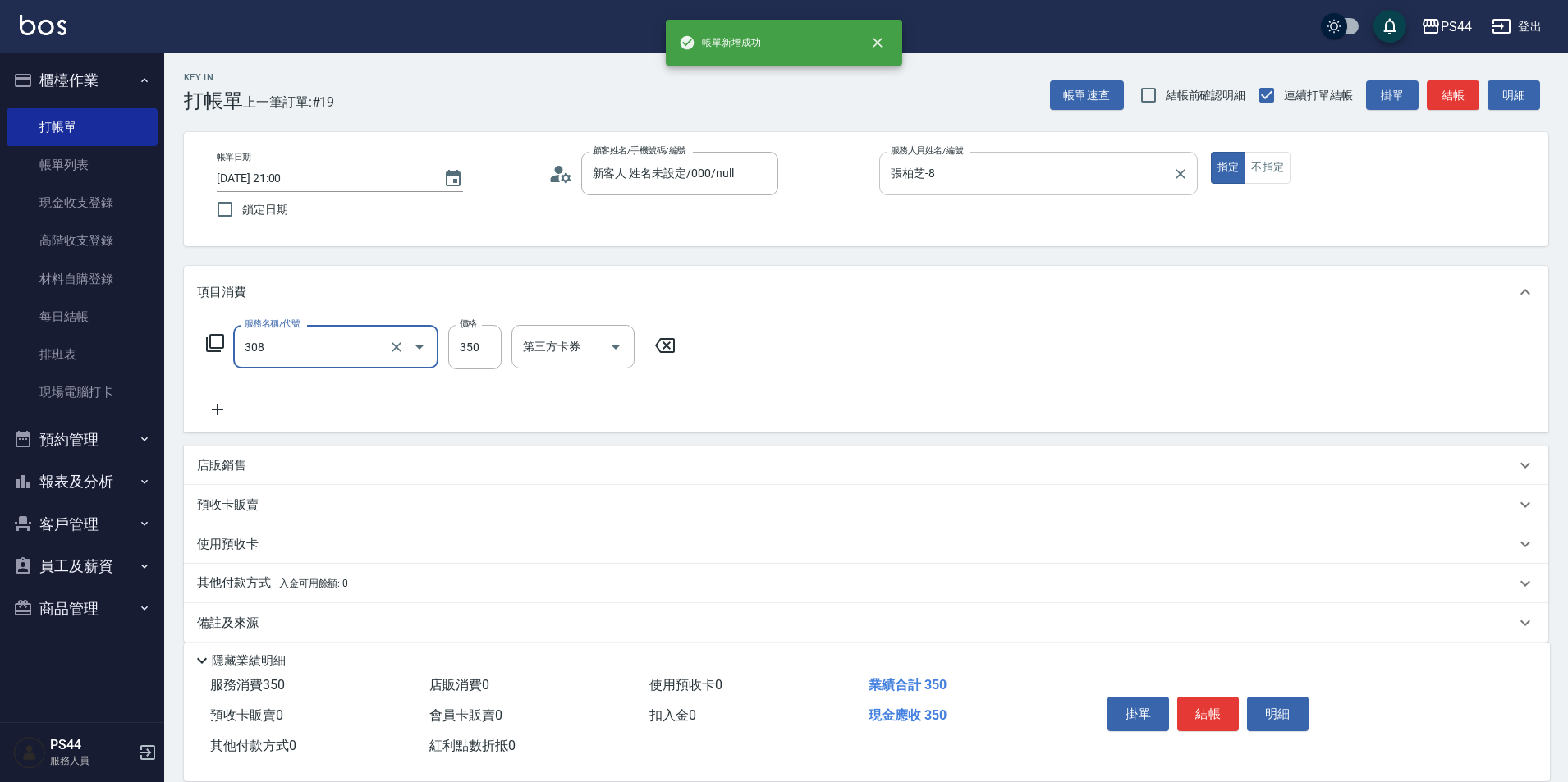
type input "洗+剪(308)"
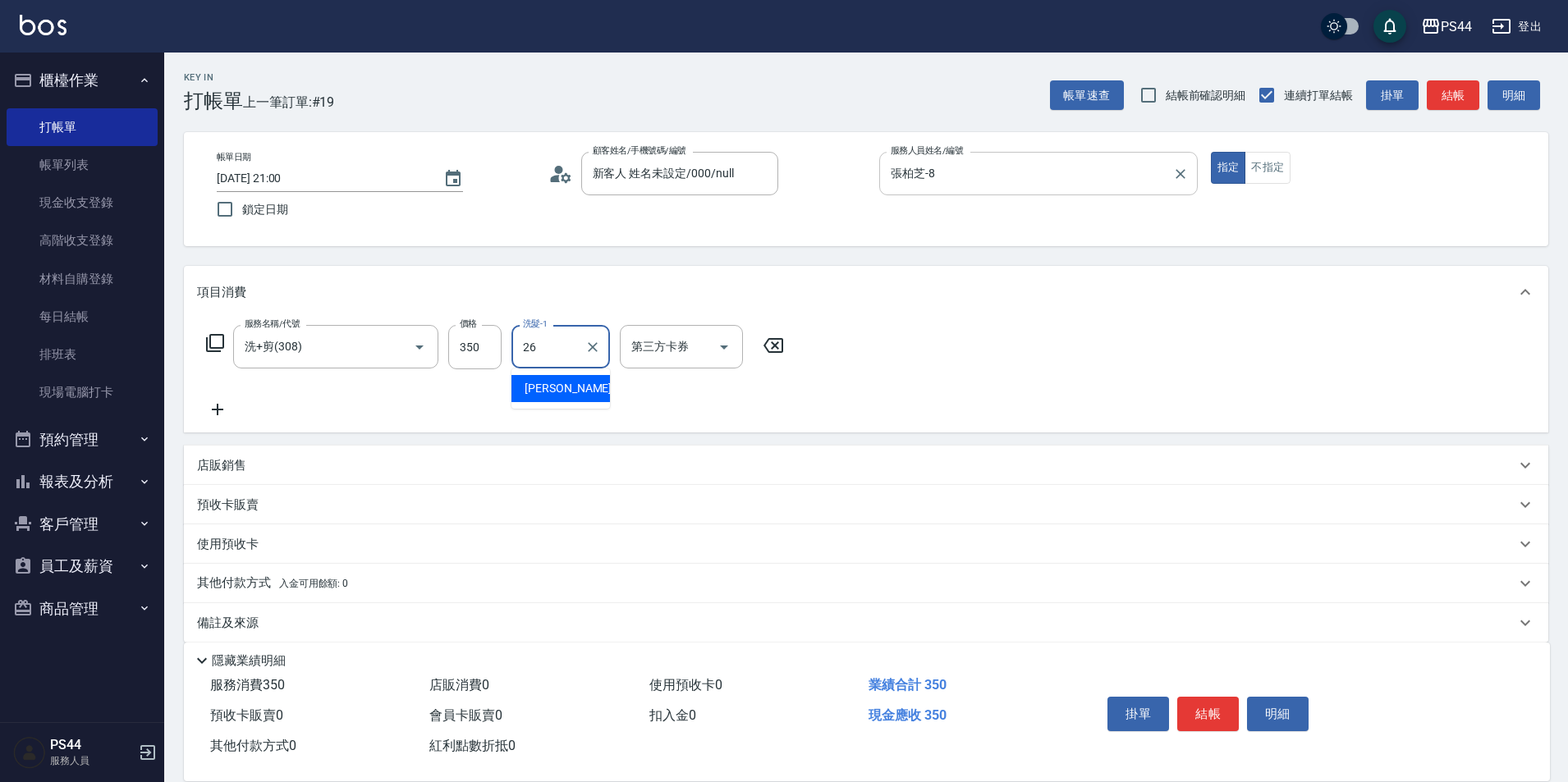
type input "[PERSON_NAME]-26"
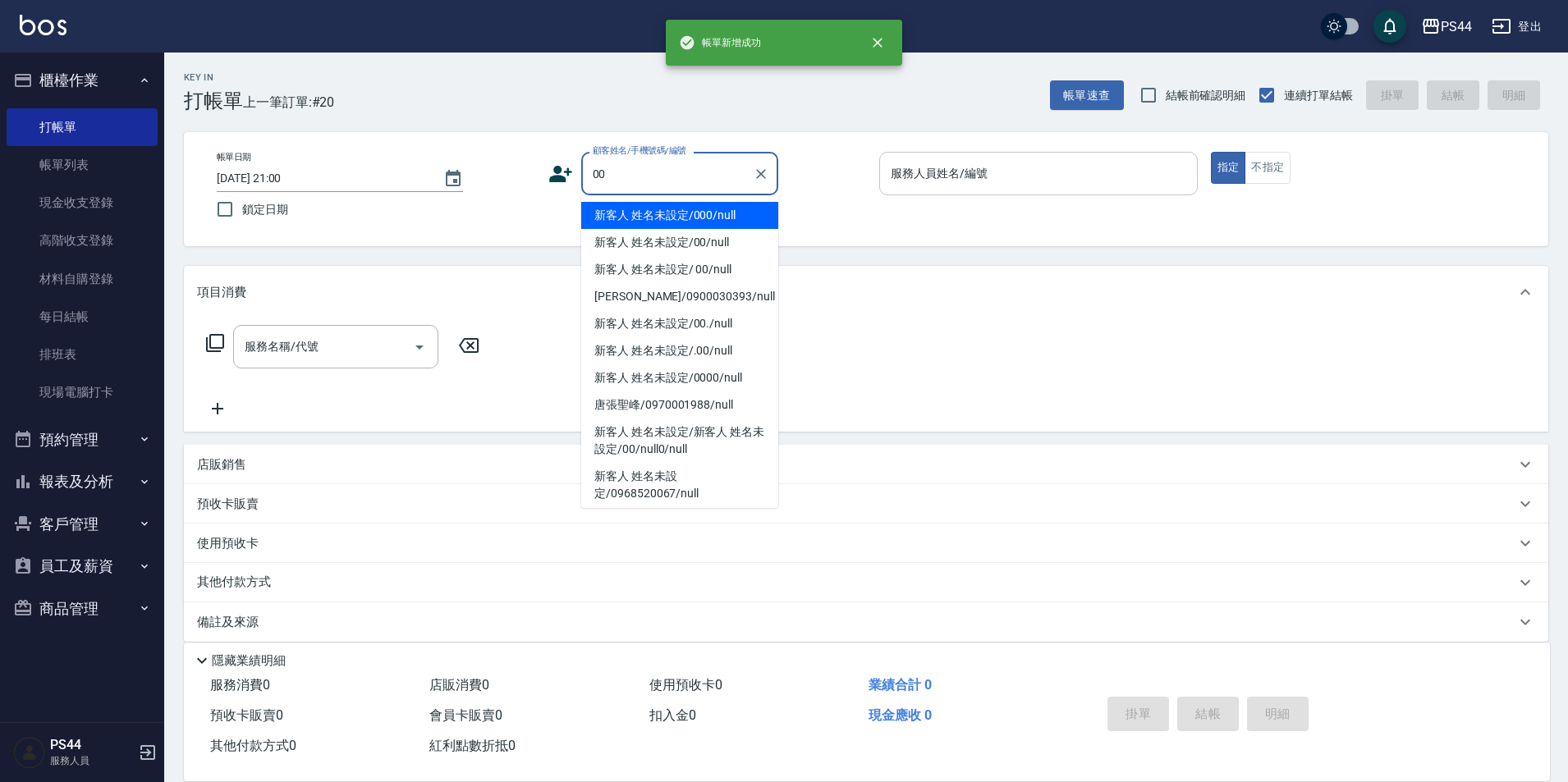
type input "新客人 姓名未設定/000/null"
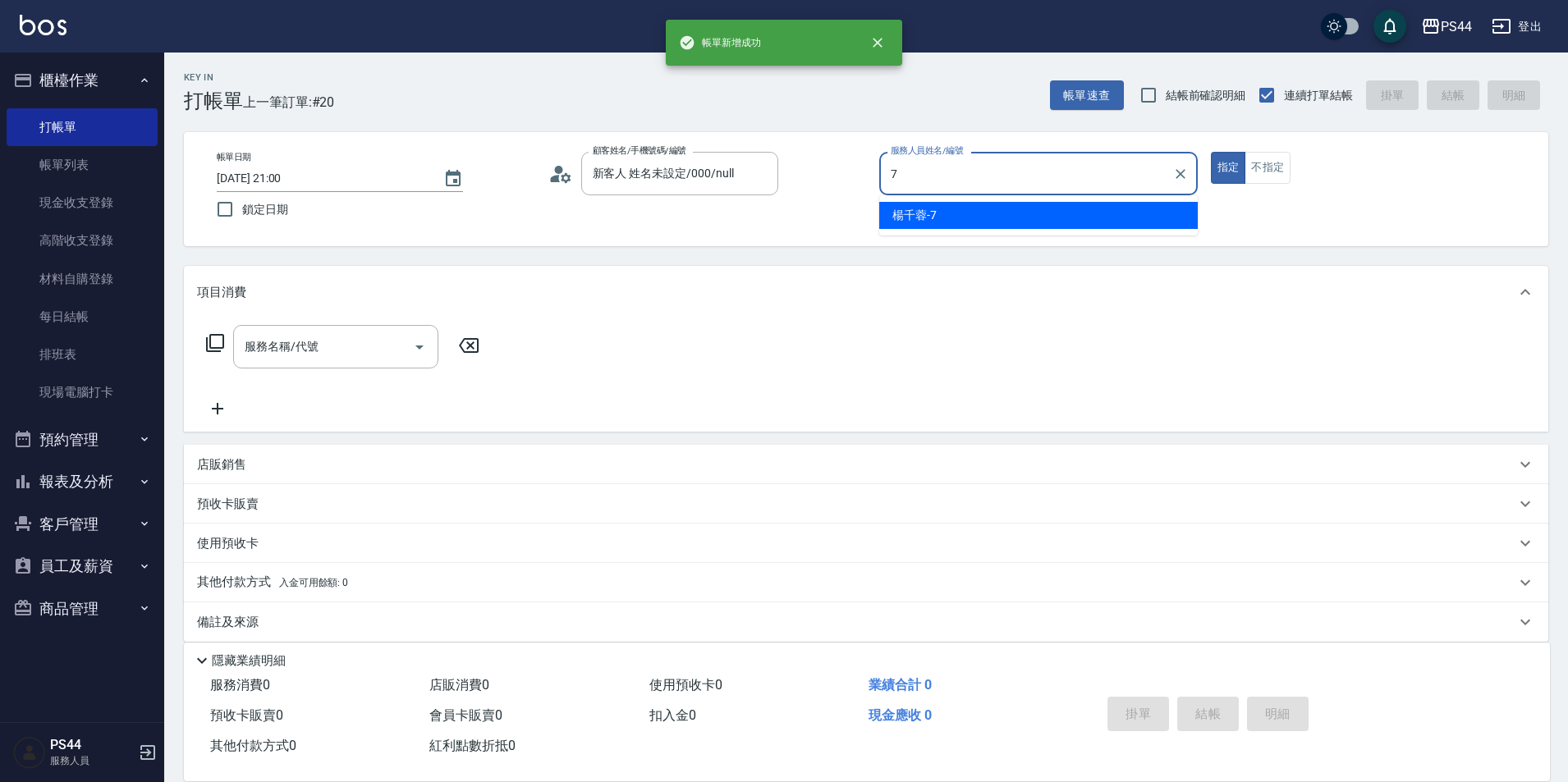
type input "楊千蓉-7"
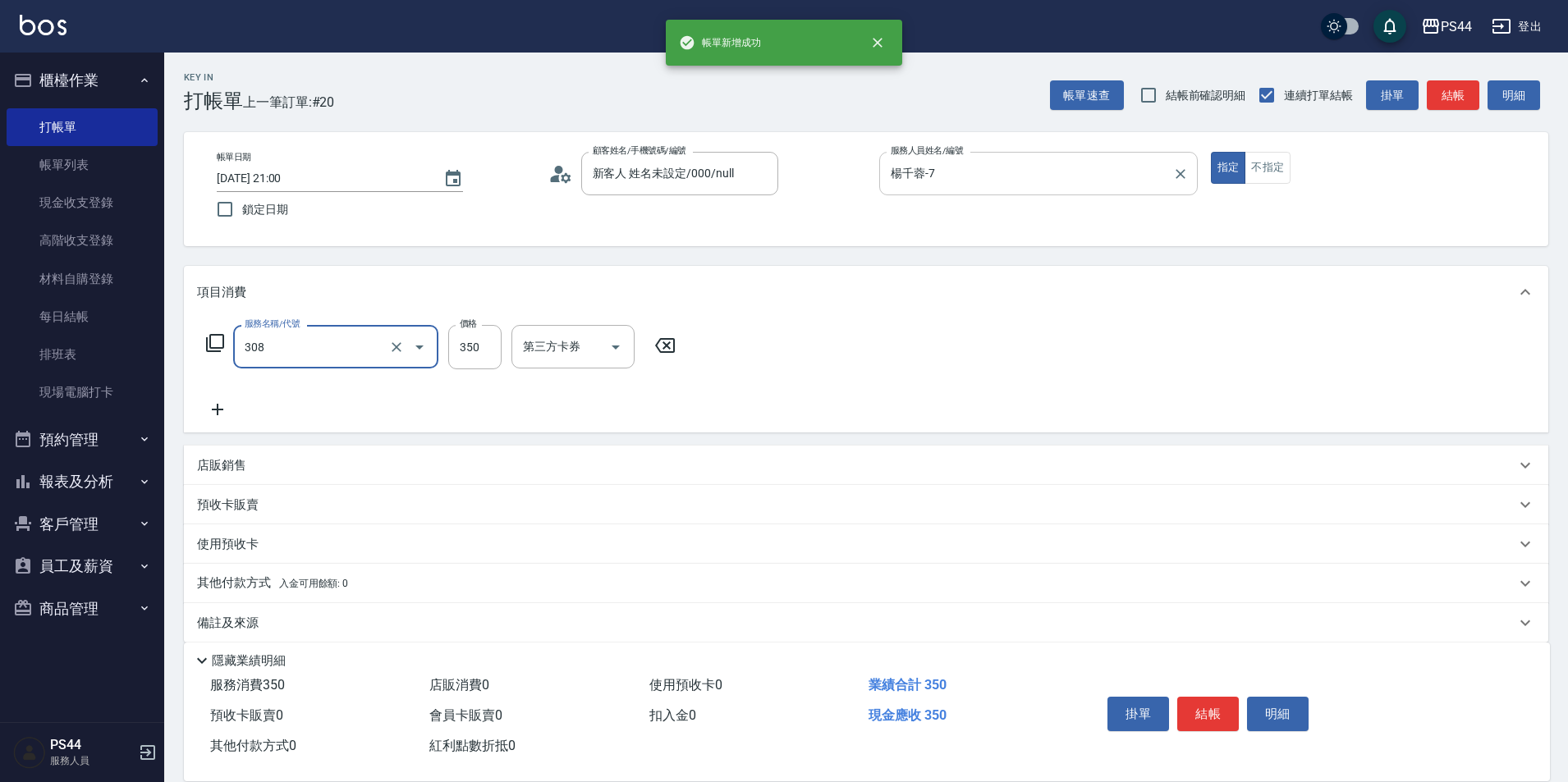
type input "洗+剪(308)"
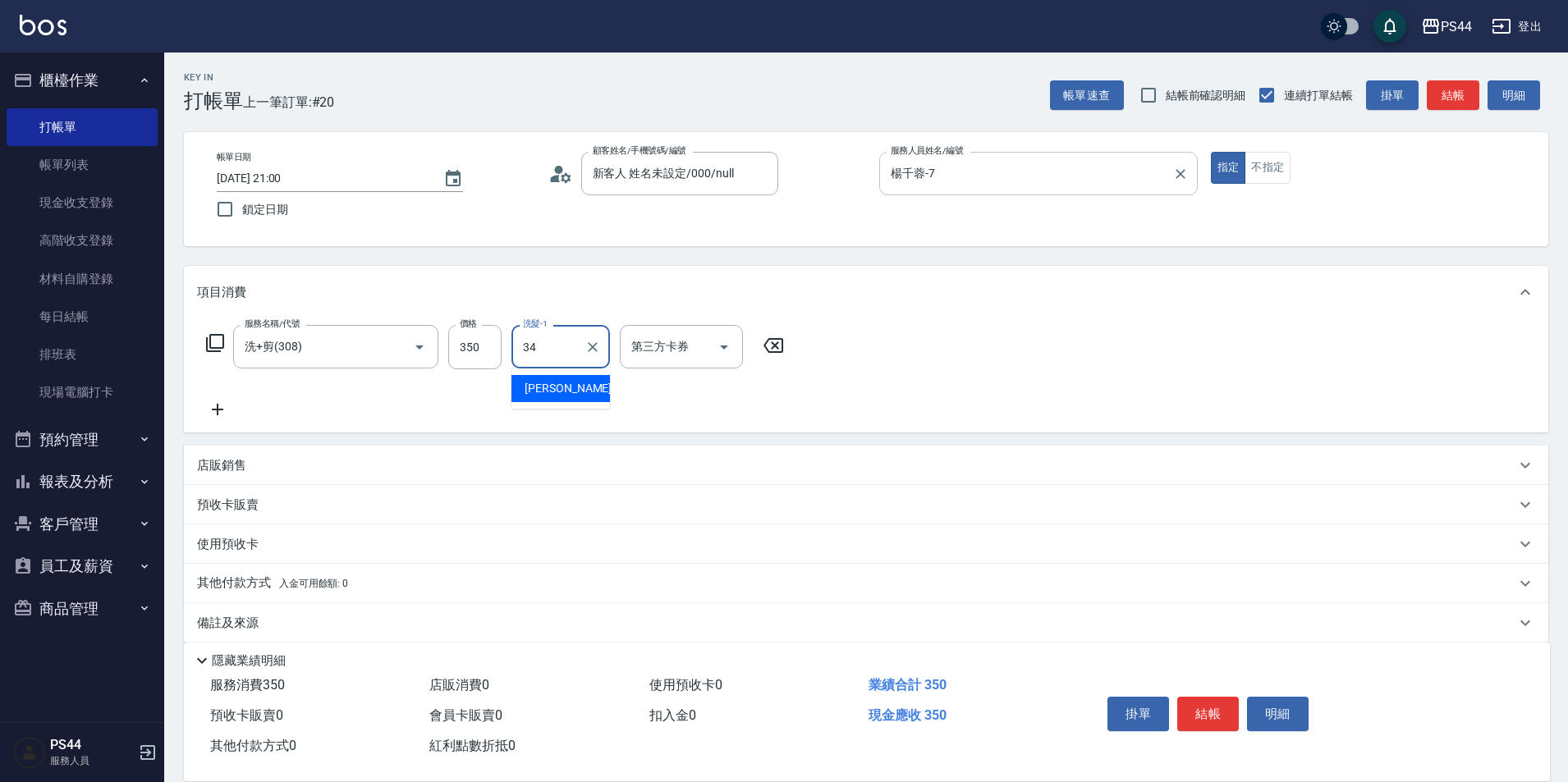
type input "[PERSON_NAME]-34"
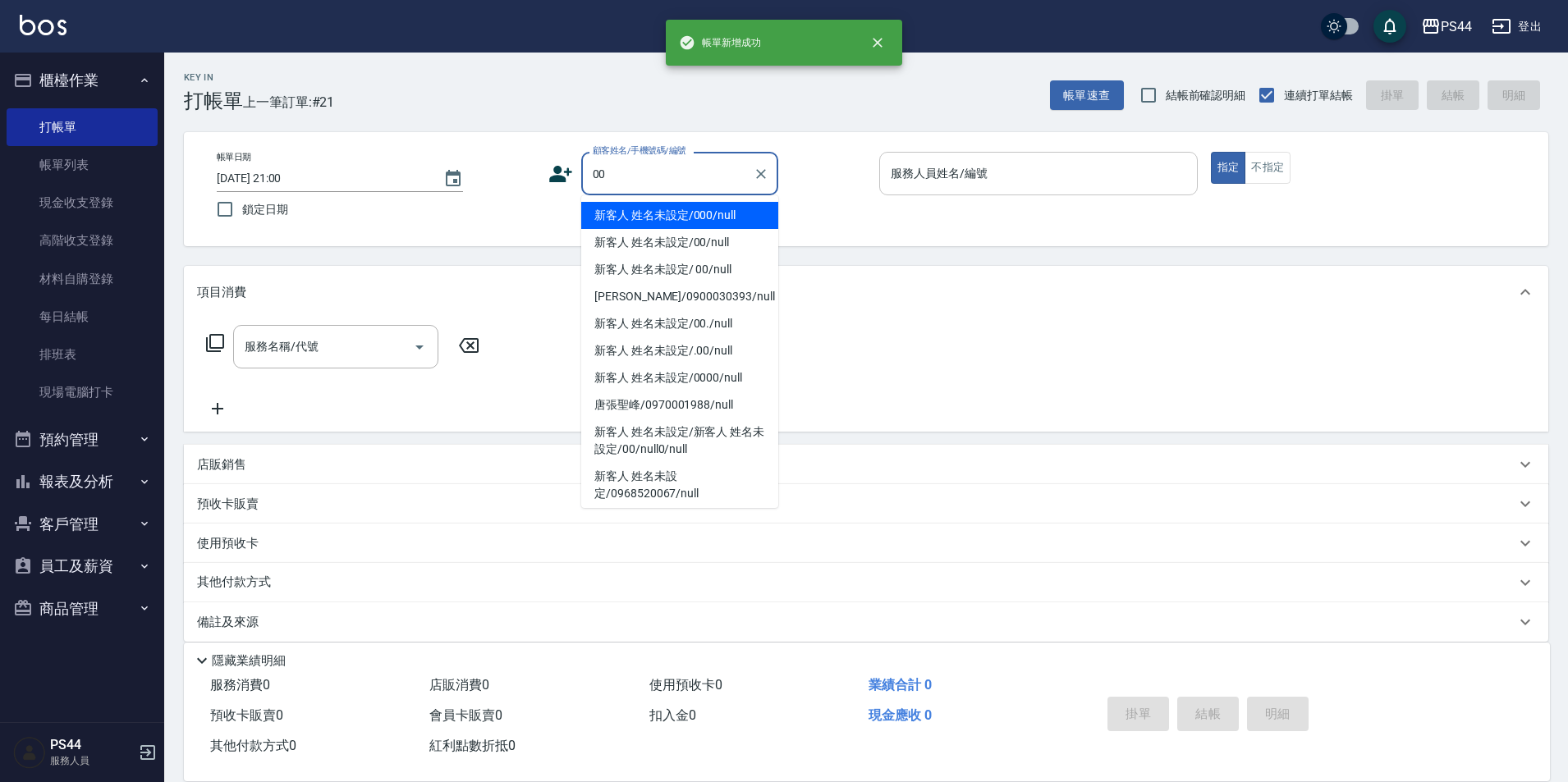
type input "新客人 姓名未設定/000/null"
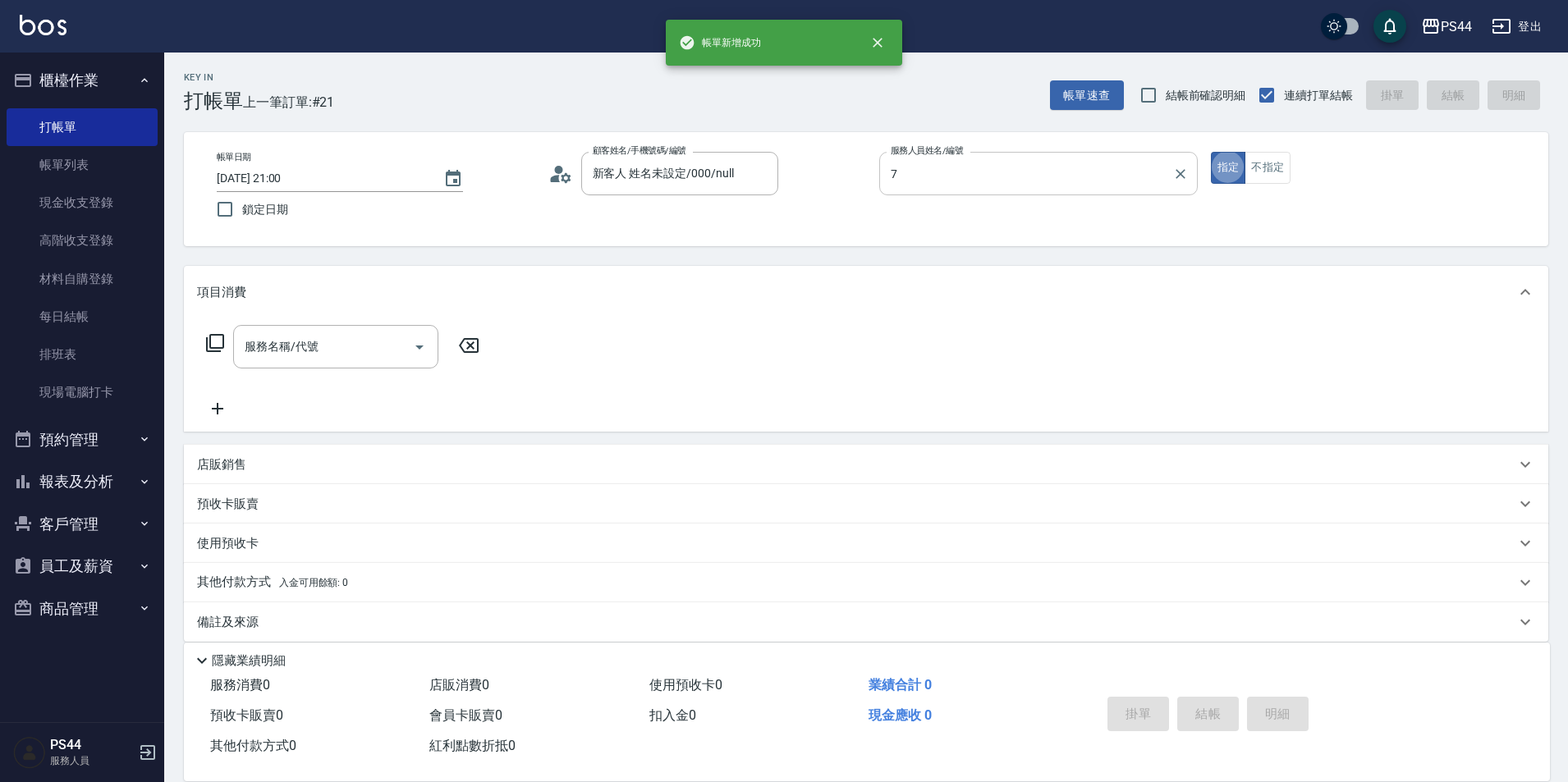
type input "楊千蓉-7"
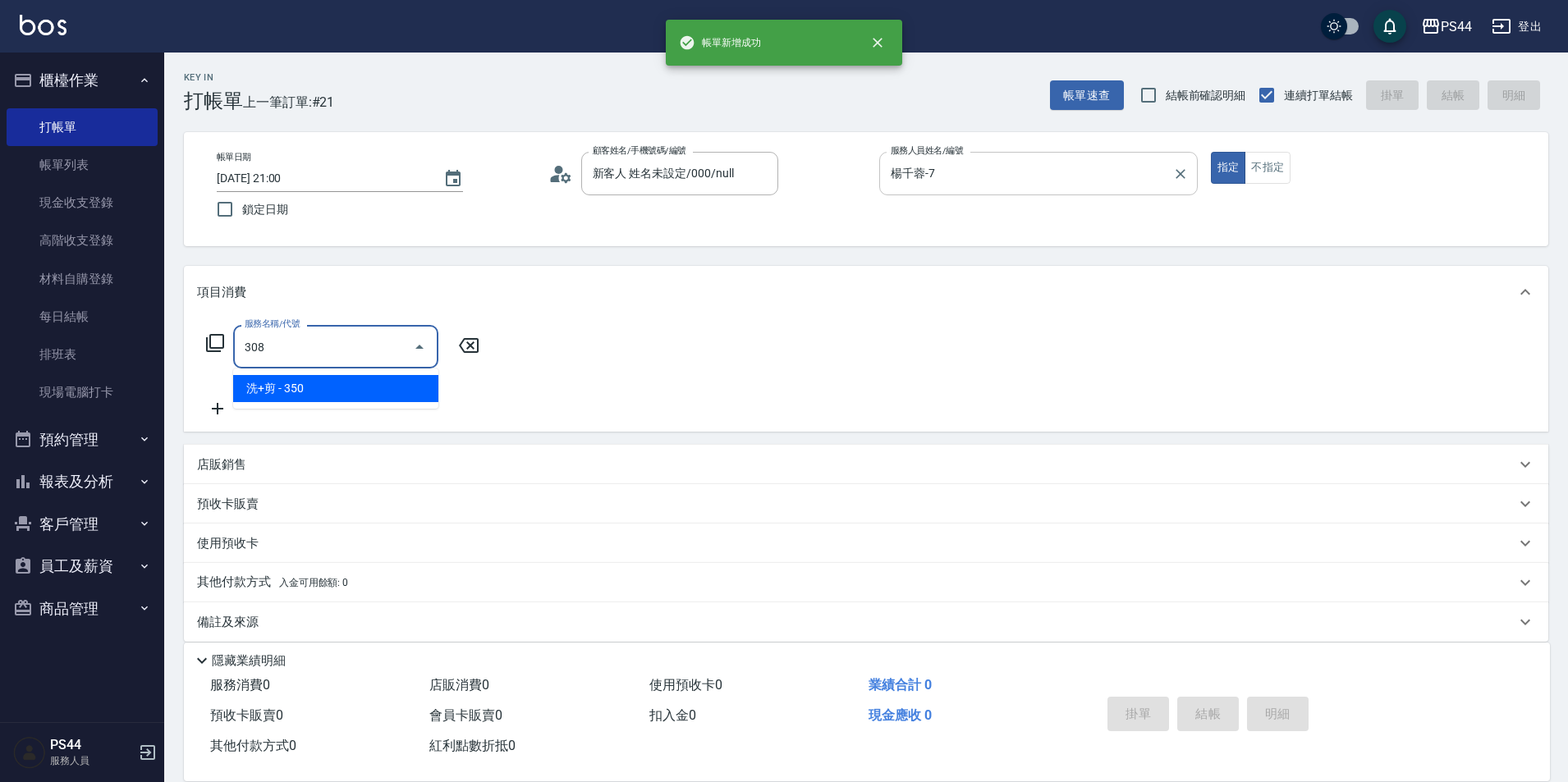
type input "洗+剪(308)"
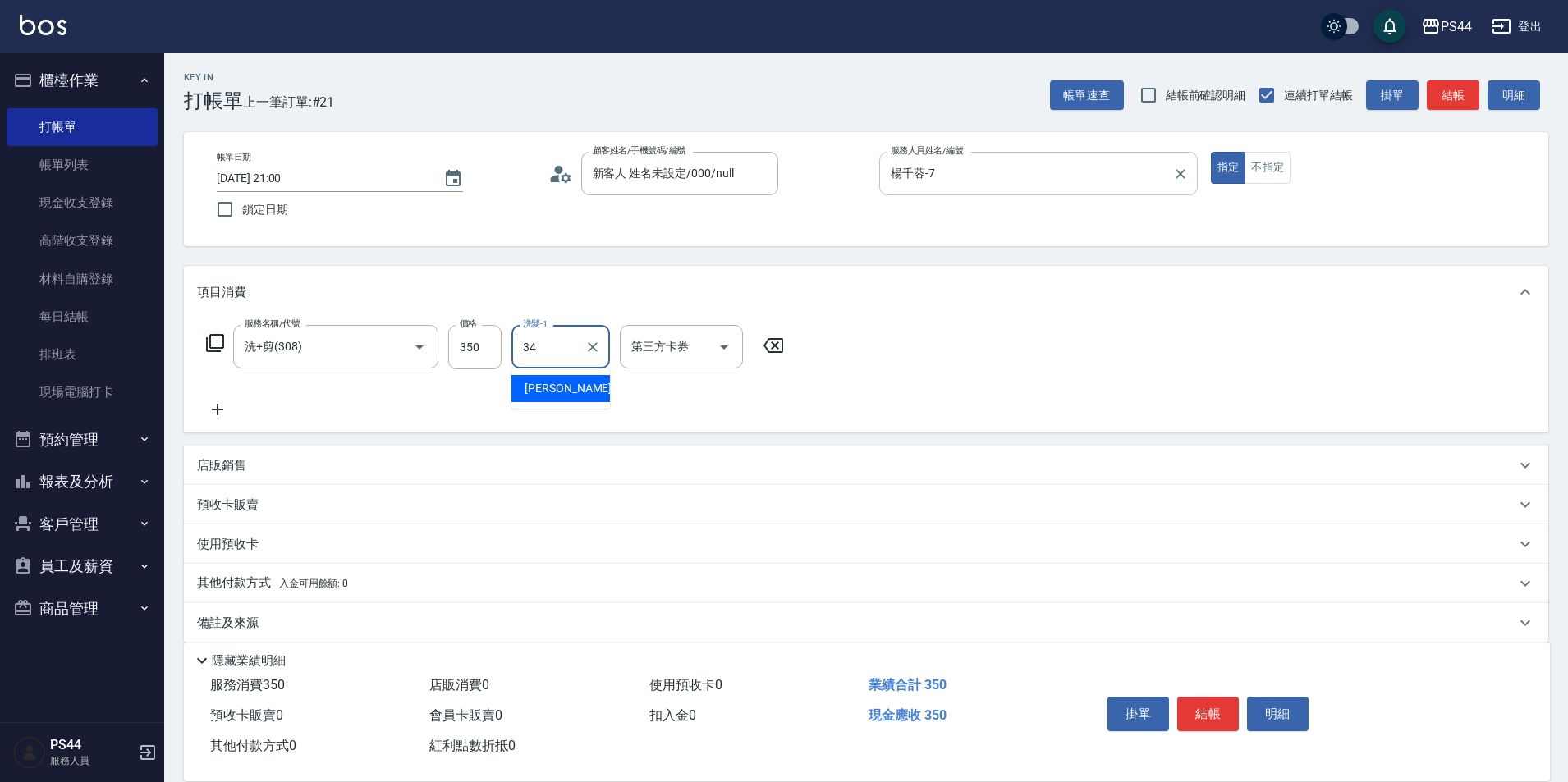
type input "[PERSON_NAME]-34"
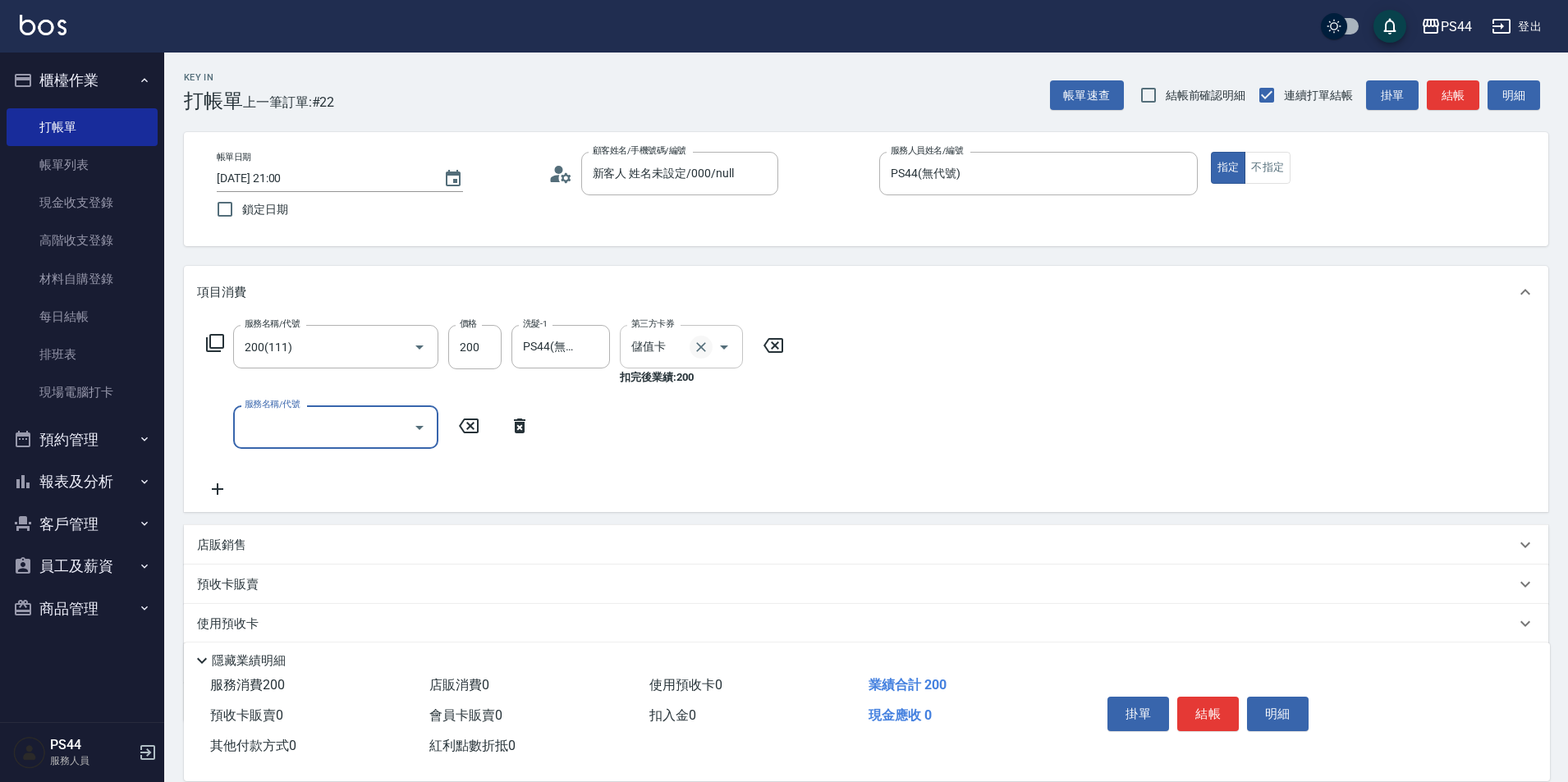
click at [706, 343] on icon "Clear" at bounding box center [701, 348] width 17 height 17
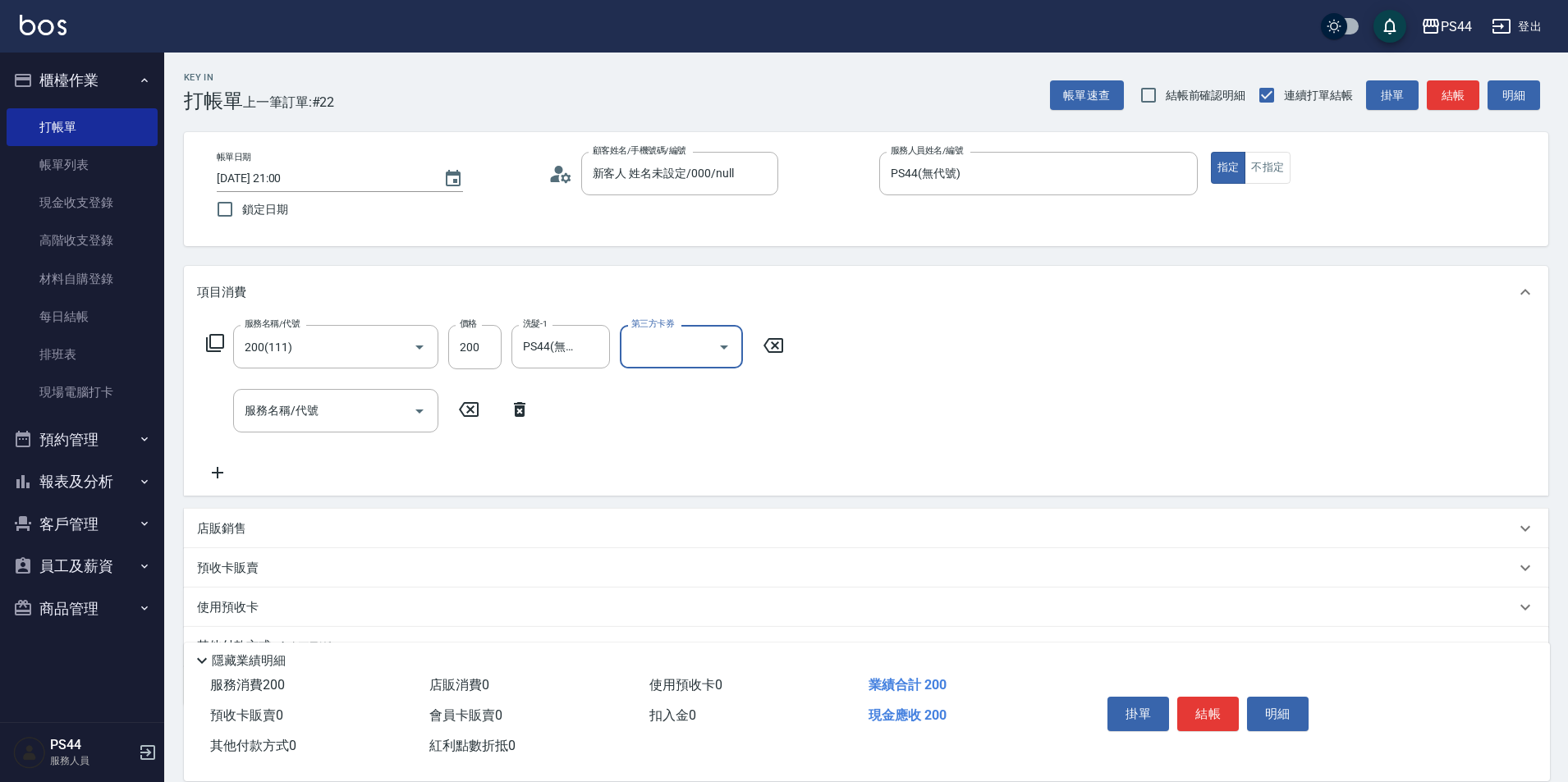
click at [994, 347] on div "服務名稱/代號 200(111) 服務名稱/代號 價格 200 價格 洗髮-1 PS44(無代號) 洗髮-1 第三方卡券 第三方卡券 服務名稱/代號 服務名稱…" at bounding box center [866, 407] width 1365 height 177
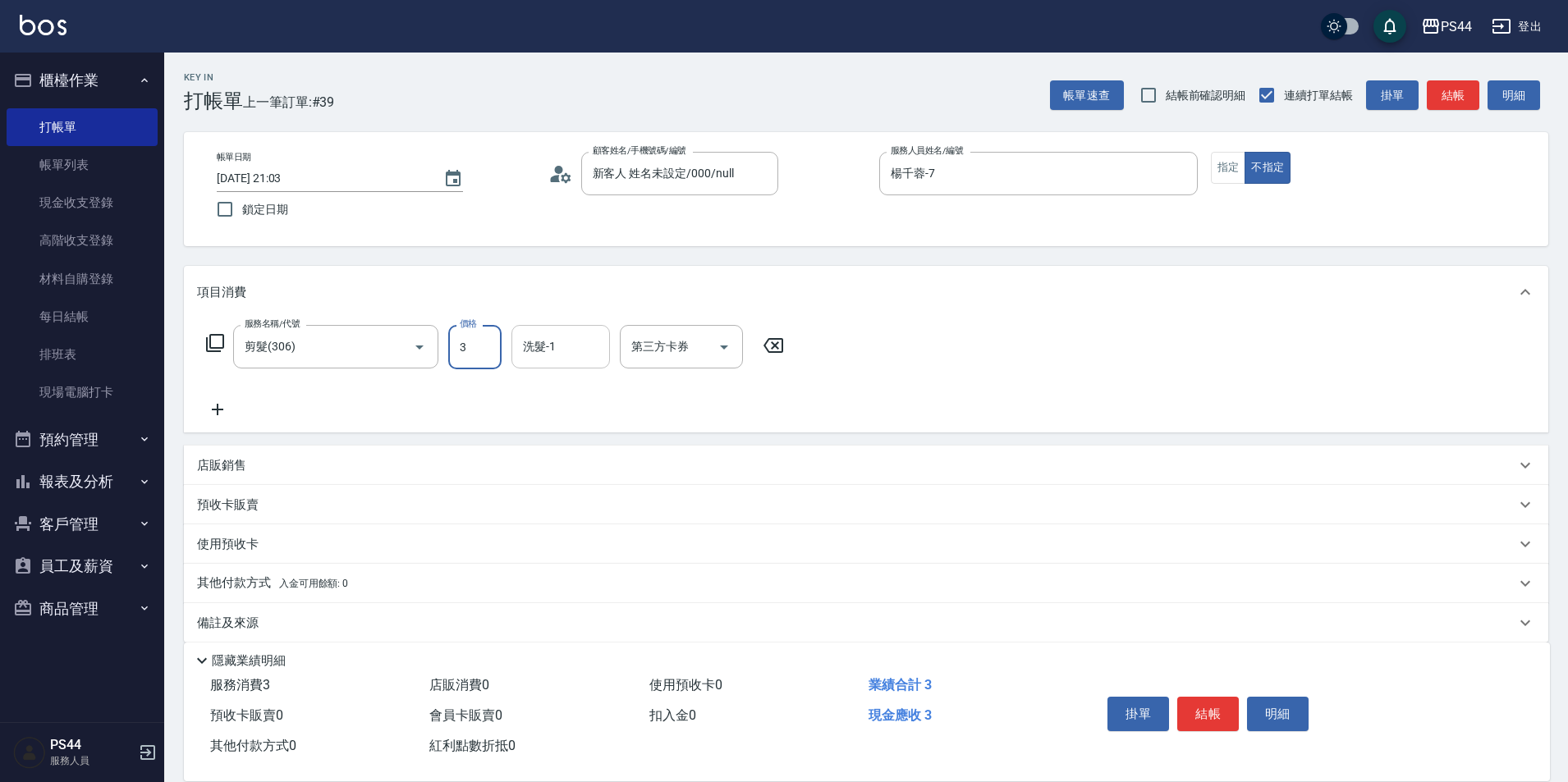
drag, startPoint x: 486, startPoint y: 347, endPoint x: 538, endPoint y: 338, distance: 52.8
click at [487, 347] on input "3" at bounding box center [475, 348] width 53 height 45
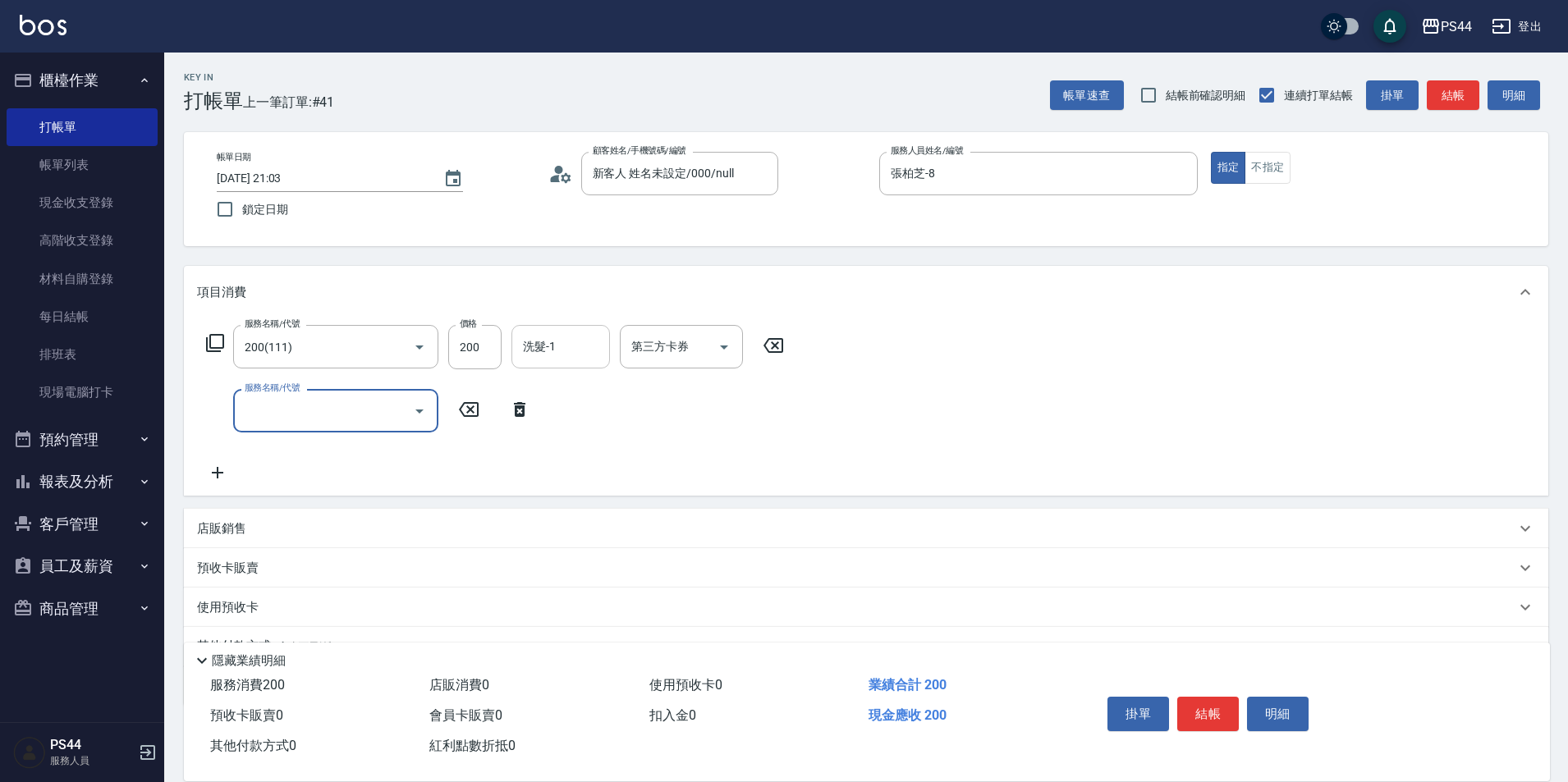
click at [563, 351] on input "洗髮-1" at bounding box center [561, 347] width 84 height 29
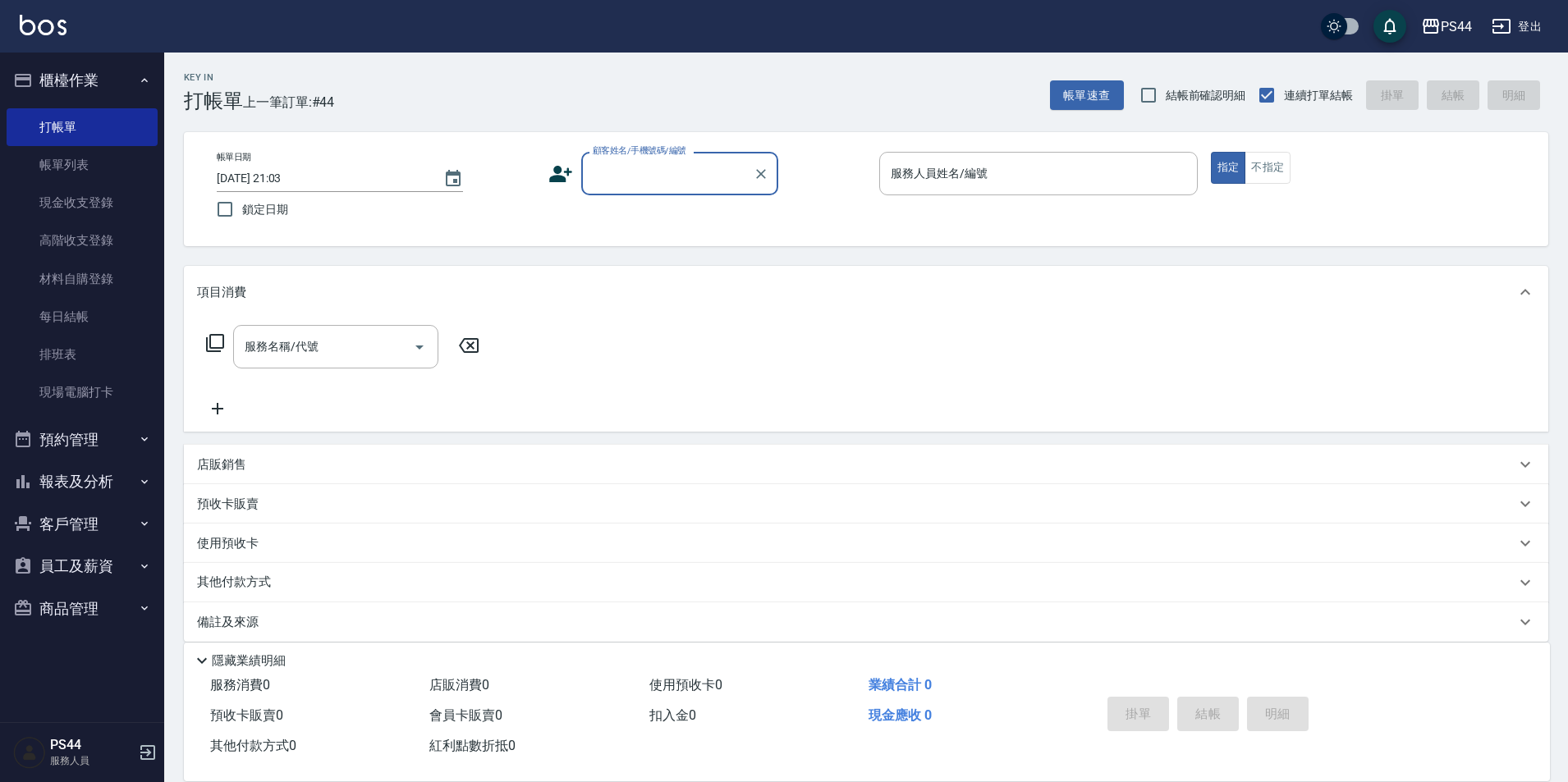
click at [141, 485] on icon "button" at bounding box center [144, 482] width 13 height 13
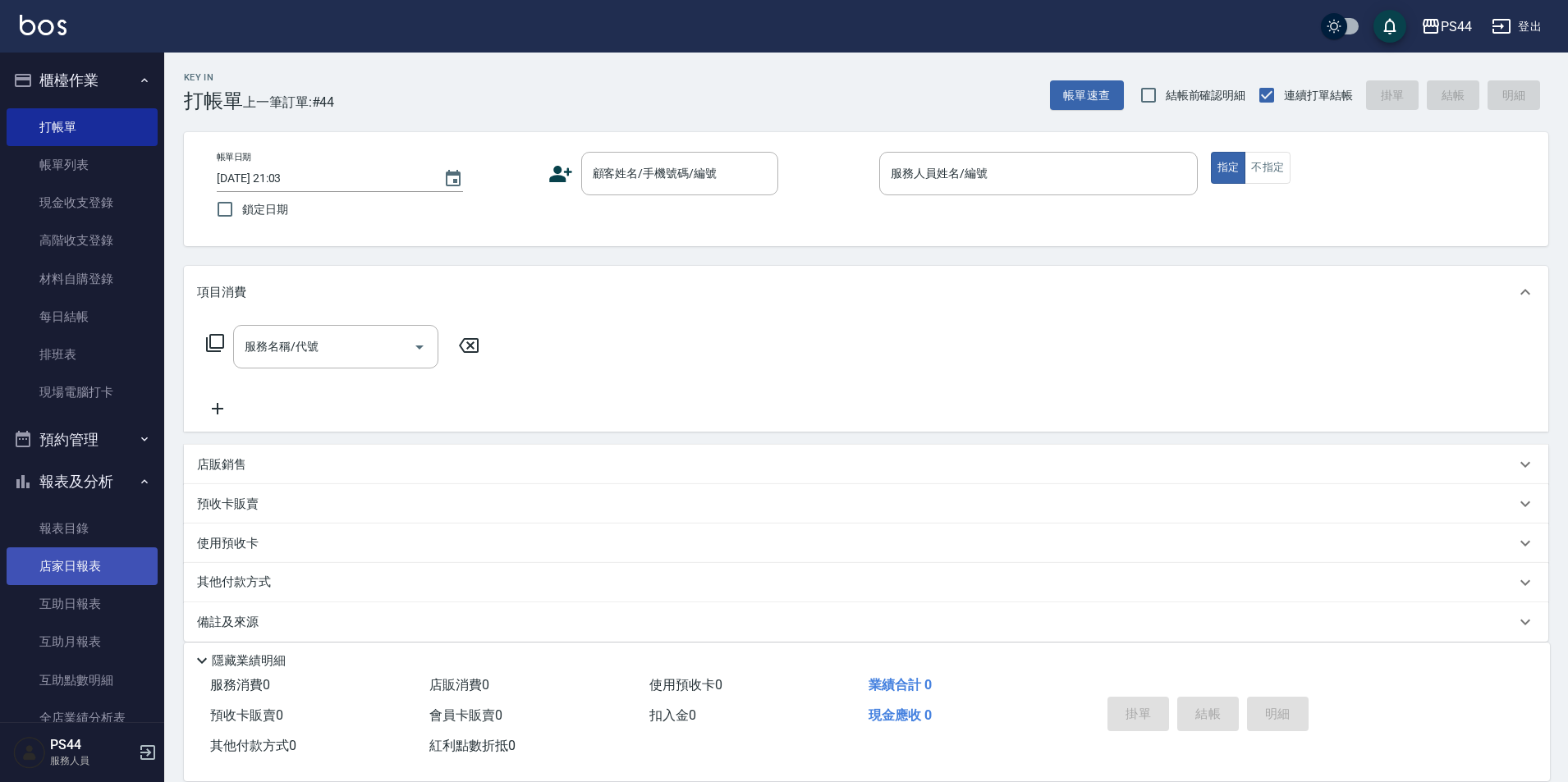
click at [112, 550] on link "店家日報表" at bounding box center [82, 566] width 151 height 38
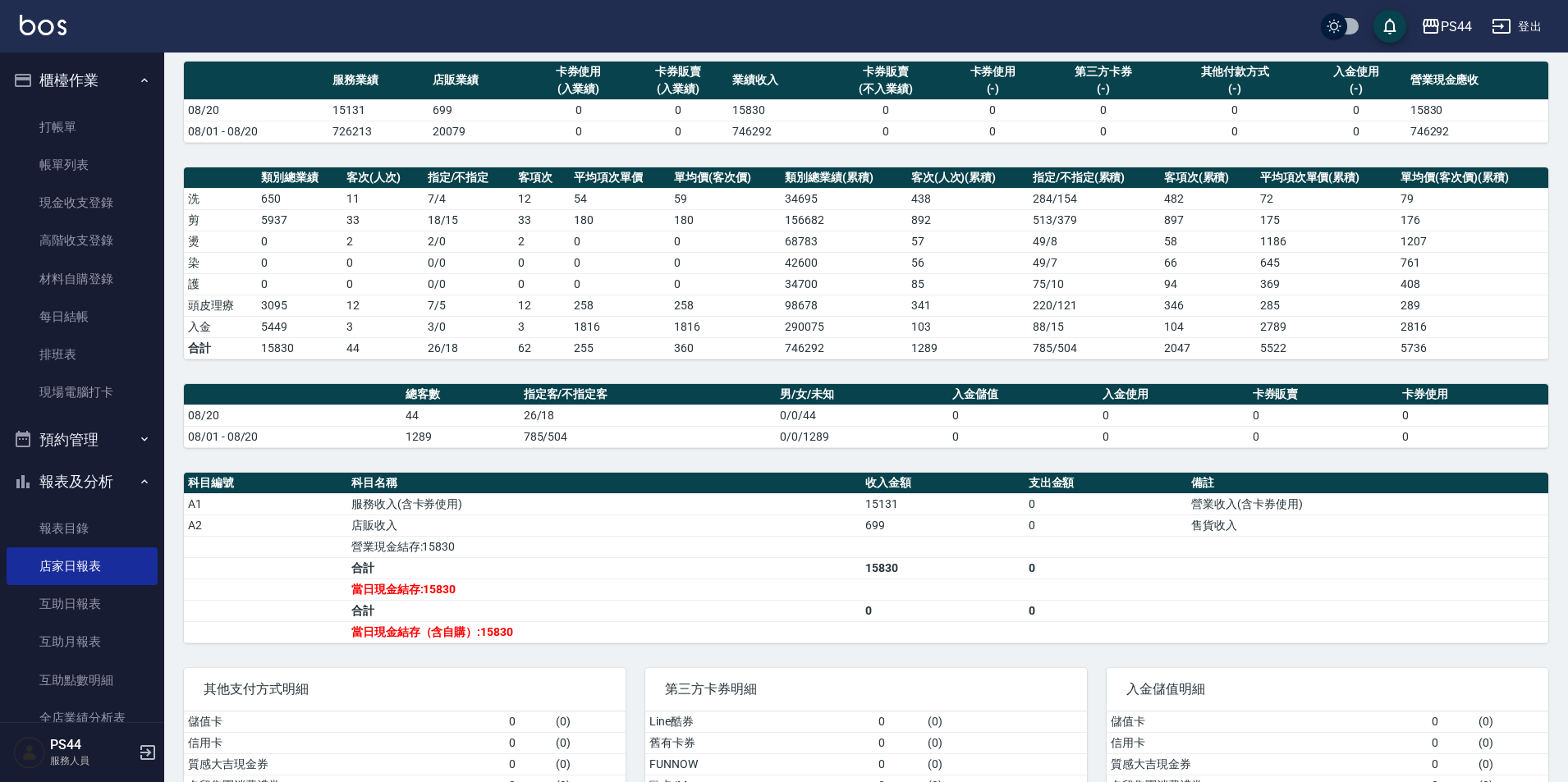
scroll to position [196, 0]
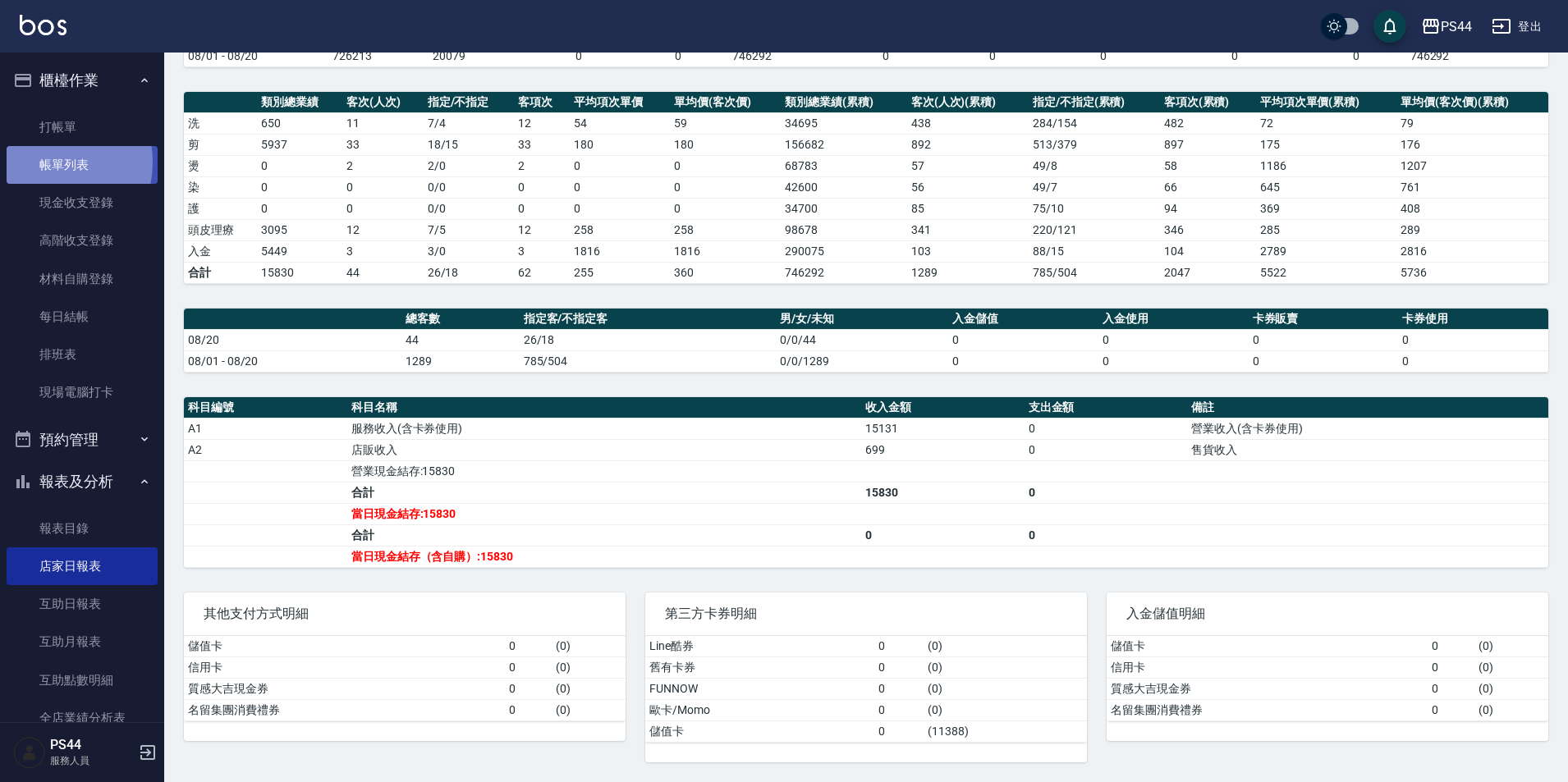
click at [44, 162] on link "帳單列表" at bounding box center [82, 165] width 151 height 38
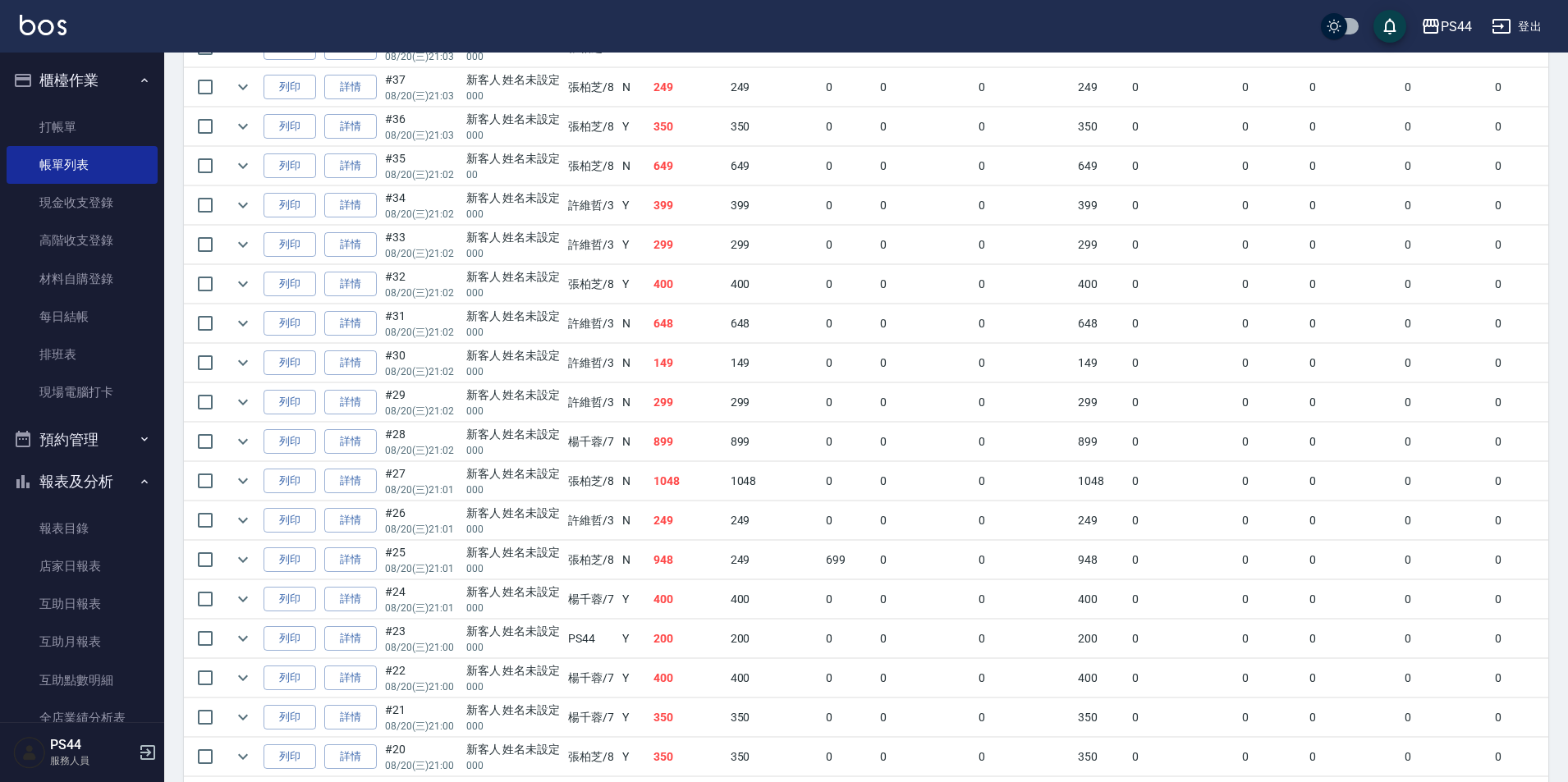
scroll to position [701, 0]
click at [125, 555] on link "店家日報表" at bounding box center [82, 566] width 151 height 38
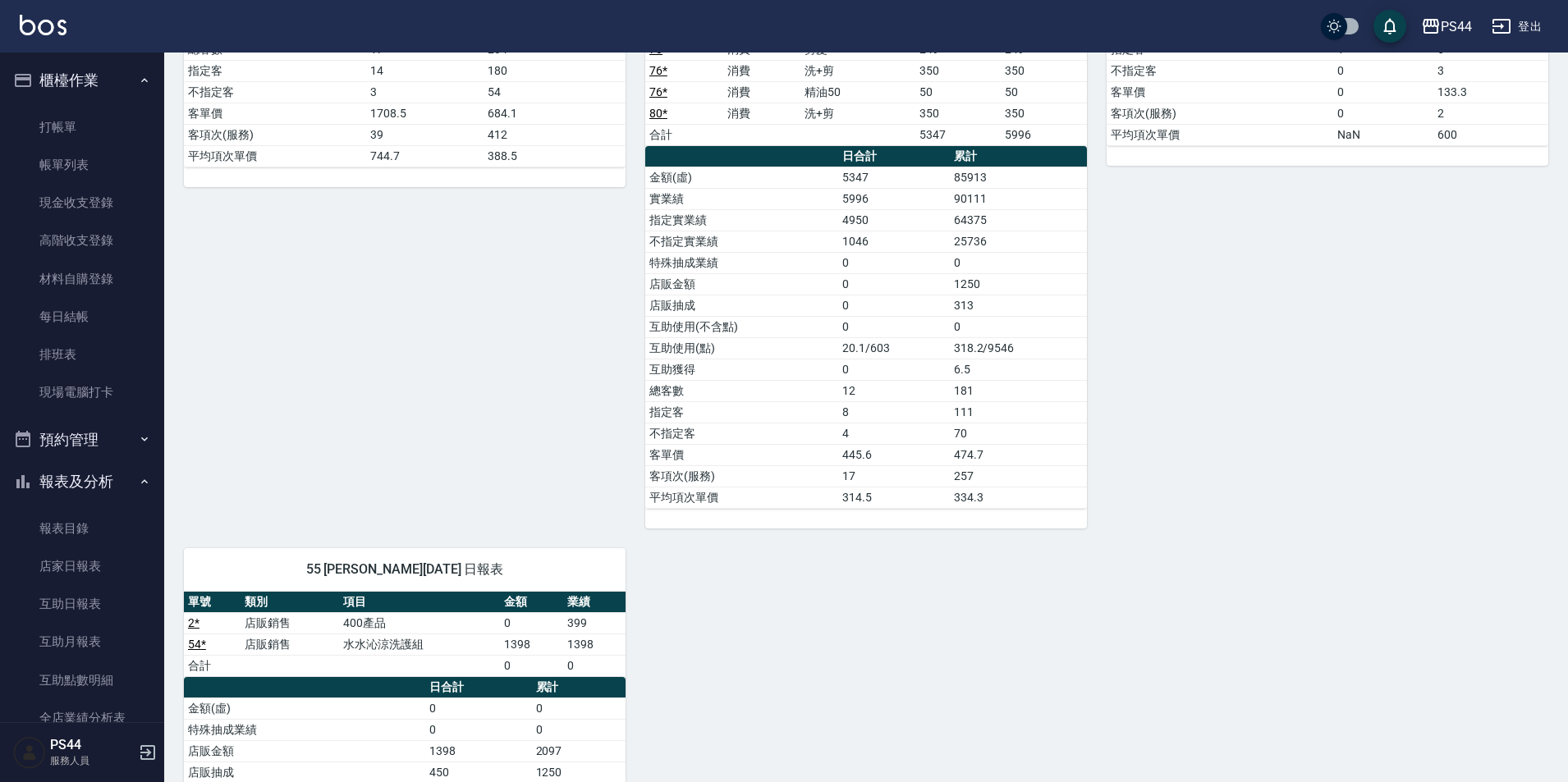
scroll to position [124, 0]
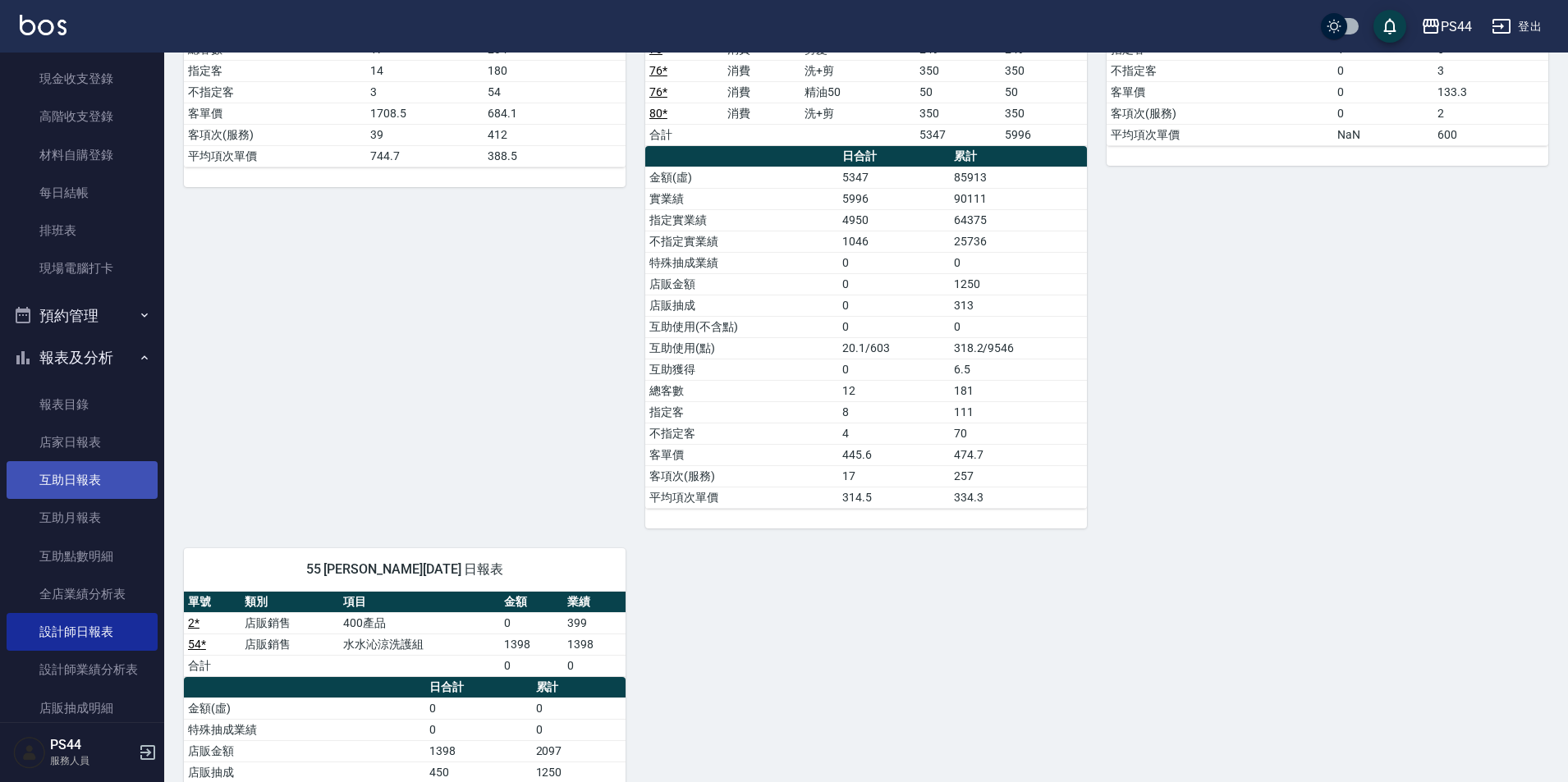
click at [89, 474] on link "互助日報表" at bounding box center [82, 480] width 151 height 38
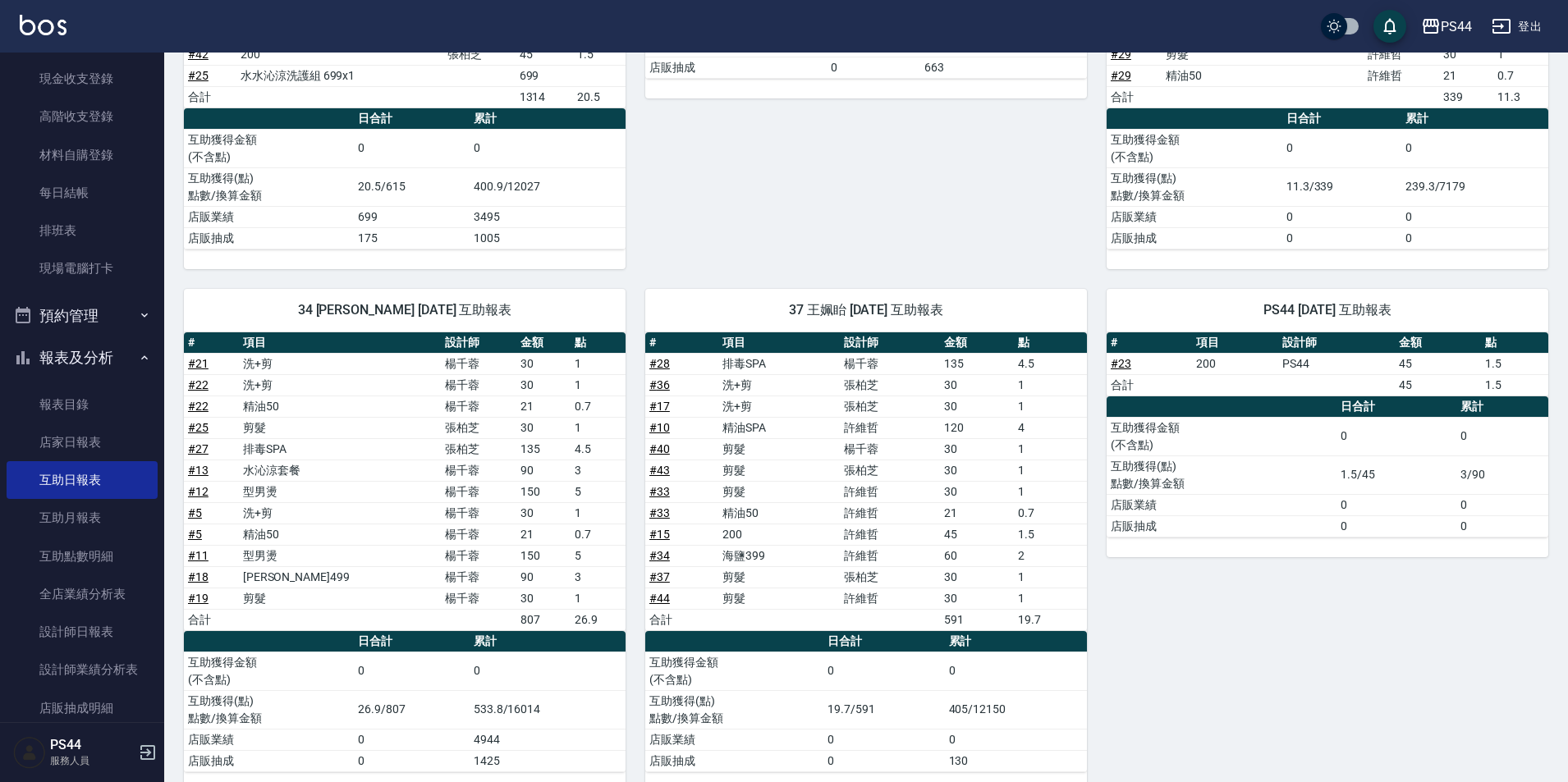
scroll to position [463, 0]
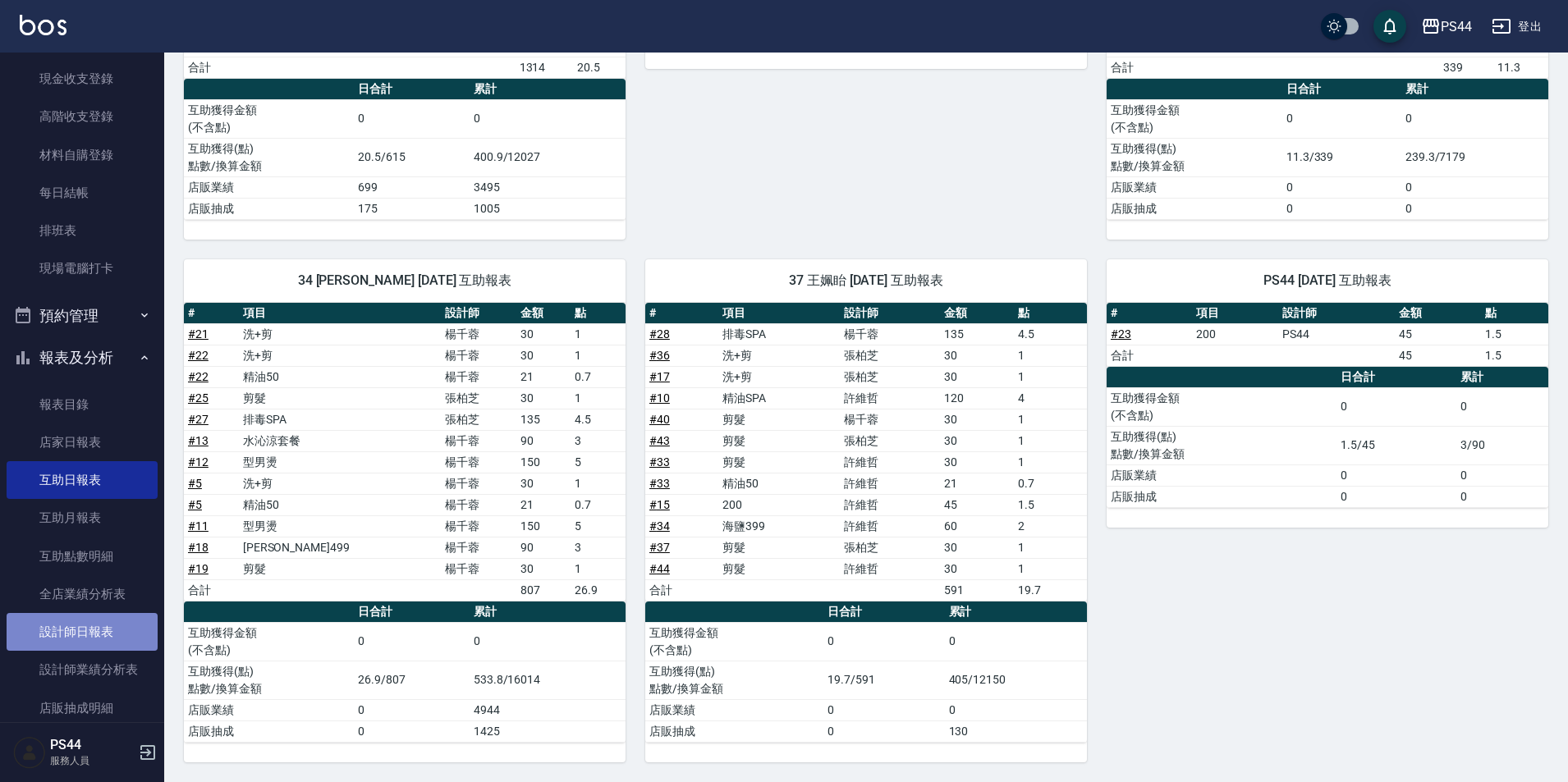
click at [116, 641] on link "設計師日報表" at bounding box center [82, 632] width 151 height 38
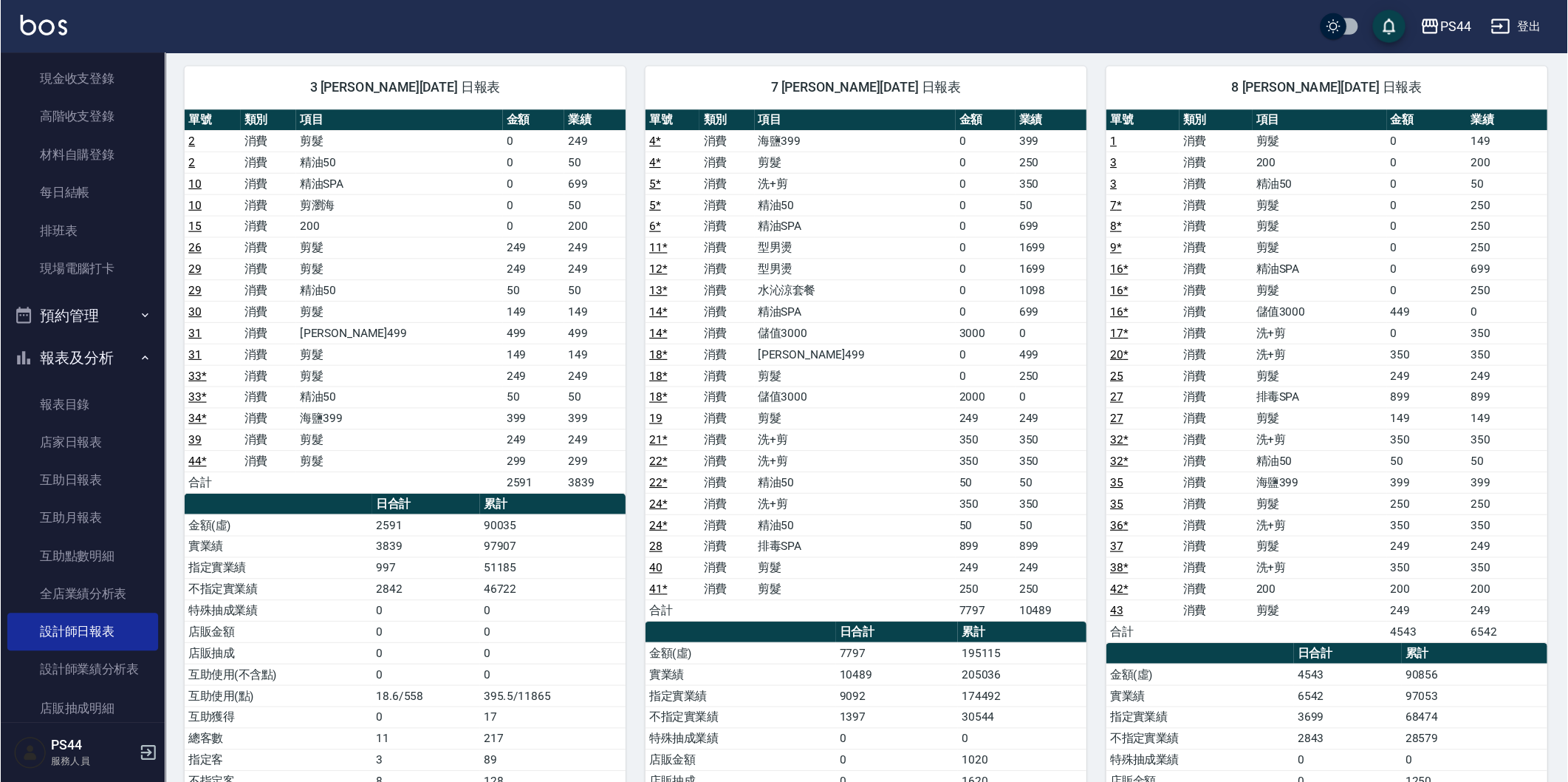
scroll to position [112, 0]
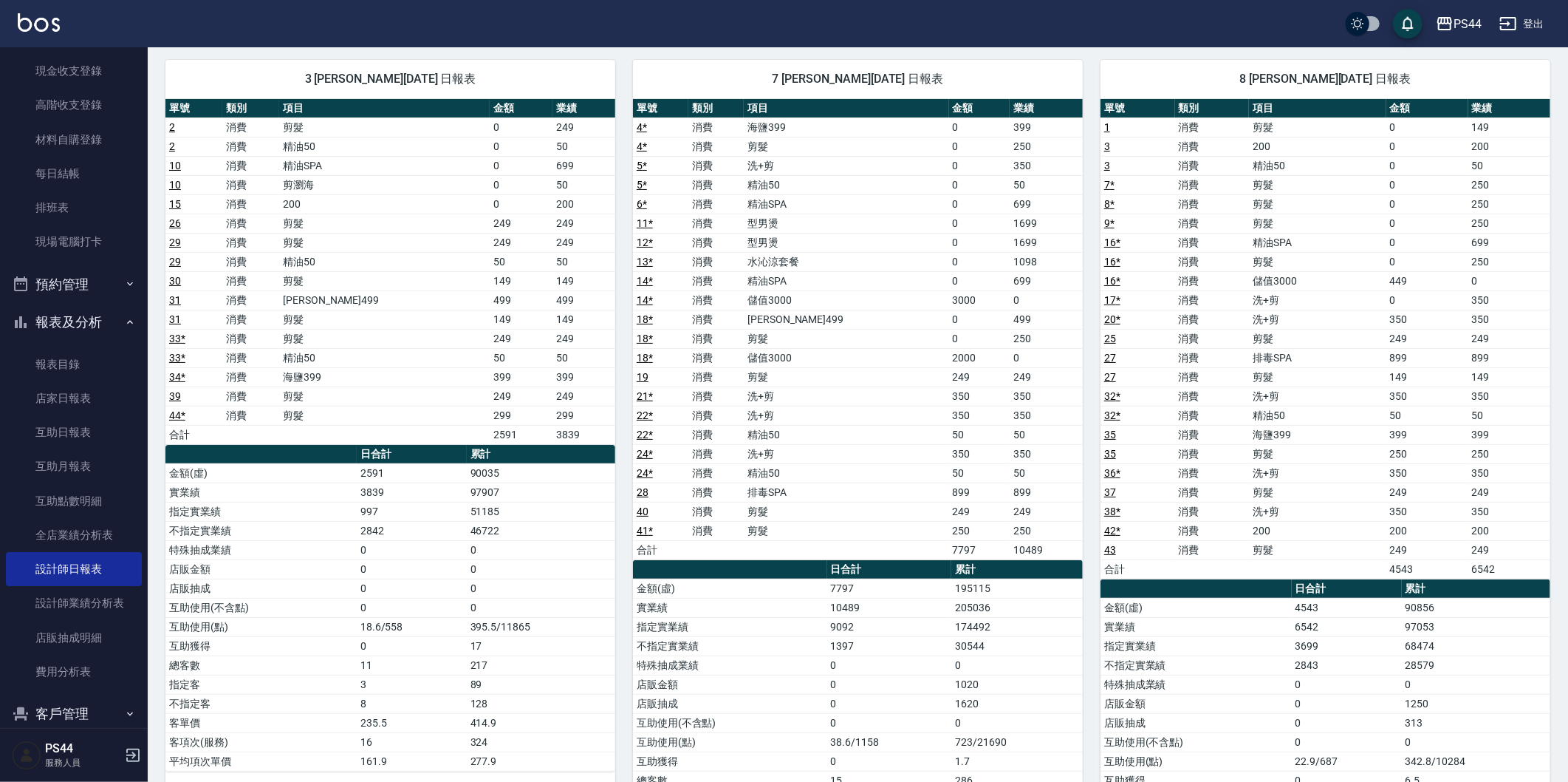
drag, startPoint x: 1415, startPoint y: 1, endPoint x: 1024, endPoint y: 31, distance: 392.1
click at [980, 26] on div "PS44 登出" at bounding box center [784, 23] width 1568 height 47
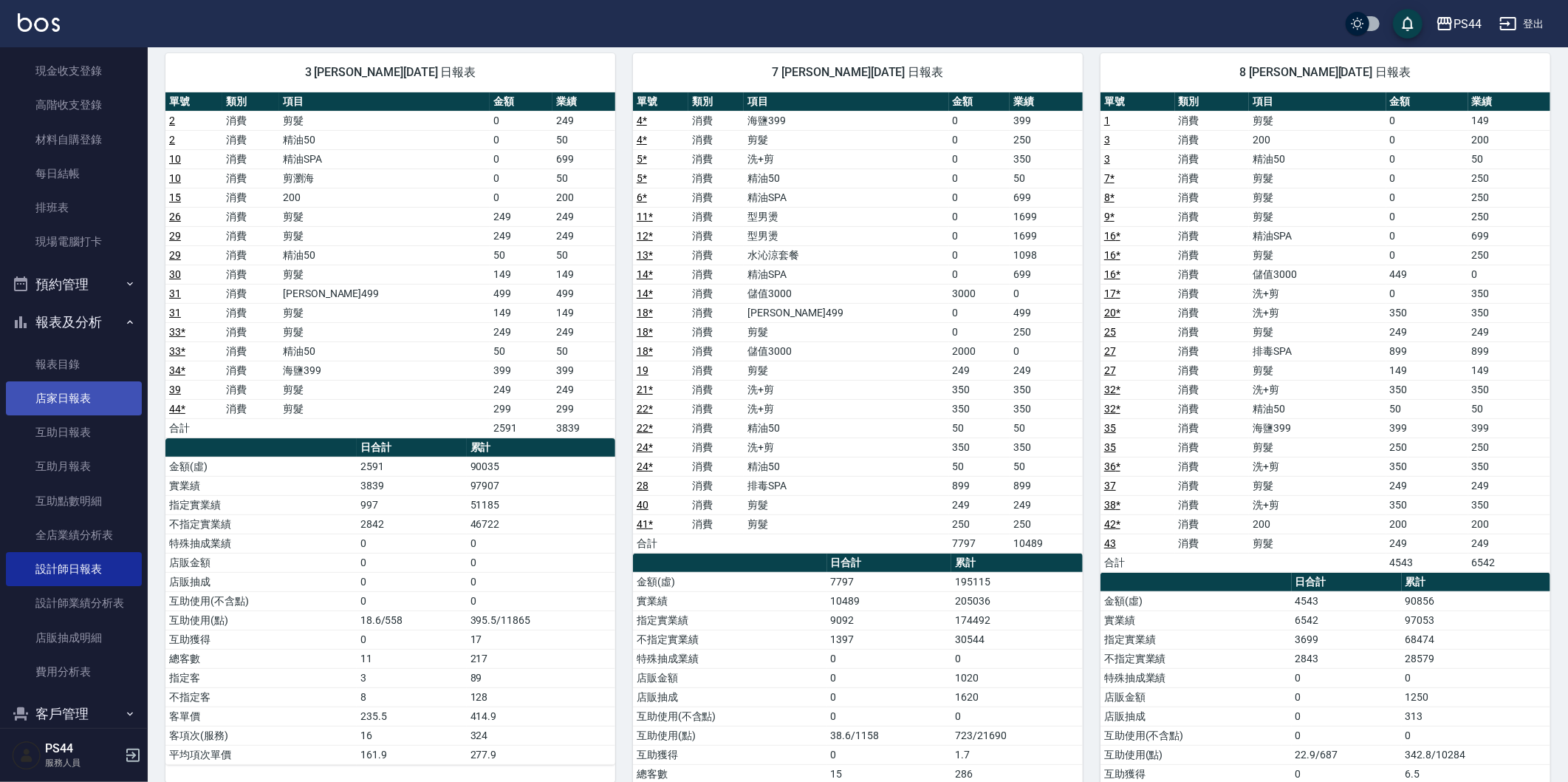
click at [52, 402] on link "店家日報表" at bounding box center [74, 398] width 136 height 34
